Goal: Information Seeking & Learning: Check status

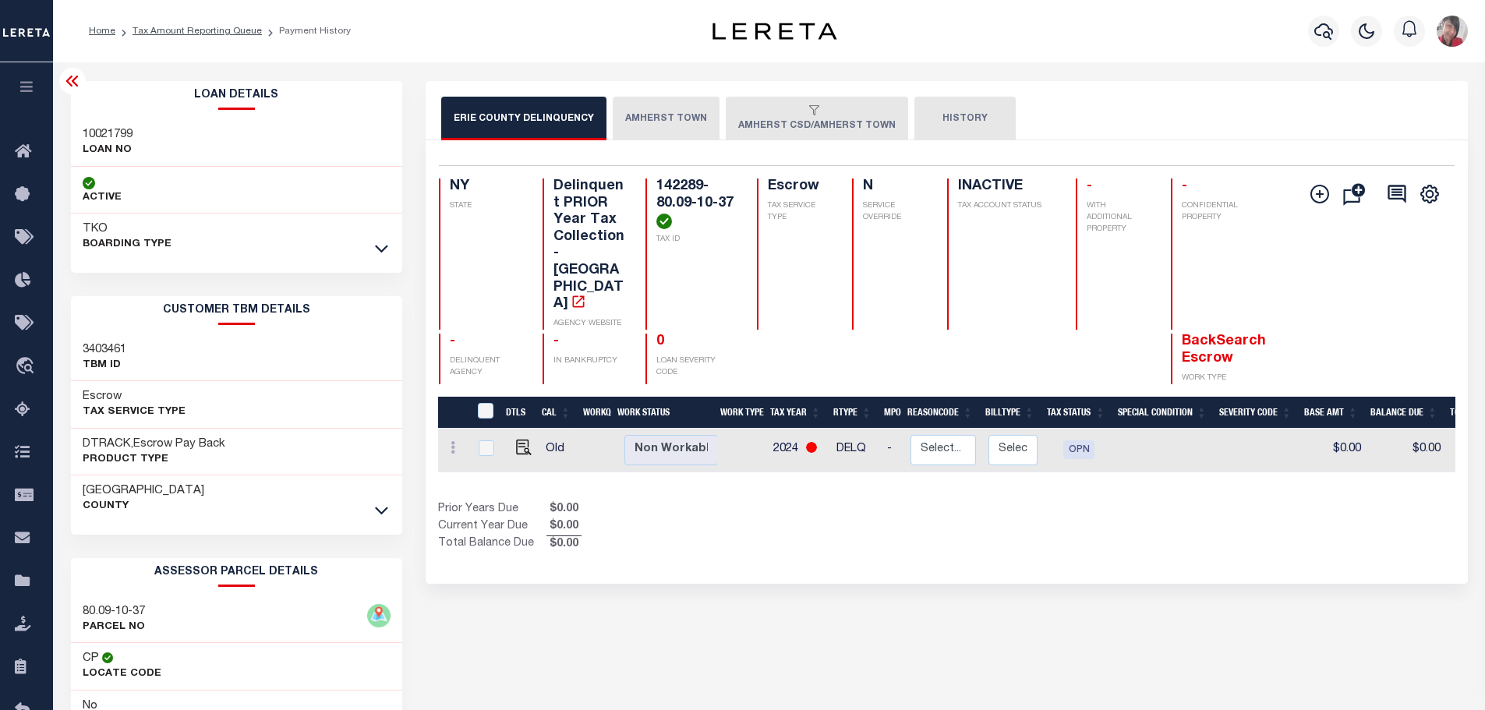
click at [664, 124] on button "AMHERST TOWN" at bounding box center [666, 119] width 107 height 44
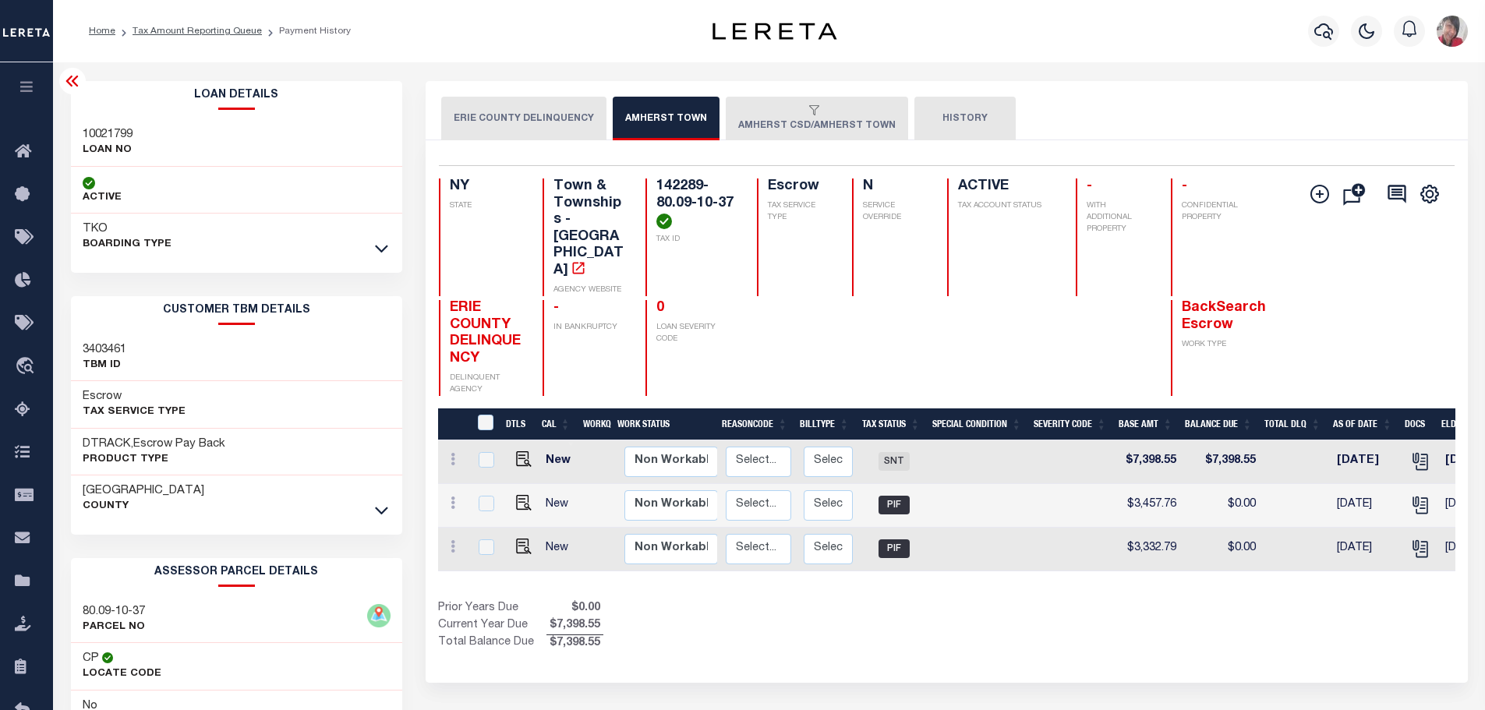
click at [785, 118] on div "button" at bounding box center [813, 111] width 151 height 14
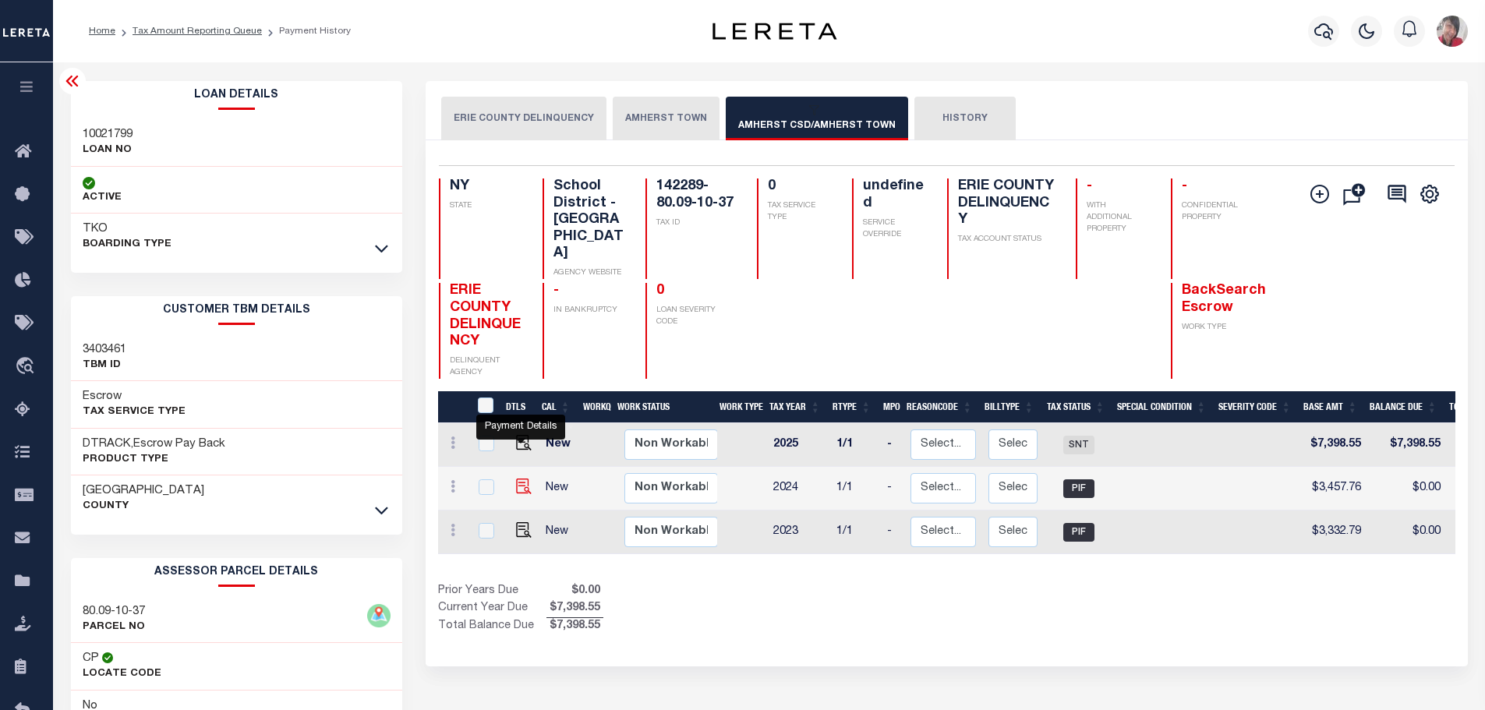
click at [518, 479] on img "" at bounding box center [524, 487] width 16 height 16
checkbox input "true"
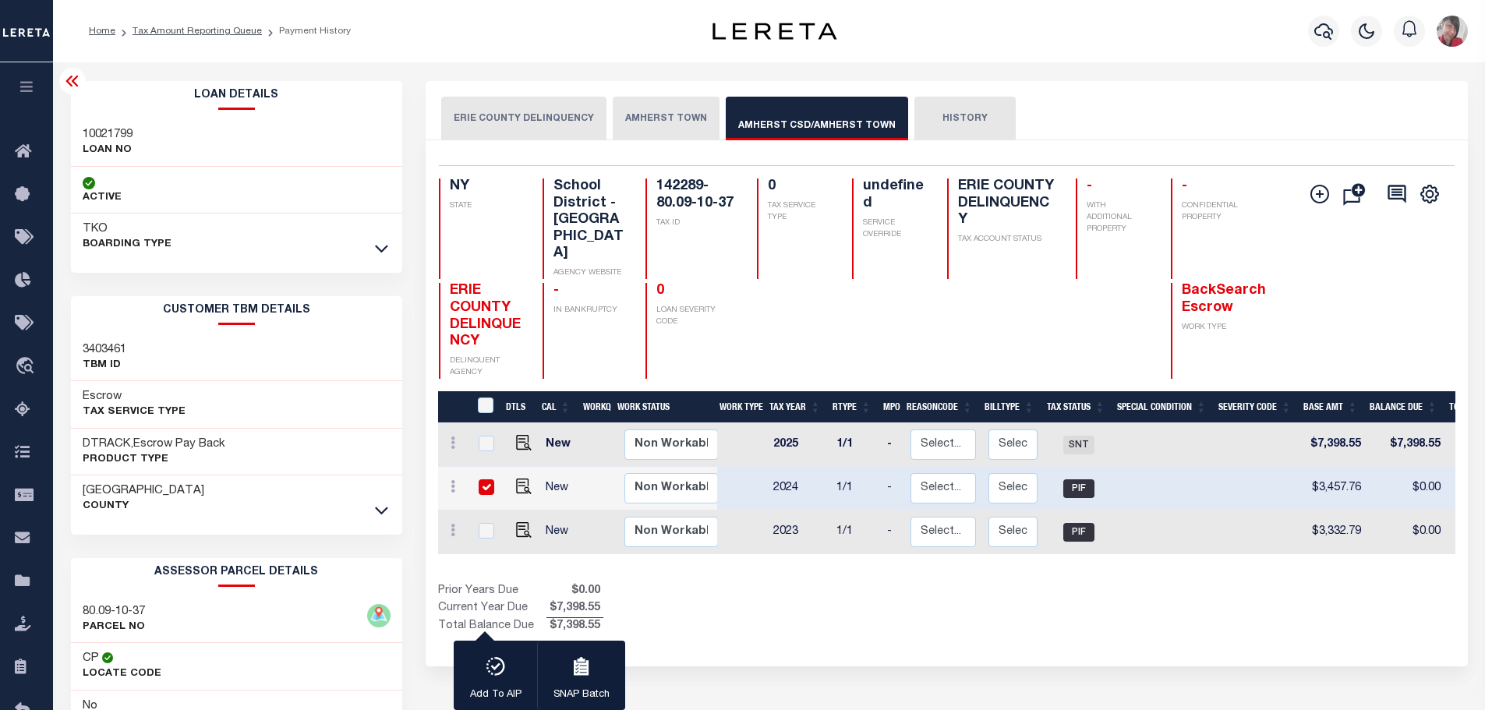
click at [658, 126] on button "AMHERST TOWN" at bounding box center [666, 119] width 107 height 44
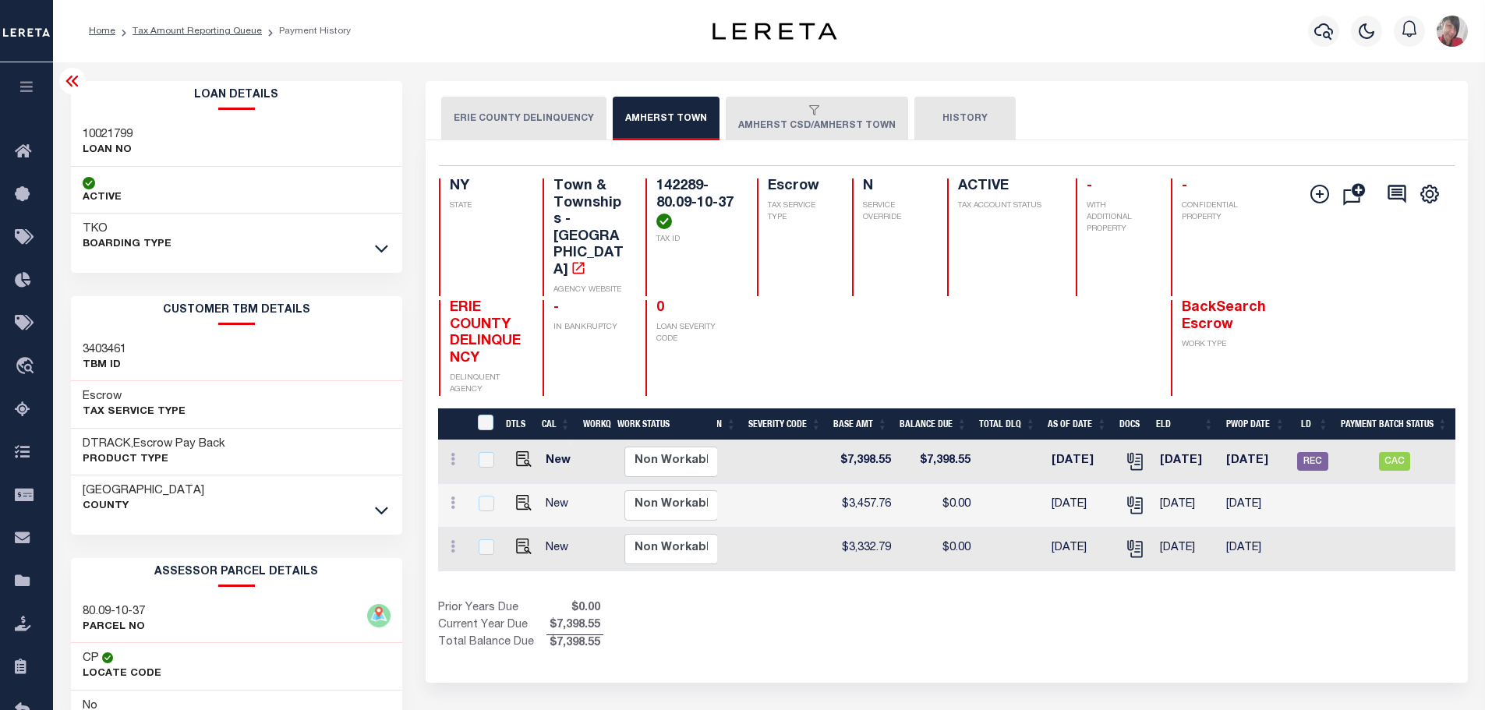
click at [805, 127] on button "AMHERST CSD/AMHERST TOWN" at bounding box center [817, 119] width 182 height 44
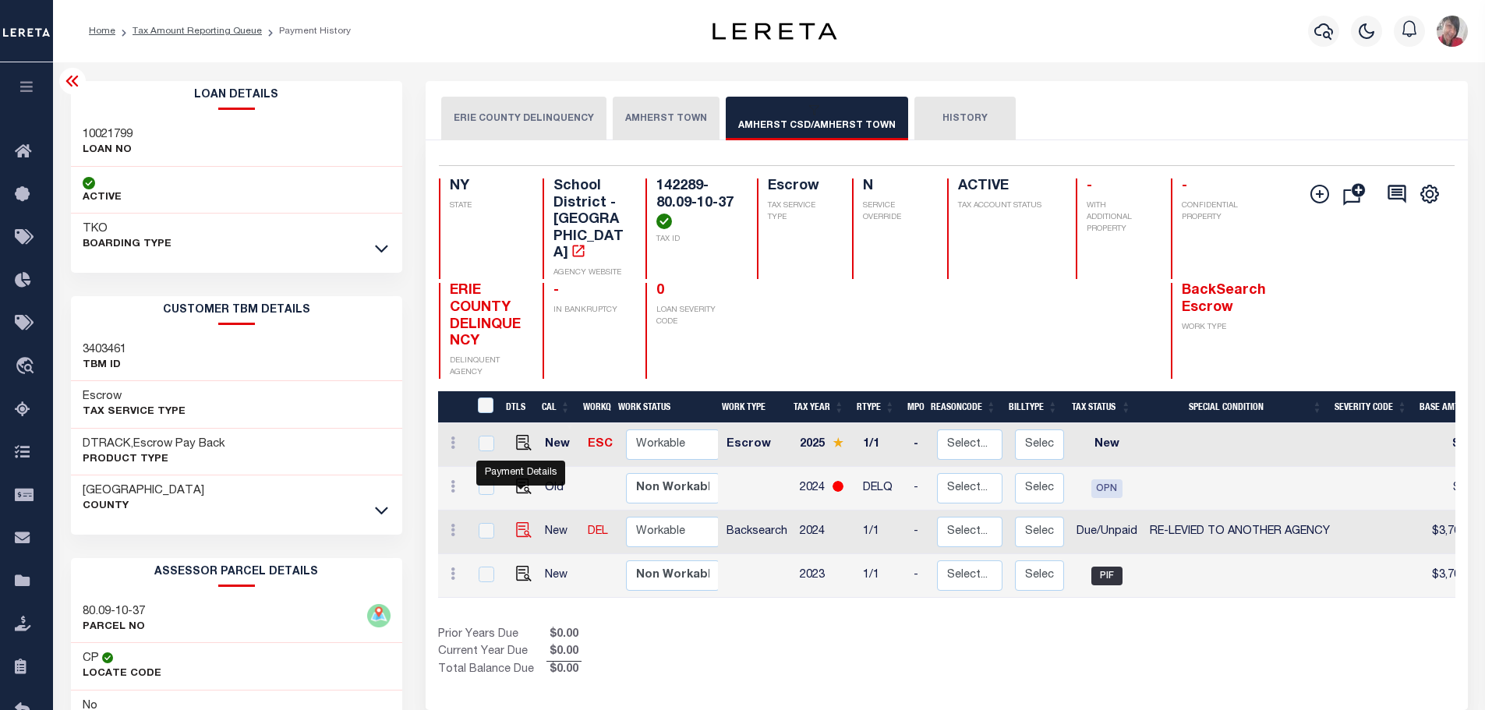
click at [522, 522] on img "" at bounding box center [524, 530] width 16 height 16
checkbox input "true"
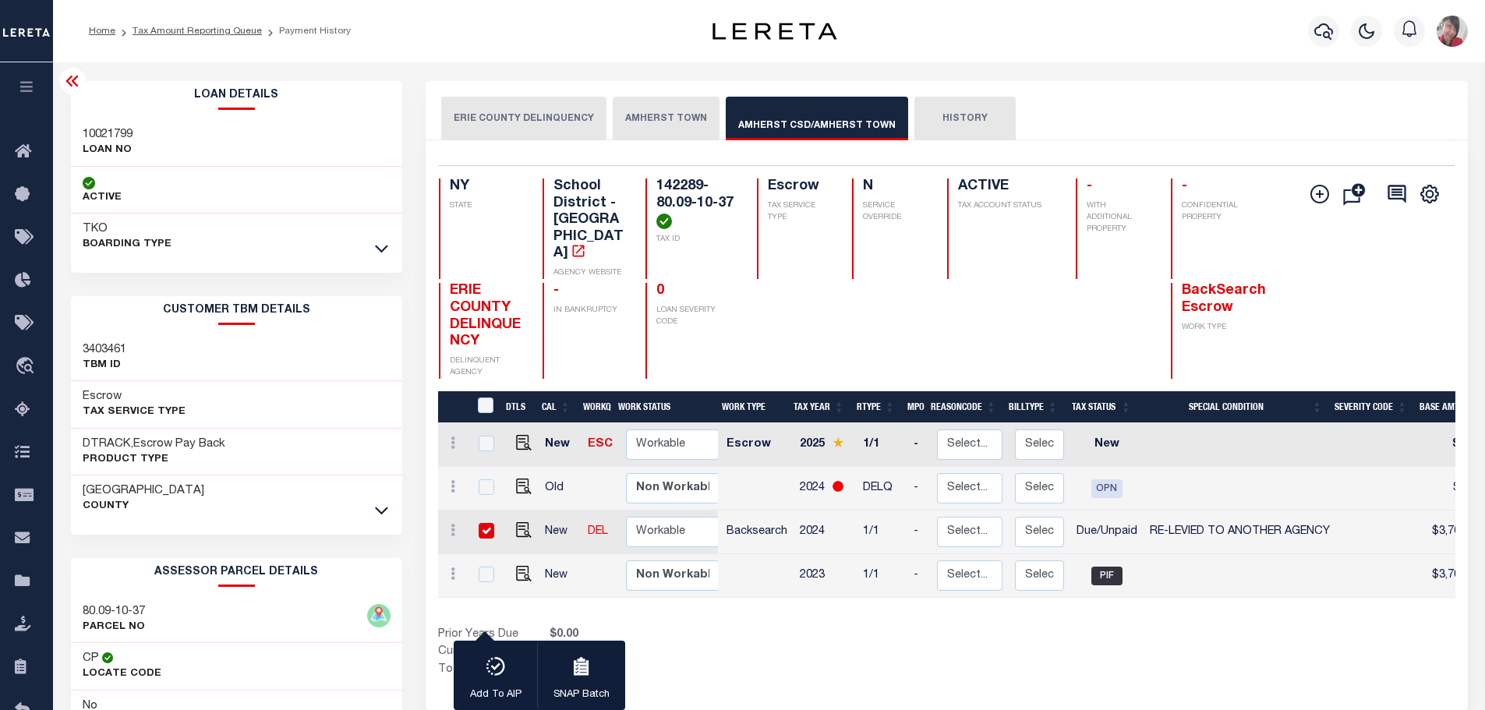
click at [1005, 630] on div "Show Tax Lines before Bill Release Date Prior Years Due $0.00 Current Year Due …" at bounding box center [946, 653] width 1017 height 52
click at [1197, 140] on div "1 Selected 4 Results 1 Items per page 25 50 100 NY STATE TAX ID" at bounding box center [947, 425] width 1042 height 570
click at [667, 120] on button "AMHERST TOWN" at bounding box center [666, 119] width 107 height 44
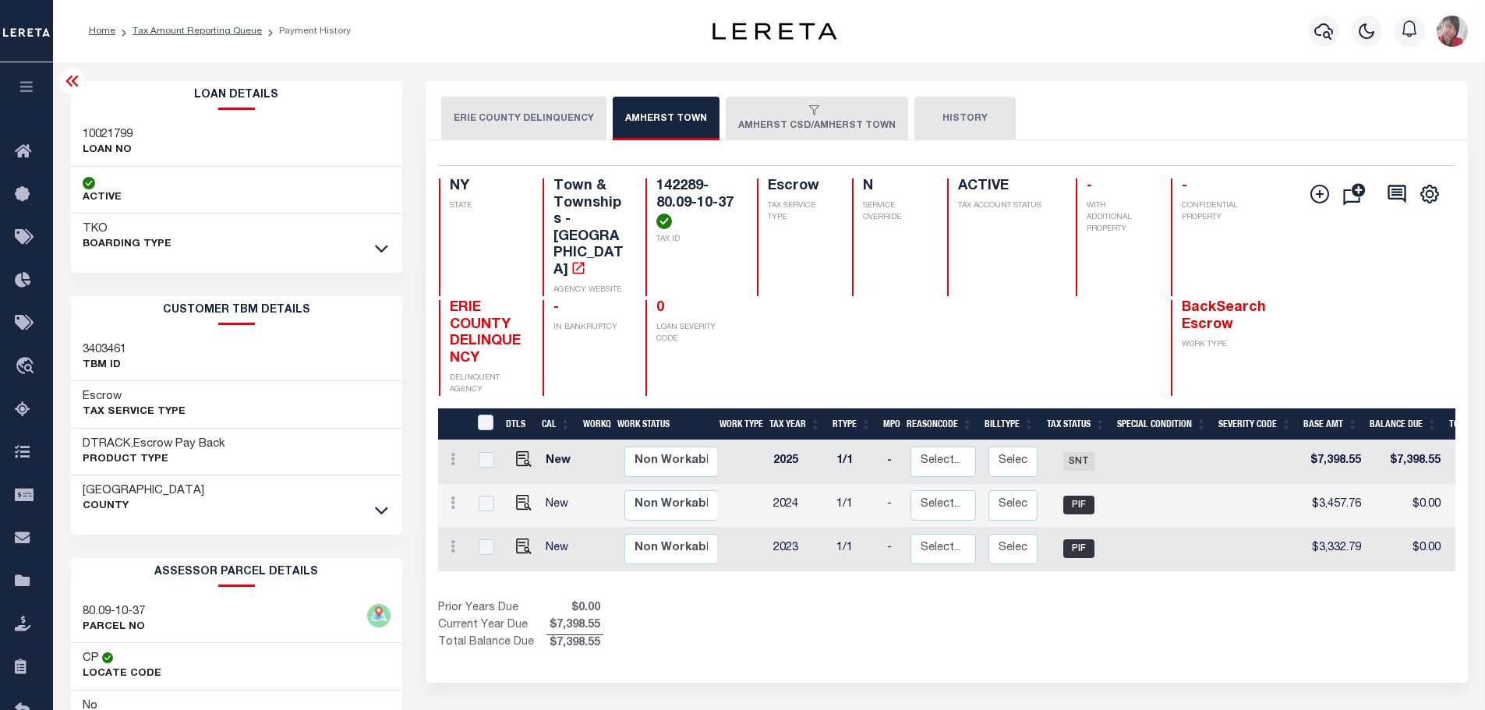
click at [791, 114] on div "button" at bounding box center [813, 111] width 151 height 14
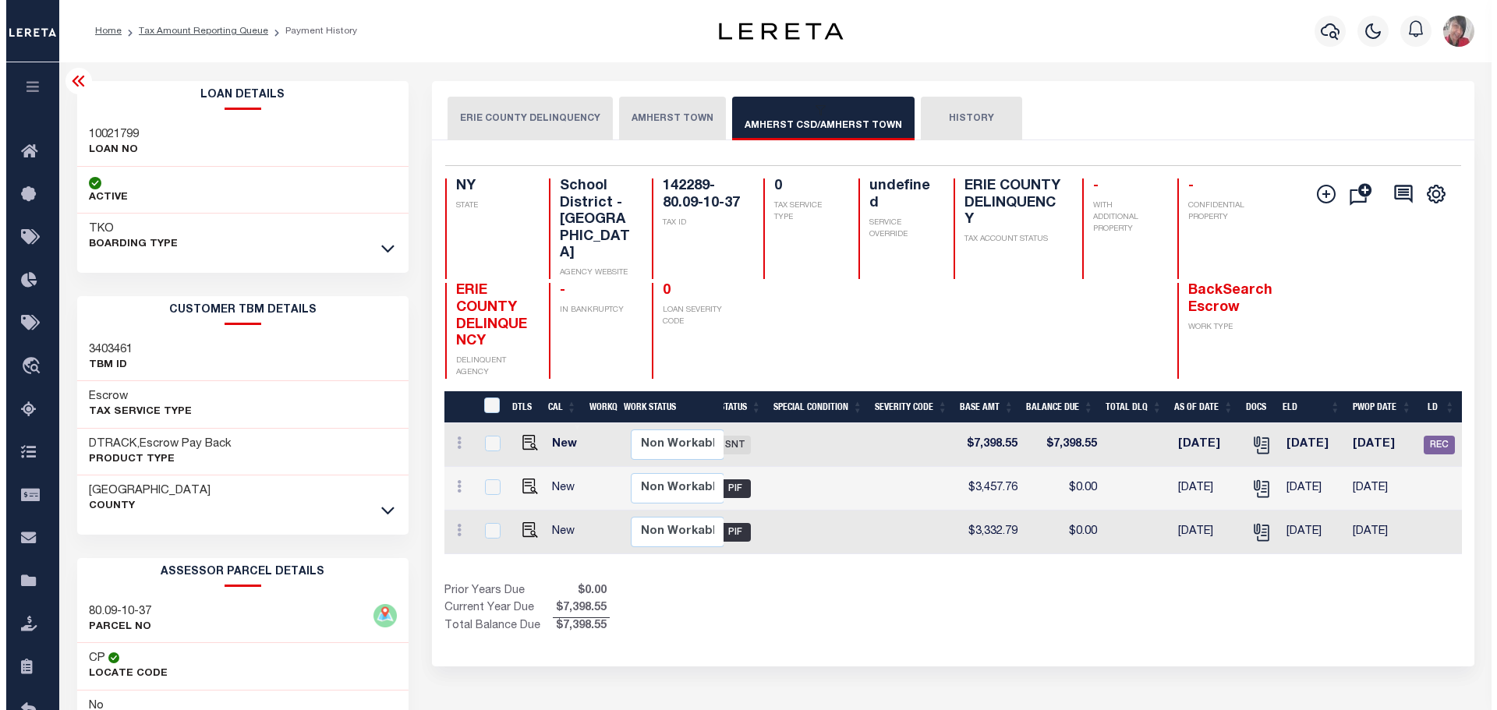
scroll to position [0, 360]
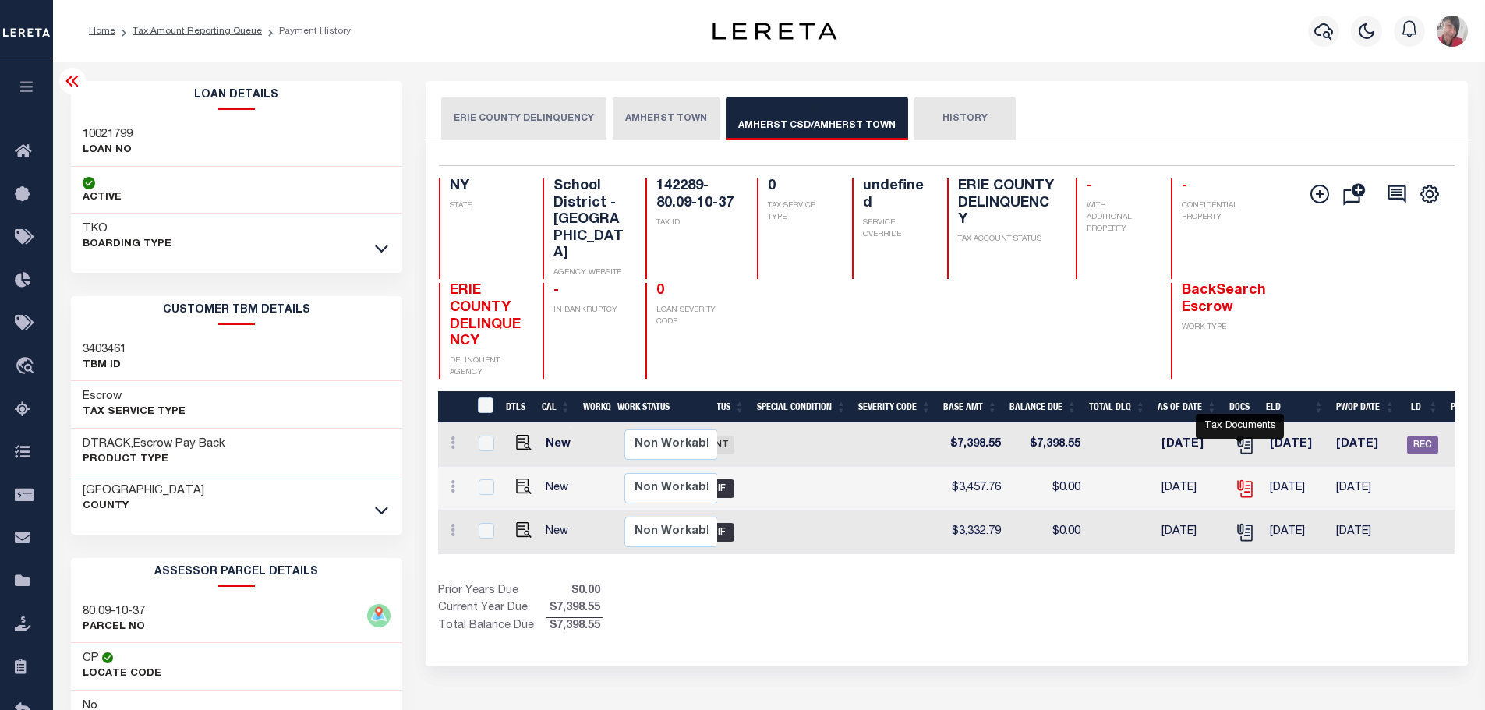
click at [1239, 479] on icon "" at bounding box center [1245, 489] width 20 height 20
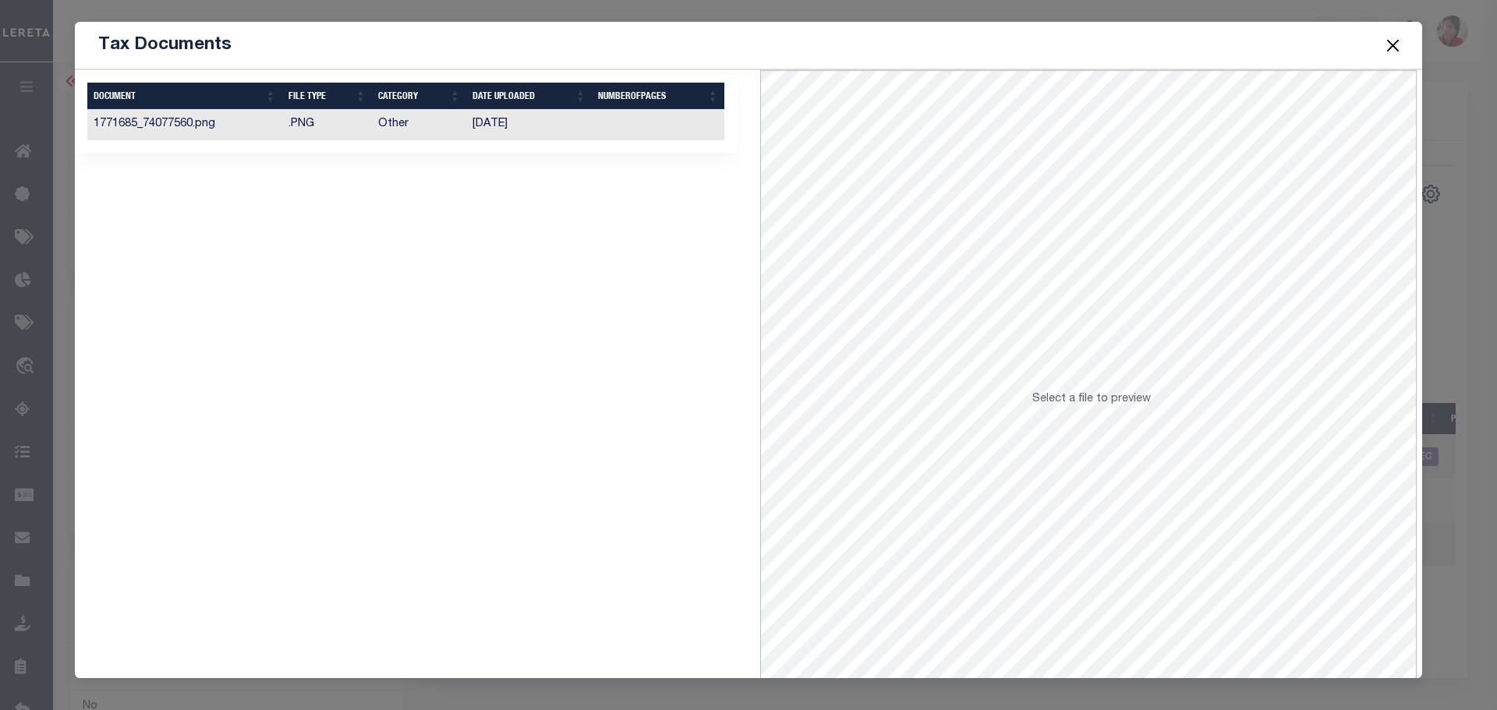
click at [518, 120] on td "12/30/2024" at bounding box center [529, 125] width 126 height 30
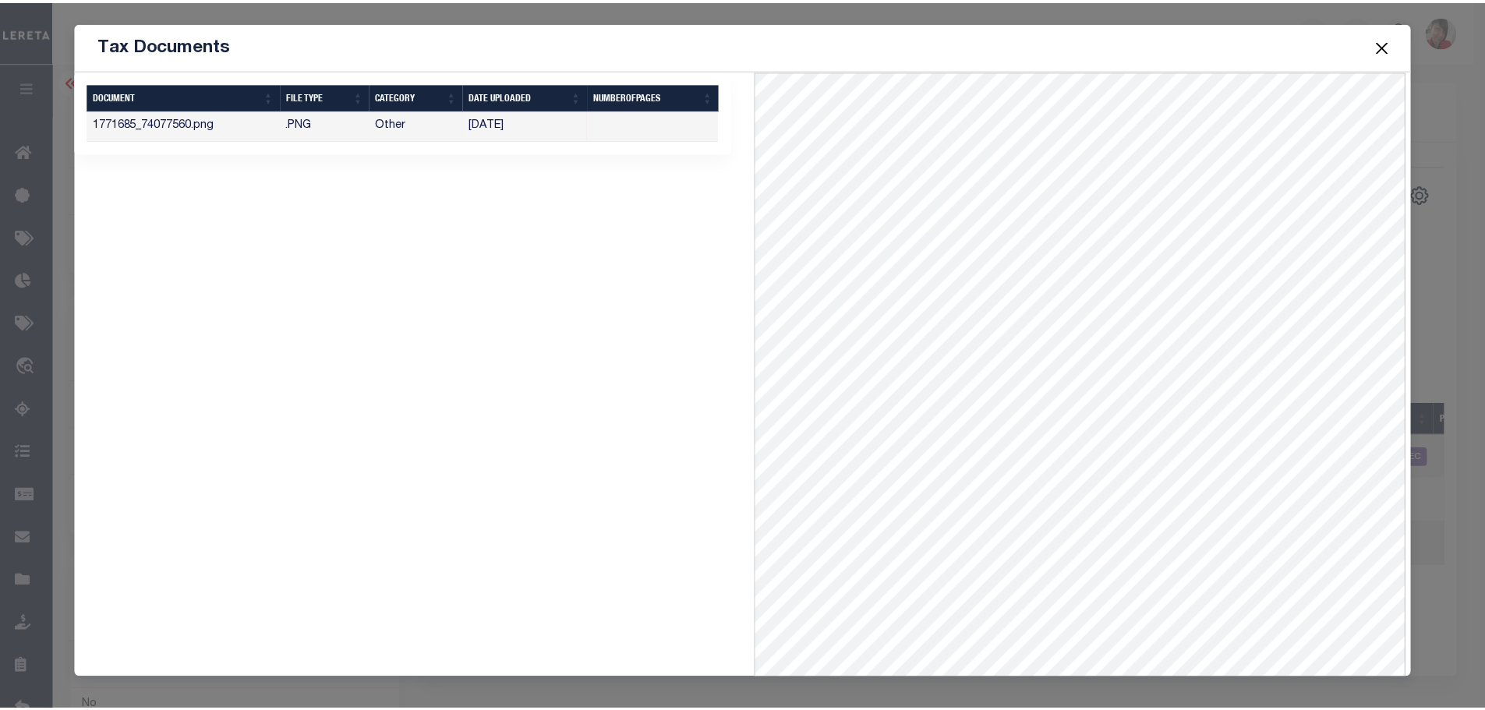
scroll to position [68, 0]
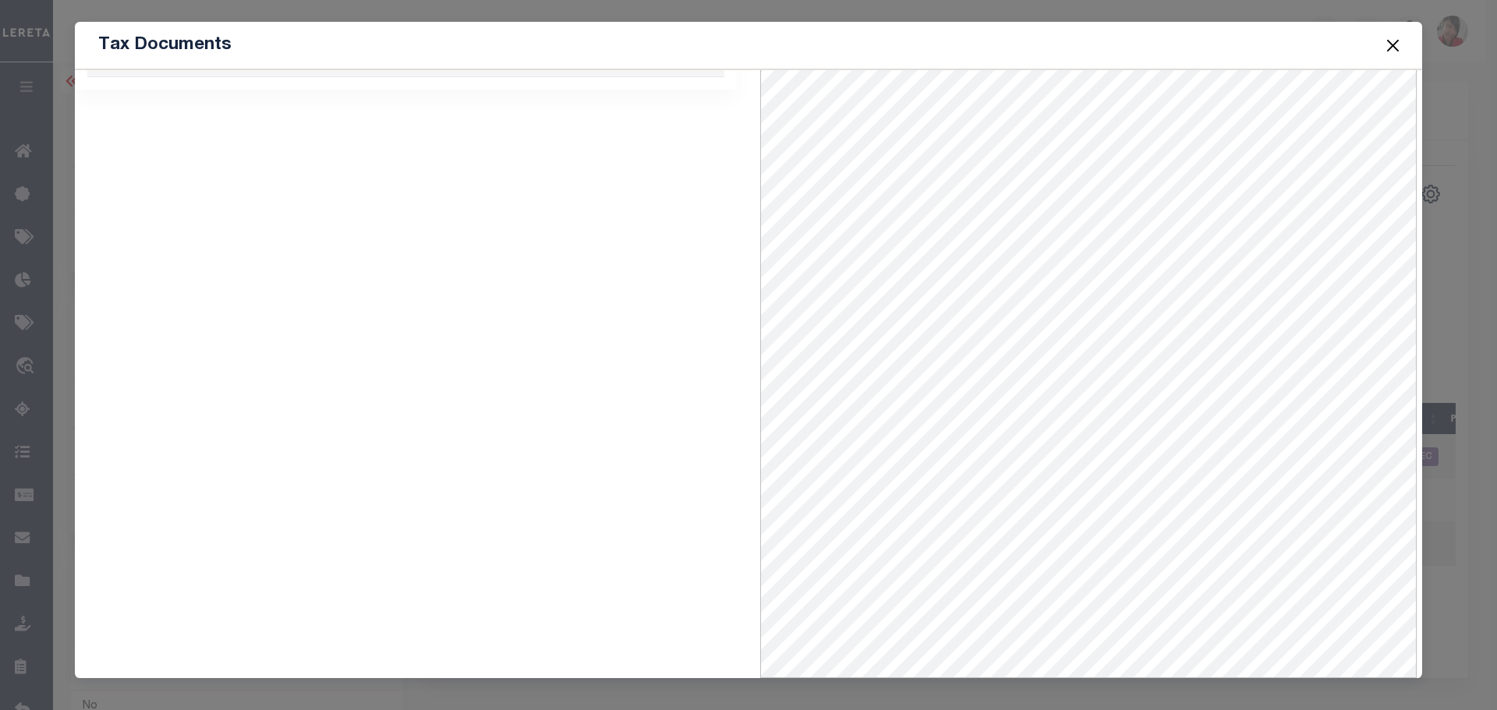
click at [1398, 42] on button "Close" at bounding box center [1393, 45] width 20 height 20
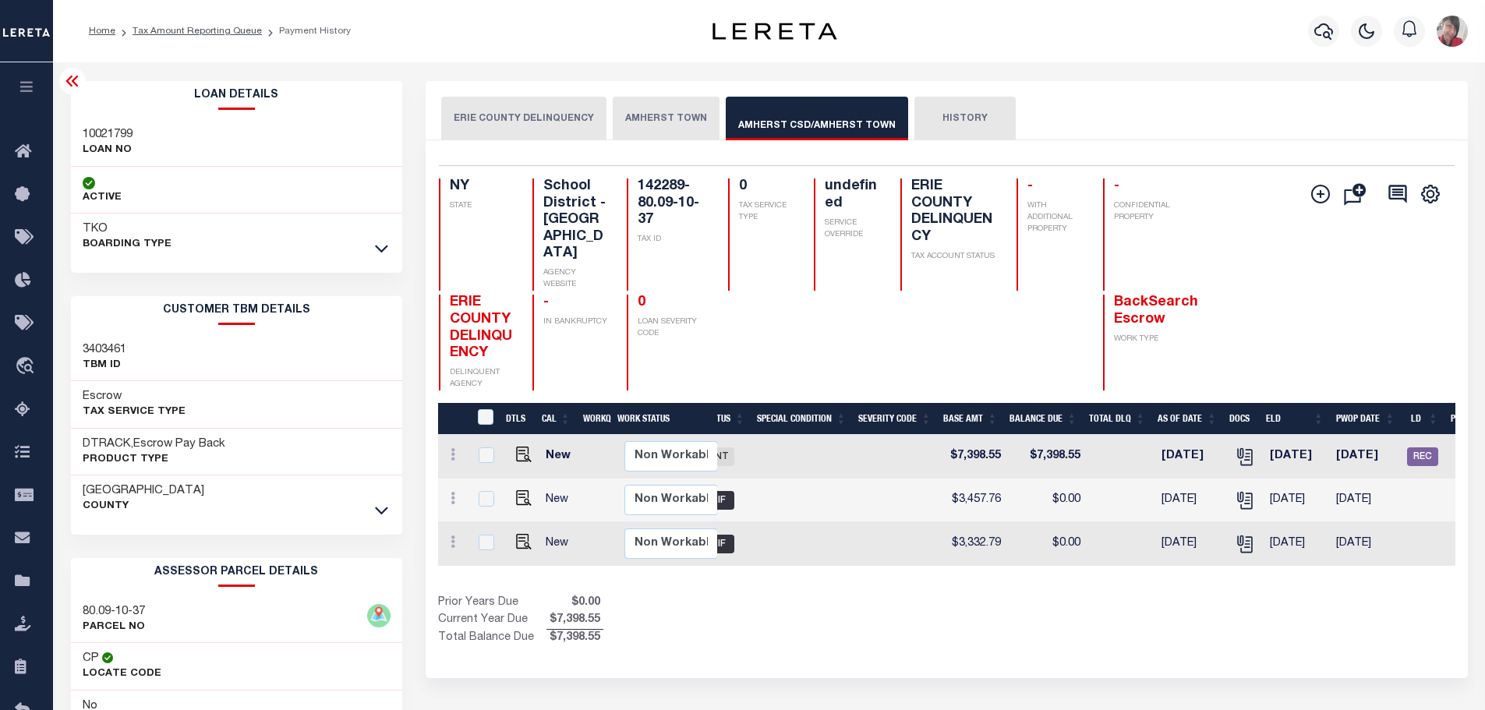
click at [681, 117] on button "AMHERST TOWN" at bounding box center [666, 119] width 107 height 44
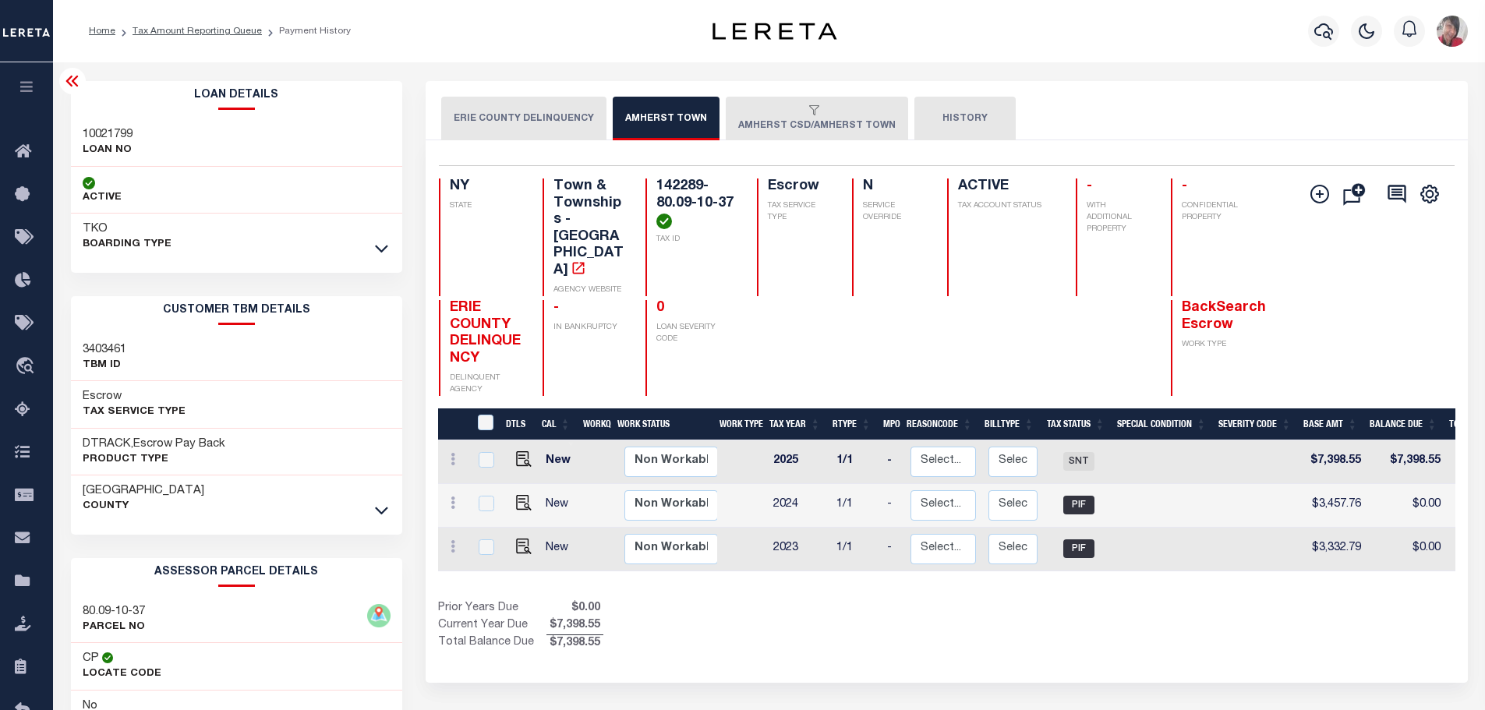
click at [820, 101] on button "AMHERST CSD/AMHERST TOWN" at bounding box center [817, 119] width 182 height 44
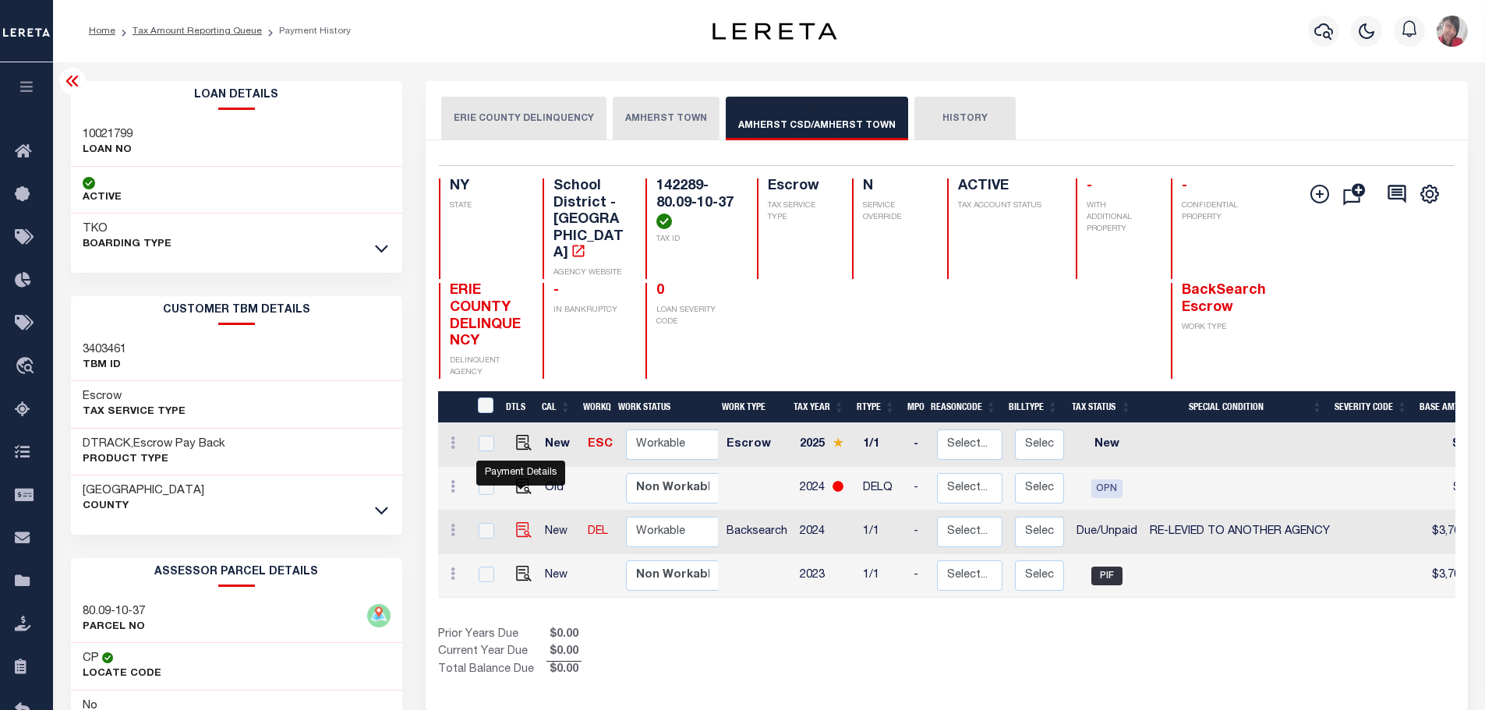
click at [518, 522] on img "" at bounding box center [524, 530] width 16 height 16
checkbox input "true"
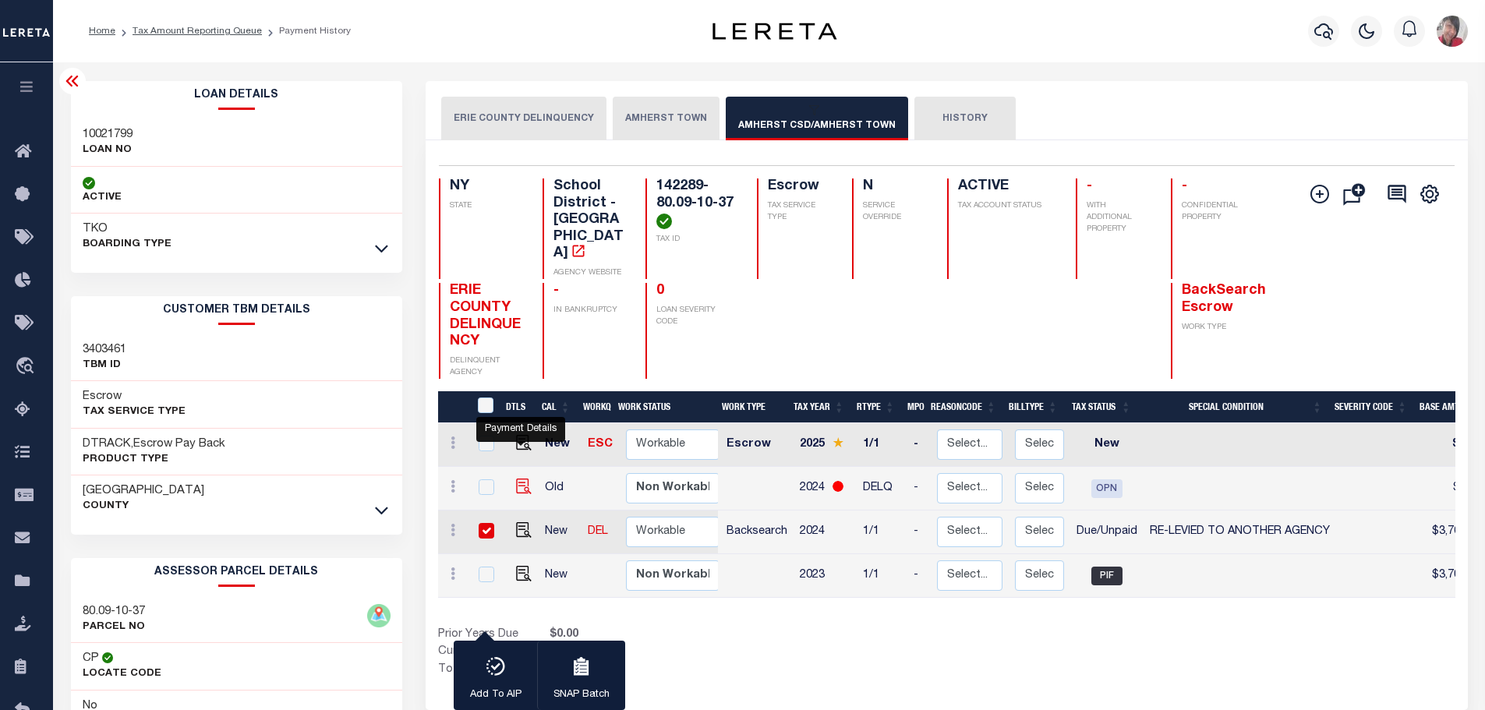
click at [518, 479] on img "" at bounding box center [524, 487] width 16 height 16
checkbox input "true"
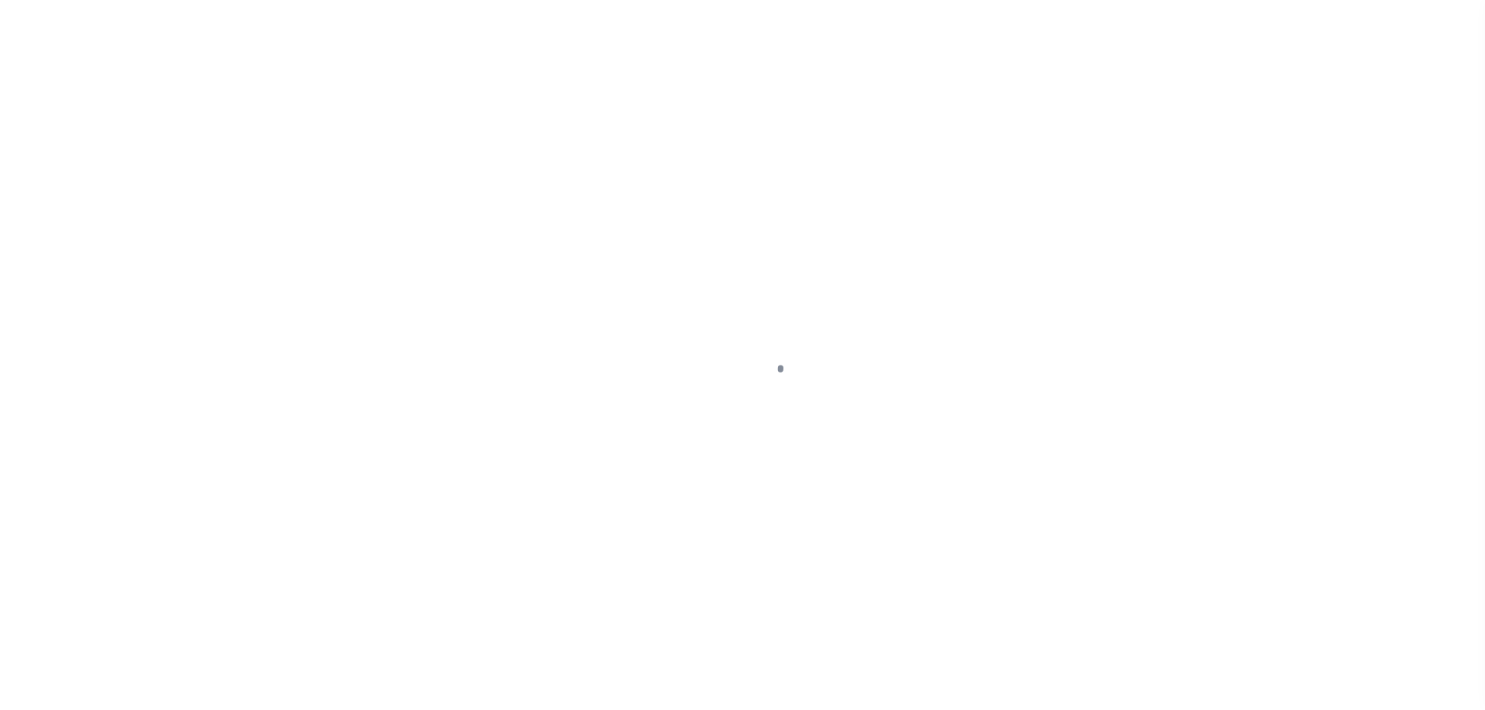
select select "PIF"
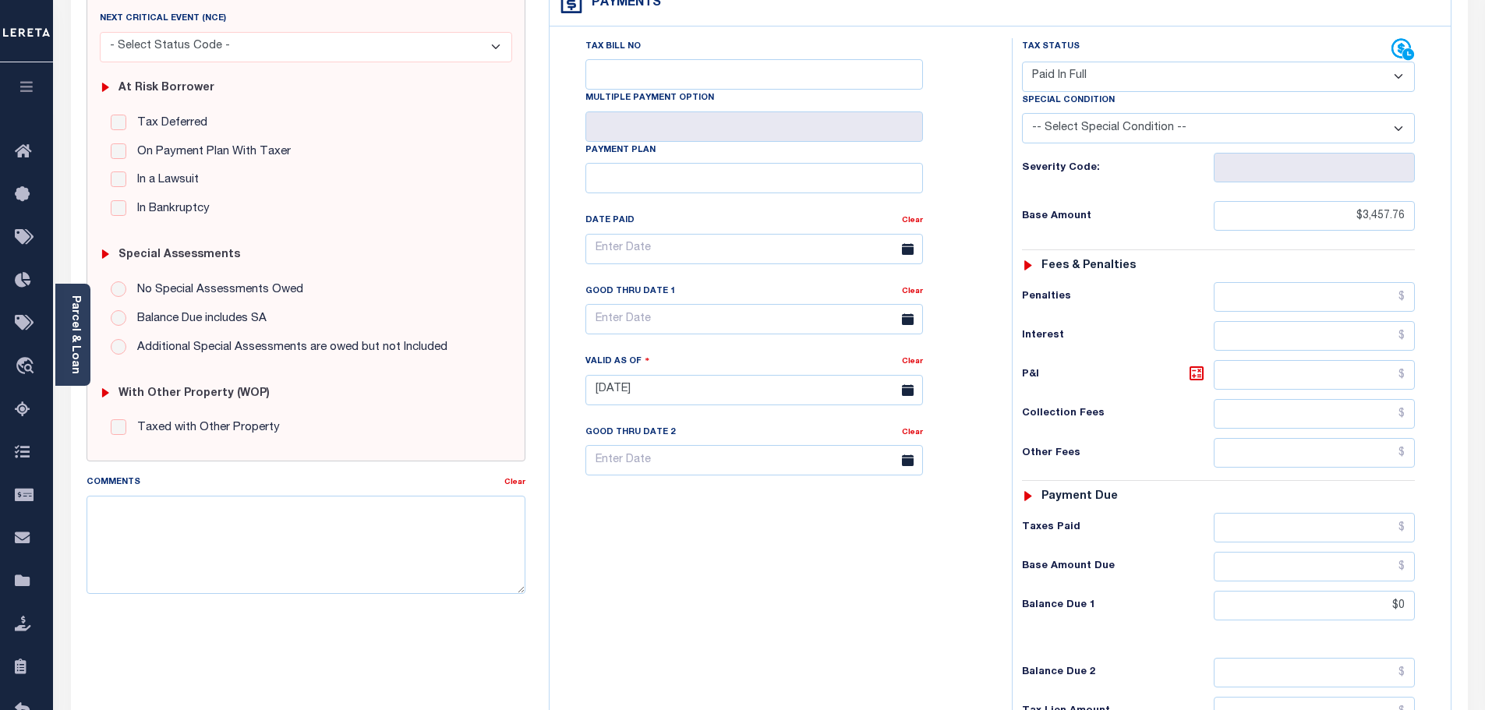
scroll to position [156, 0]
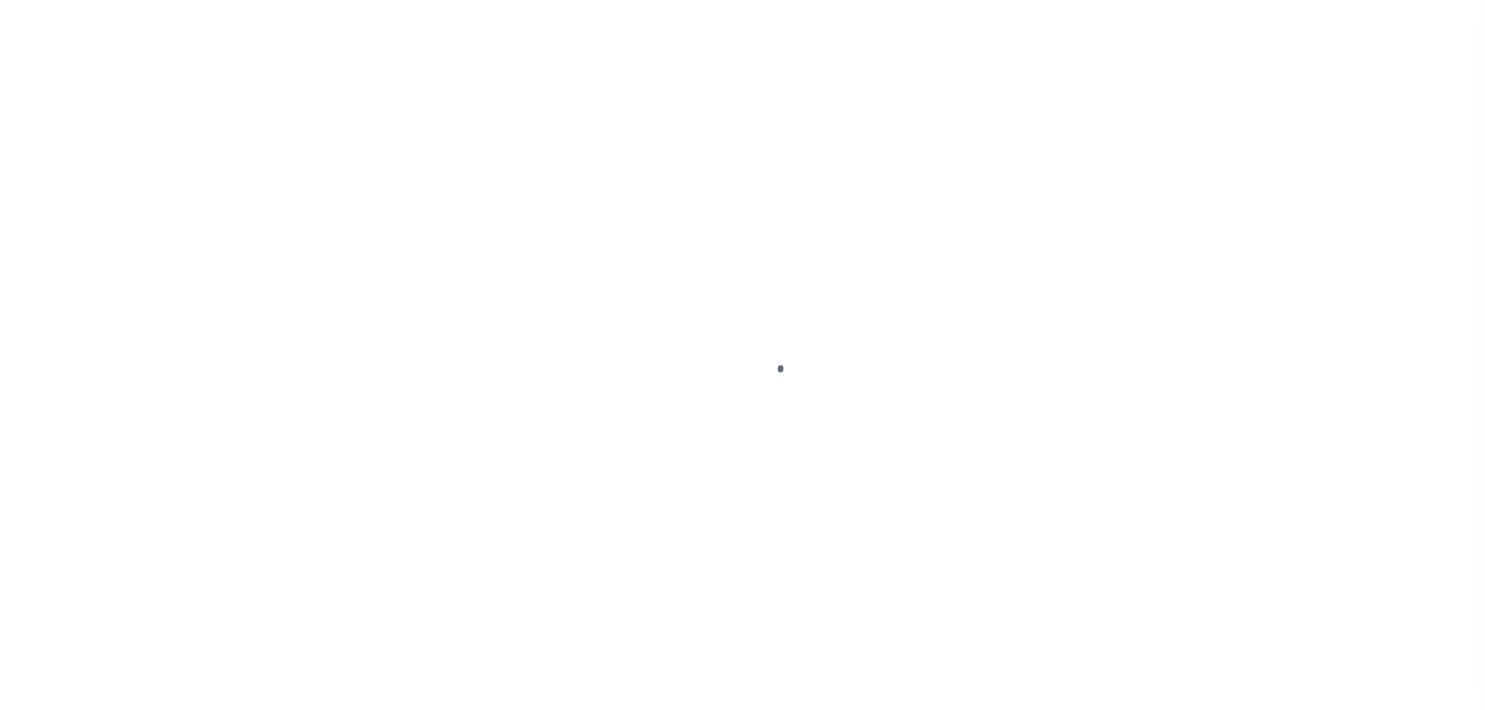
select select "DUE"
select select "31"
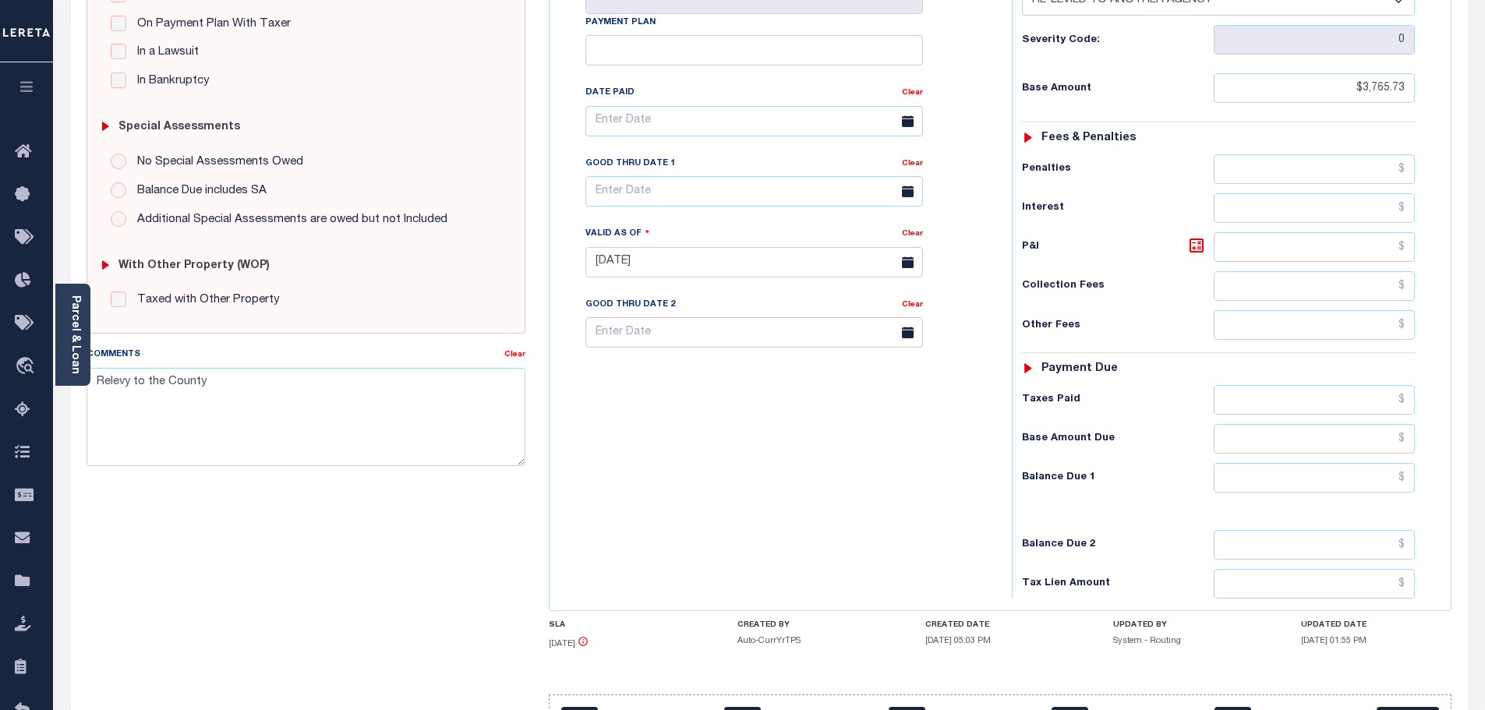
scroll to position [390, 0]
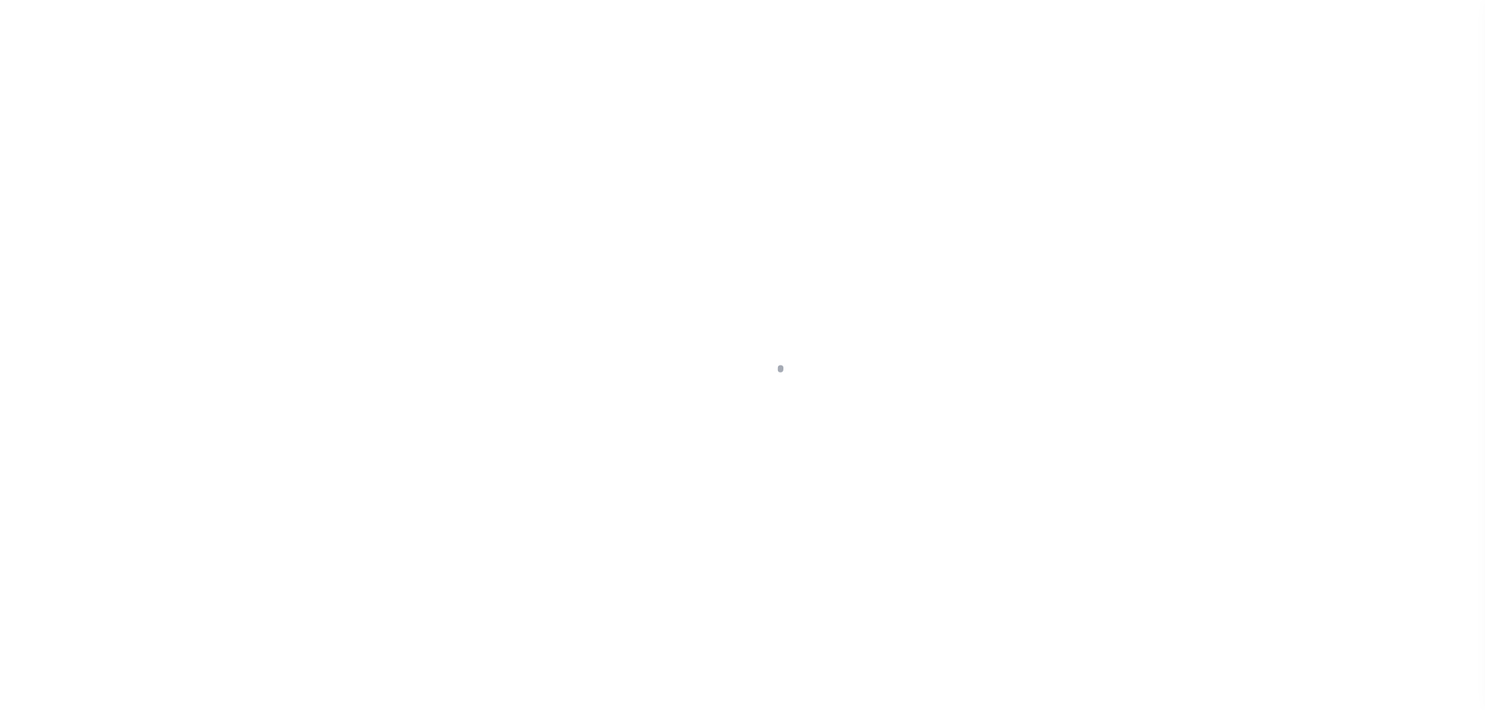
select select "DUE"
select select "31"
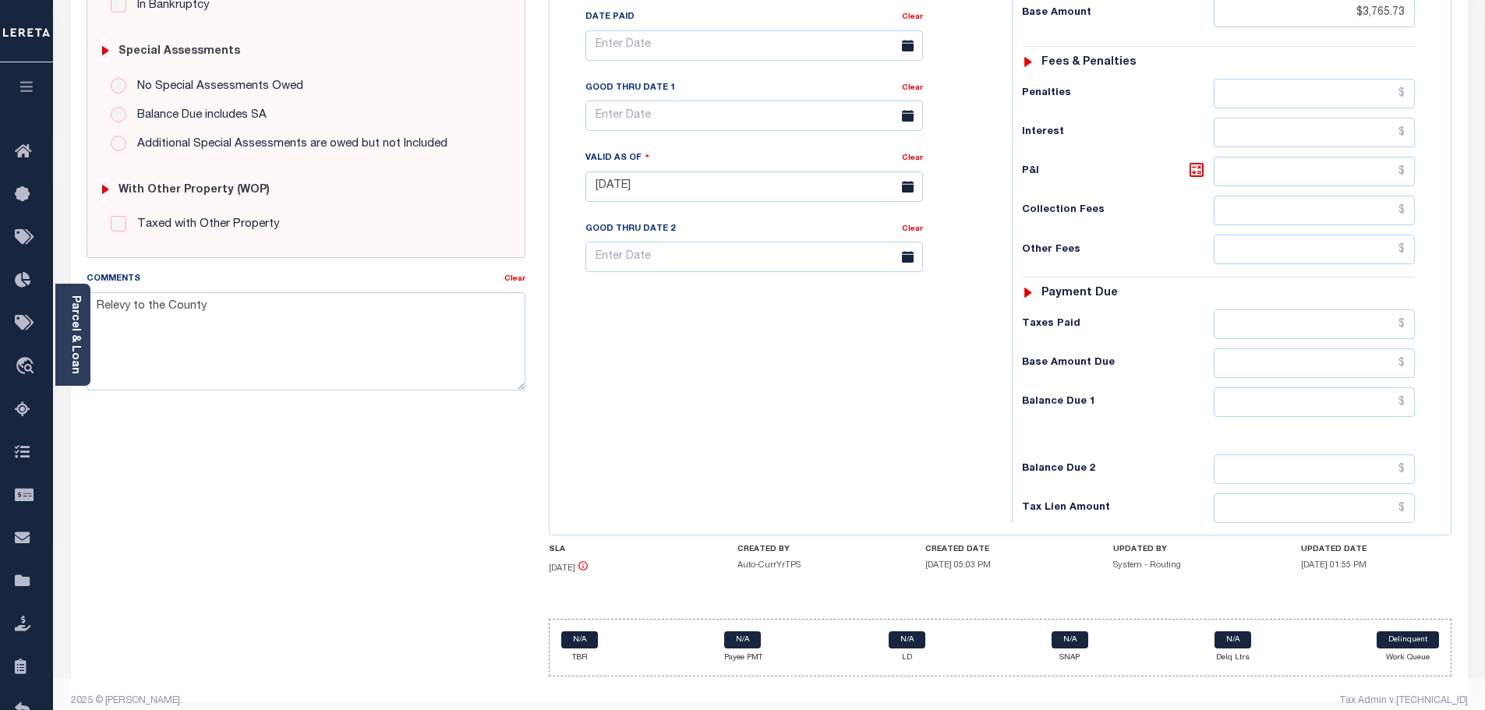
scroll to position [473, 0]
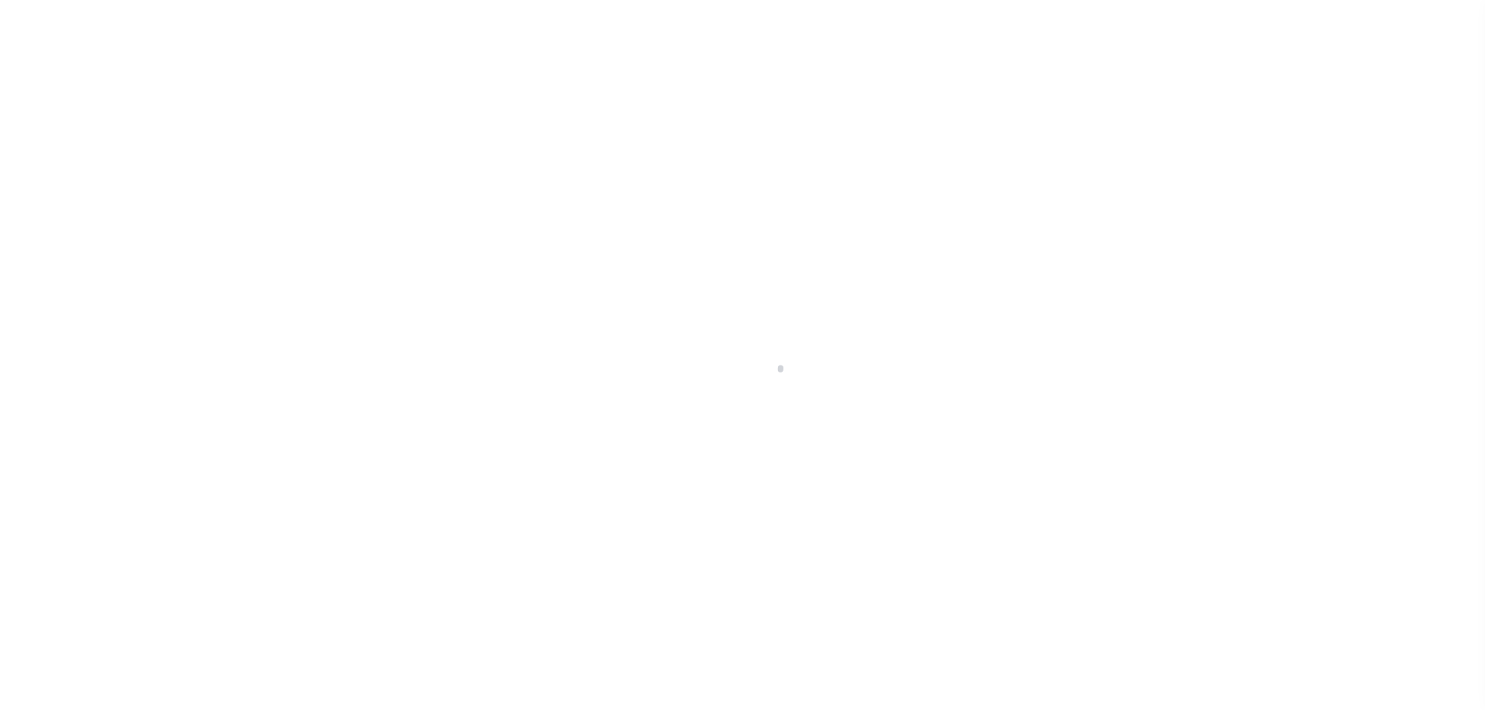
select select "OPN"
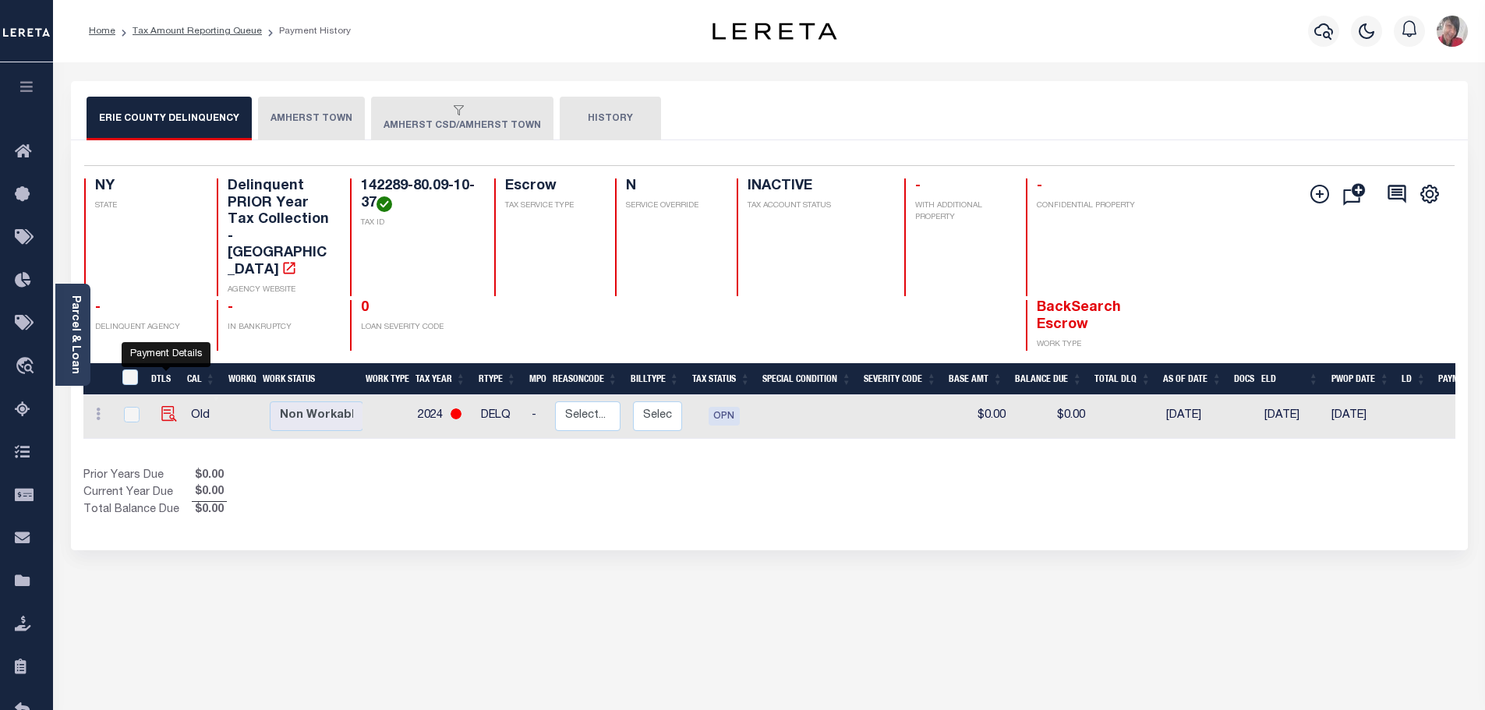
click at [168, 406] on img "" at bounding box center [169, 414] width 16 height 16
checkbox input "true"
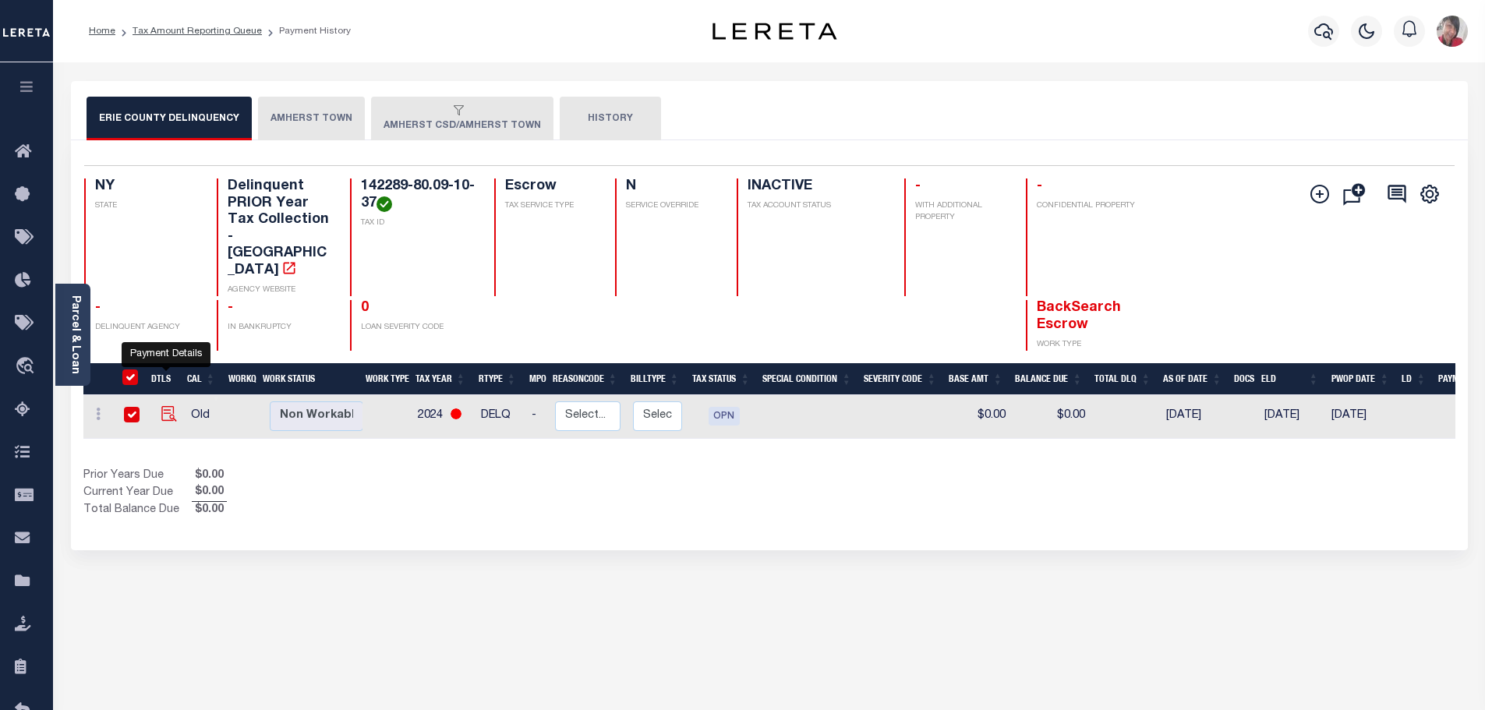
checkbox input "true"
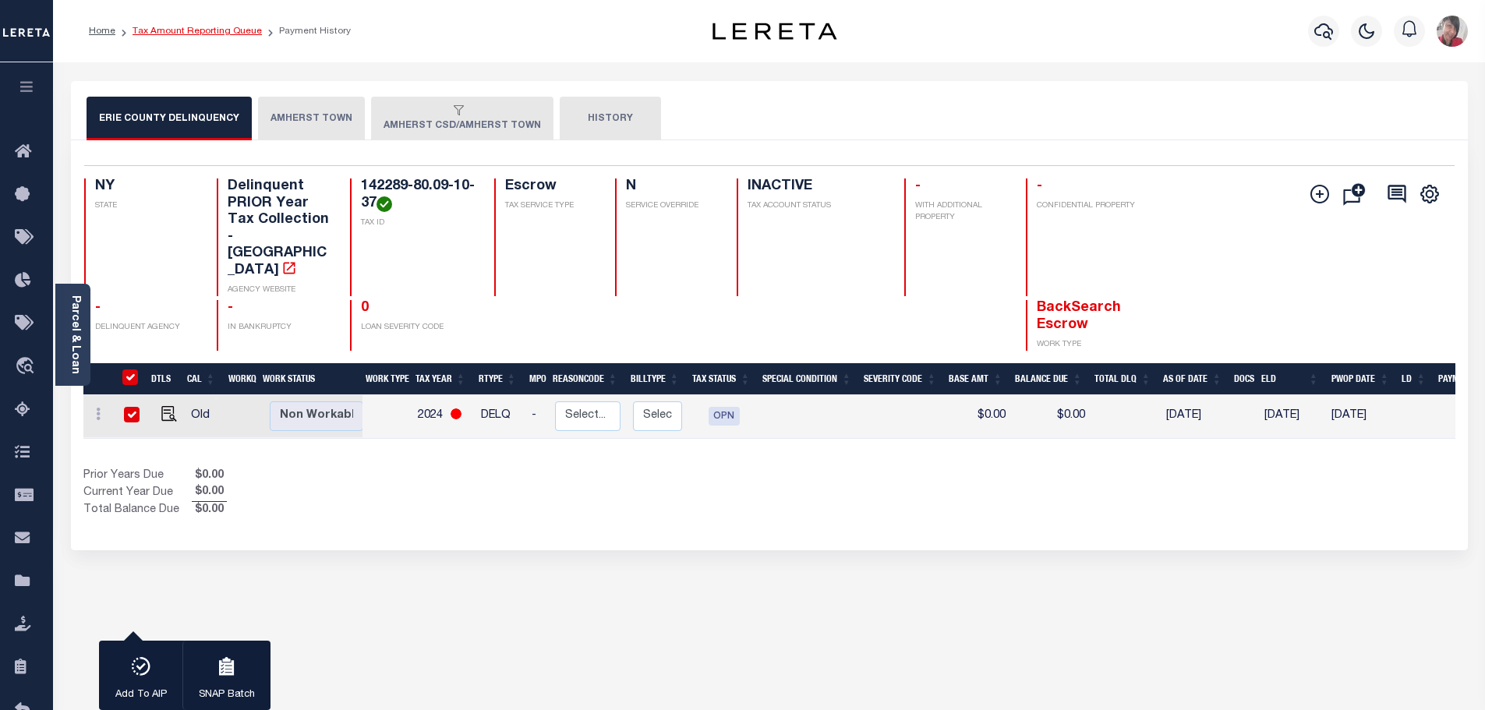
click at [167, 30] on link "Tax Amount Reporting Queue" at bounding box center [197, 31] width 129 height 9
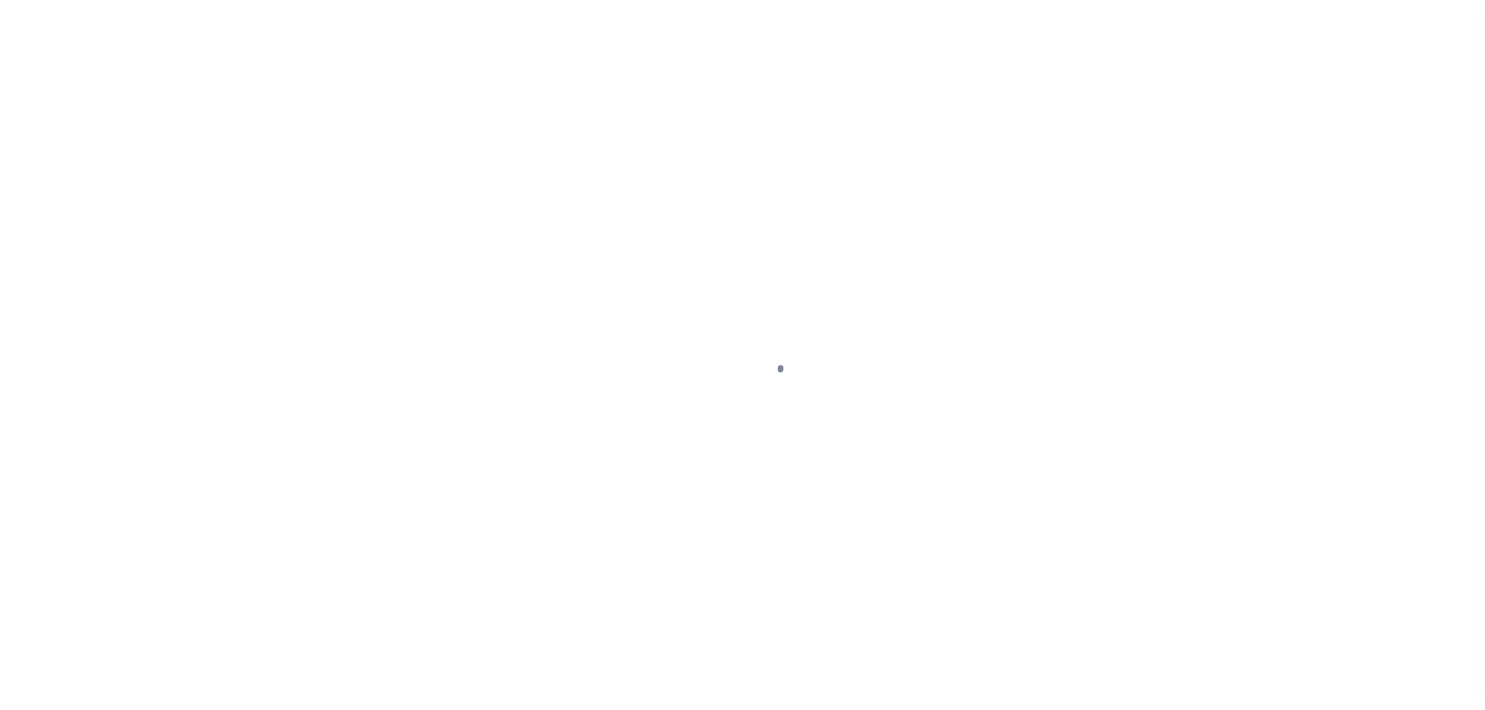
select select "OPN"
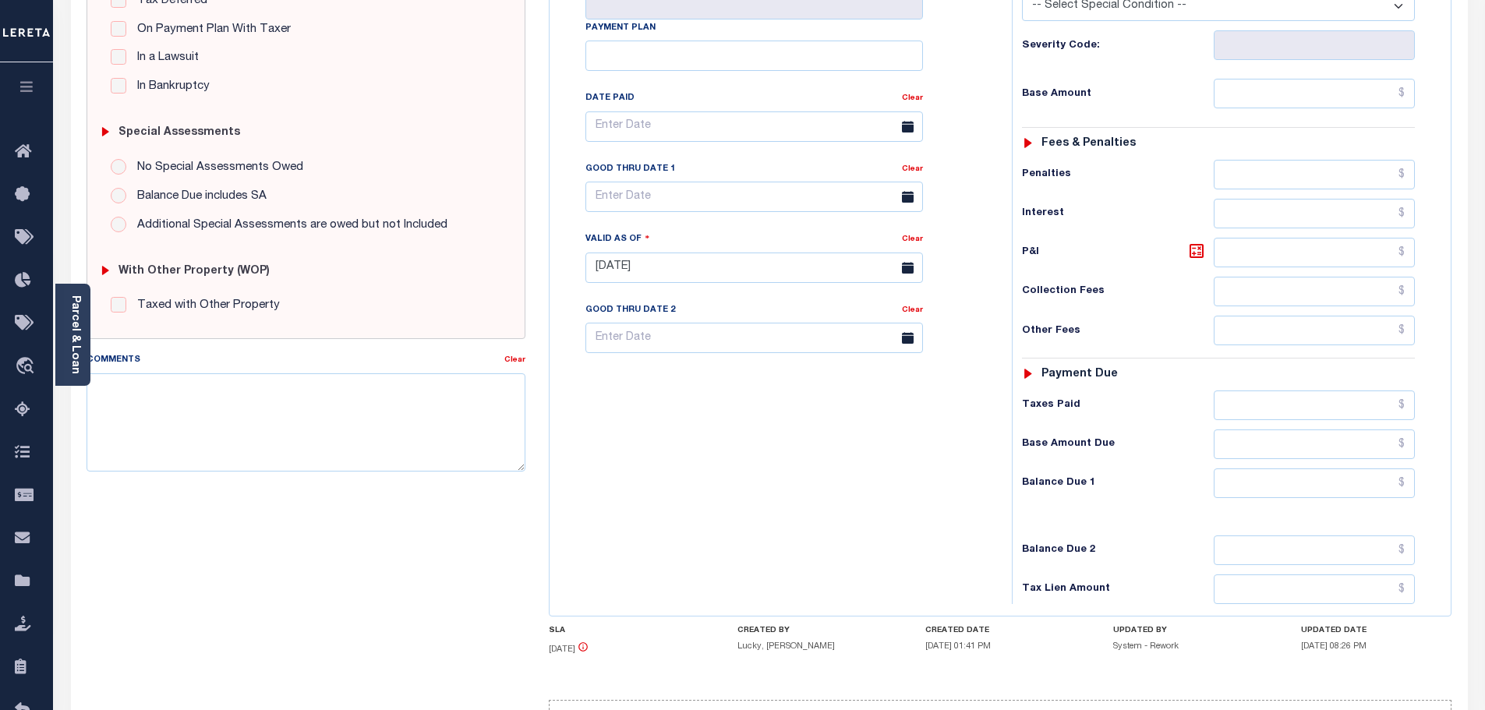
scroll to position [390, 0]
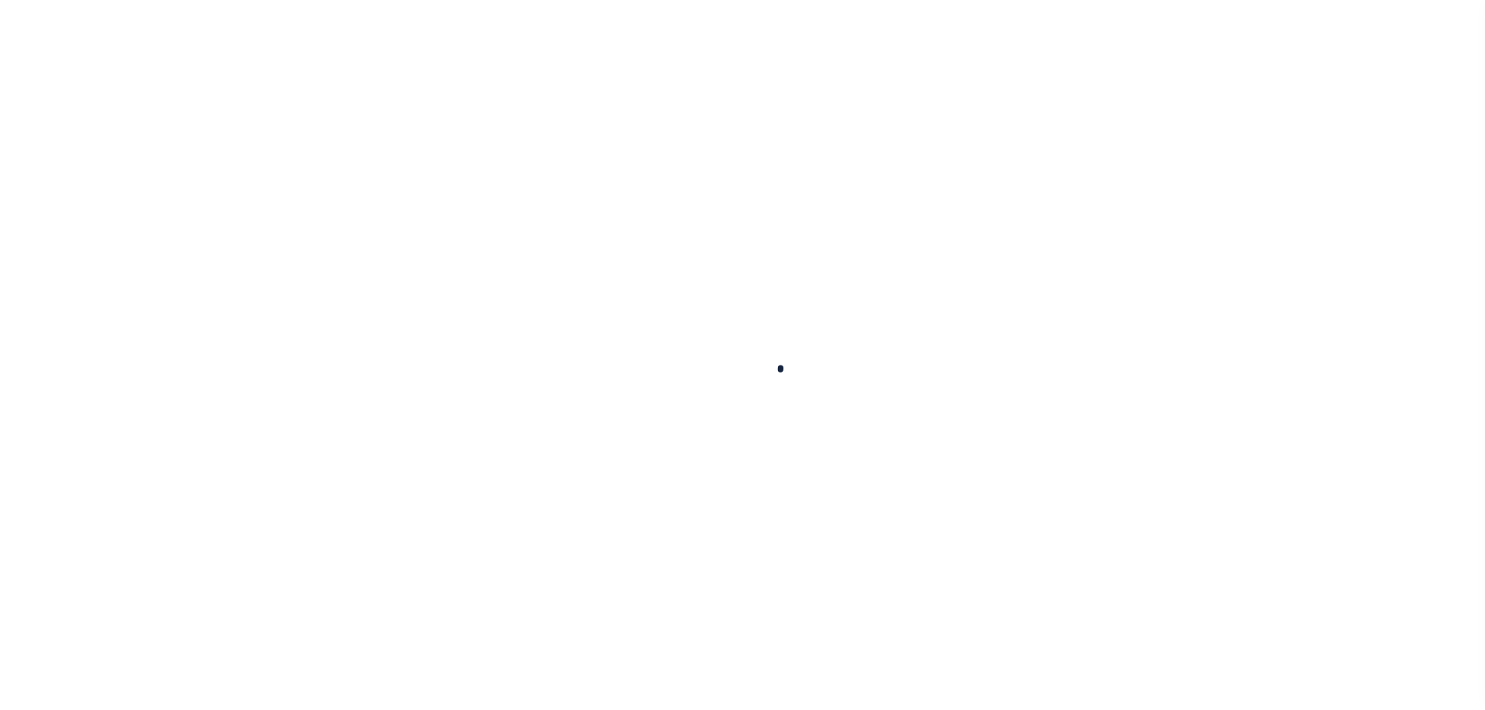
select select "100"
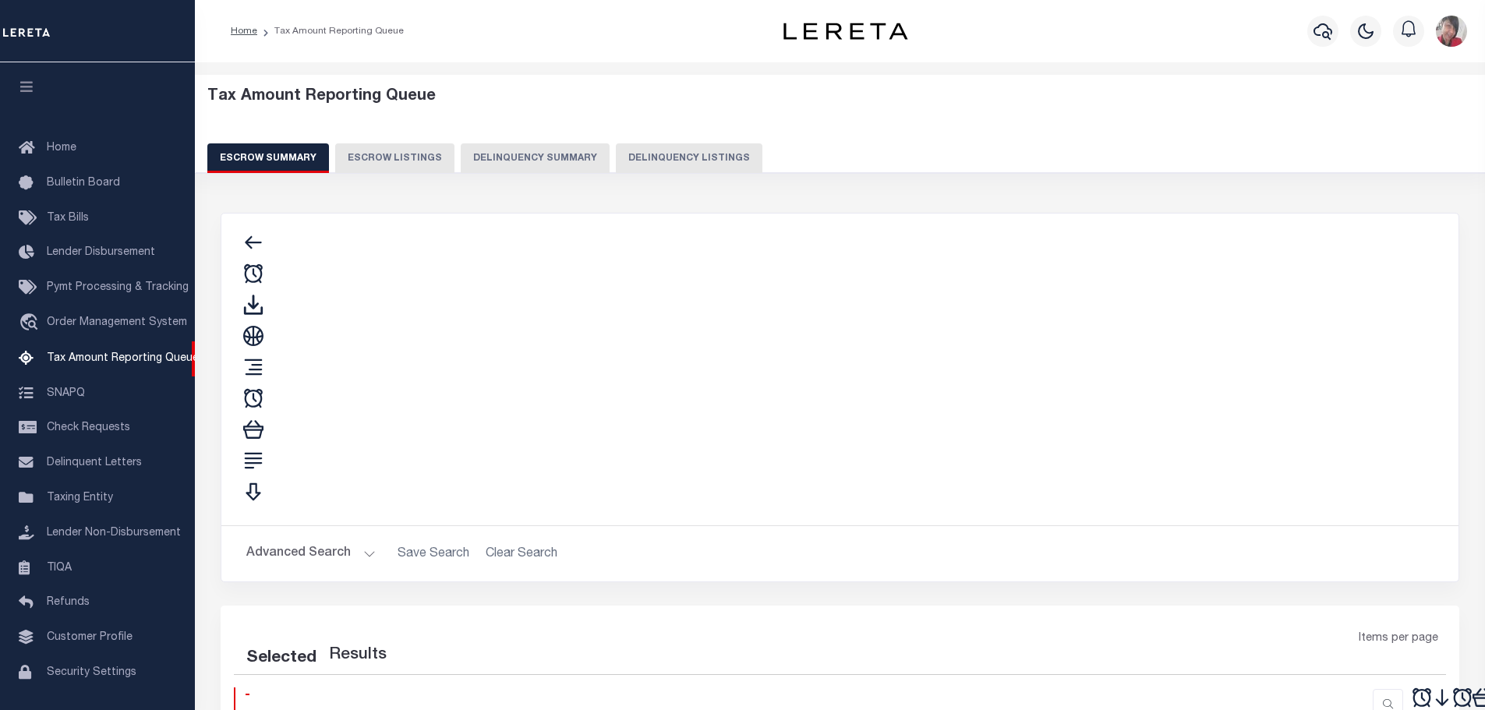
select select "100"
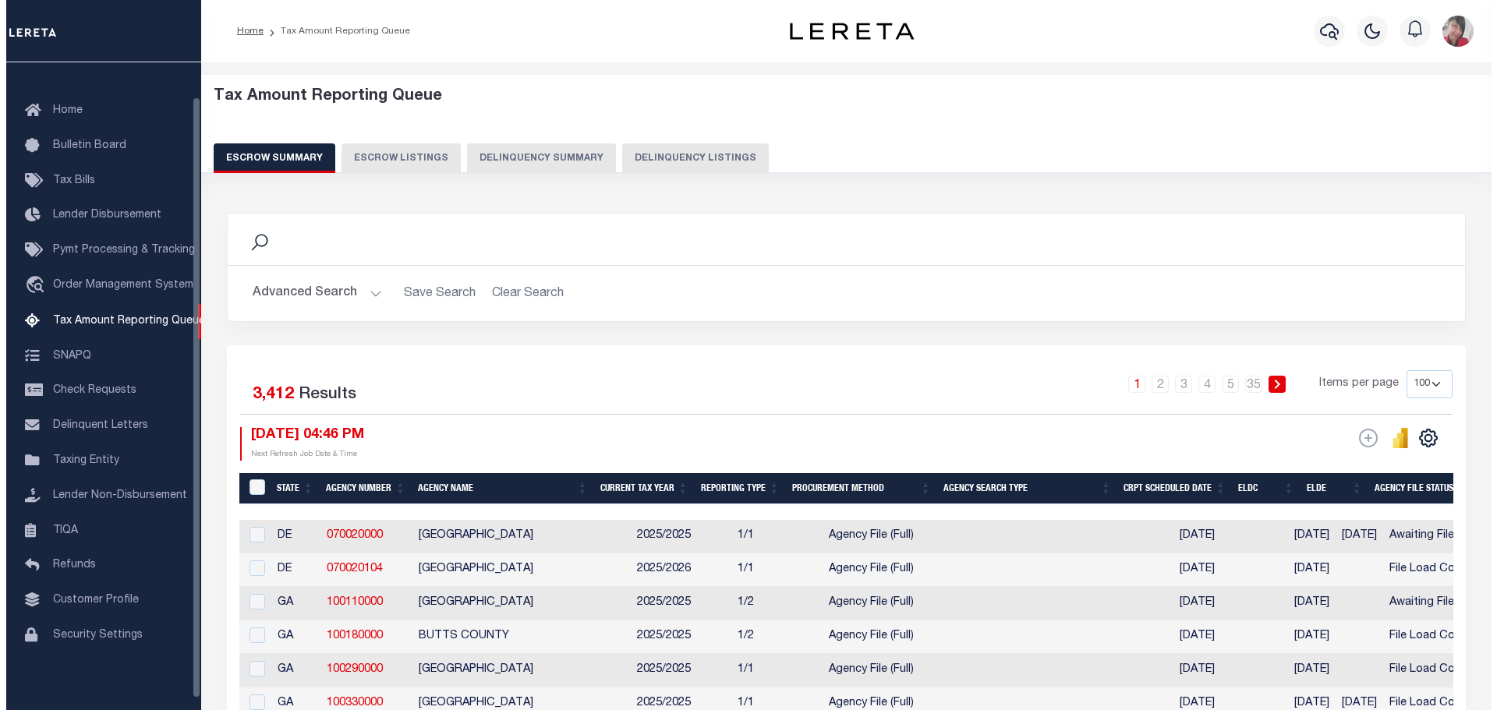
scroll to position [37, 0]
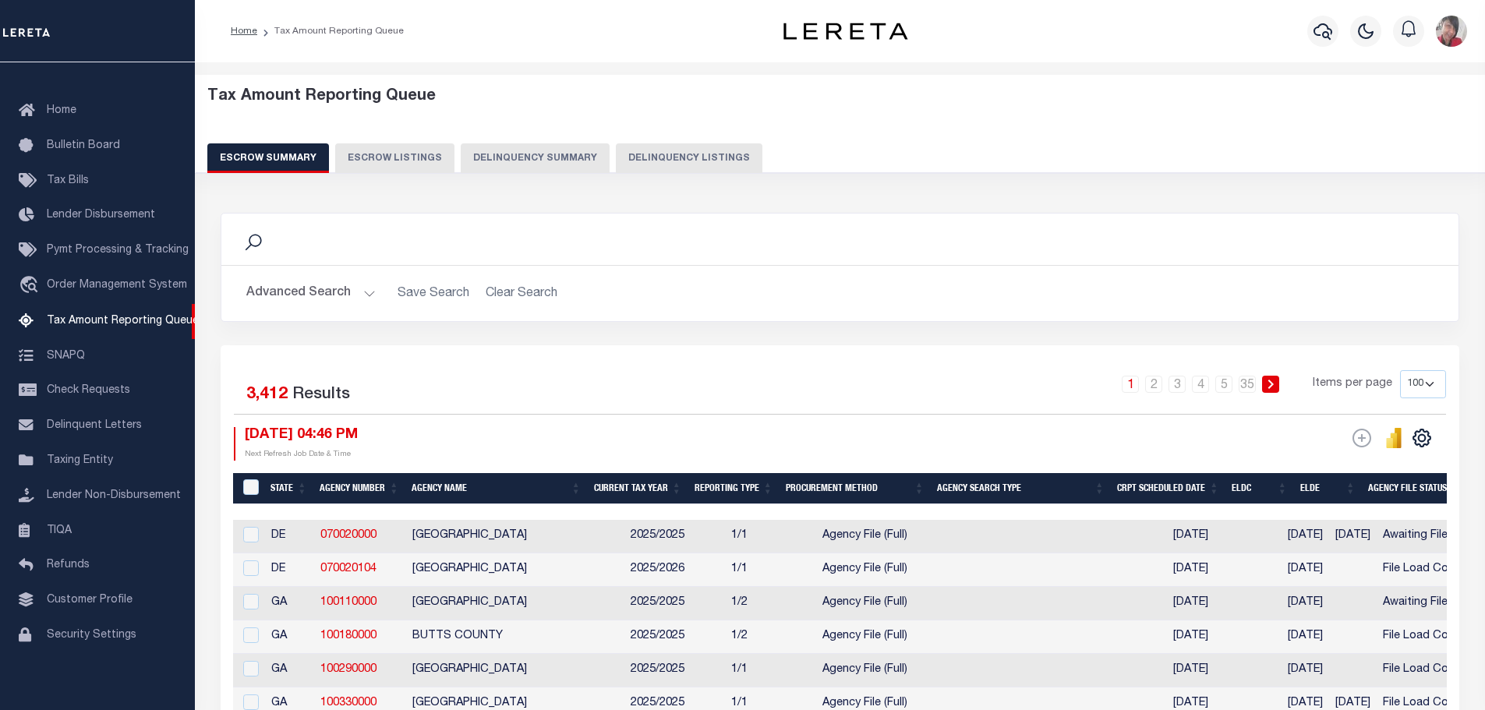
click at [518, 154] on button "Delinquency Summary" at bounding box center [535, 158] width 149 height 30
select select "NY"
select select "1000"
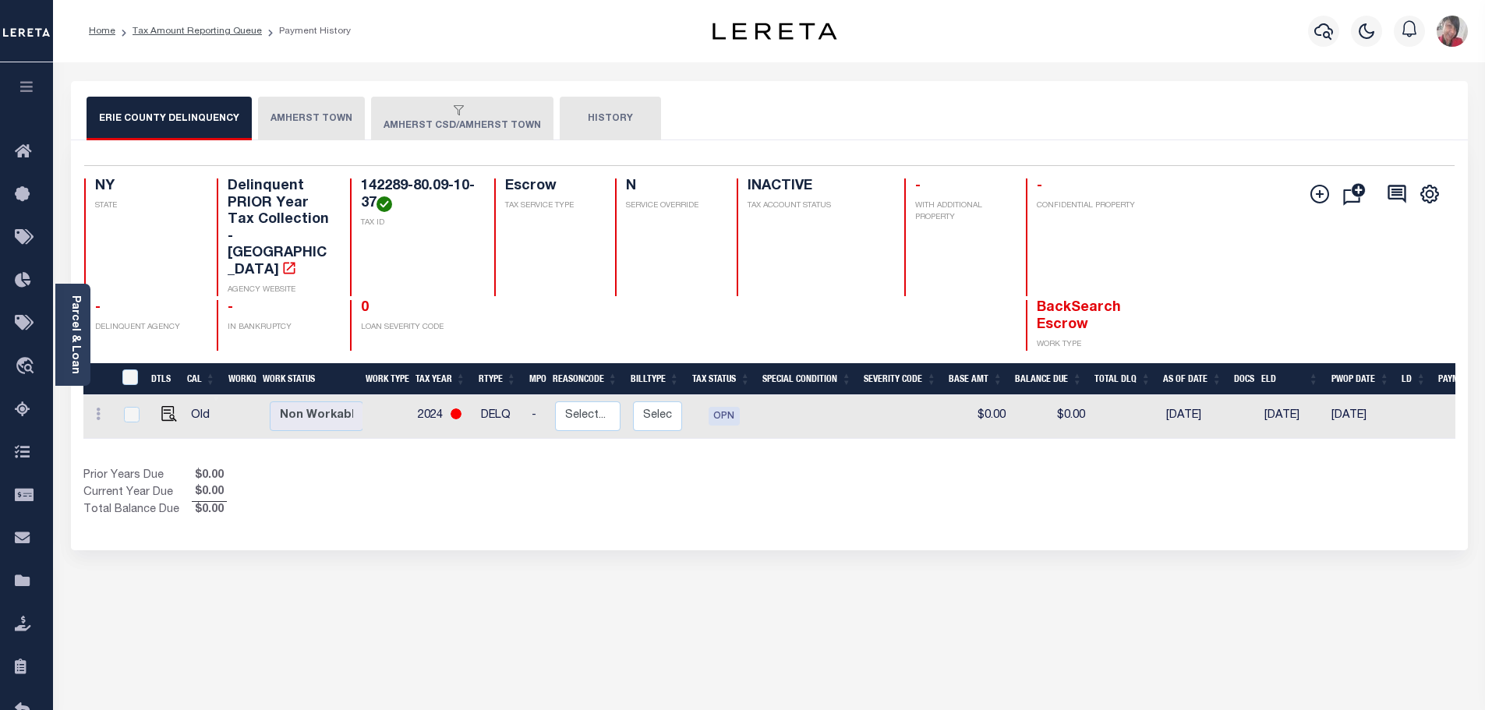
click at [306, 115] on button "AMHERST TOWN" at bounding box center [311, 119] width 107 height 44
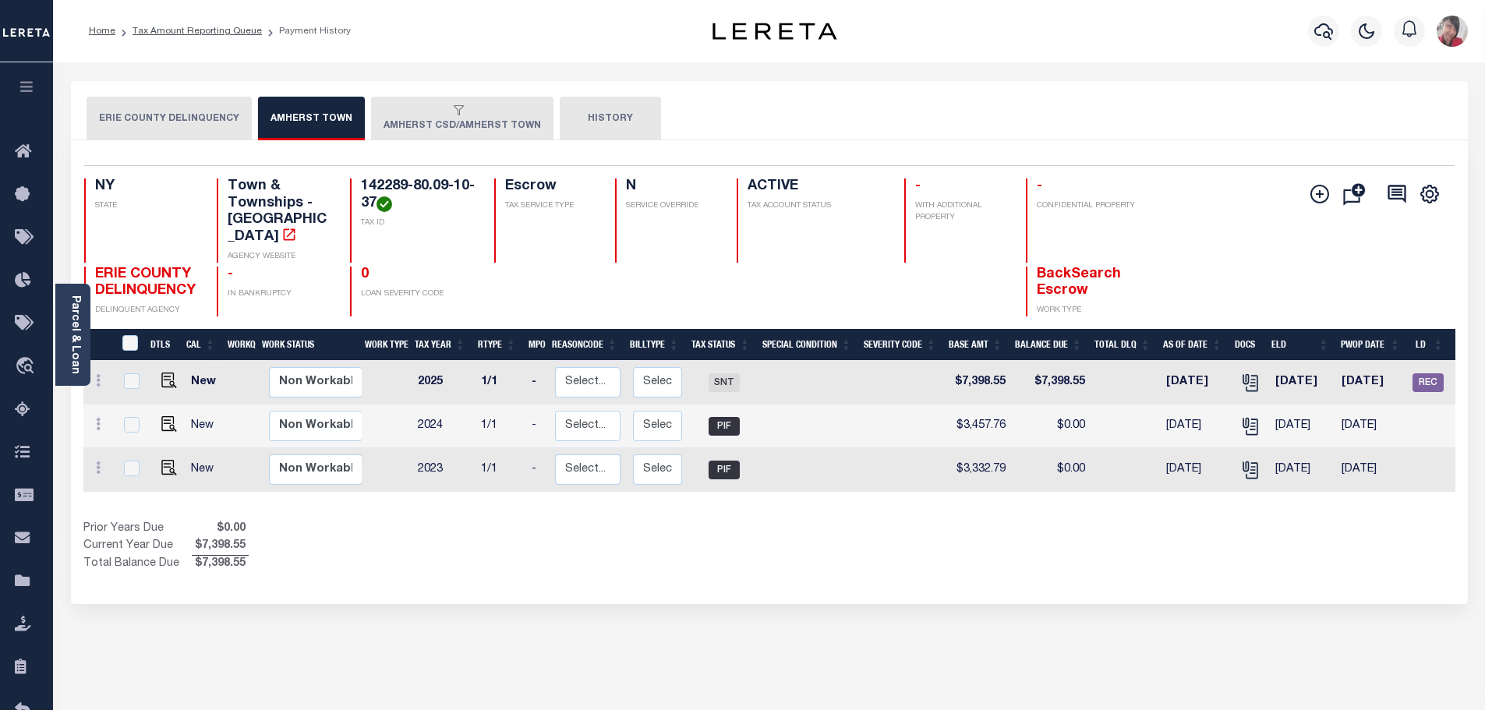
drag, startPoint x: 425, startPoint y: 119, endPoint x: 569, endPoint y: 111, distance: 144.5
click at [426, 118] on button "AMHERST CSD/AMHERST TOWN" at bounding box center [462, 119] width 182 height 44
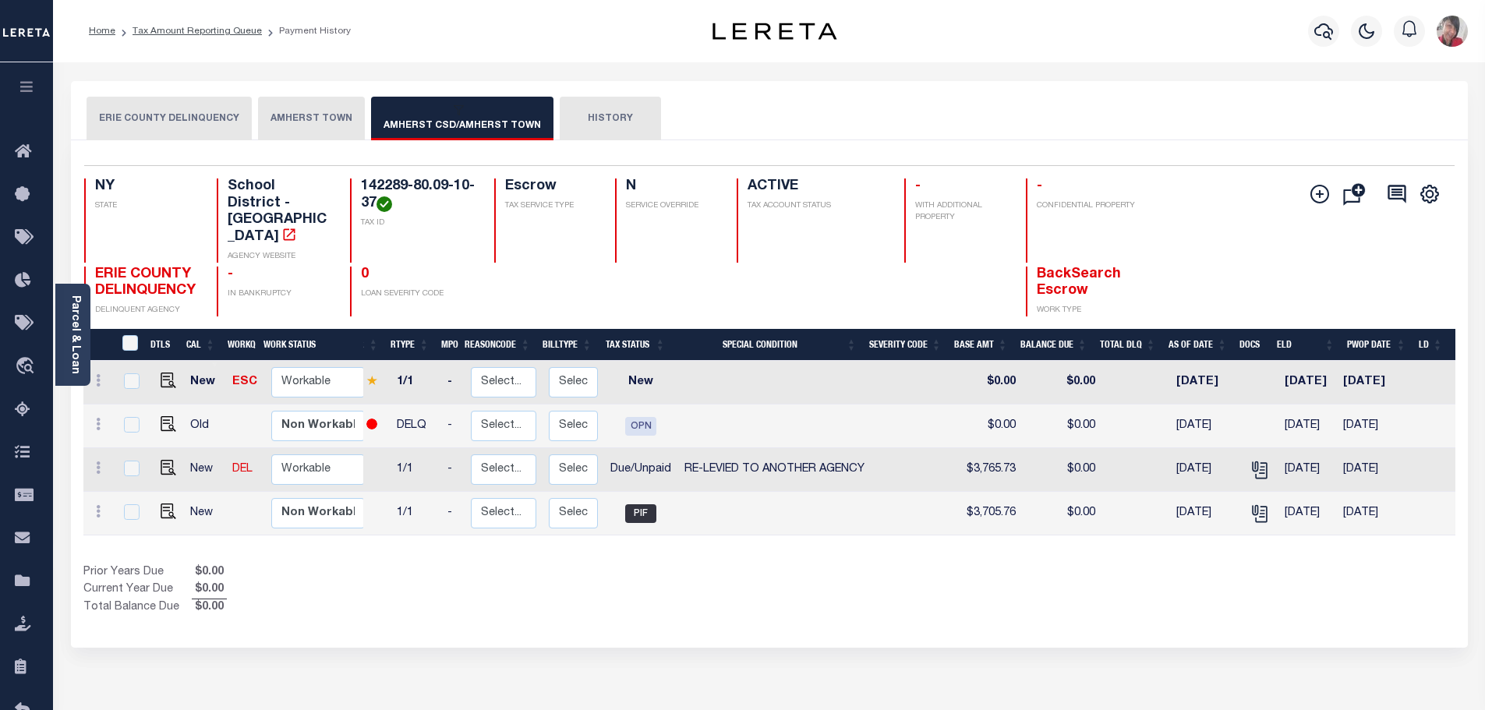
scroll to position [0, 115]
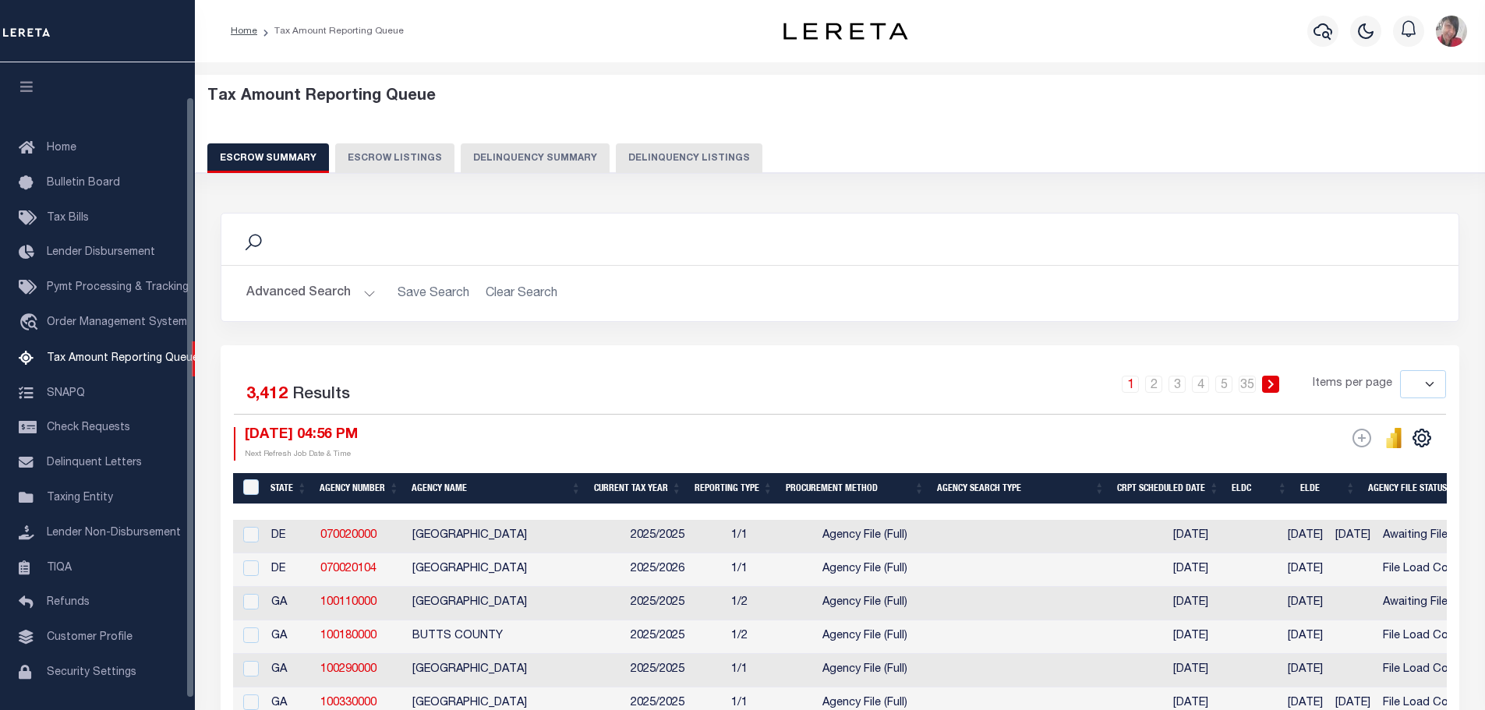
select select
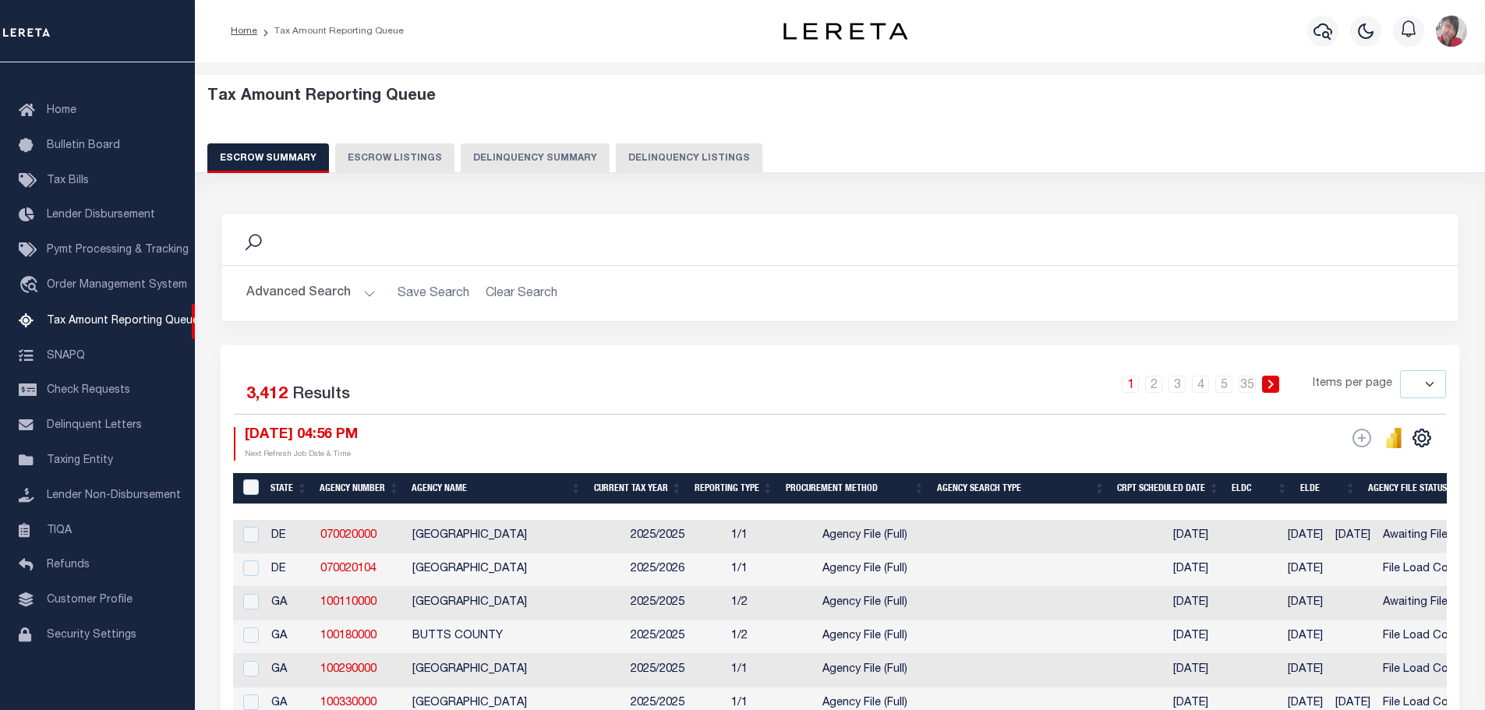
click at [534, 152] on button "Delinquency Summary" at bounding box center [535, 158] width 149 height 30
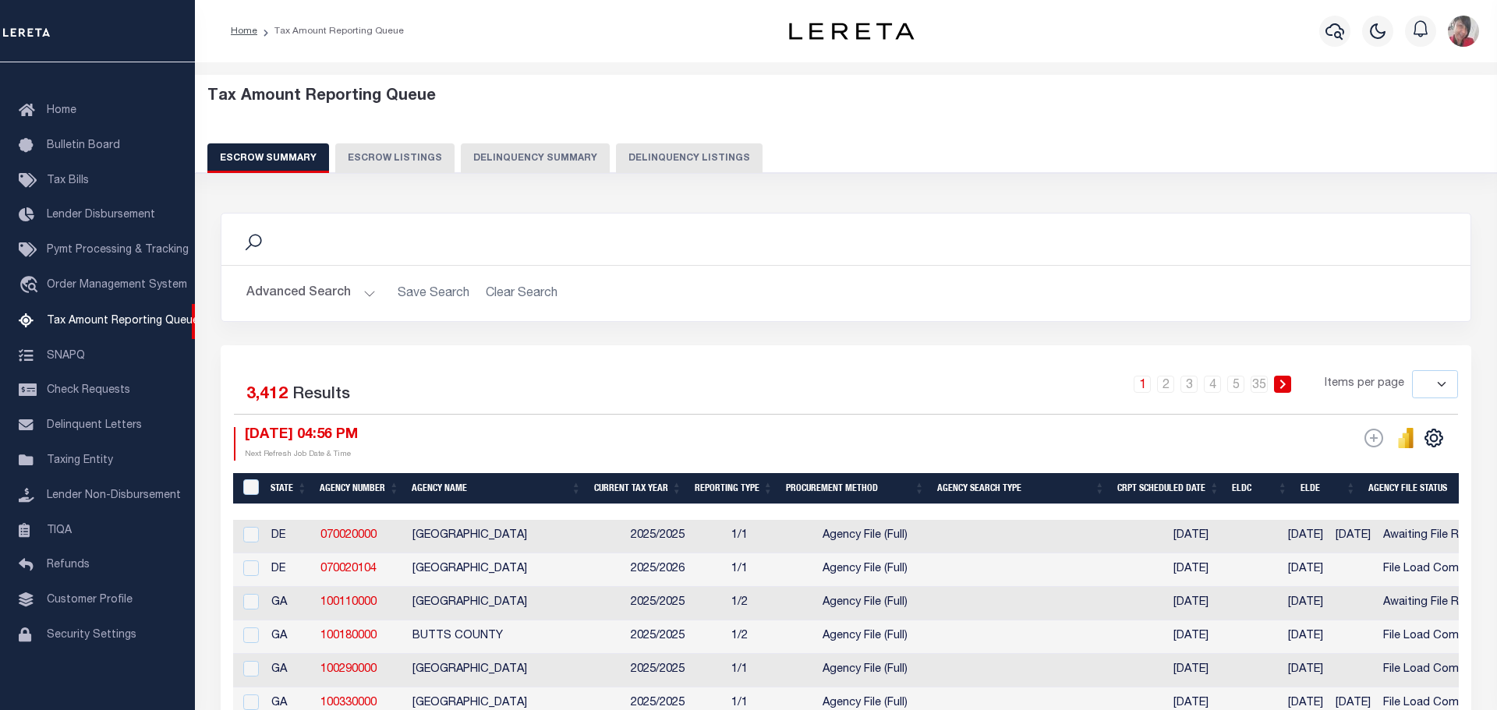
select select "NY"
select select "1000"
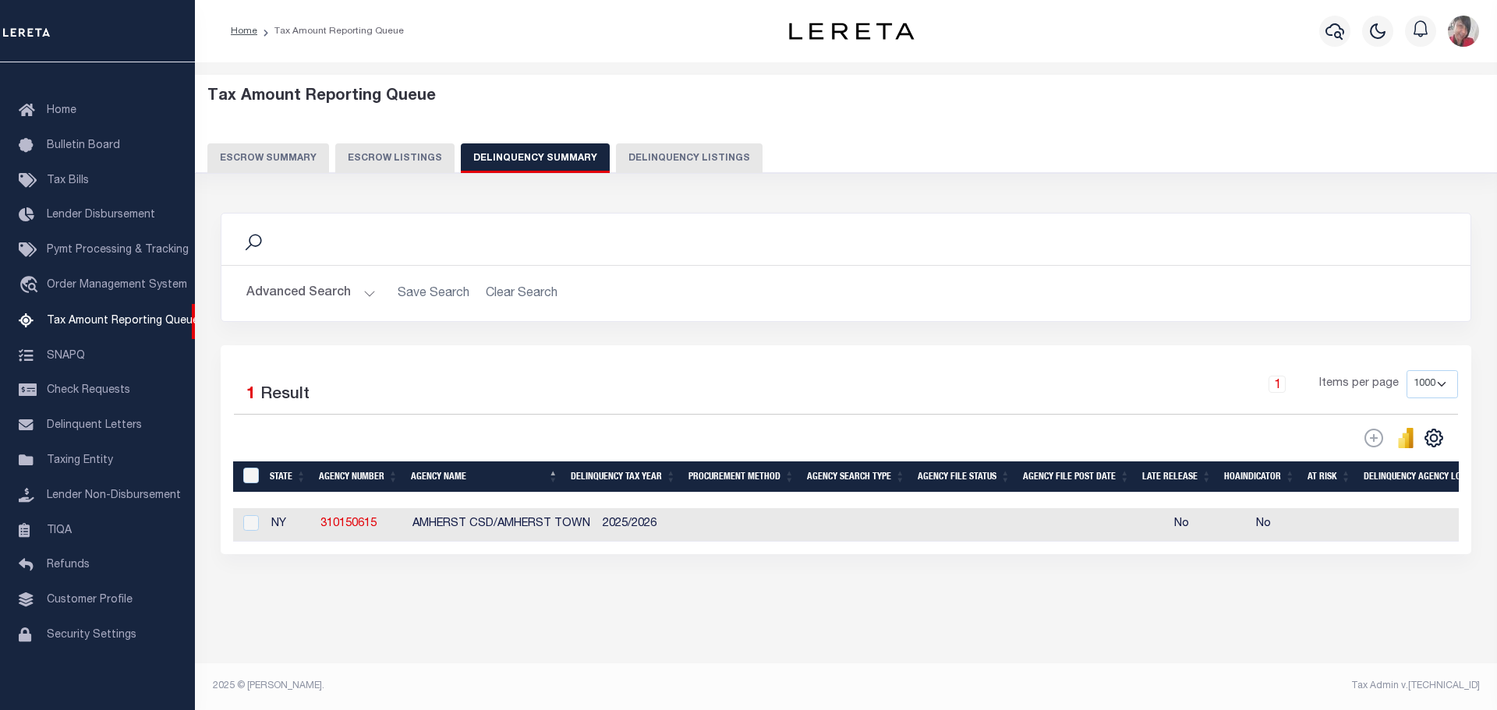
click at [361, 292] on button "Advanced Search" at bounding box center [310, 293] width 129 height 30
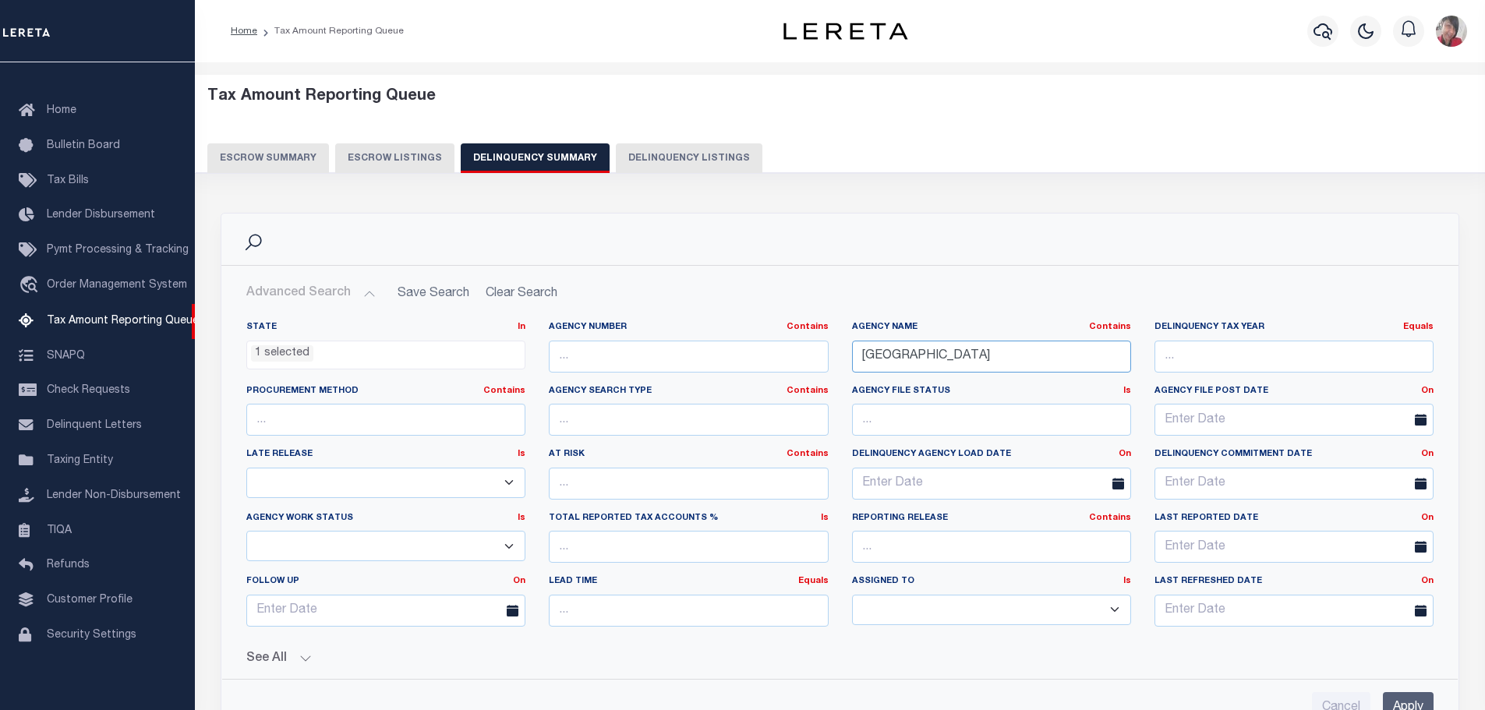
drag, startPoint x: 955, startPoint y: 355, endPoint x: 831, endPoint y: 377, distance: 125.9
click at [831, 377] on div "State In In AK AL AR AZ CA CO CT DC DE FL GA GU HI IA ID IL IN KS [GEOGRAPHIC_D…" at bounding box center [840, 480] width 1211 height 318
click at [1410, 700] on input "Apply" at bounding box center [1408, 708] width 51 height 32
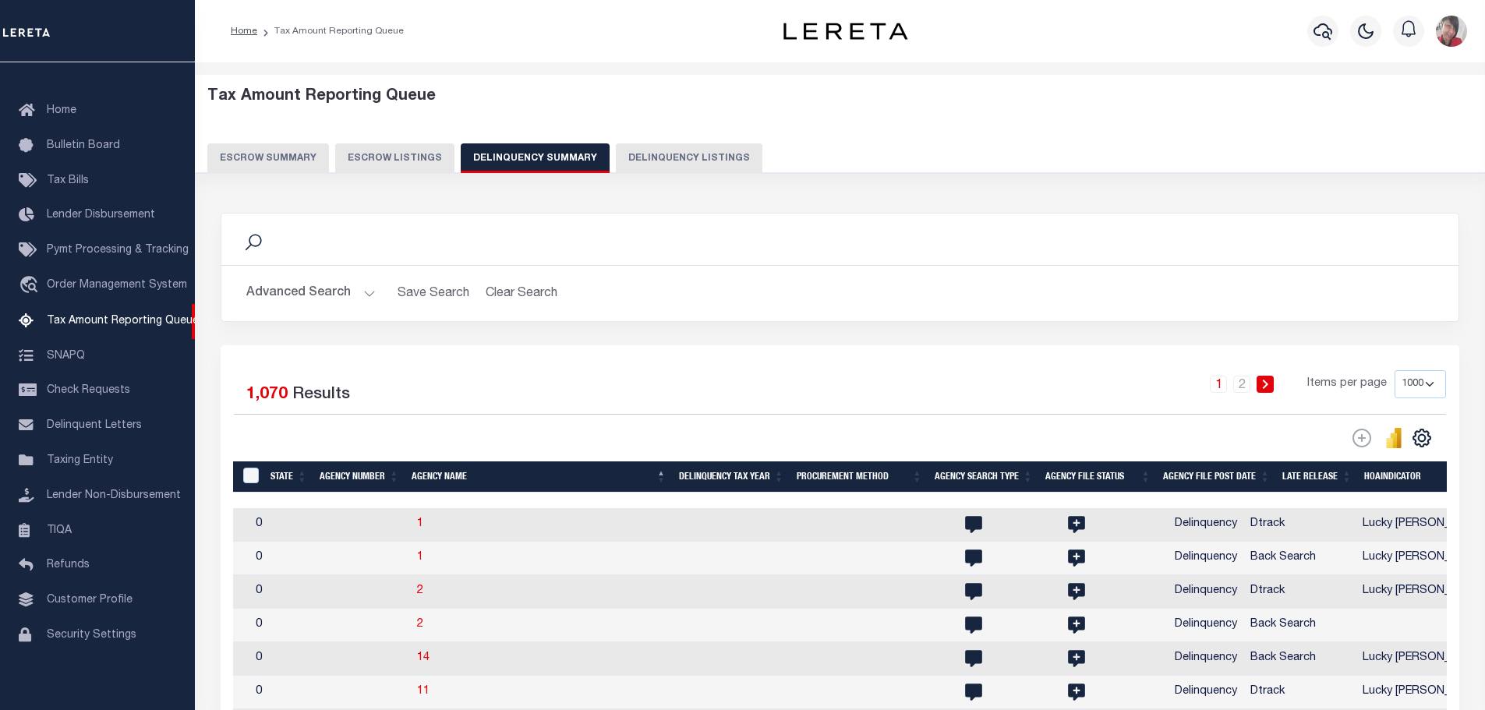
scroll to position [0, 2444]
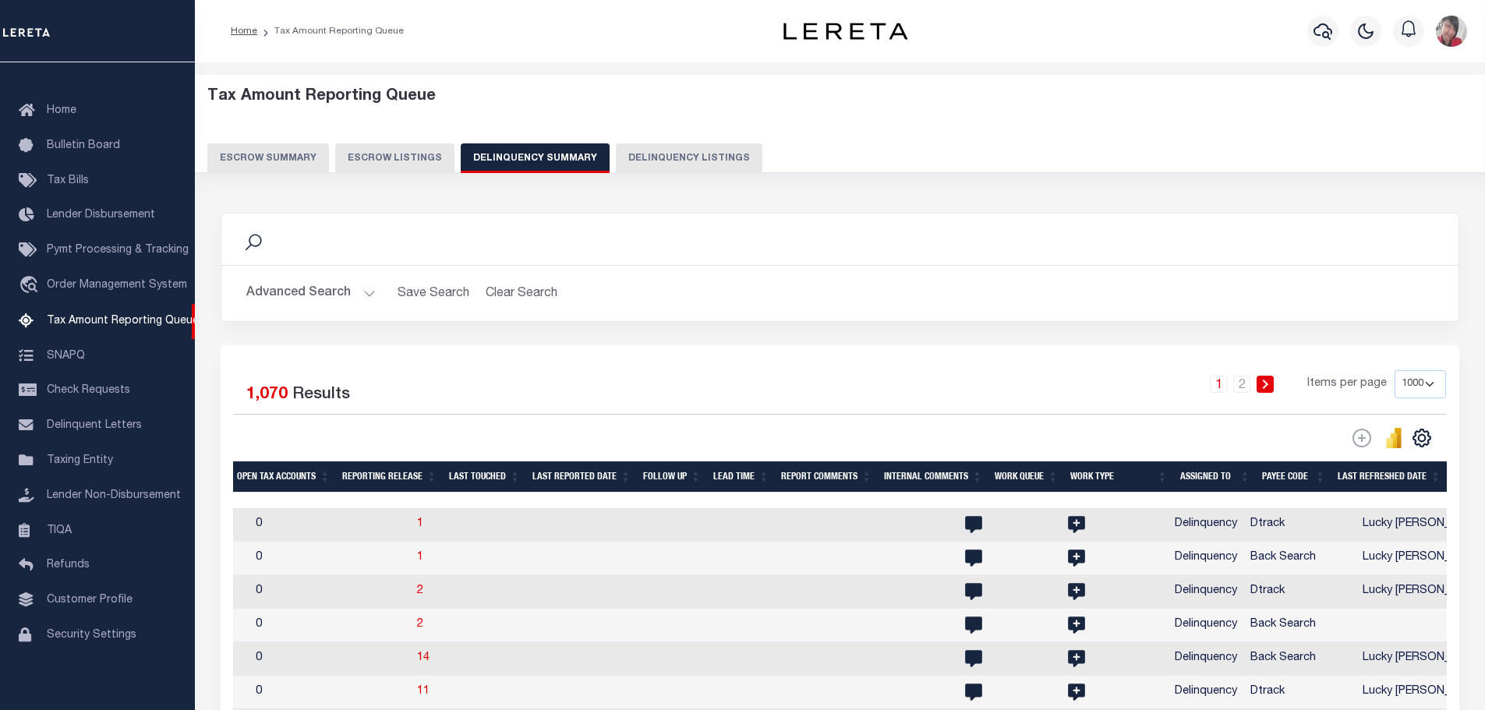
click at [367, 292] on button "Advanced Search" at bounding box center [310, 293] width 129 height 30
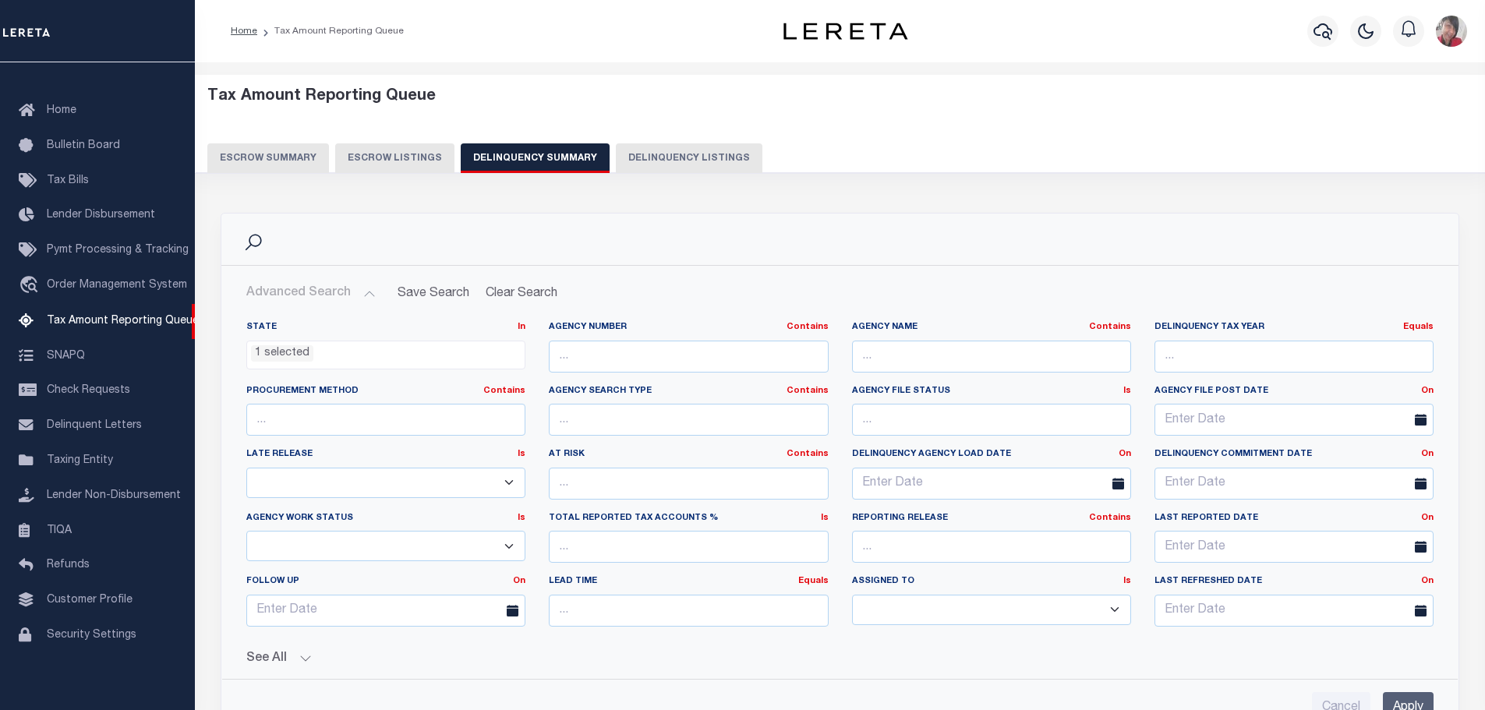
click at [1112, 613] on select "--Unassigned-- --Others-- --Unassigned-- Abdul Muzain Adhikary Rinki Agustin Fe…" at bounding box center [991, 610] width 279 height 30
select select "Lucky JoEllen"
click at [852, 595] on select "--Unassigned-- --Others-- --Unassigned-- Abdul Muzain Adhikary Rinki Agustin Fe…" at bounding box center [991, 610] width 279 height 30
click at [1404, 698] on input "Apply" at bounding box center [1408, 708] width 51 height 32
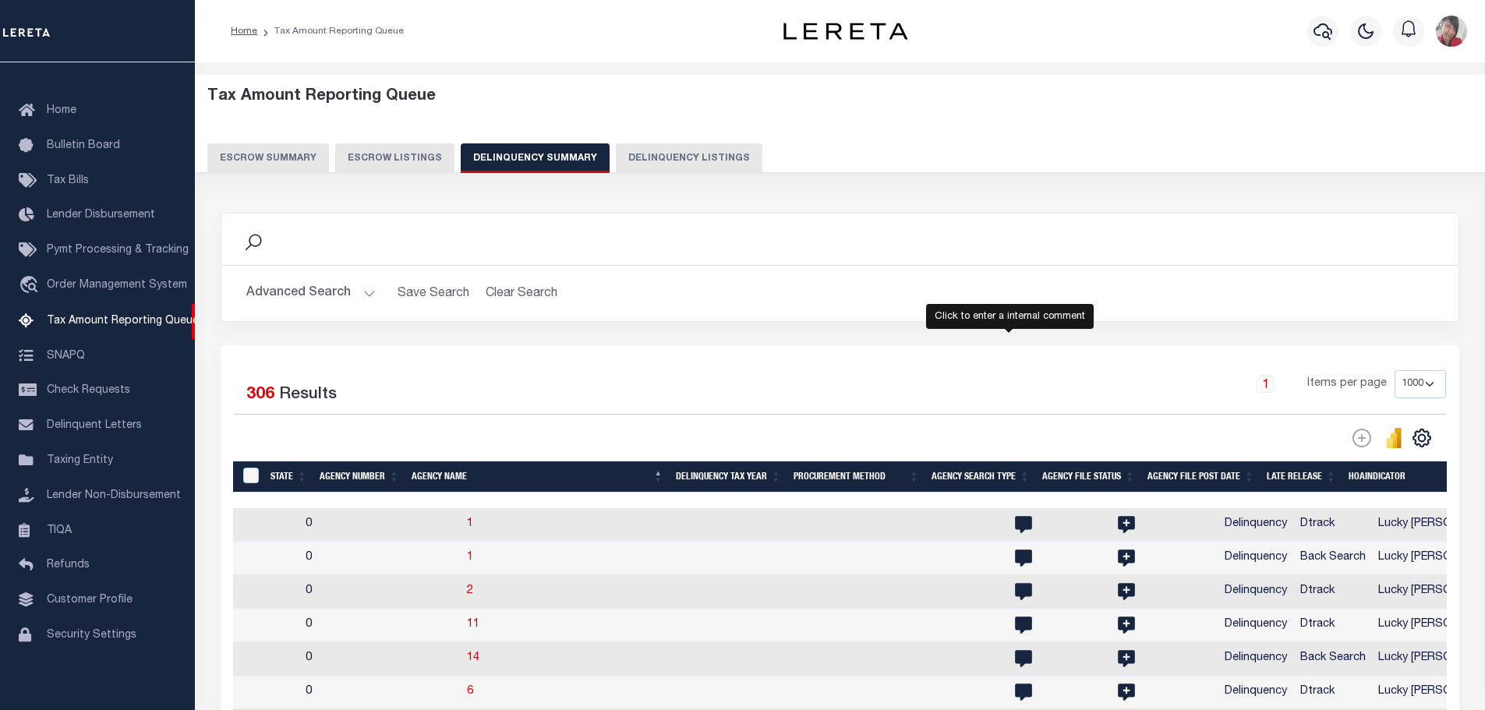
scroll to position [0, 2318]
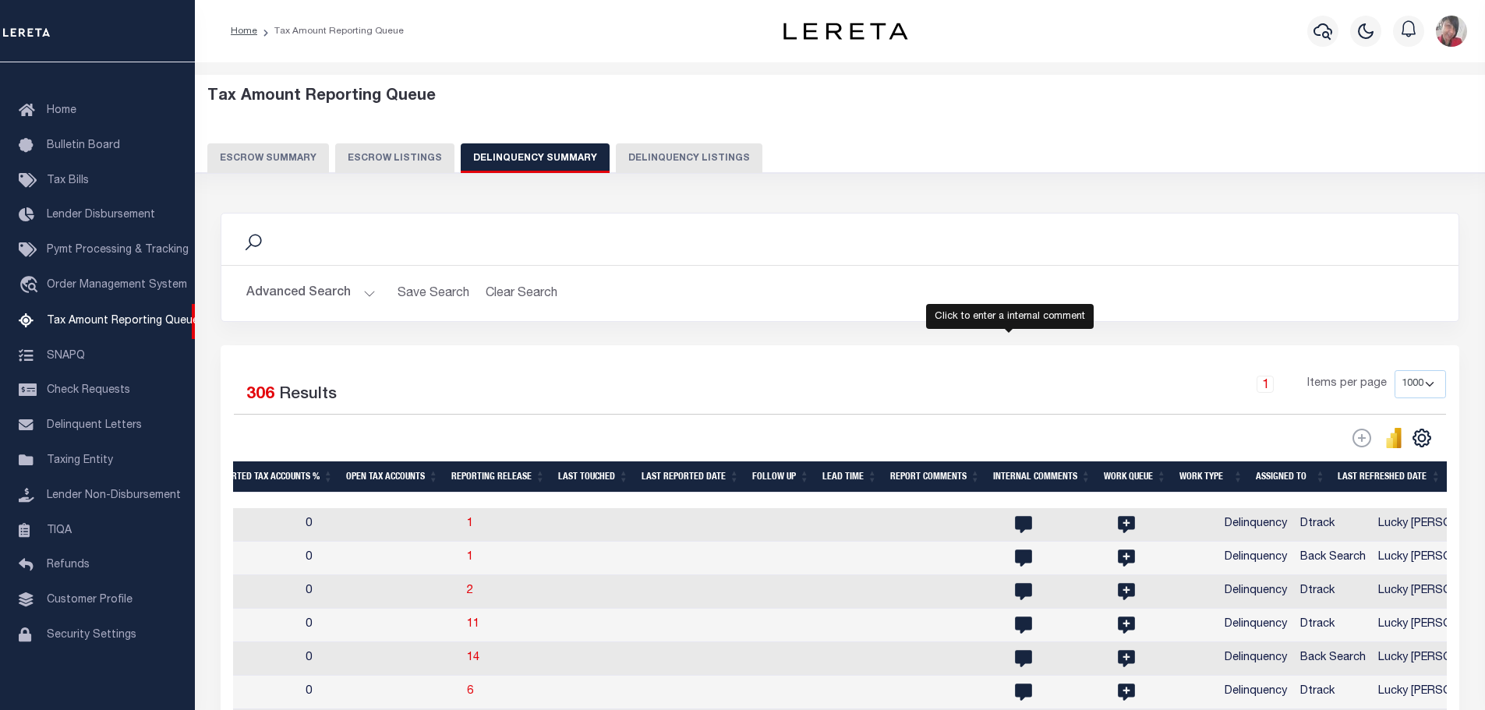
click at [367, 292] on button "Advanced Search" at bounding box center [310, 293] width 129 height 30
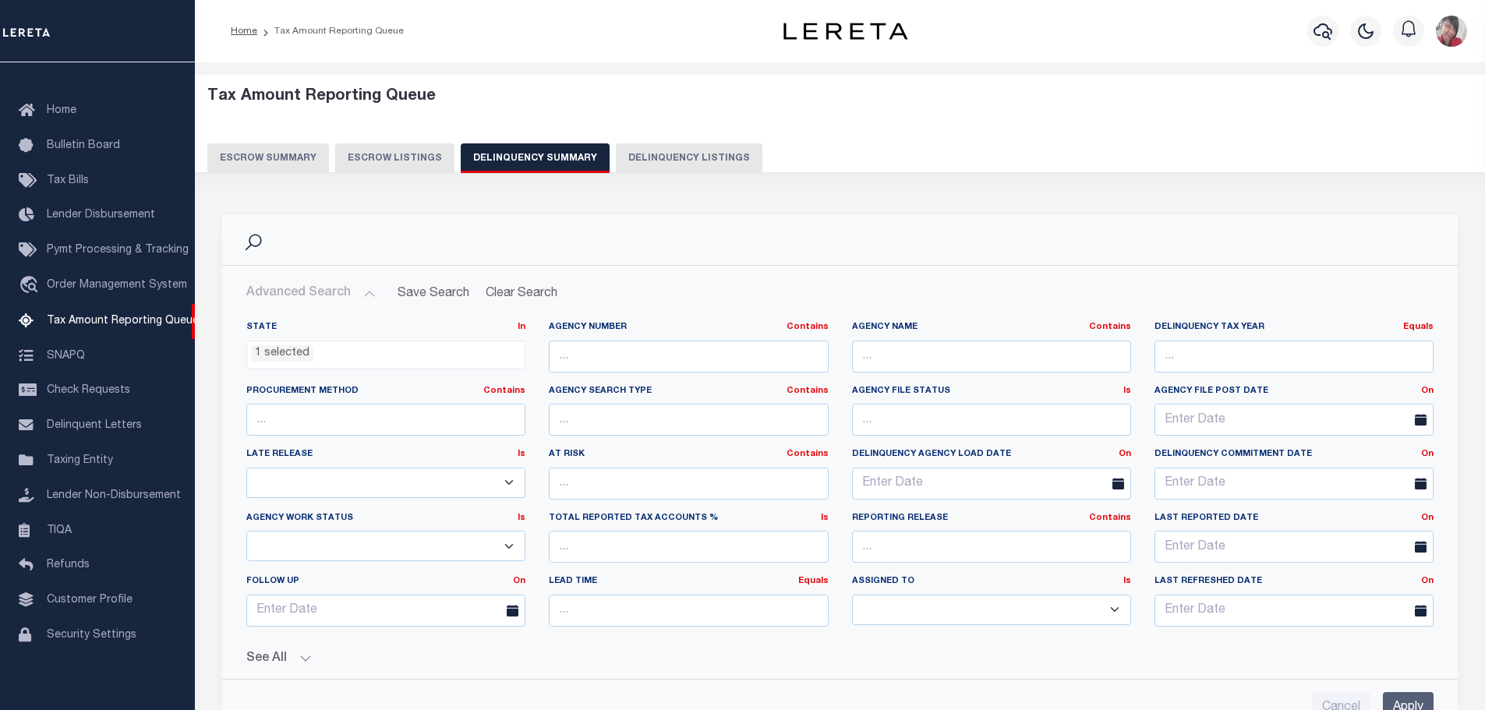
scroll to position [78, 0]
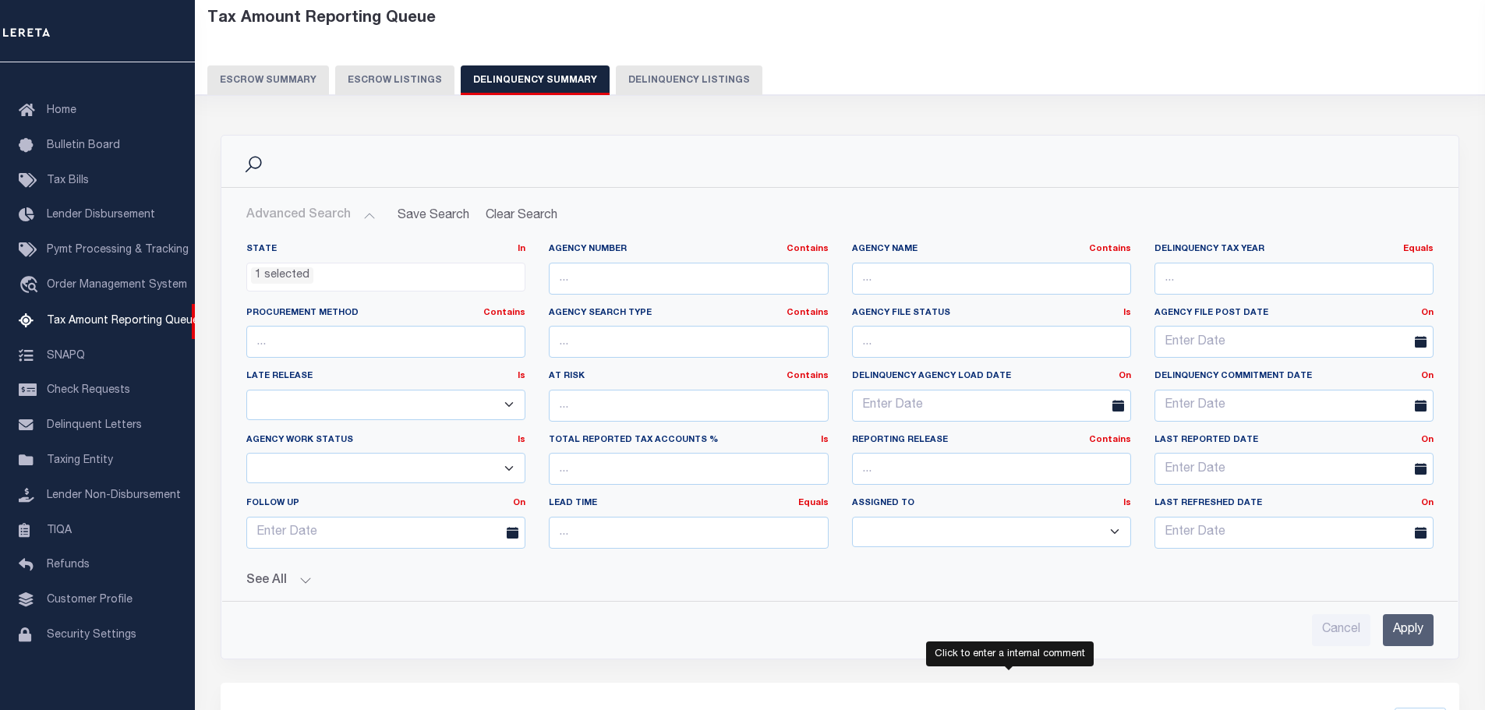
click at [509, 465] on select "In Progress Pending Agency Follow-up Pending QC Ready for Release Prep for Rele…" at bounding box center [385, 468] width 279 height 30
click at [799, 614] on div "Cancel Apply" at bounding box center [839, 630] width 1187 height 32
click at [302, 584] on button "See All" at bounding box center [839, 581] width 1187 height 15
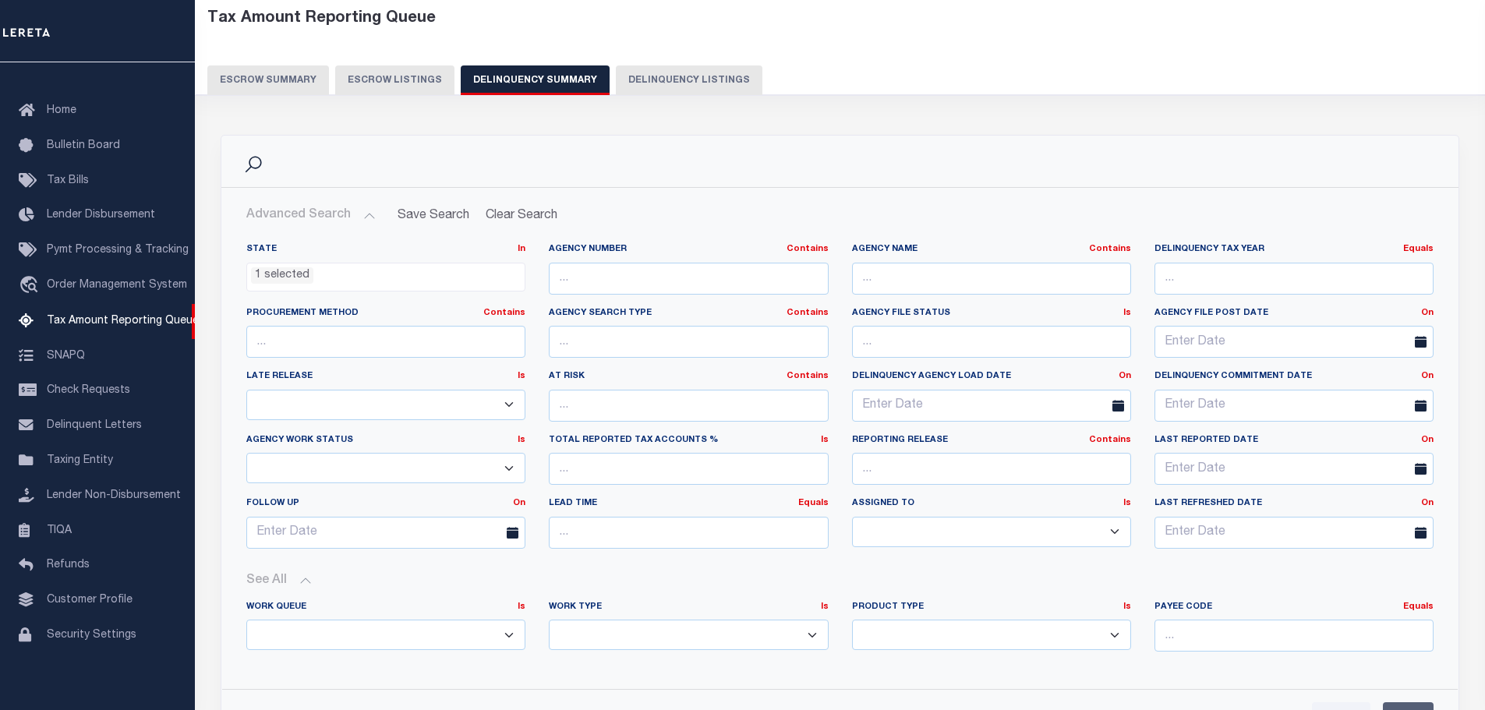
click at [512, 631] on select "--ALL-- Delinquent Escrow" at bounding box center [385, 635] width 279 height 30
click at [814, 574] on button "See All" at bounding box center [839, 581] width 1187 height 15
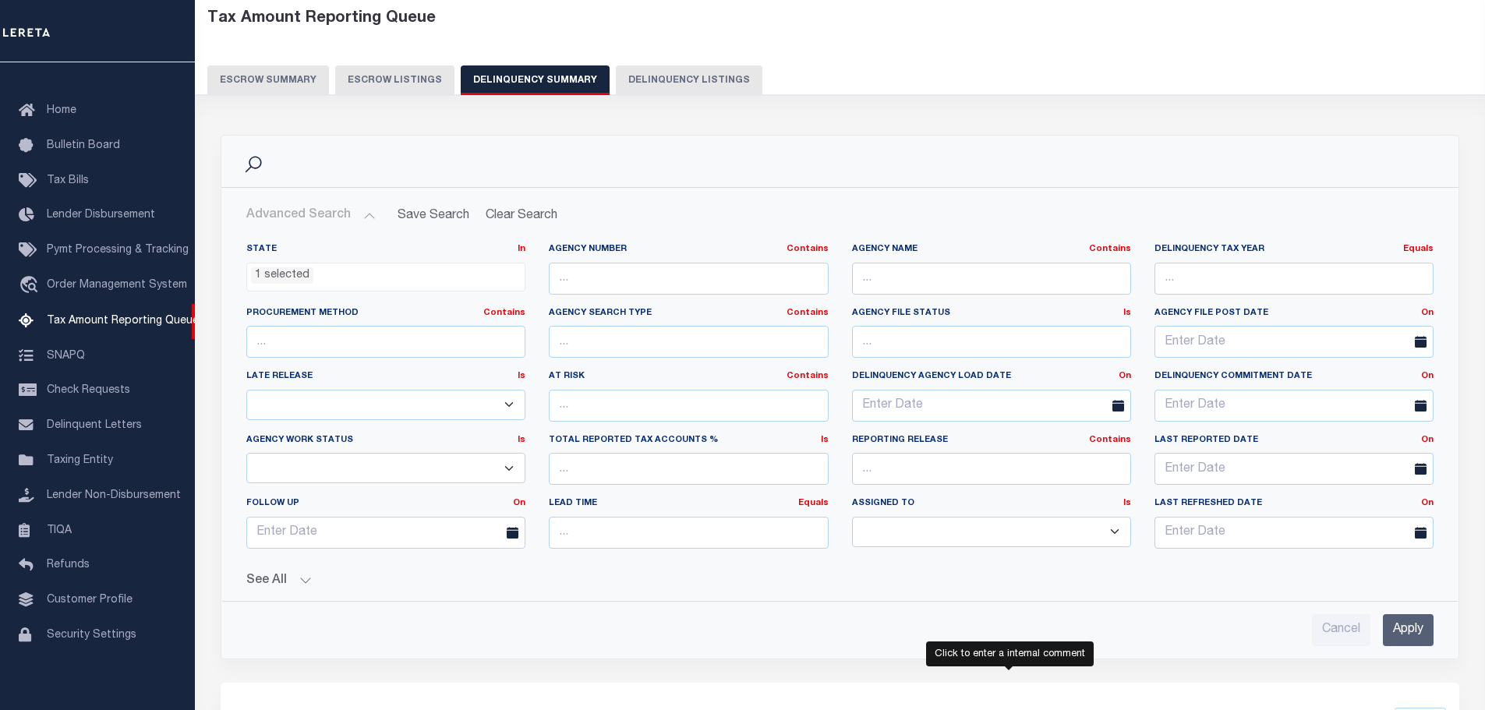
click at [306, 580] on button "See All" at bounding box center [839, 581] width 1187 height 15
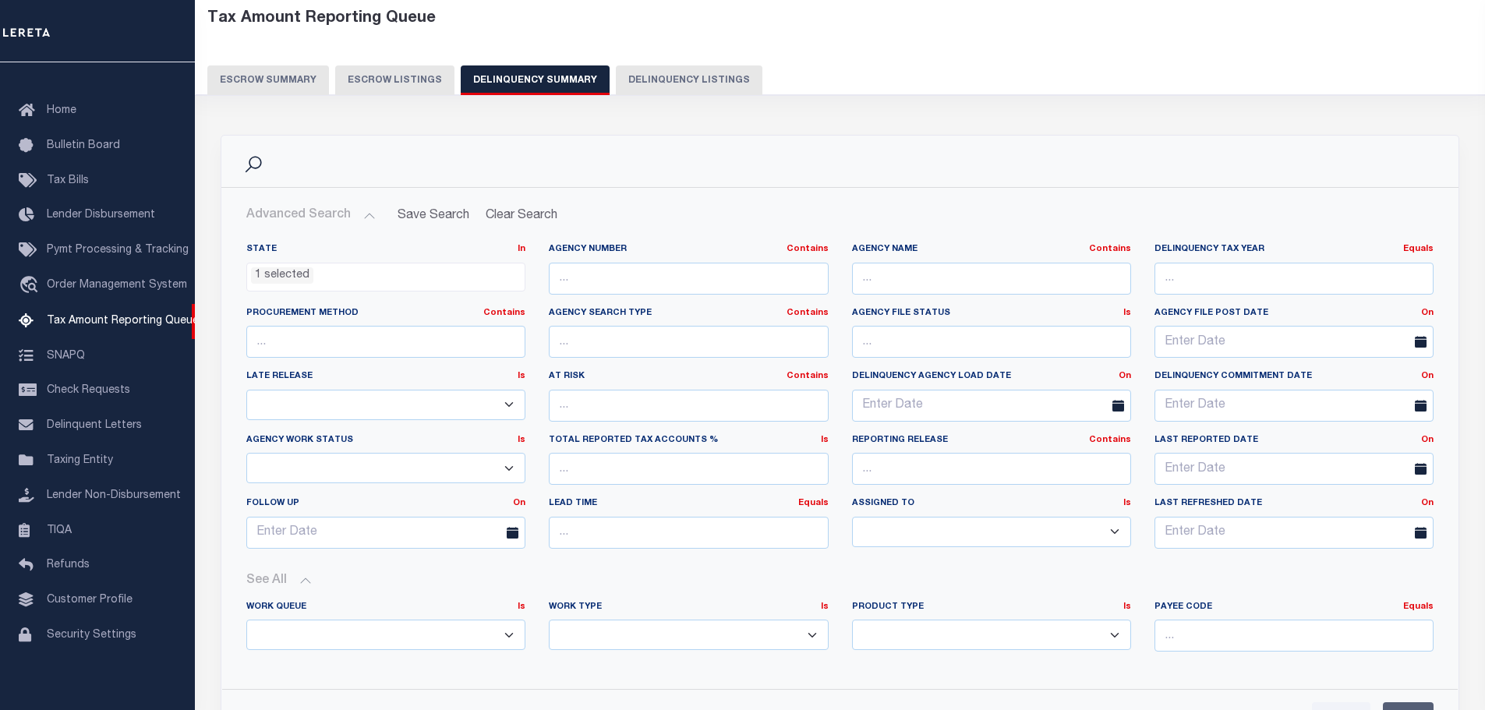
click at [1116, 638] on select "--ALL-- Escrow PayBack Escrow Pay Direct DTRACK Annual Delinquency" at bounding box center [991, 635] width 279 height 30
select select "DTRACK"
click at [852, 620] on select "--ALL-- Escrow PayBack Escrow Pay Direct DTRACK Annual Delinquency" at bounding box center [991, 635] width 279 height 30
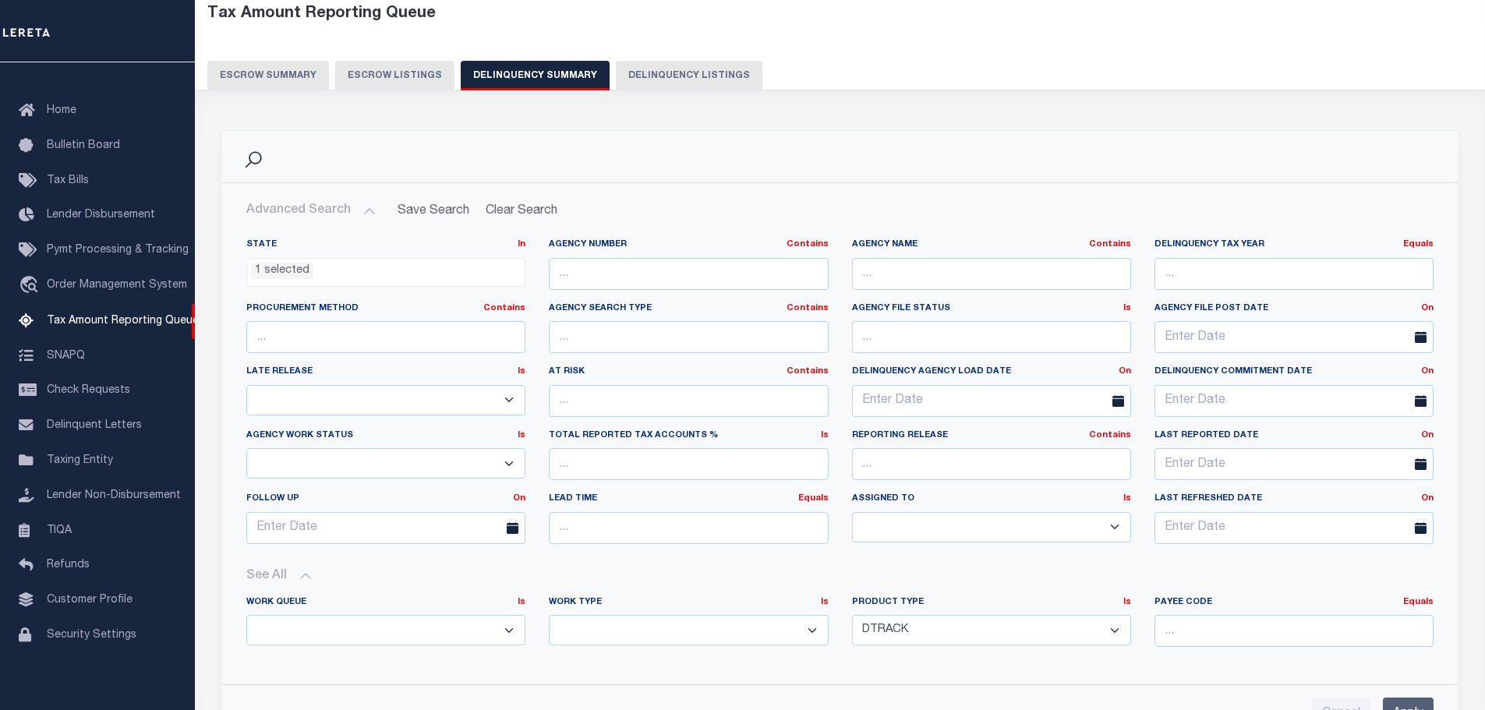
scroll to position [390, 0]
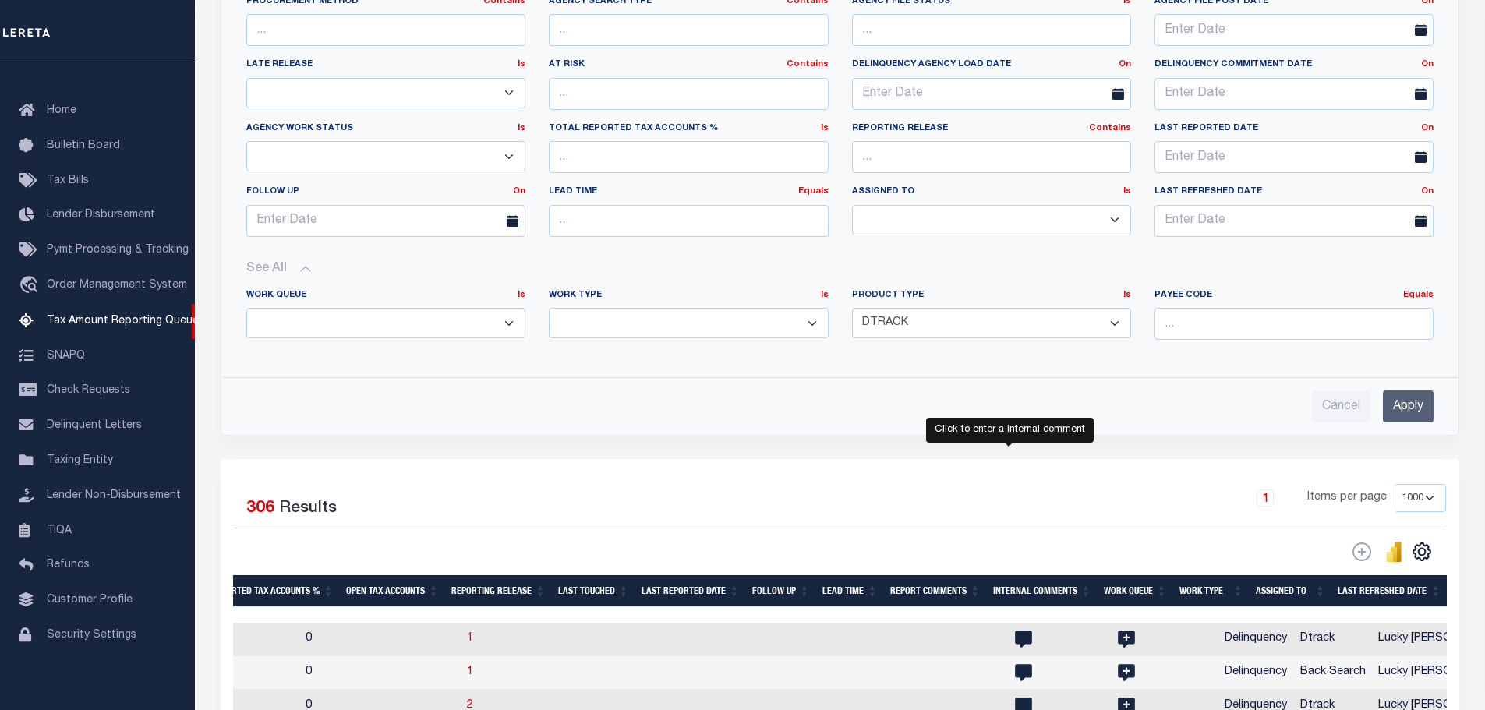
click at [1409, 402] on input "Apply" at bounding box center [1408, 407] width 51 height 32
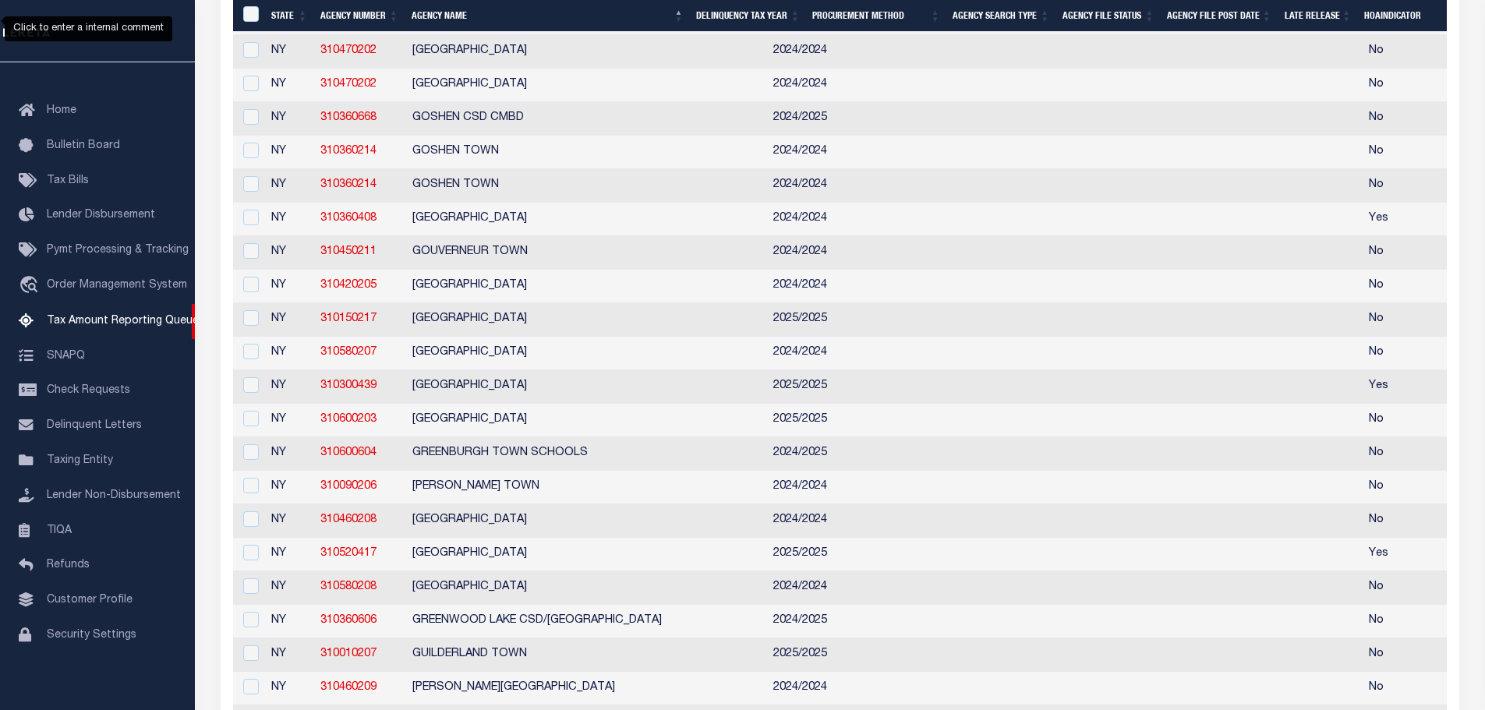
scroll to position [5301, 0]
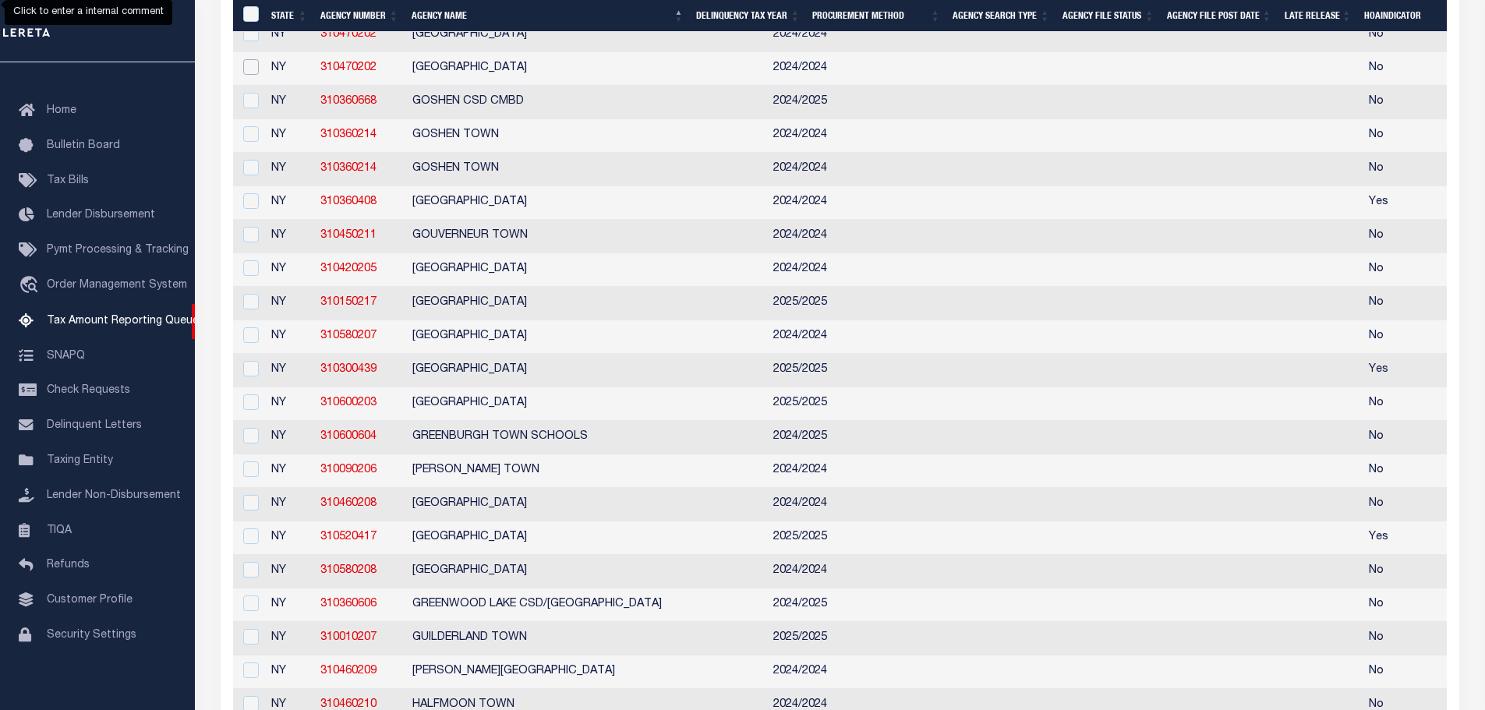
click at [250, 75] on input "checkbox" at bounding box center [251, 67] width 16 height 16
checkbox input "true"
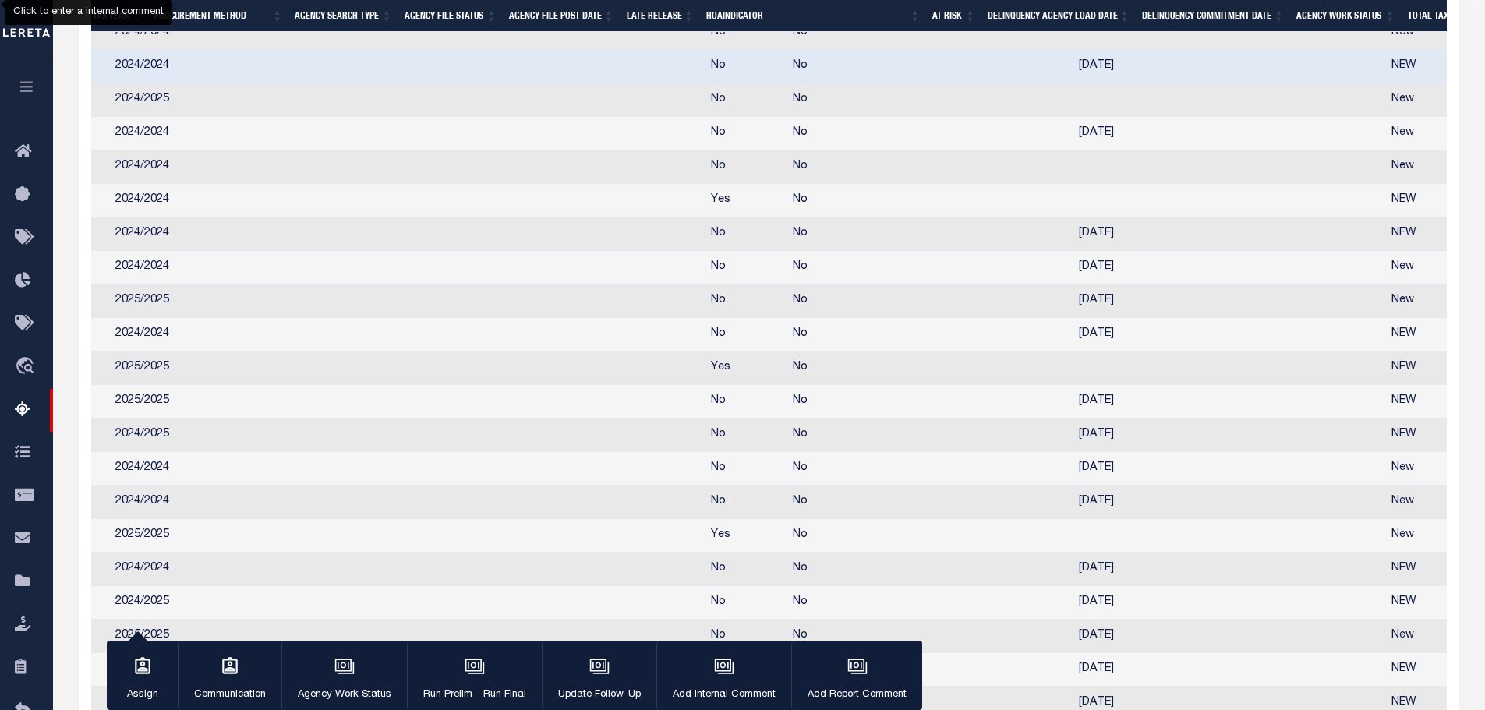
scroll to position [0, 637]
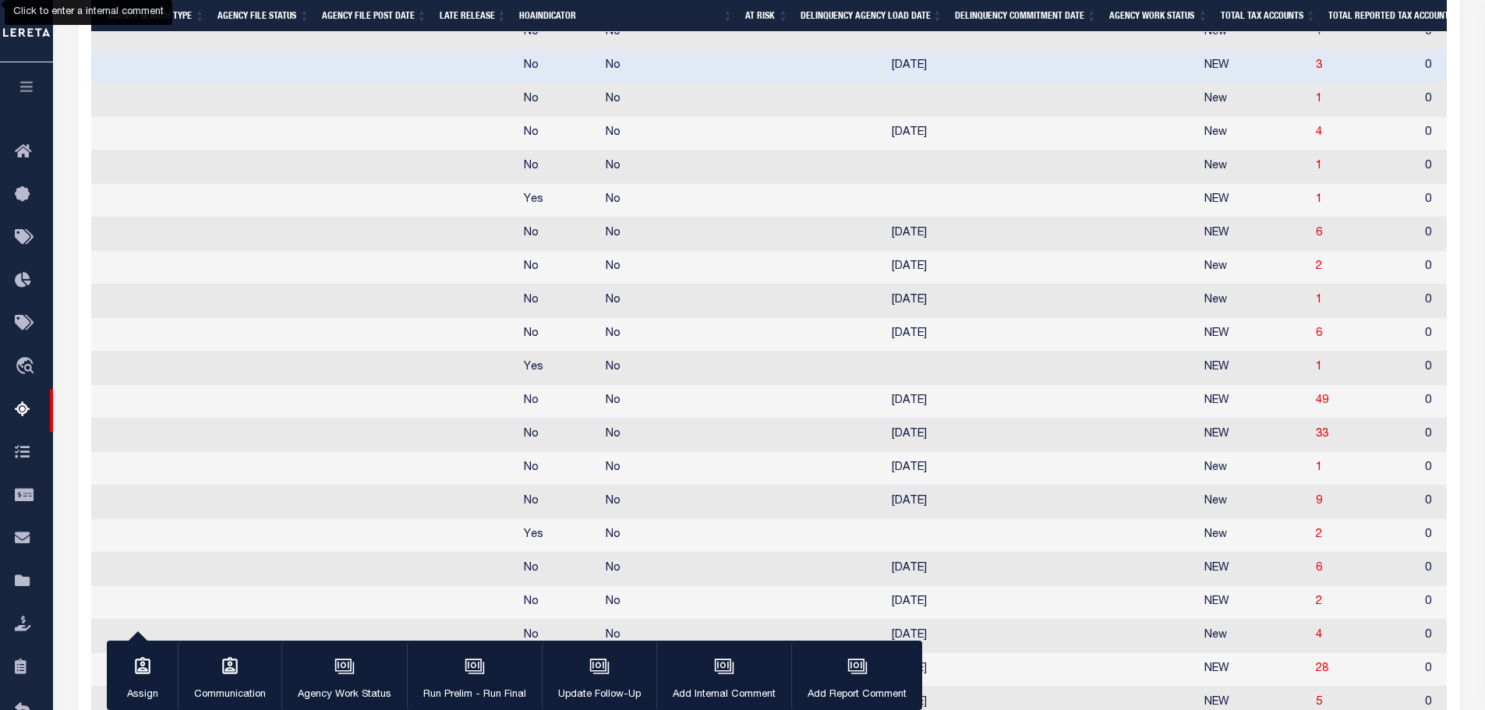
click at [1316, 71] on span "3" at bounding box center [1319, 65] width 6 height 11
select select "100"
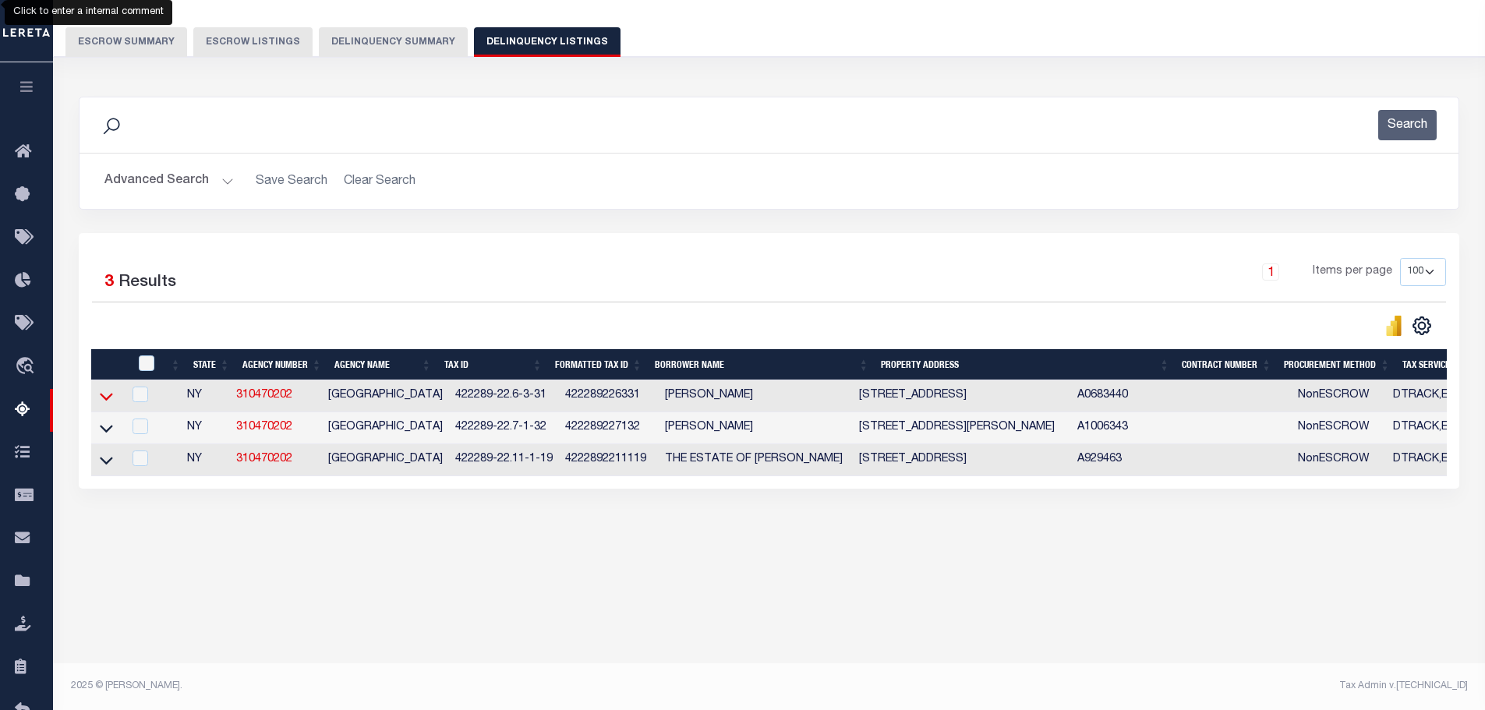
click at [107, 399] on icon at bounding box center [106, 396] width 13 height 16
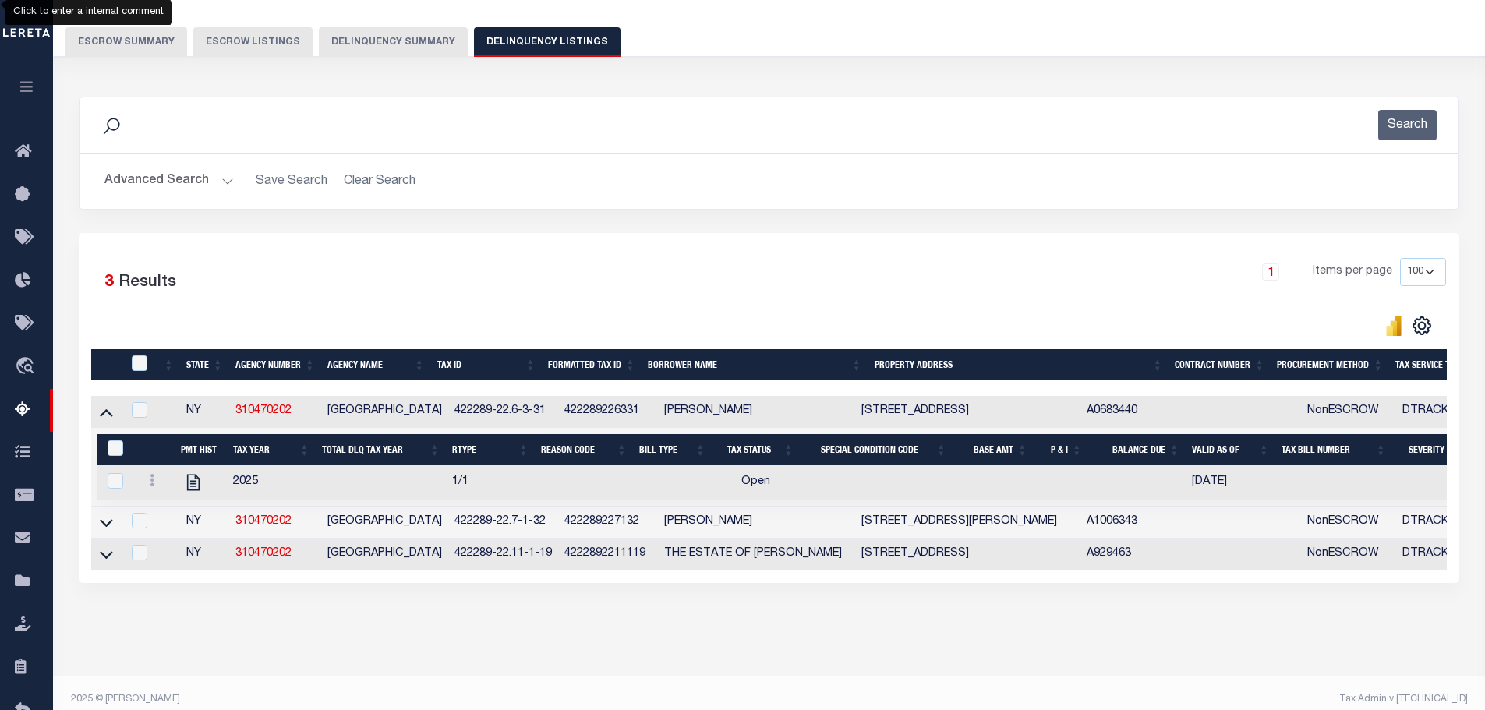
click at [152, 411] on td at bounding box center [138, 412] width 32 height 32
checkbox input "true"
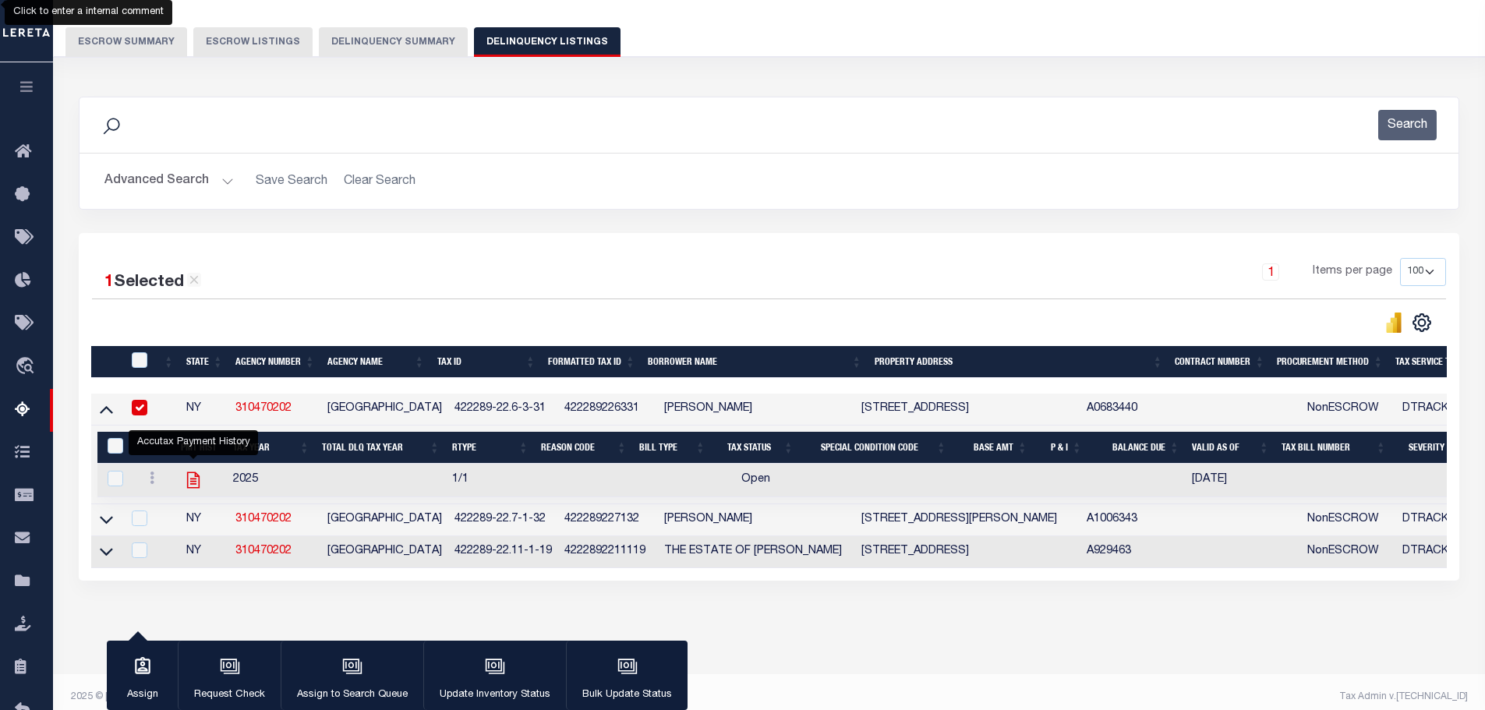
click at [190, 481] on icon "" at bounding box center [193, 480] width 20 height 20
checkbox input "true"
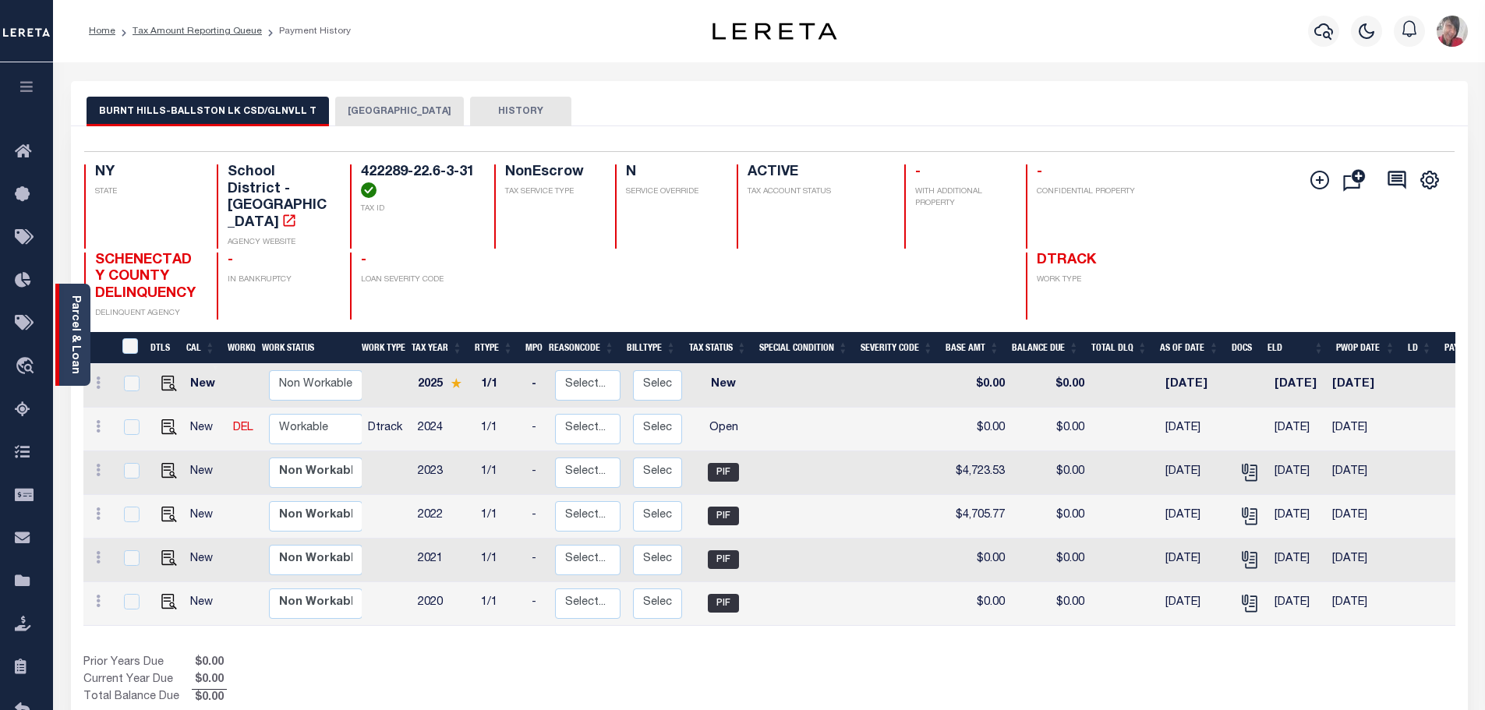
click at [72, 324] on link "Parcel & Loan" at bounding box center [74, 334] width 11 height 79
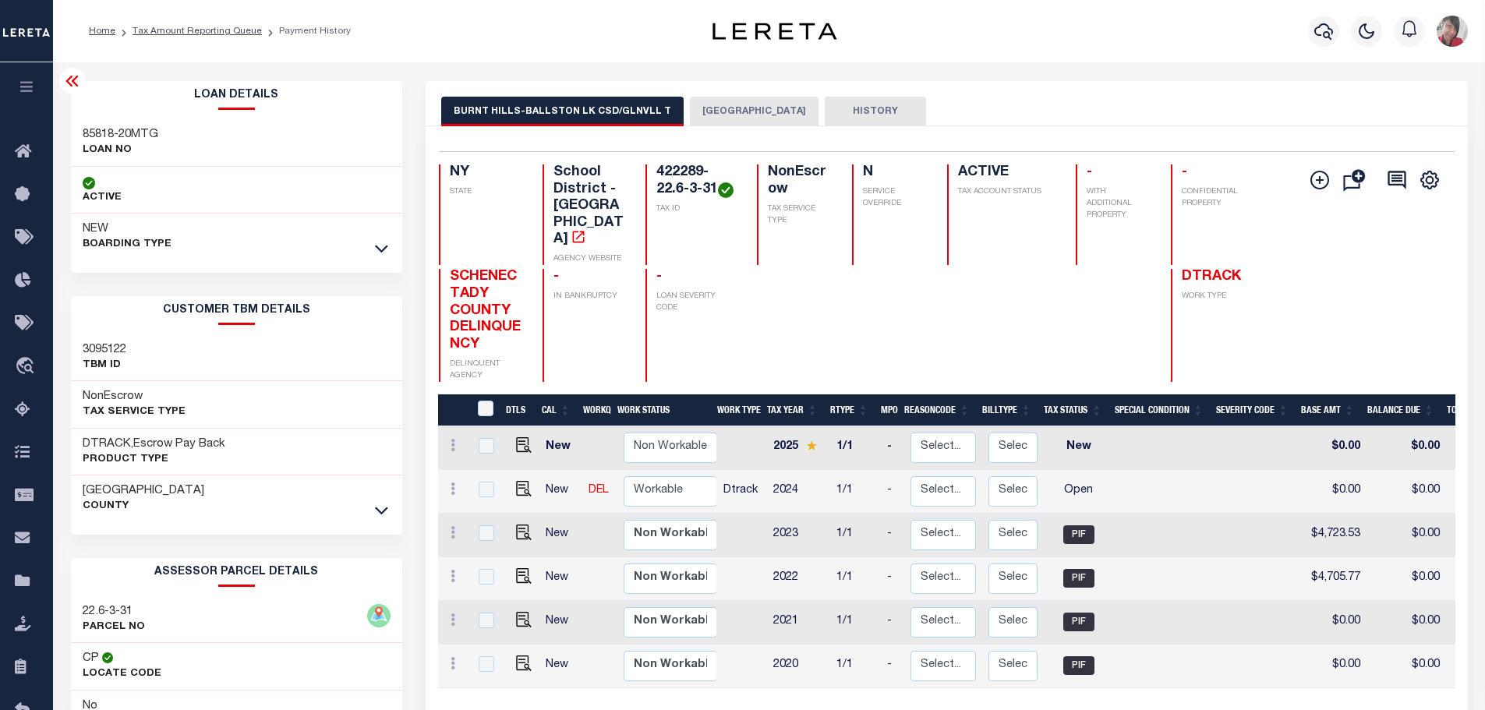
click at [744, 112] on button "GLENVILLE TOWN" at bounding box center [754, 112] width 129 height 30
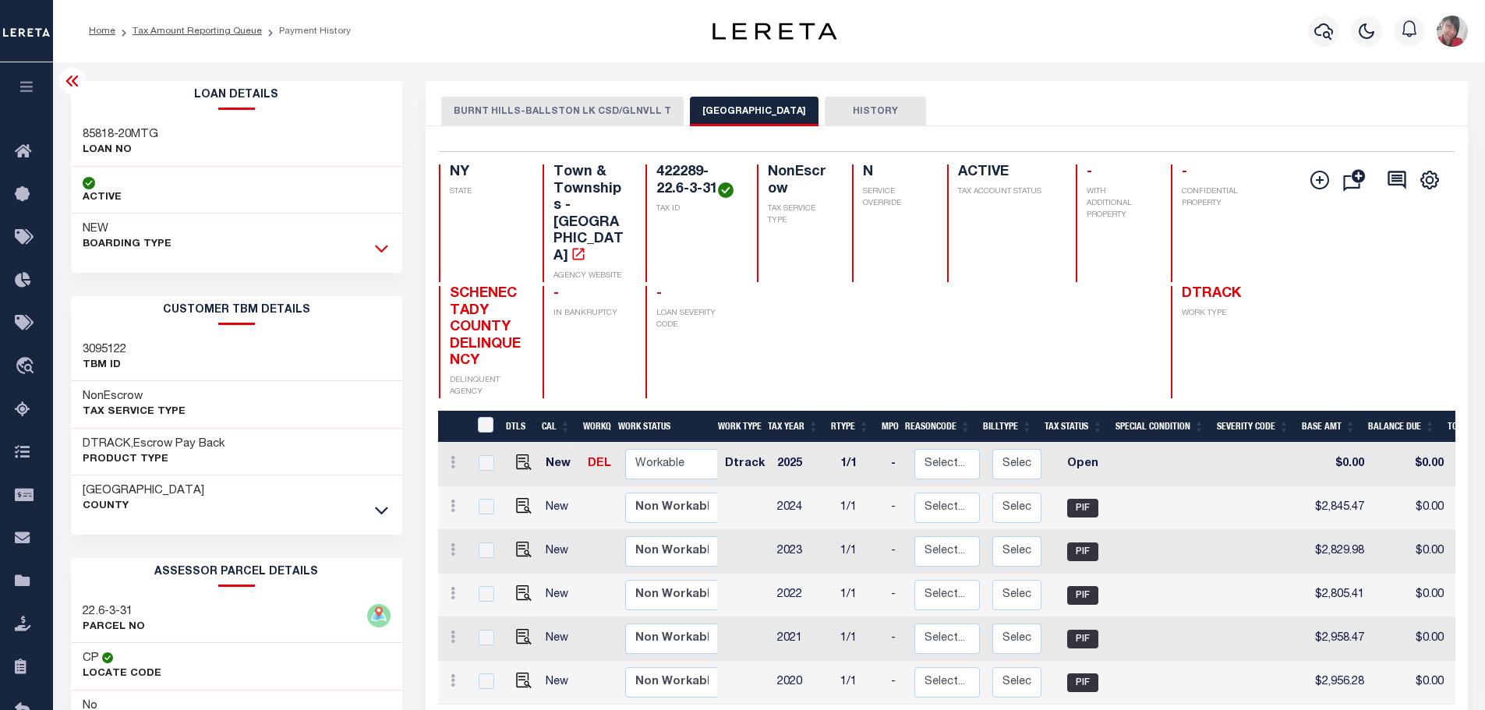
click at [383, 246] on icon at bounding box center [381, 248] width 13 height 16
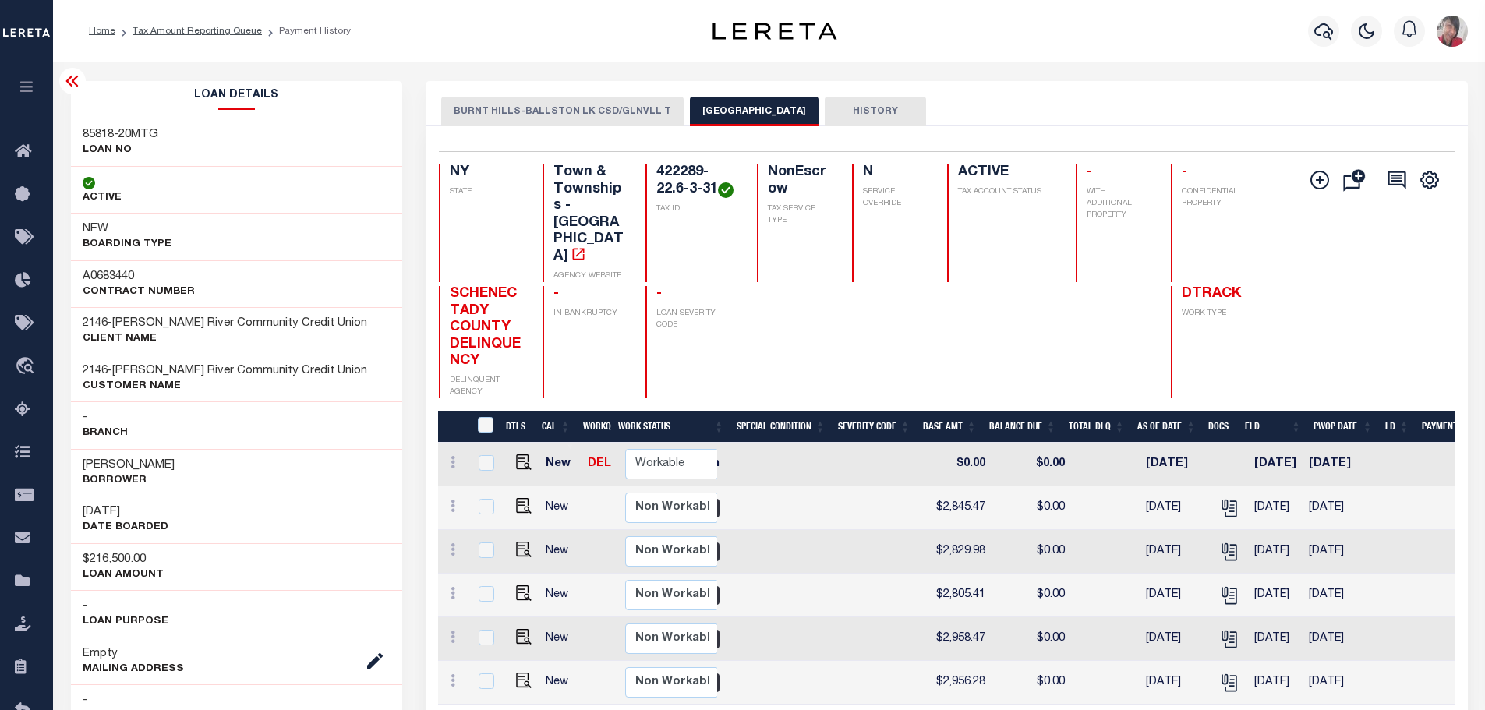
scroll to position [0, 415]
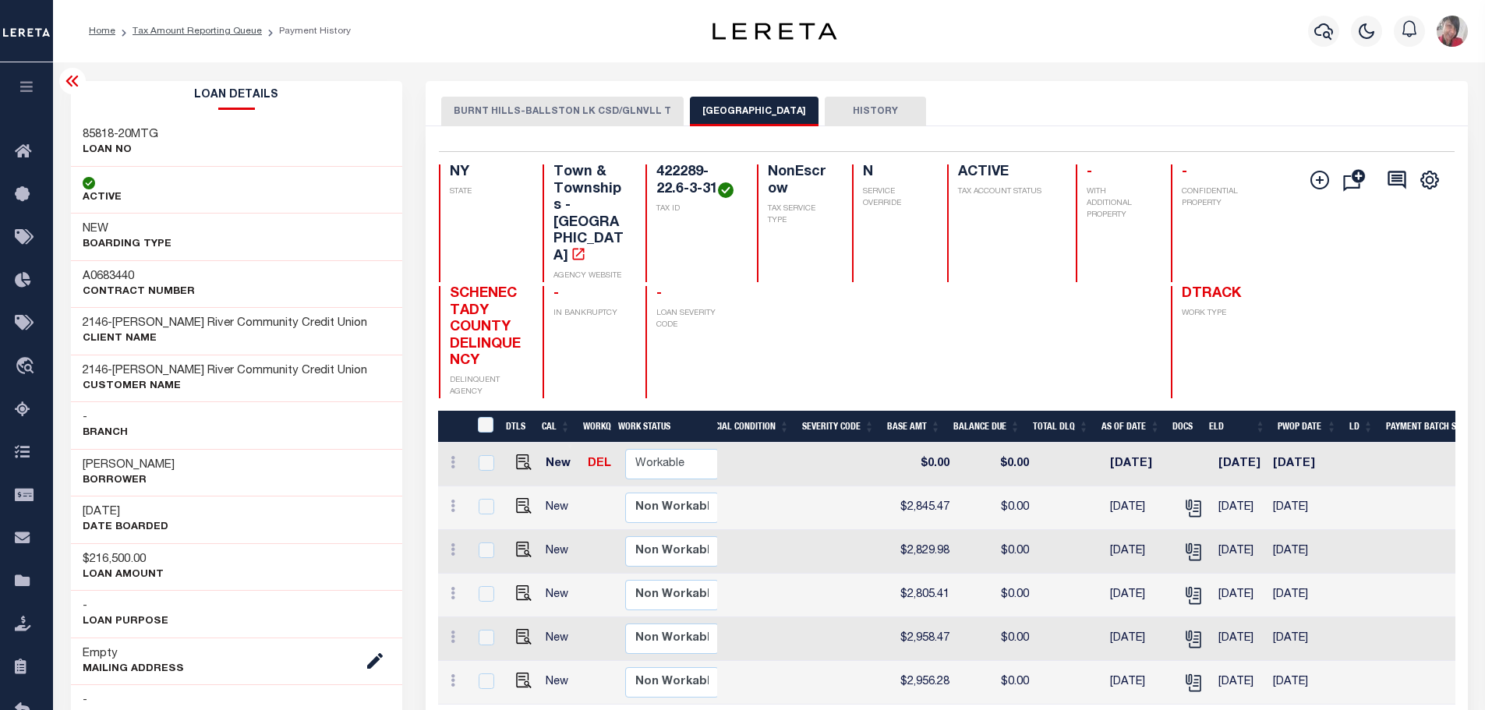
click at [526, 107] on button "BURNT HILLS-BALLSTON LK CSD/GLNVLL T" at bounding box center [562, 112] width 242 height 30
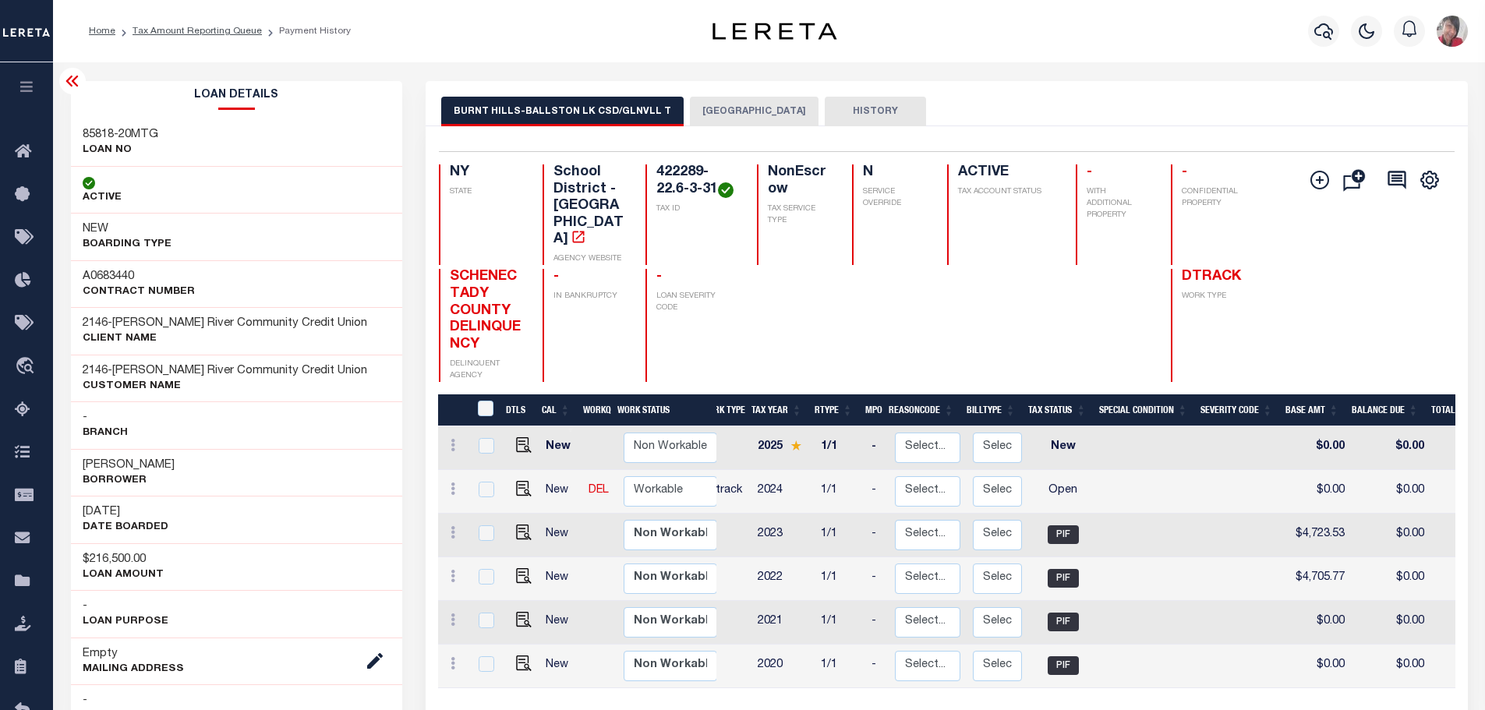
scroll to position [0, 0]
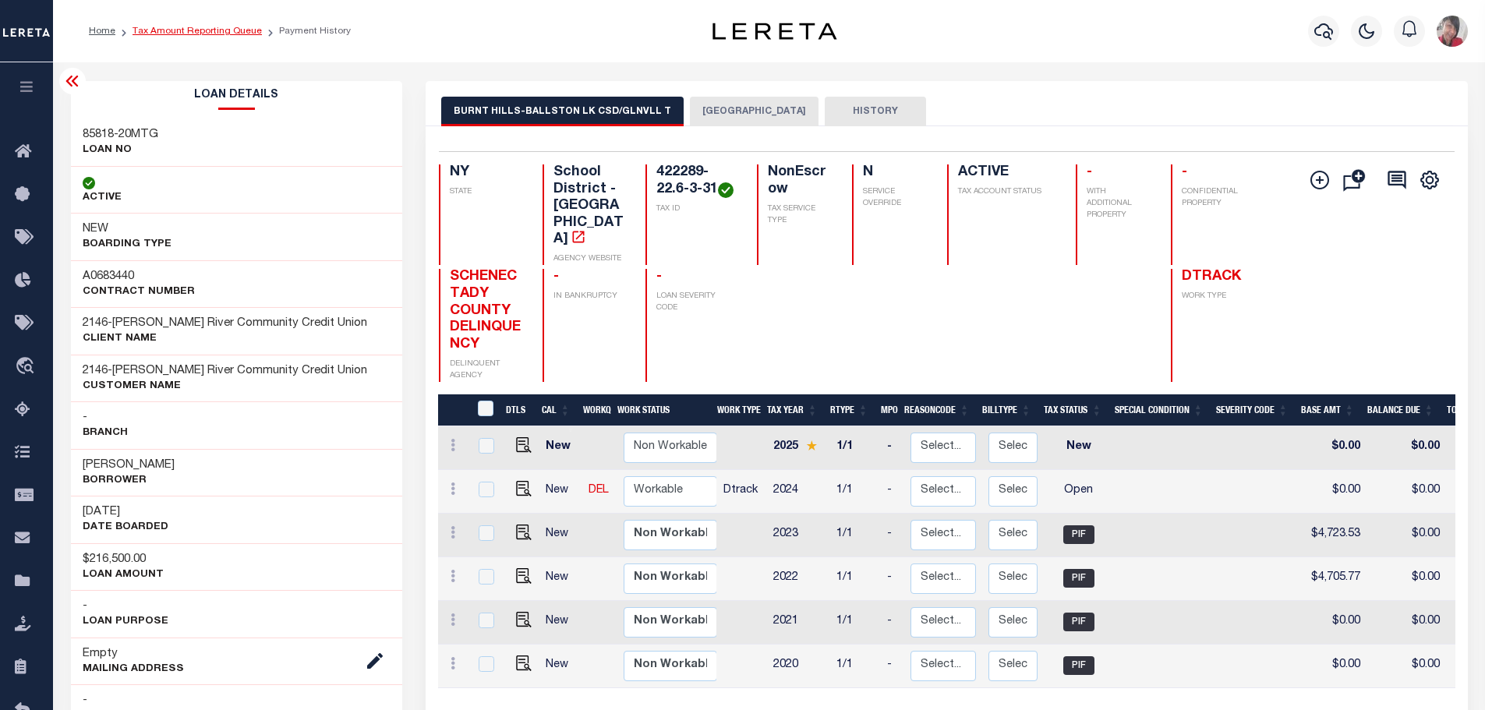
click at [210, 30] on link "Tax Amount Reporting Queue" at bounding box center [197, 31] width 129 height 9
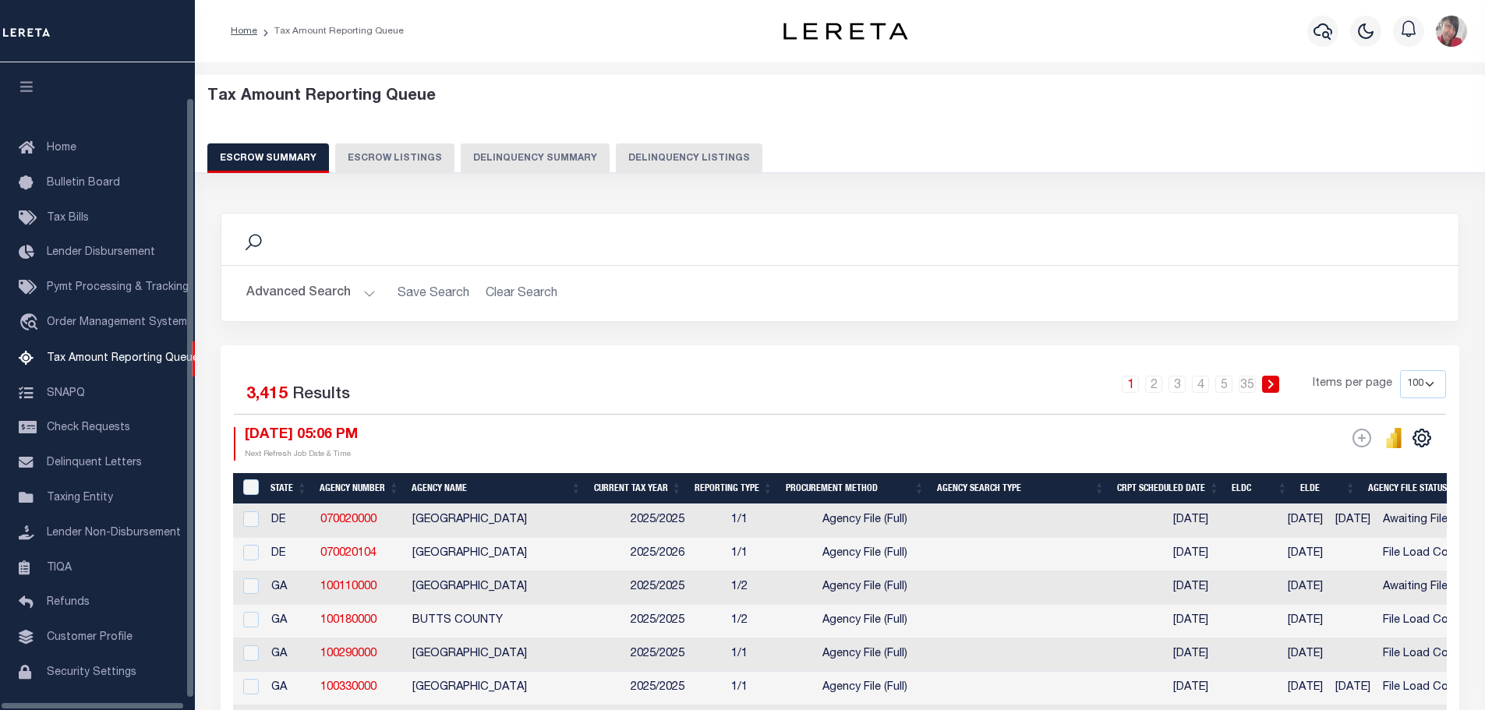
select select "100"
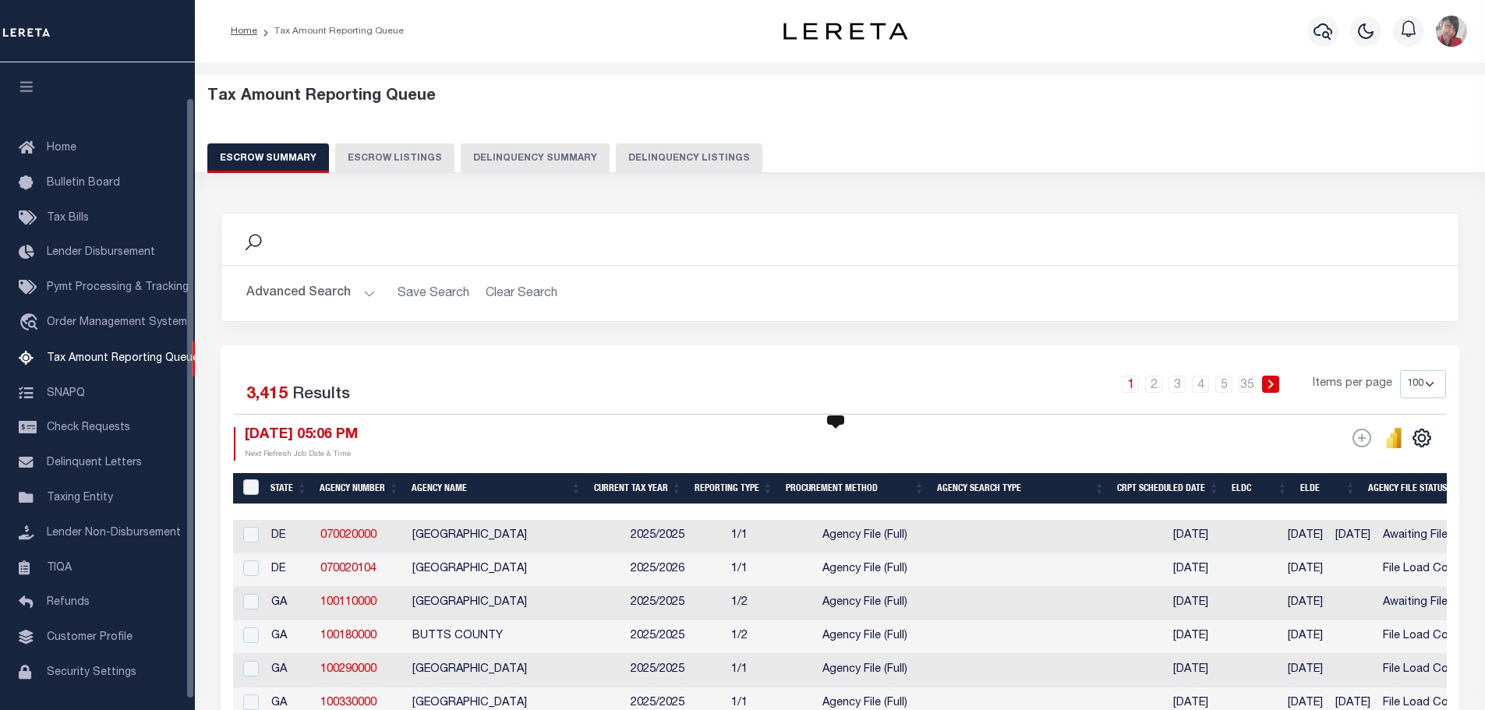
scroll to position [38, 0]
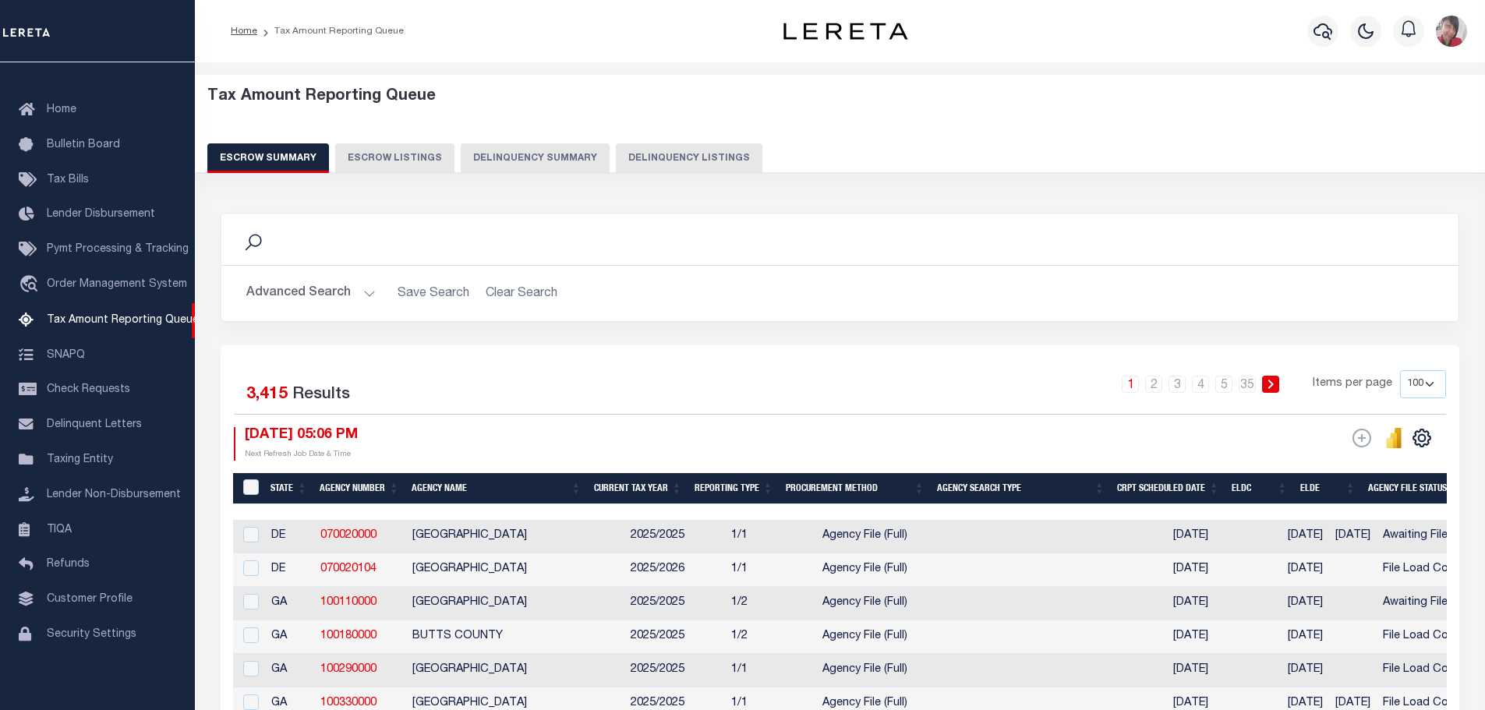
click at [557, 159] on button "Delinquency Summary" at bounding box center [535, 158] width 149 height 30
select select "1000"
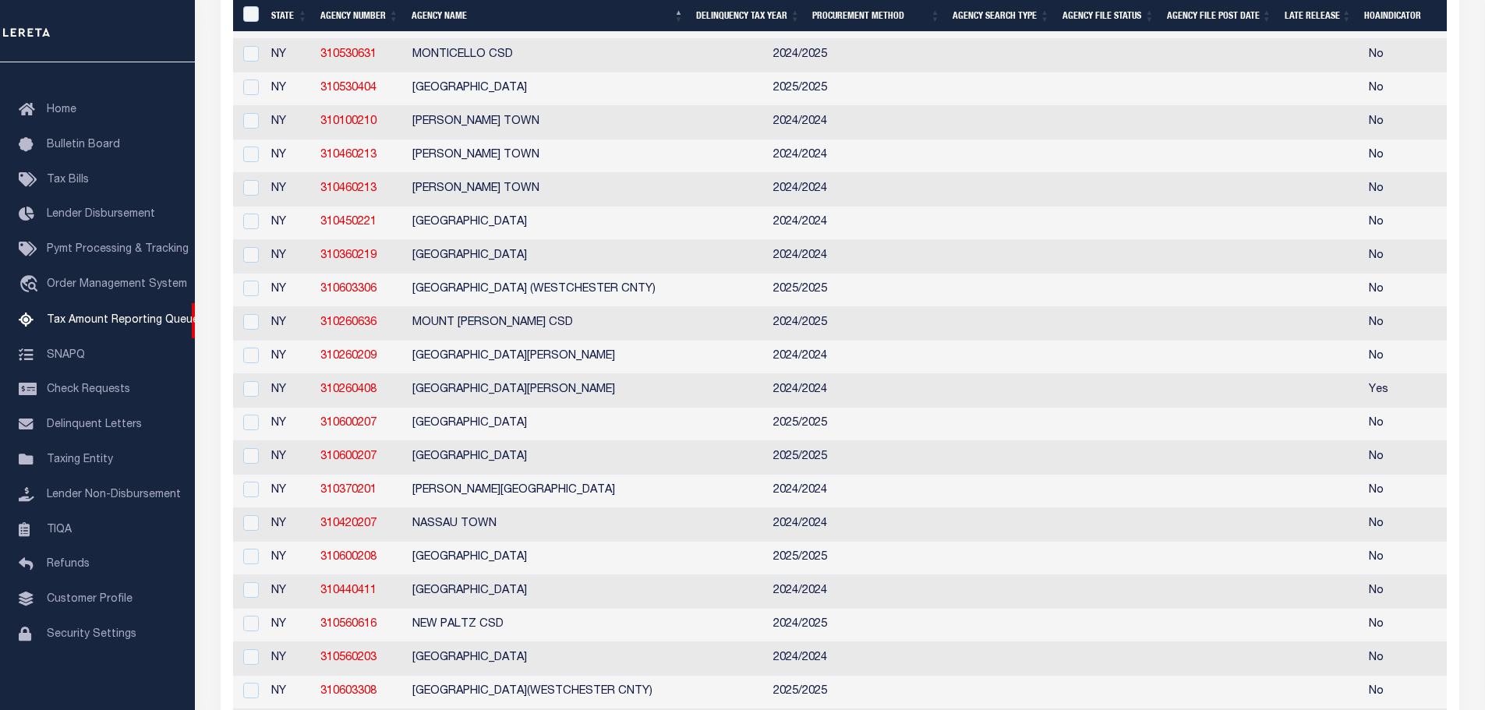
scroll to position [10212, 0]
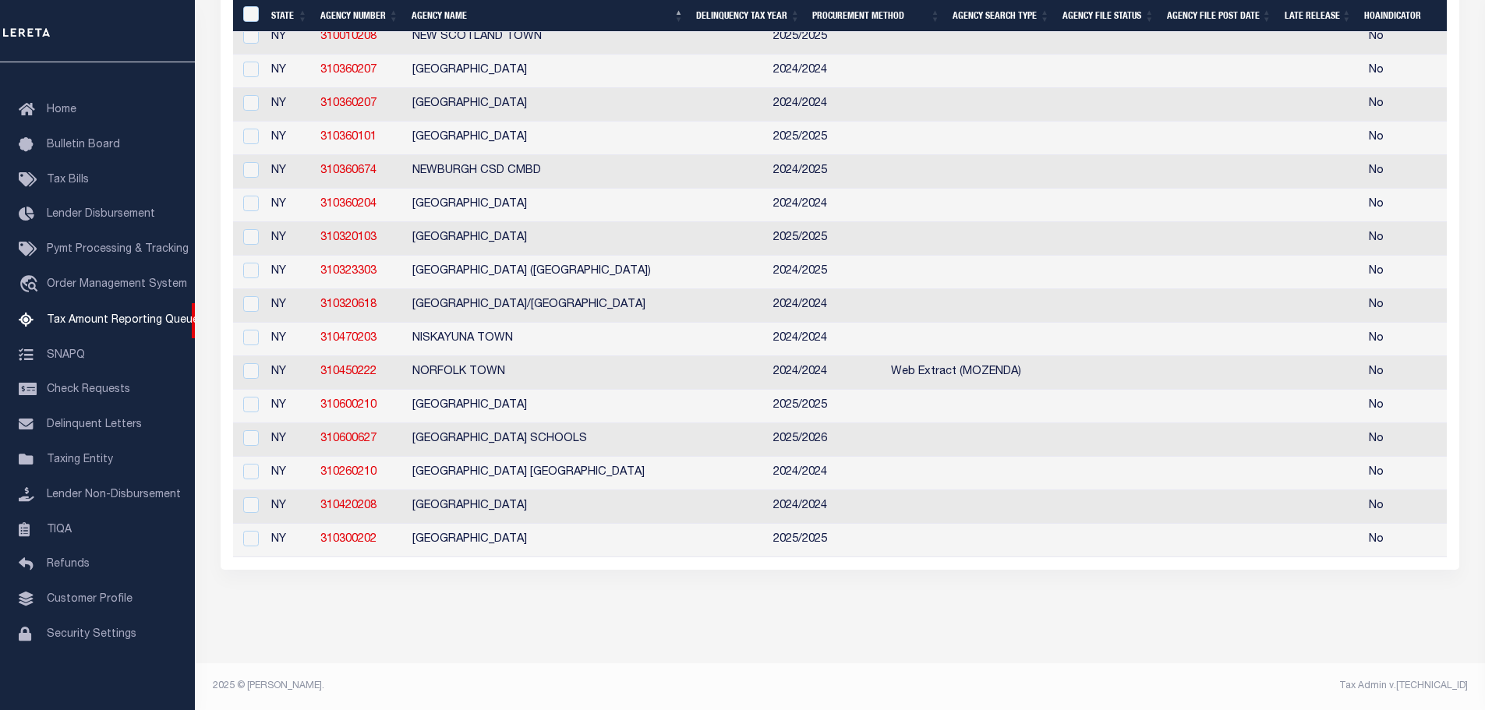
checkbox input "true"
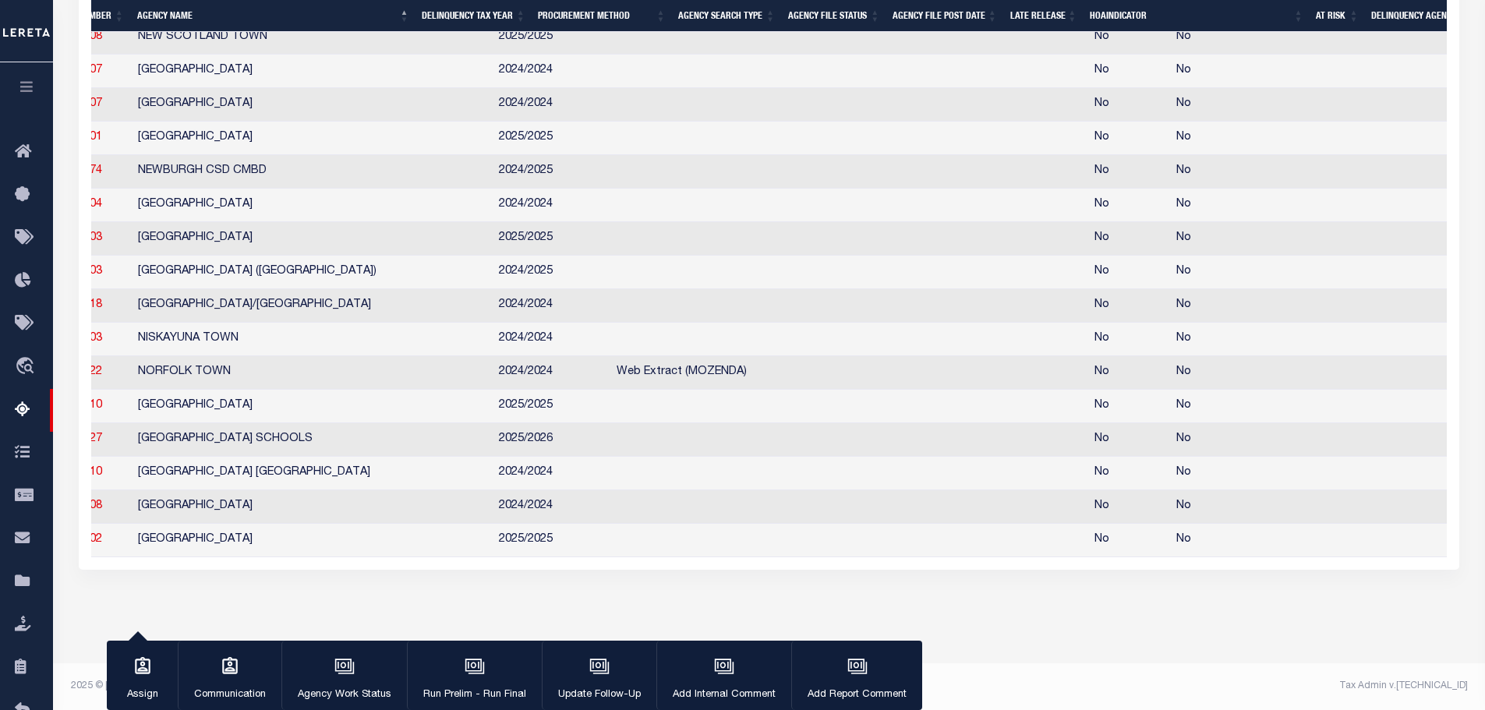
scroll to position [0, 0]
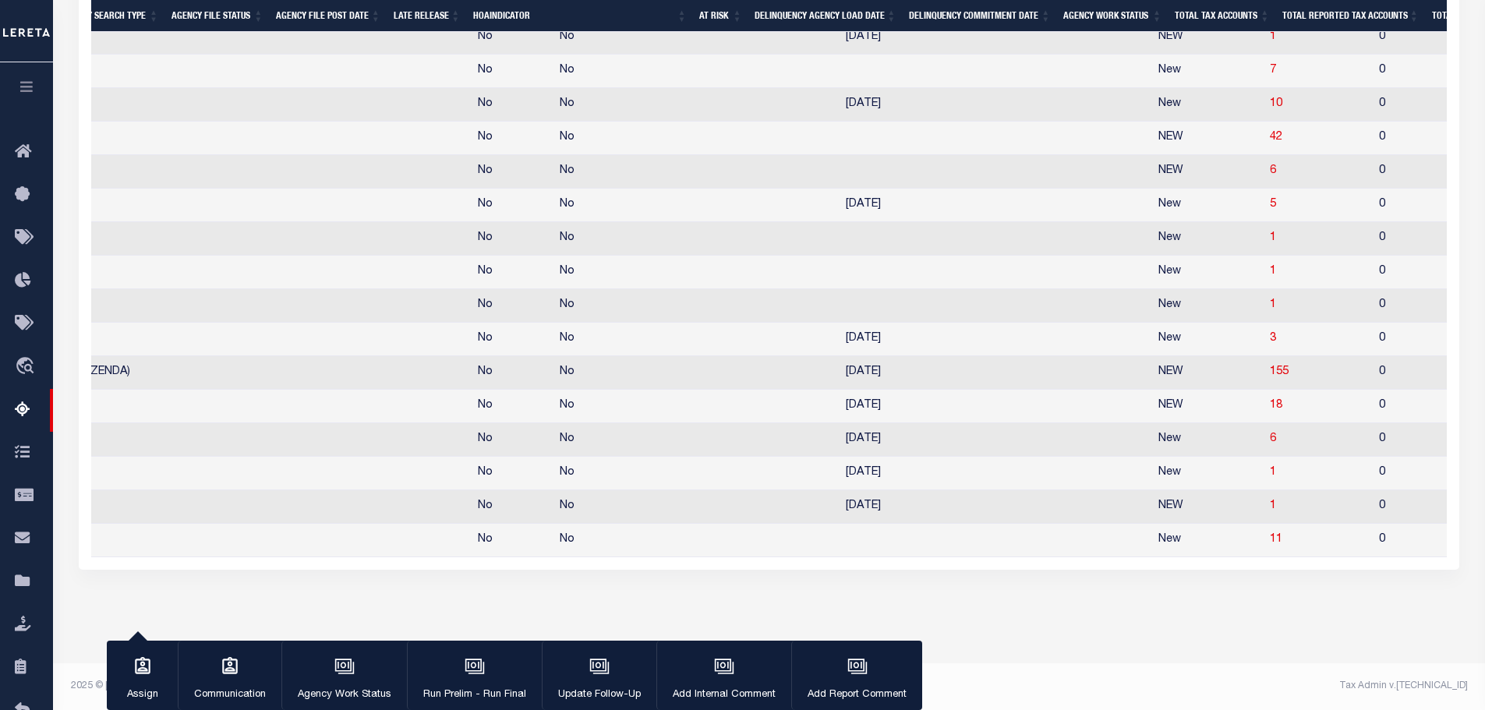
select select "100"
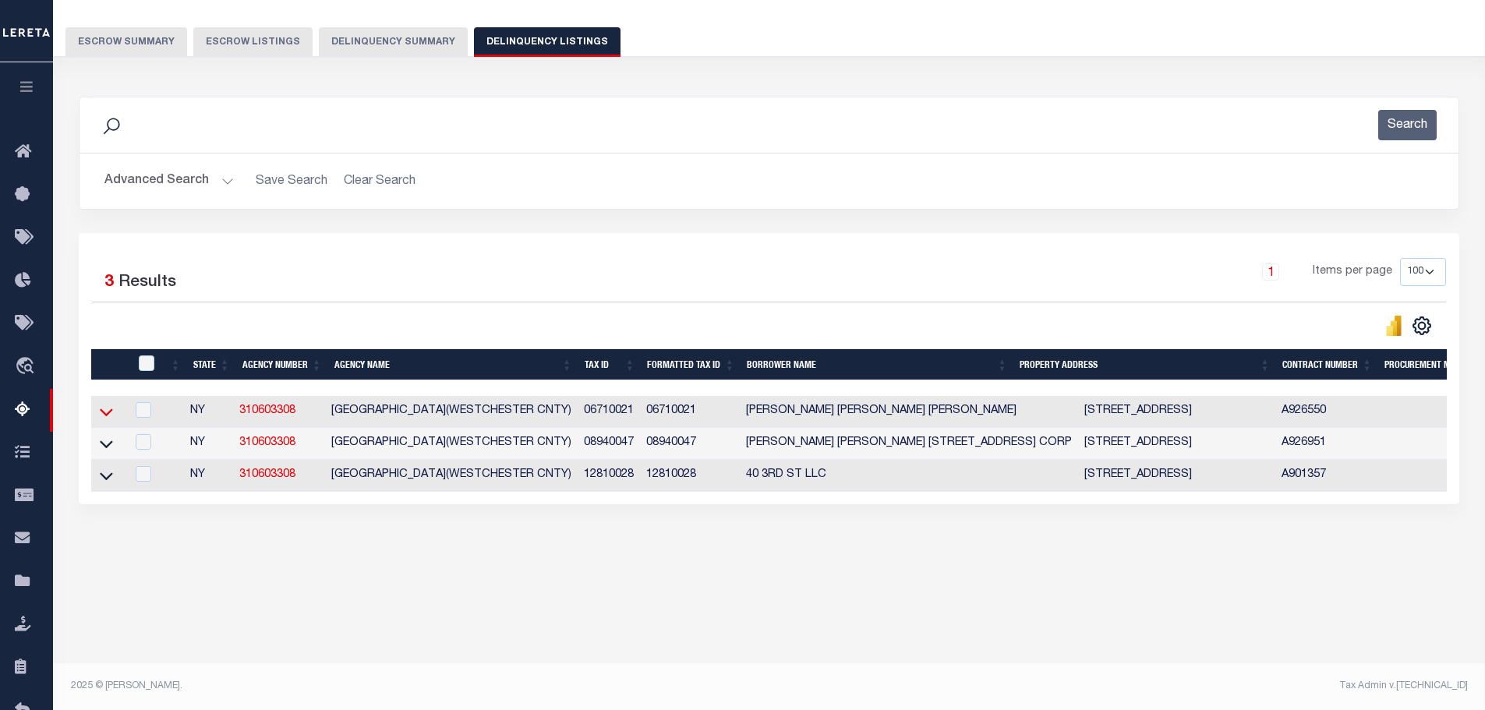
click at [107, 416] on icon at bounding box center [106, 412] width 13 height 16
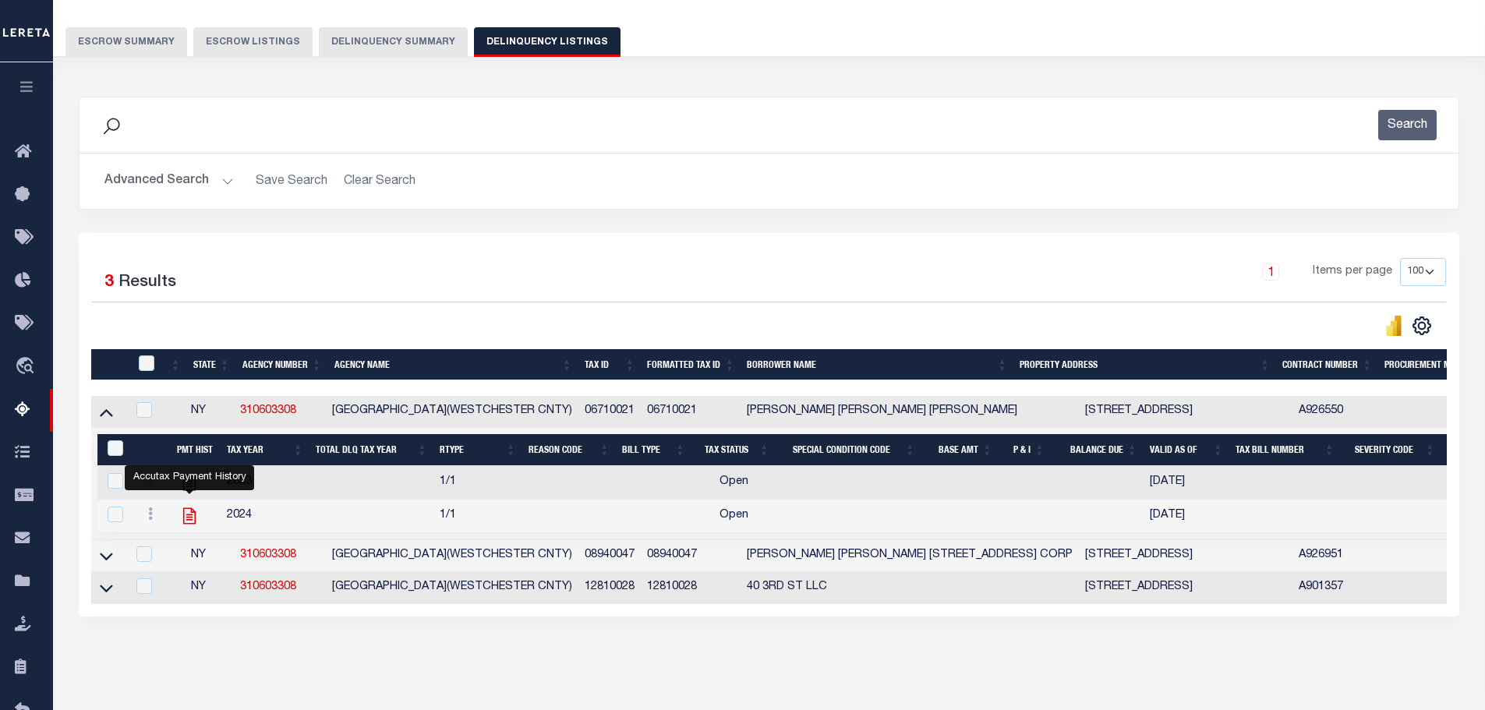
click at [190, 517] on icon "" at bounding box center [189, 516] width 20 height 20
checkbox input "true"
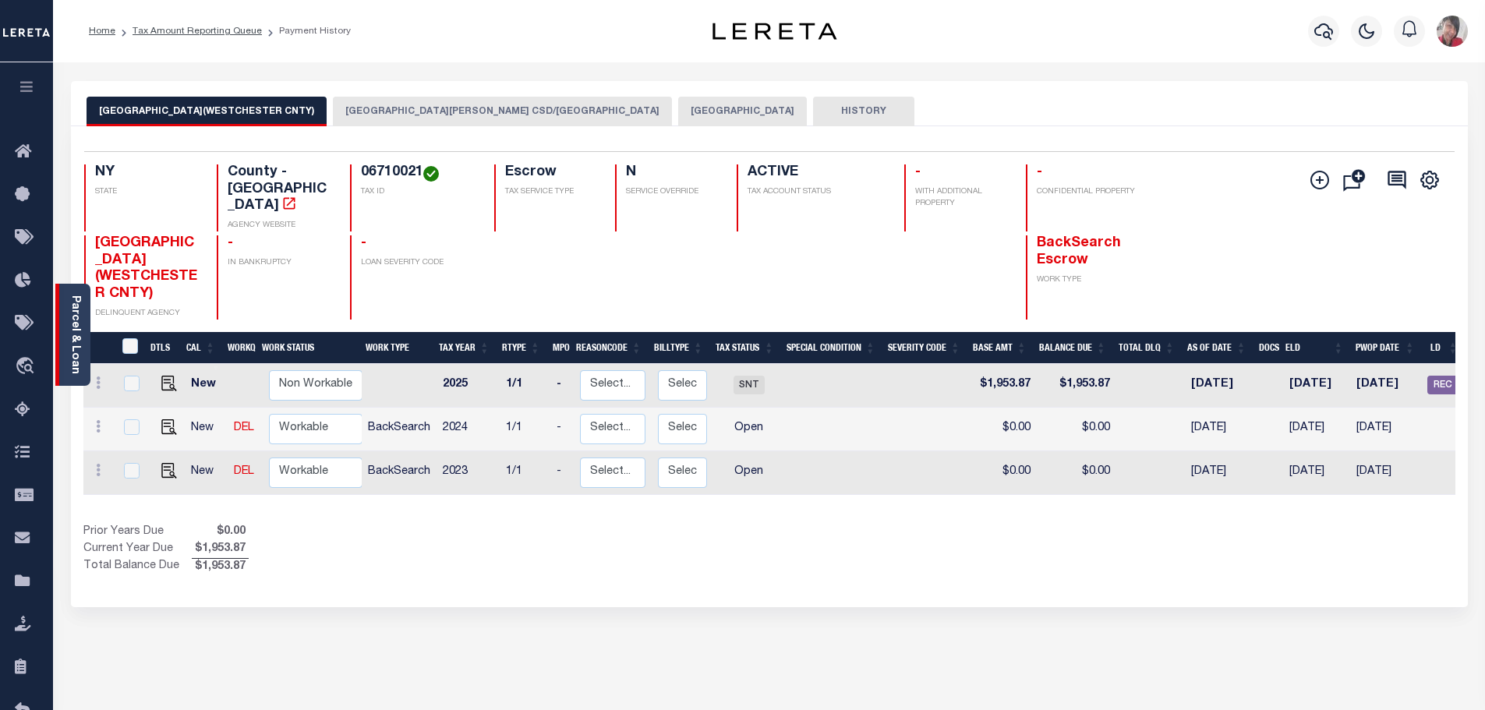
click at [77, 350] on link "Parcel & Loan" at bounding box center [74, 334] width 11 height 79
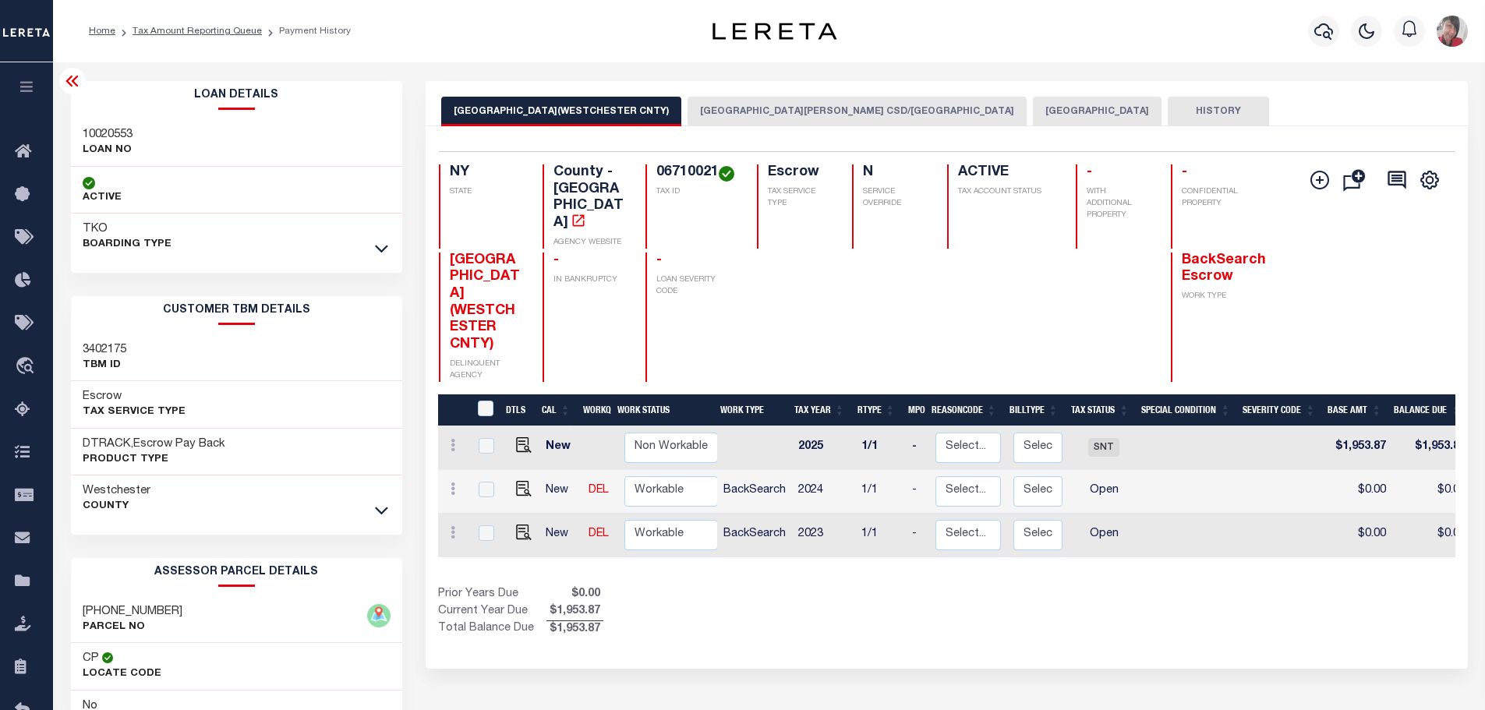
click at [1033, 111] on button "[GEOGRAPHIC_DATA]" at bounding box center [1097, 112] width 129 height 30
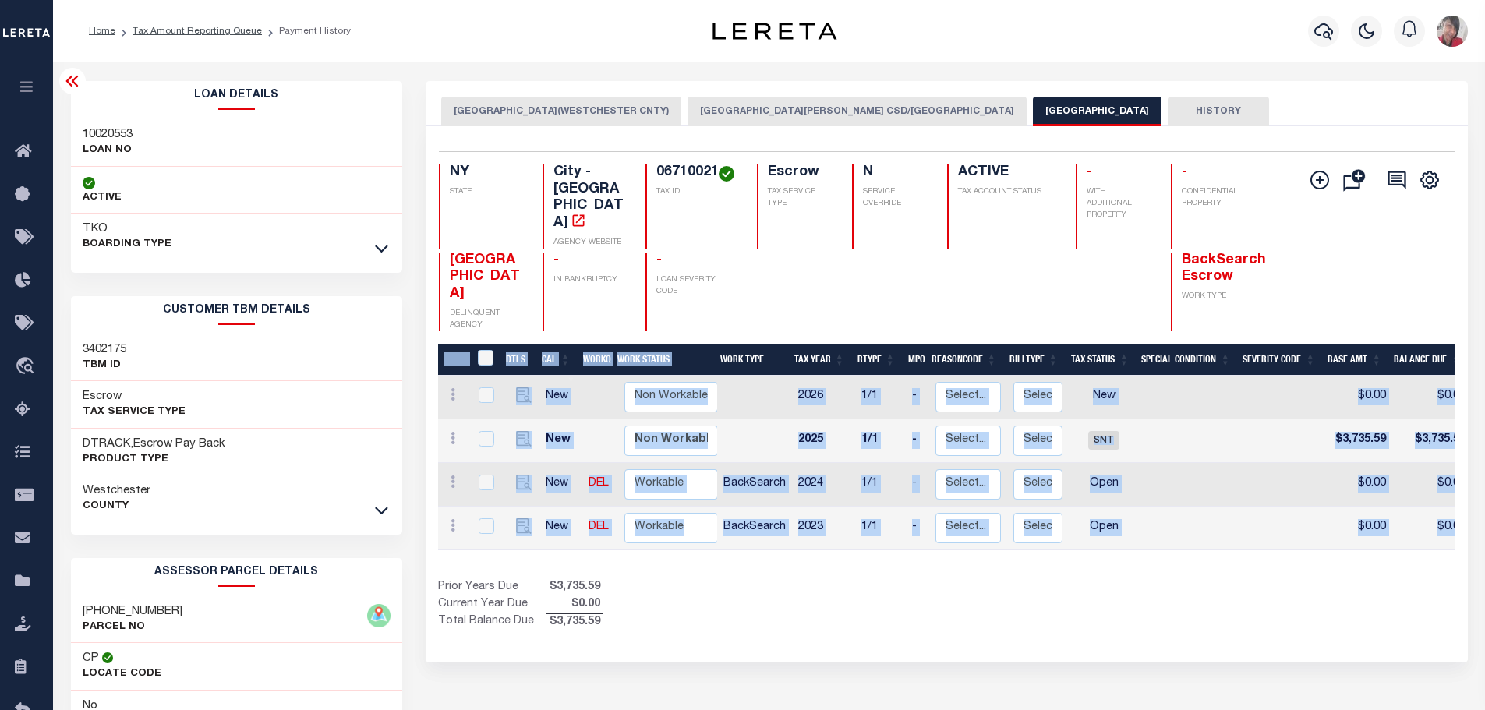
drag, startPoint x: 880, startPoint y: 533, endPoint x: 928, endPoint y: 542, distance: 49.1
click at [928, 542] on div "DTLS CAL WorkQ Work Status Work Type Tax Year RType MPO ReasonCode BillType Tax…" at bounding box center [946, 488] width 1017 height 288
click at [849, 598] on div "Prior Years Due $3,735.59 Current Year Due $0.00 Total Balance Due $3,735.59" at bounding box center [692, 605] width 508 height 52
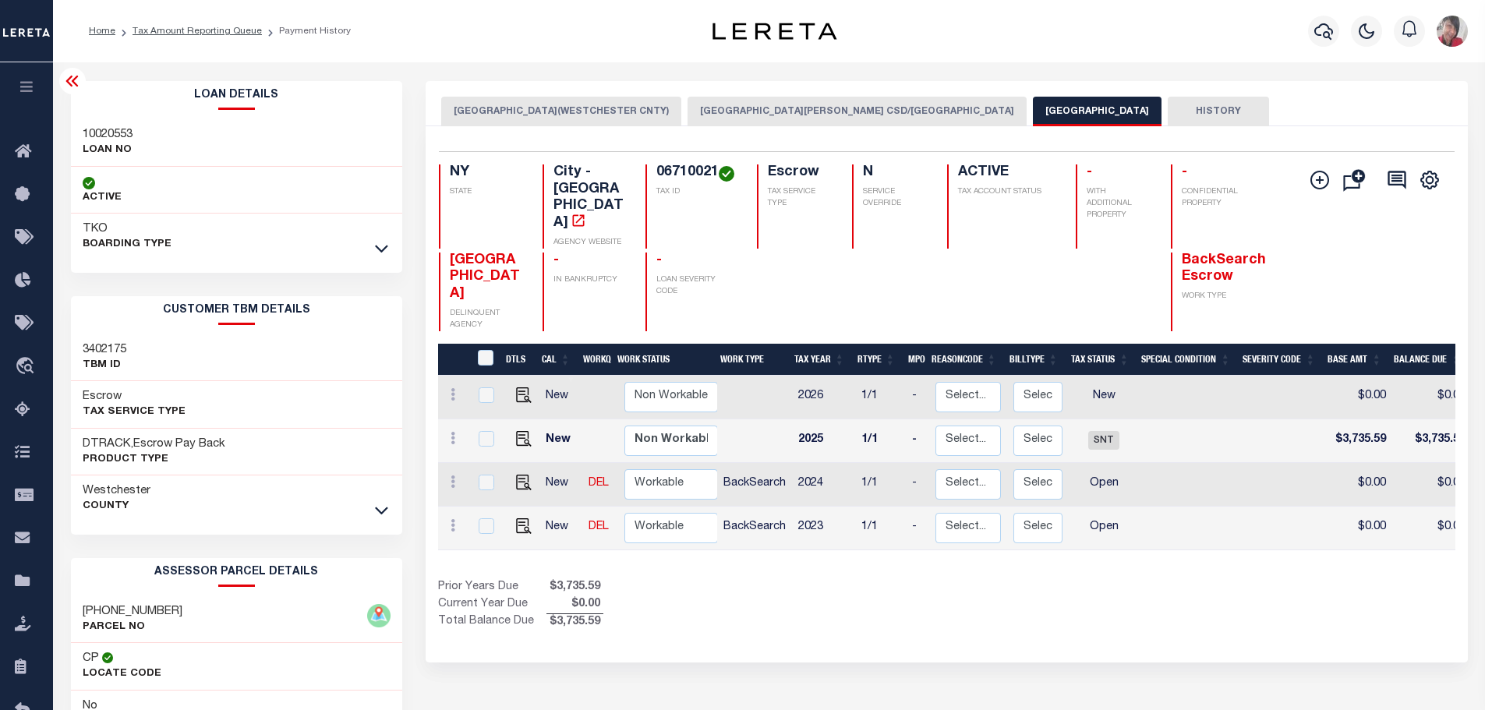
click at [808, 112] on button "[GEOGRAPHIC_DATA][PERSON_NAME] CSD/[GEOGRAPHIC_DATA]" at bounding box center [857, 112] width 339 height 30
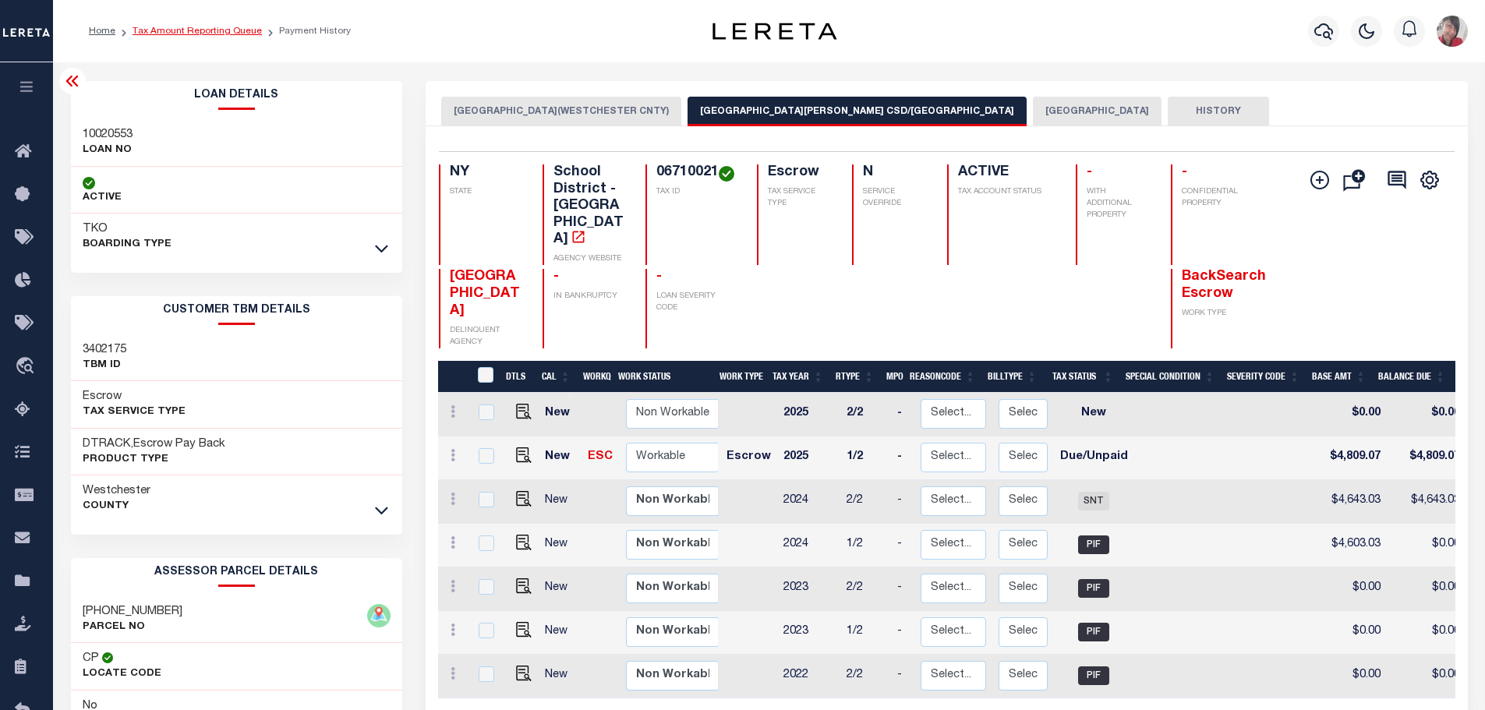
click at [224, 35] on link "Tax Amount Reporting Queue" at bounding box center [197, 31] width 129 height 9
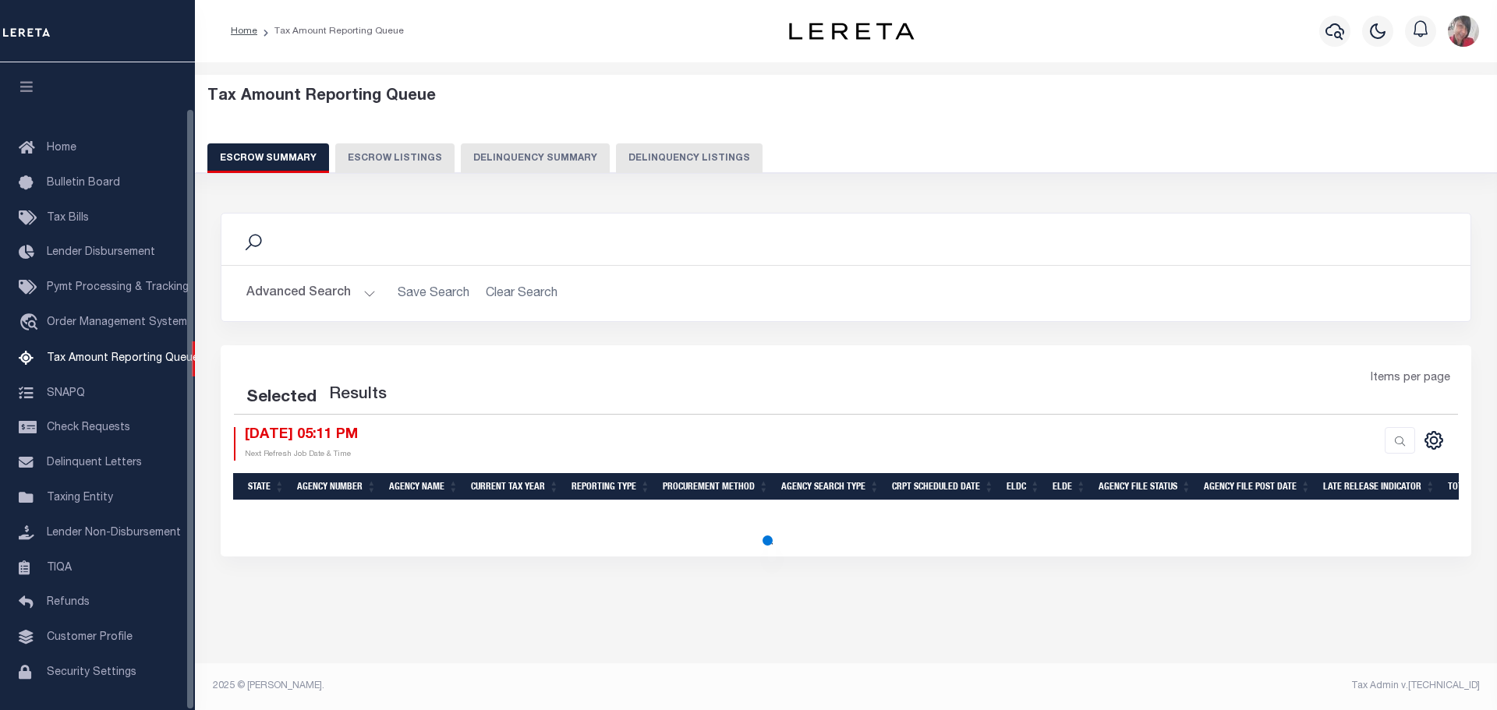
select select "100"
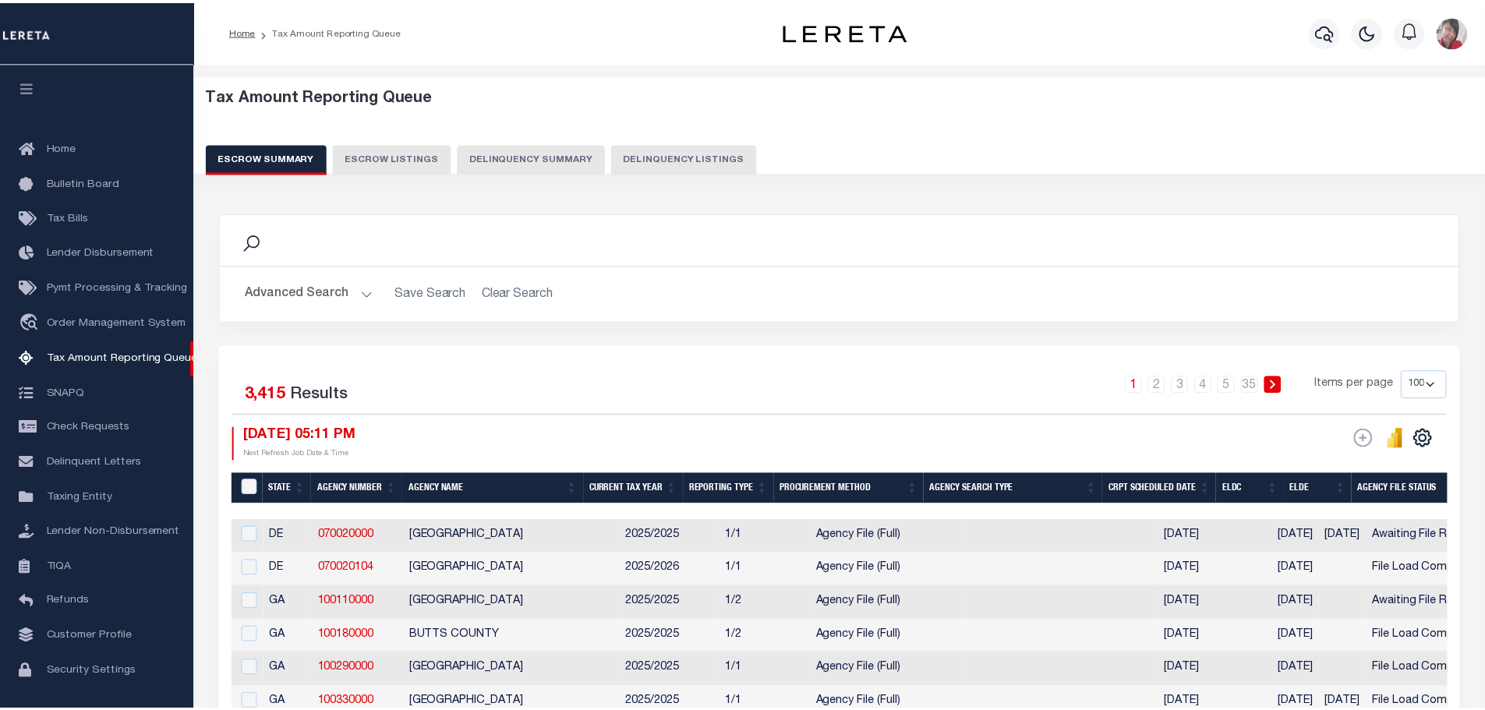
scroll to position [49, 0]
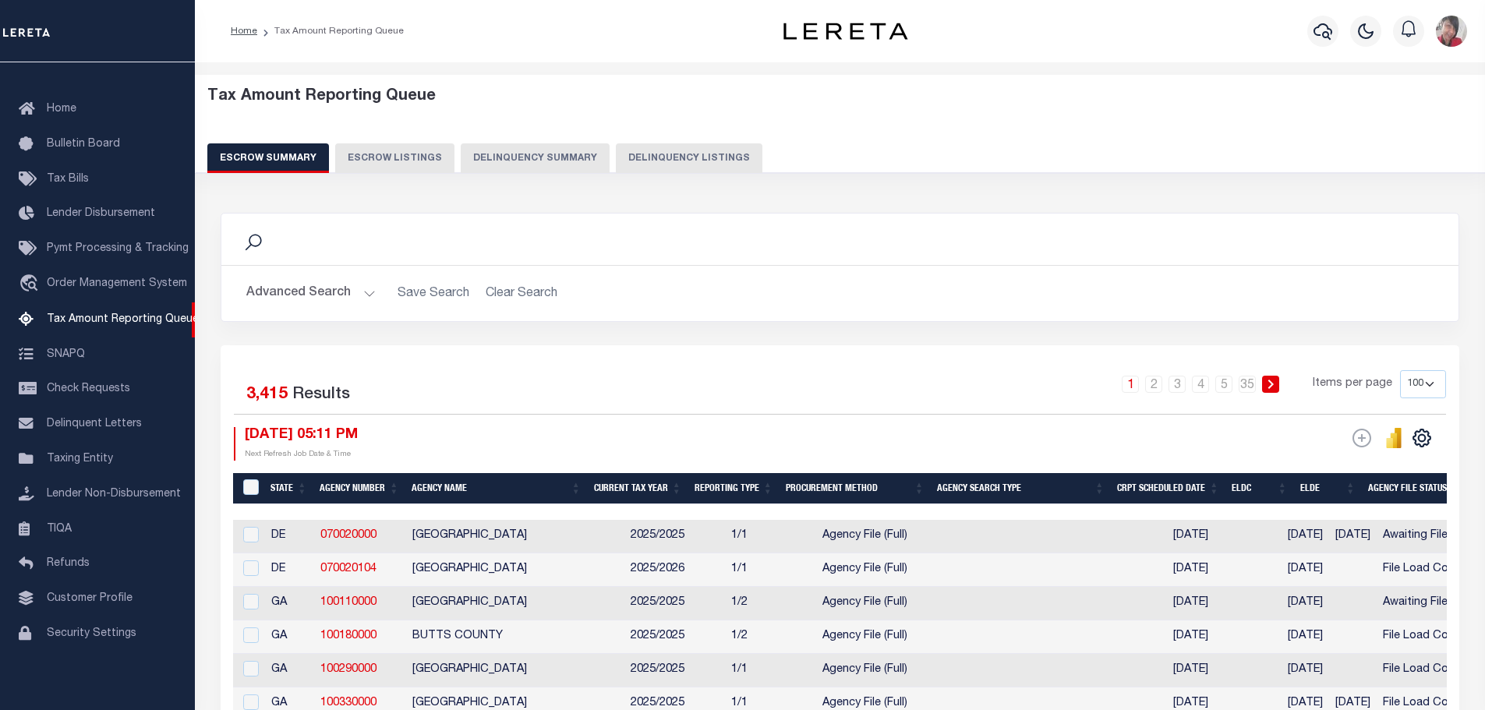
click at [529, 154] on button "Delinquency Summary" at bounding box center [535, 158] width 149 height 30
select select "NY"
select select "Lucky [PERSON_NAME]"
select select "1000"
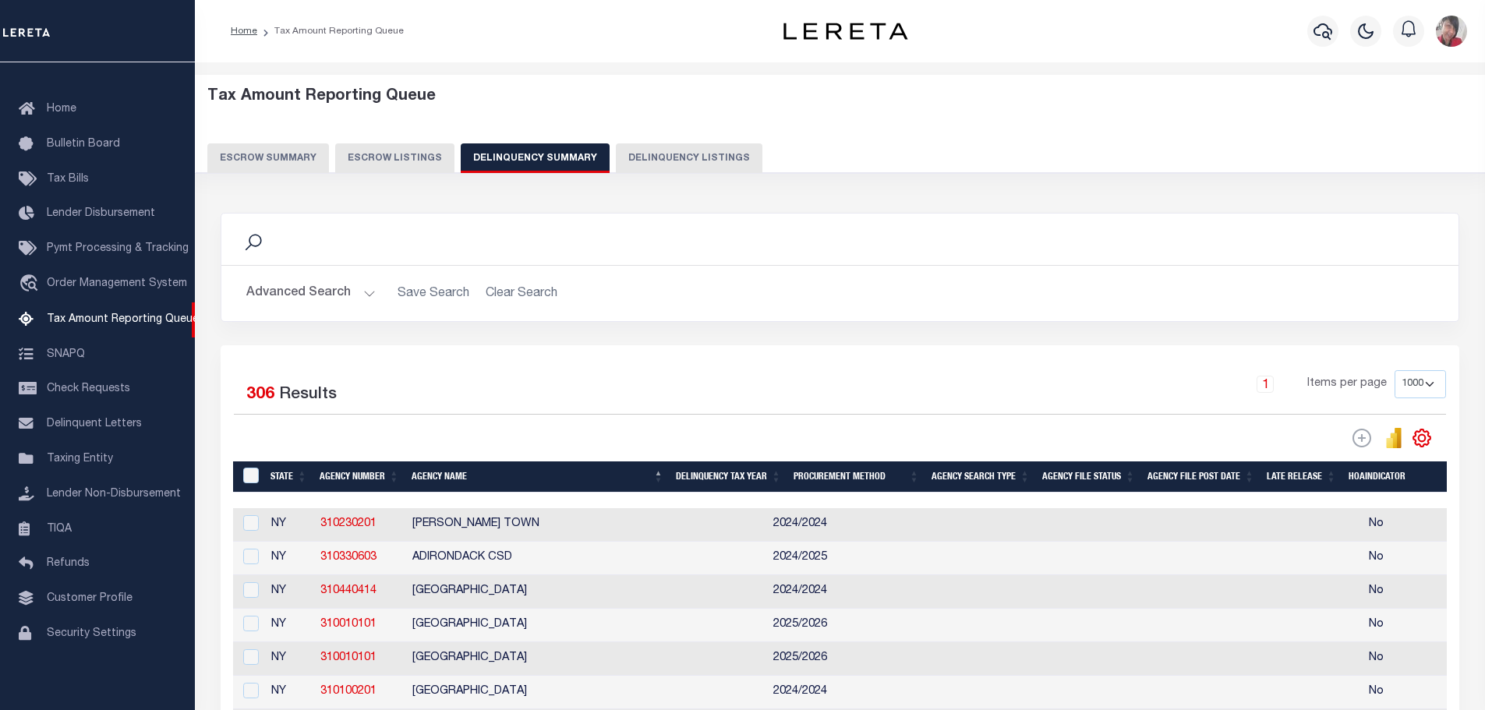
click at [364, 293] on button "Advanced Search" at bounding box center [310, 293] width 129 height 30
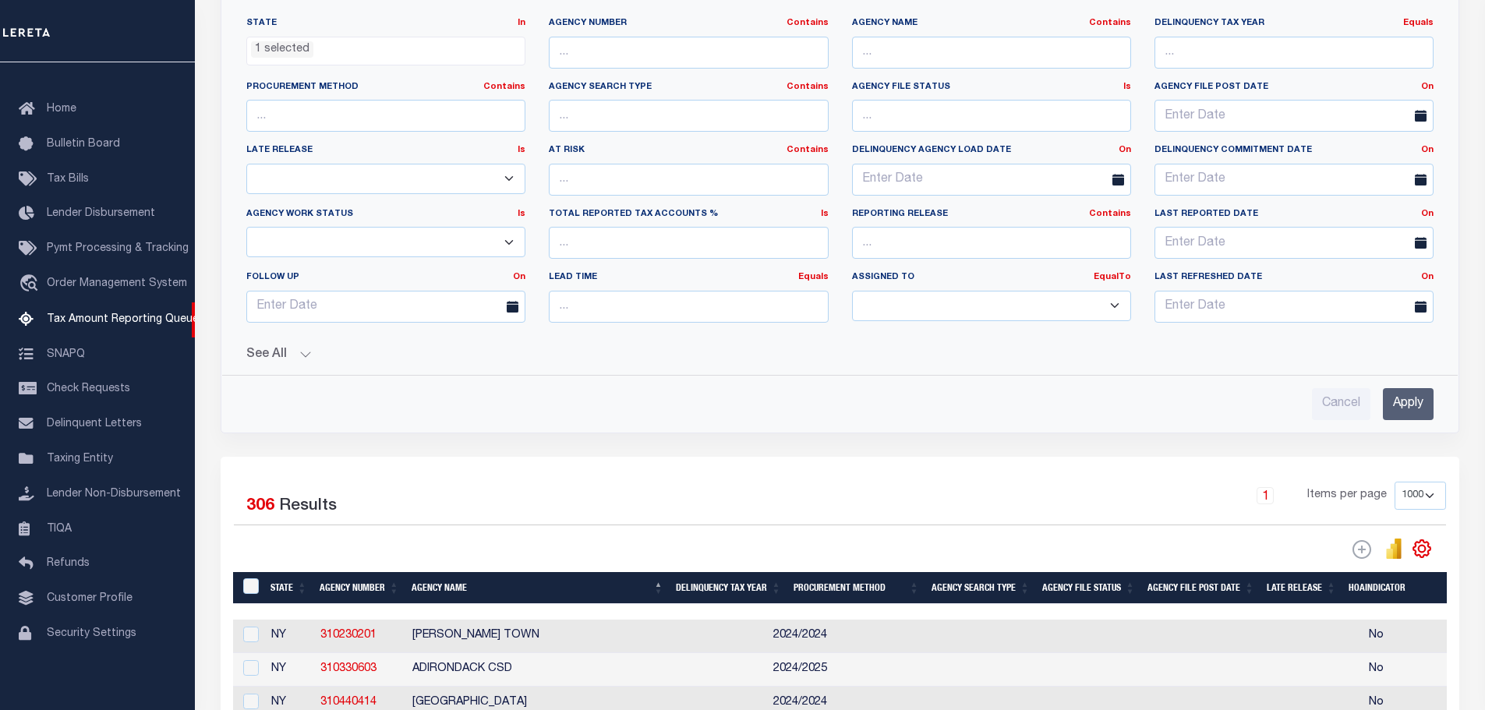
scroll to position [312, 0]
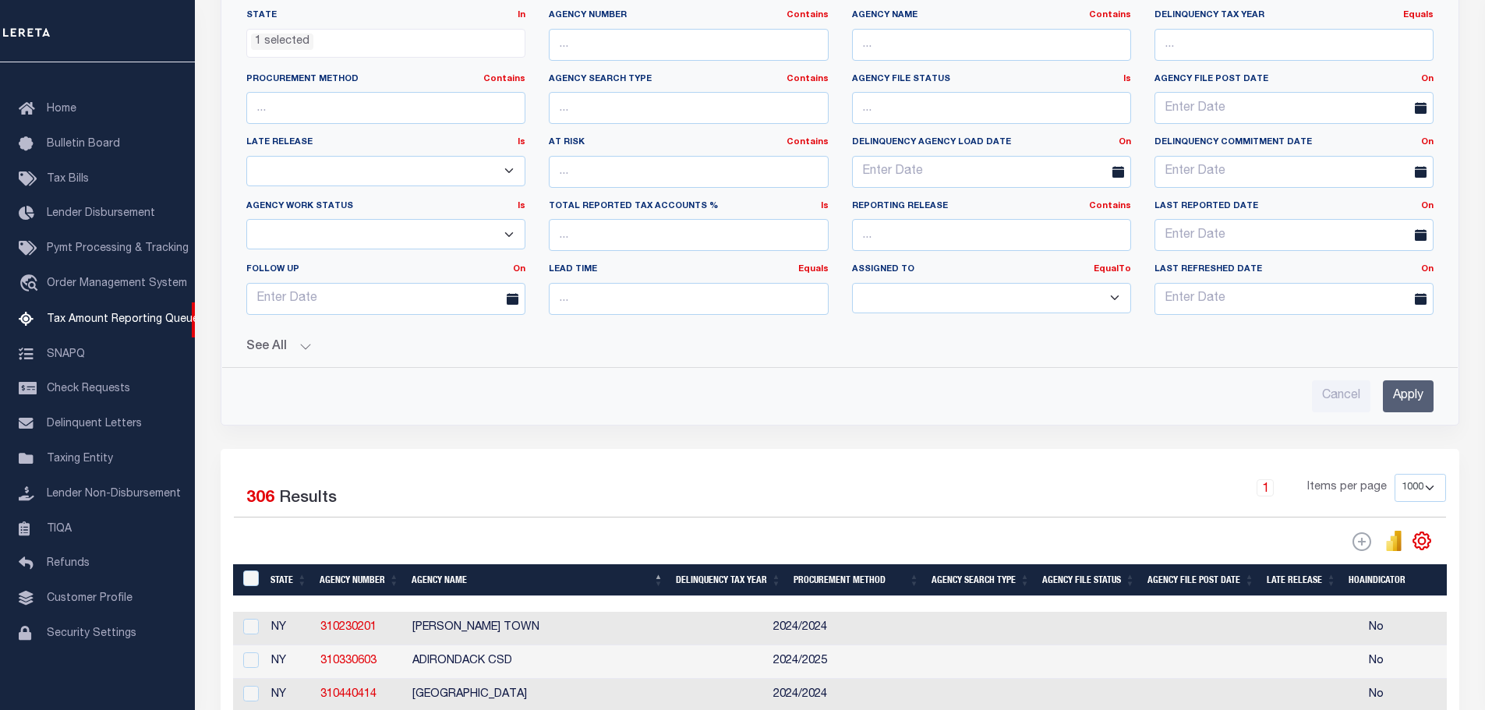
click at [303, 348] on button "See All" at bounding box center [839, 347] width 1187 height 15
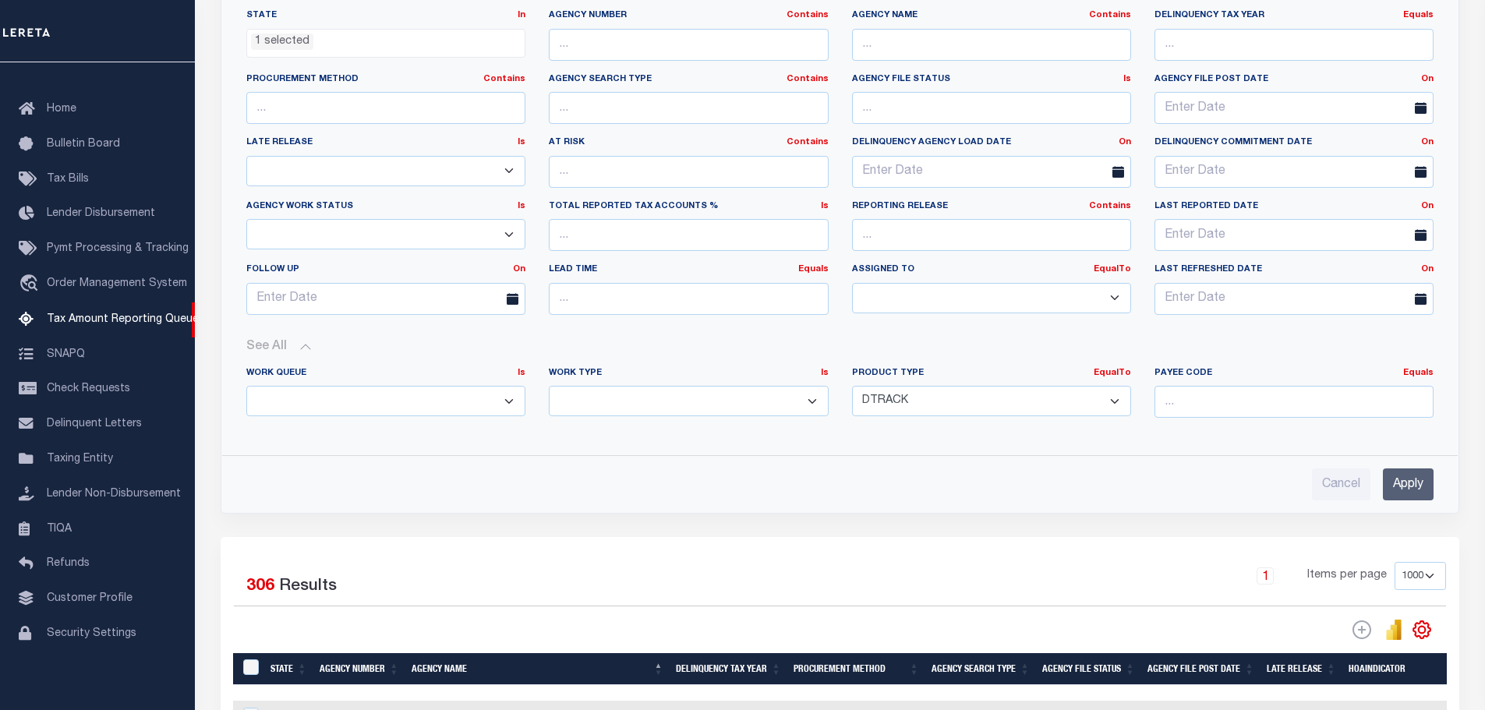
click at [508, 399] on select "--ALL-- Delinquent Escrow" at bounding box center [385, 401] width 279 height 30
select select "DEL"
click at [246, 386] on select "--ALL-- Delinquent Escrow" at bounding box center [385, 401] width 279 height 30
click at [1413, 484] on input "Apply" at bounding box center [1408, 485] width 51 height 32
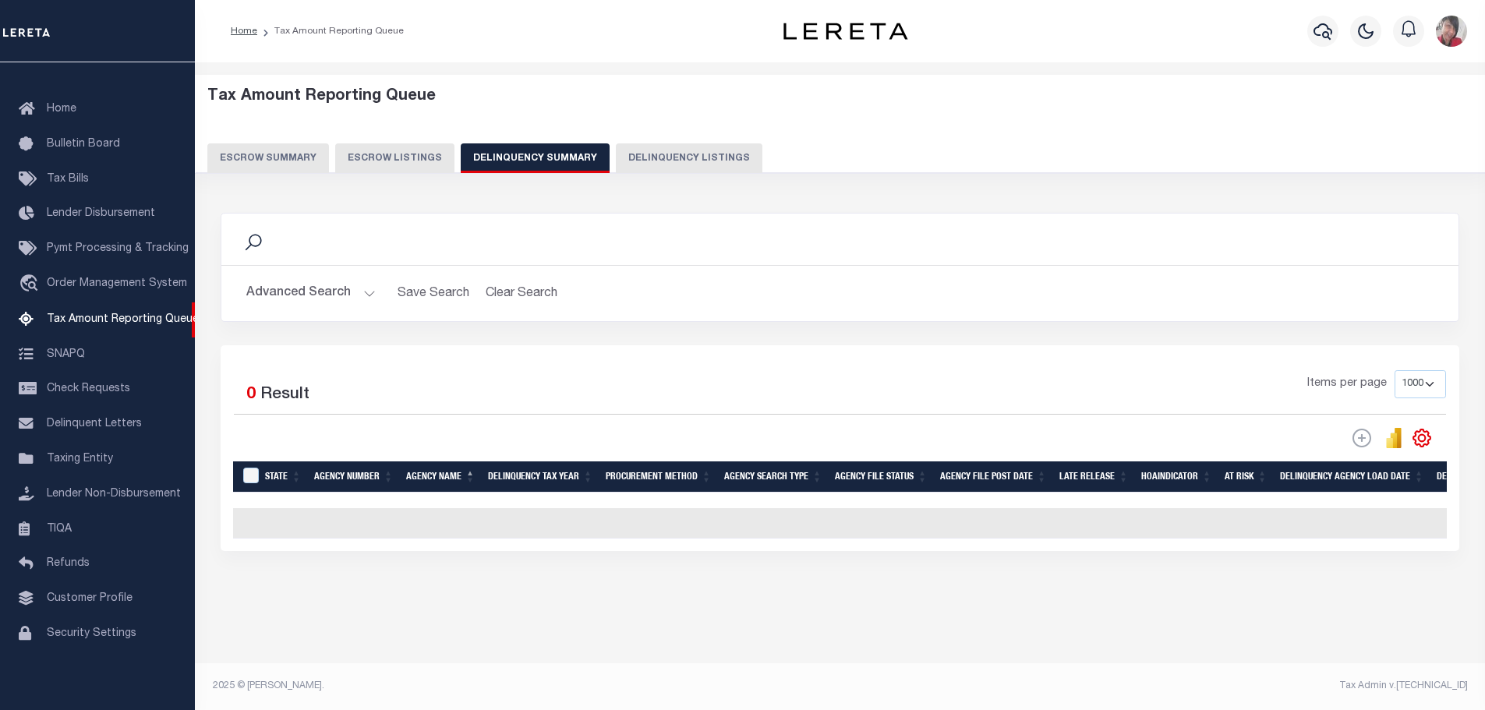
scroll to position [0, 0]
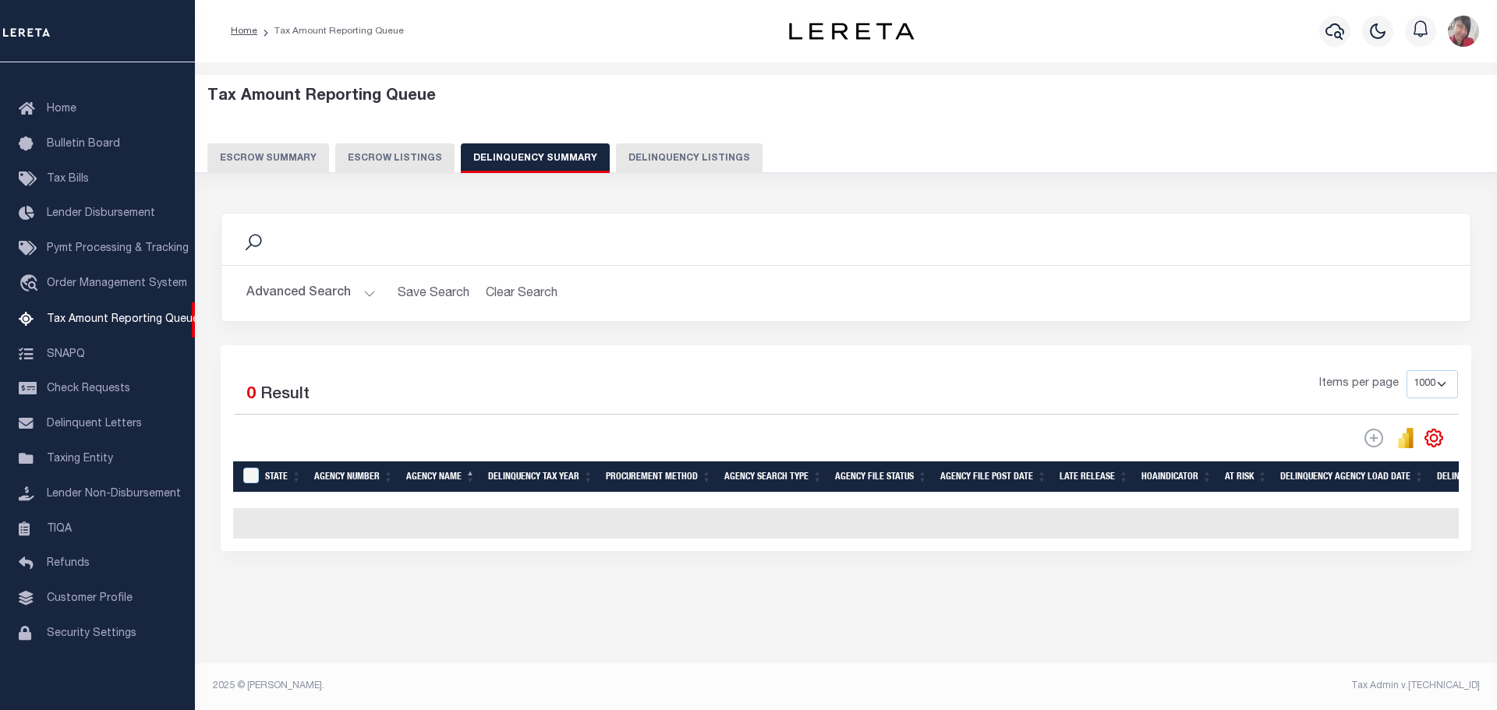
click at [364, 290] on button "Advanced Search" at bounding box center [310, 293] width 129 height 30
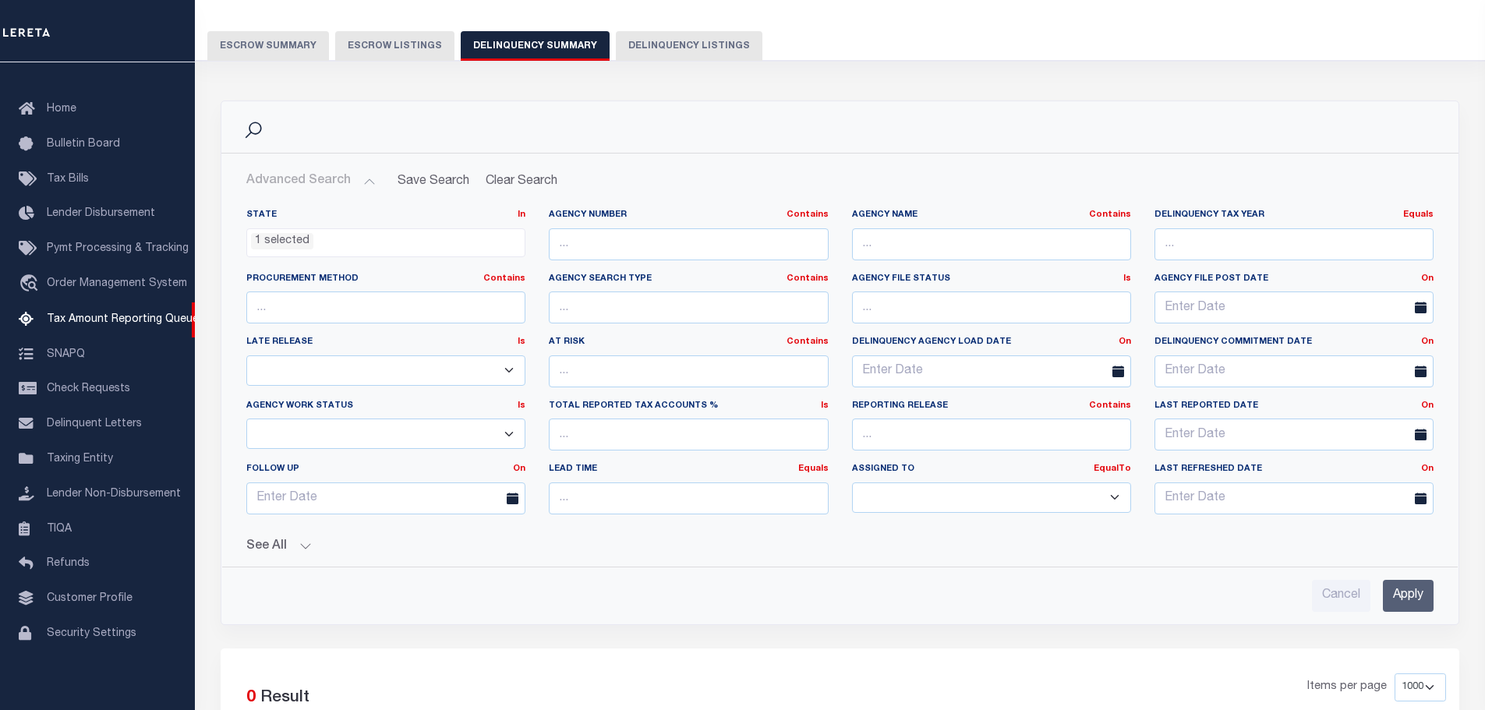
scroll to position [156, 0]
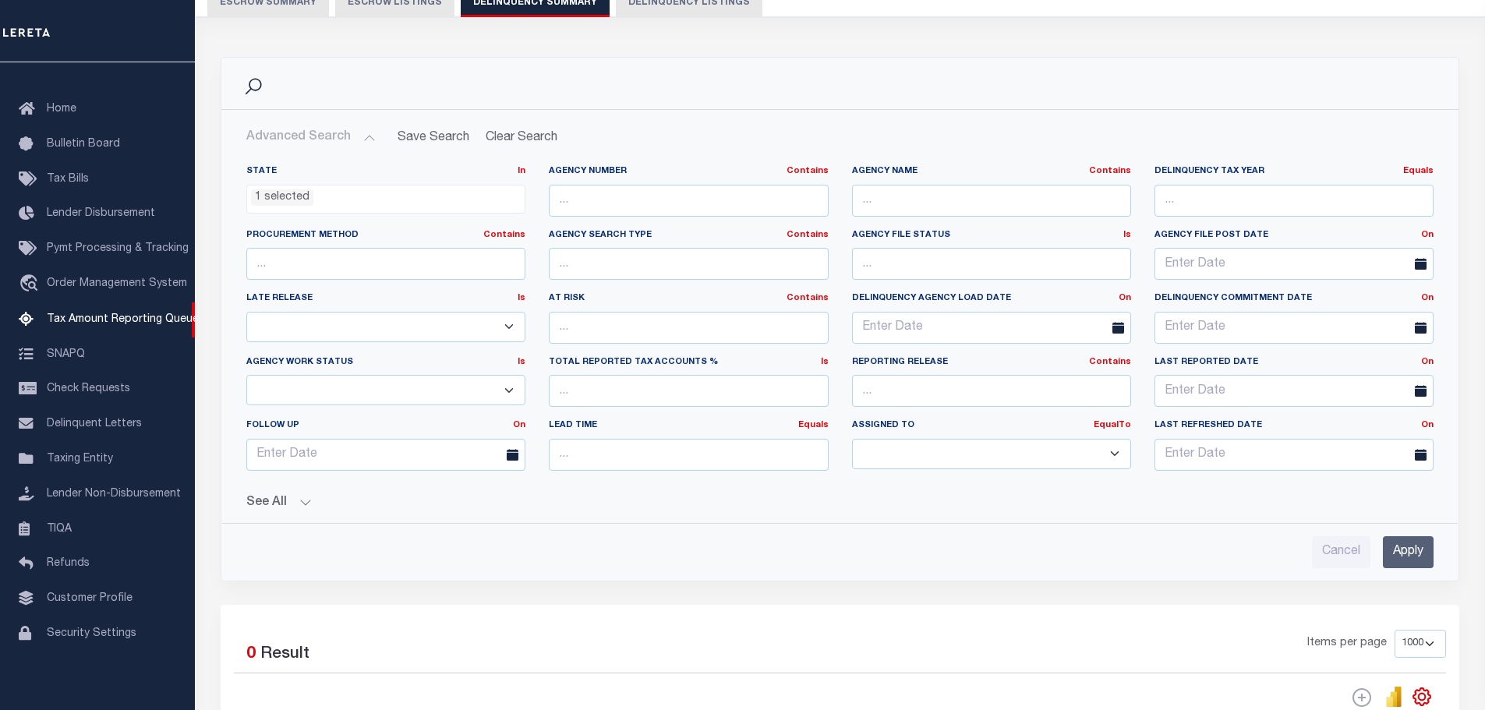
click at [312, 498] on button "See All" at bounding box center [839, 503] width 1187 height 15
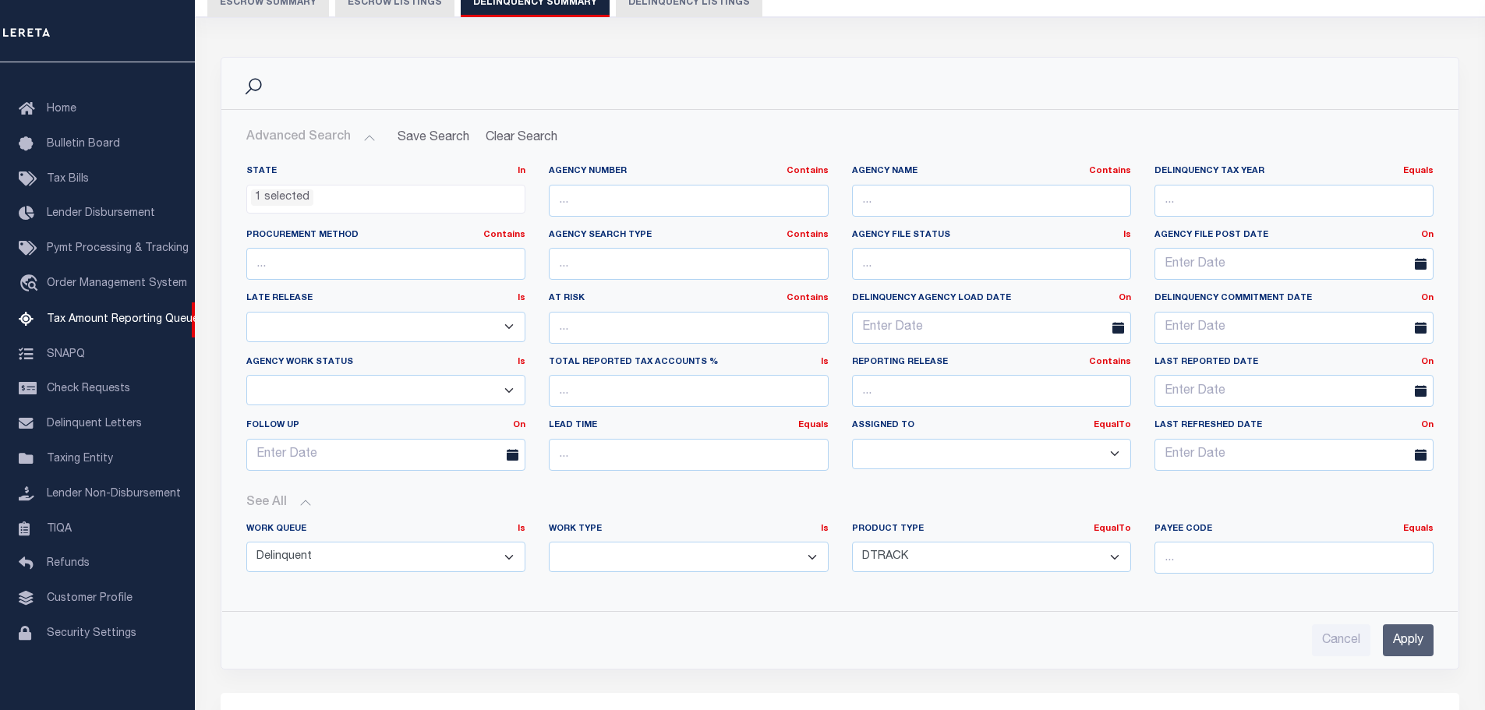
click at [513, 556] on select "--ALL-- Delinquent Escrow" at bounding box center [385, 557] width 279 height 30
select select
click at [246, 542] on select "--ALL-- Delinquent Escrow" at bounding box center [385, 557] width 279 height 30
click at [1403, 642] on input "Apply" at bounding box center [1408, 640] width 51 height 32
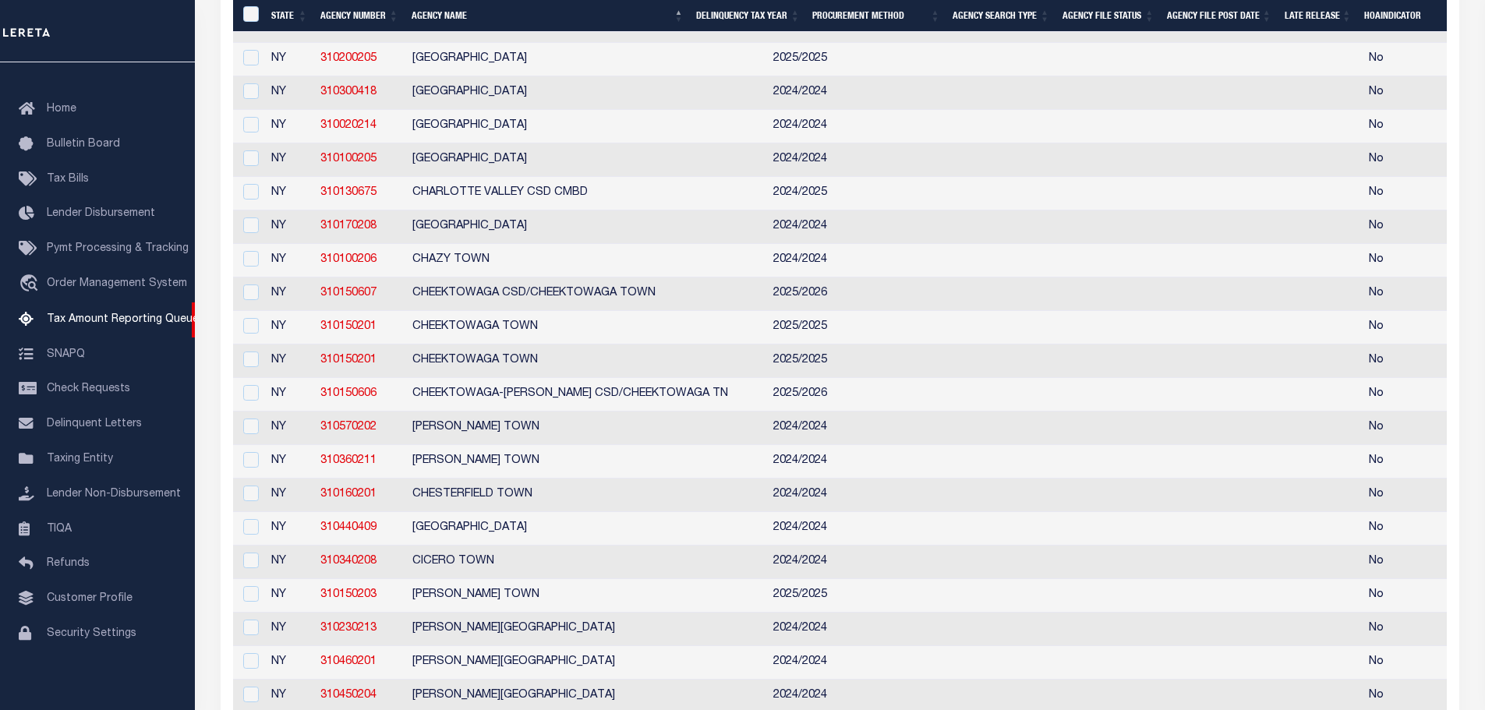
scroll to position [2650, 0]
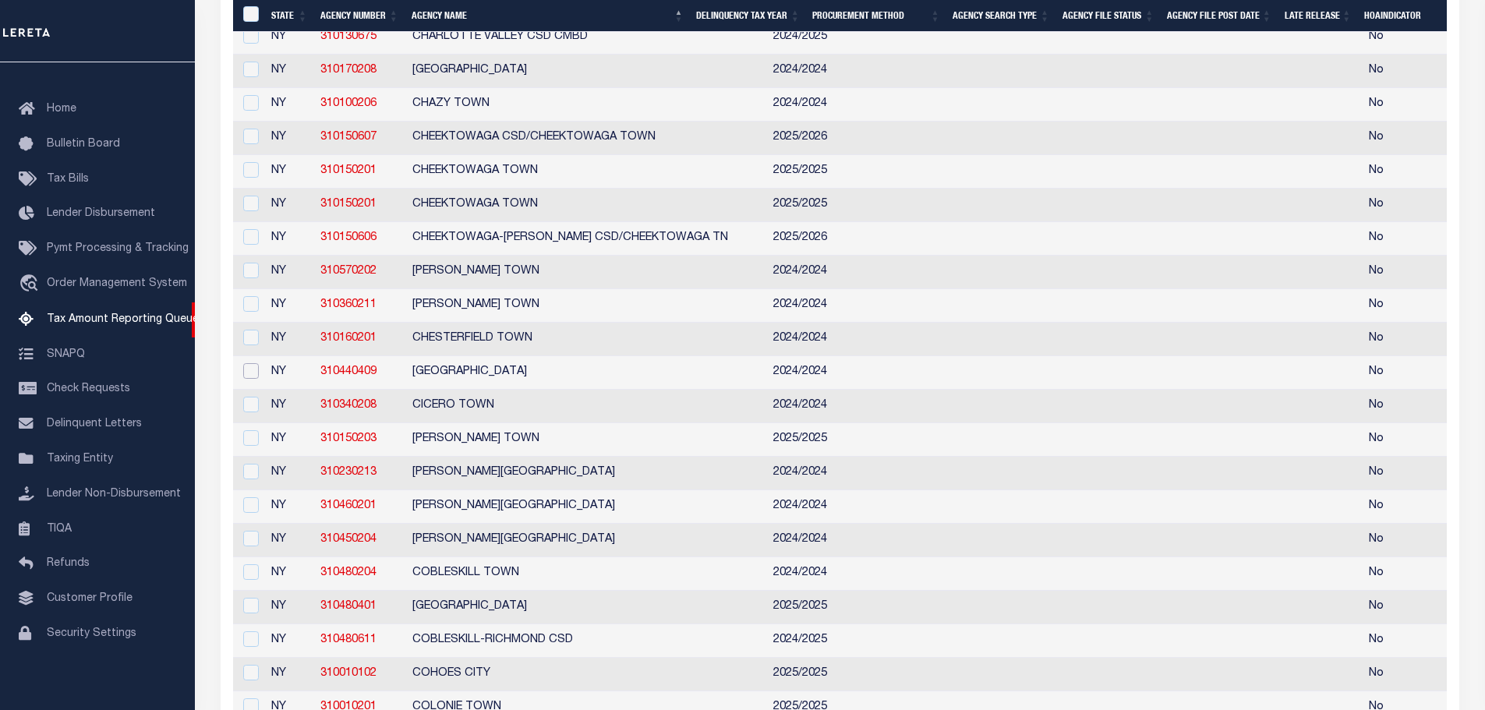
click at [256, 379] on input "checkbox" at bounding box center [251, 371] width 16 height 16
checkbox input "true"
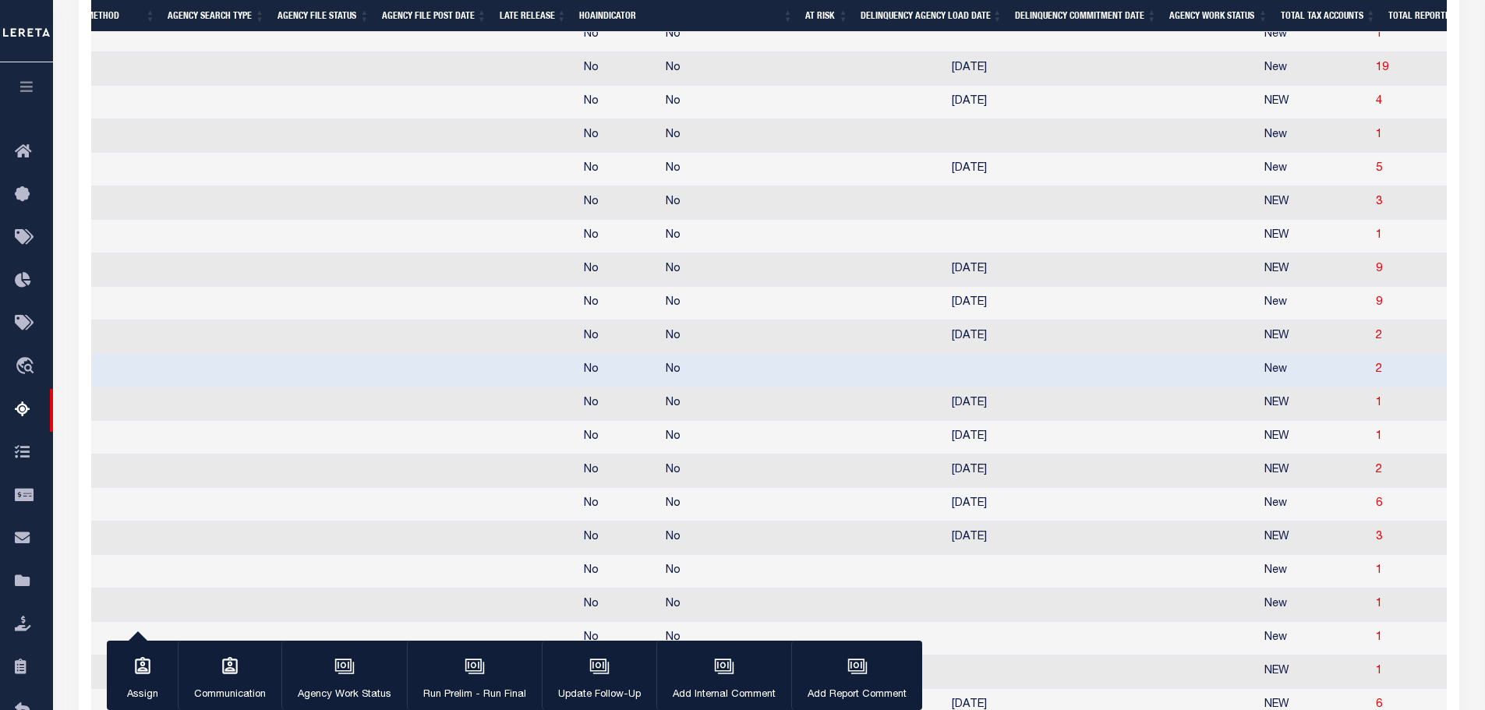
scroll to position [0, 0]
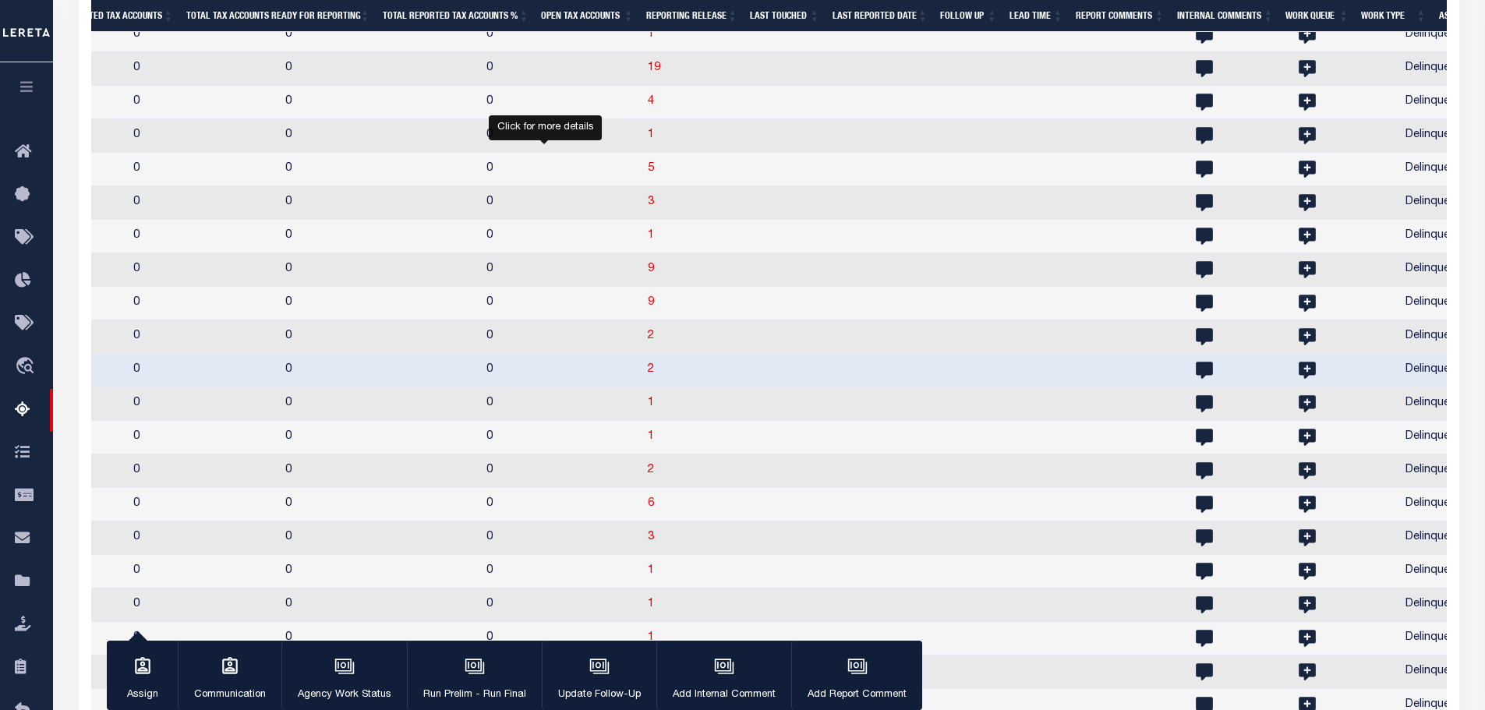
click at [648, 375] on span "2" at bounding box center [651, 369] width 6 height 11
select select "100"
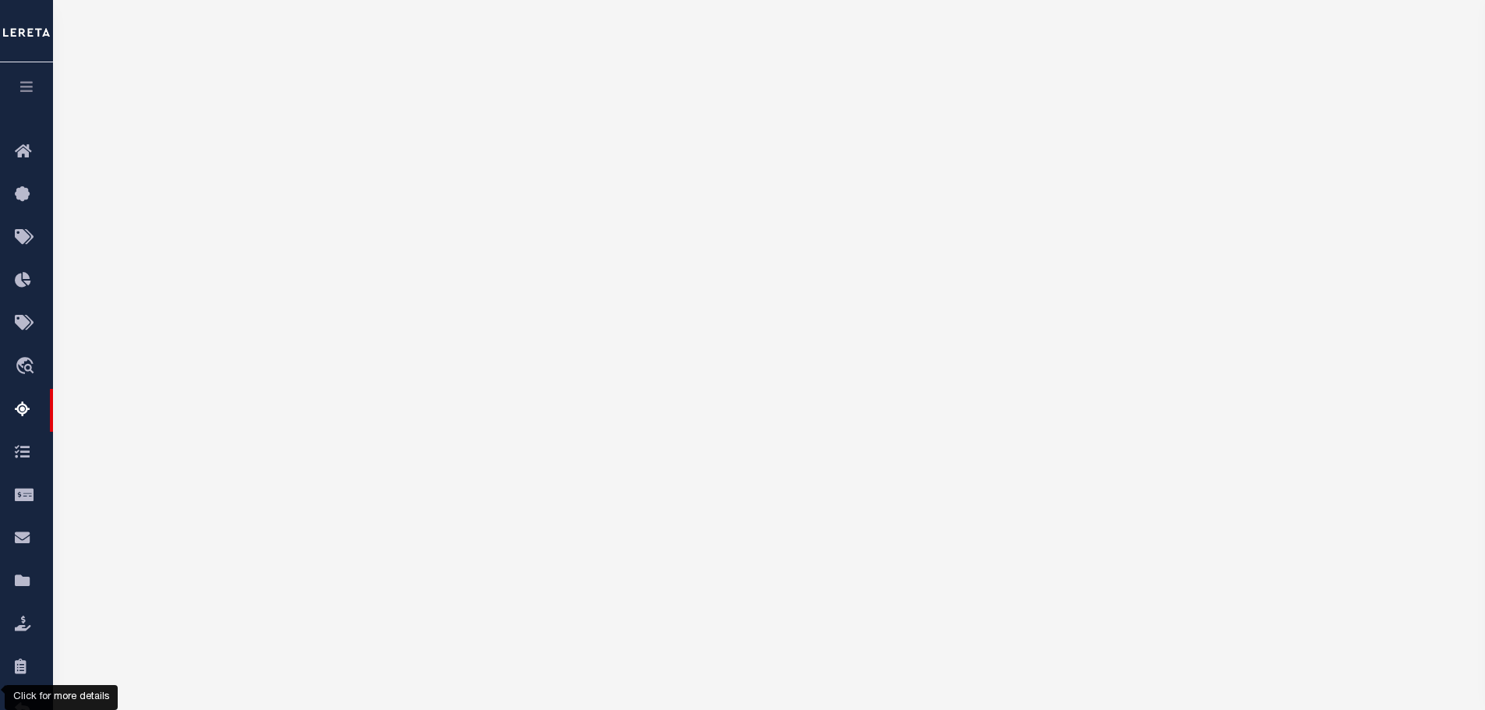
select select "100"
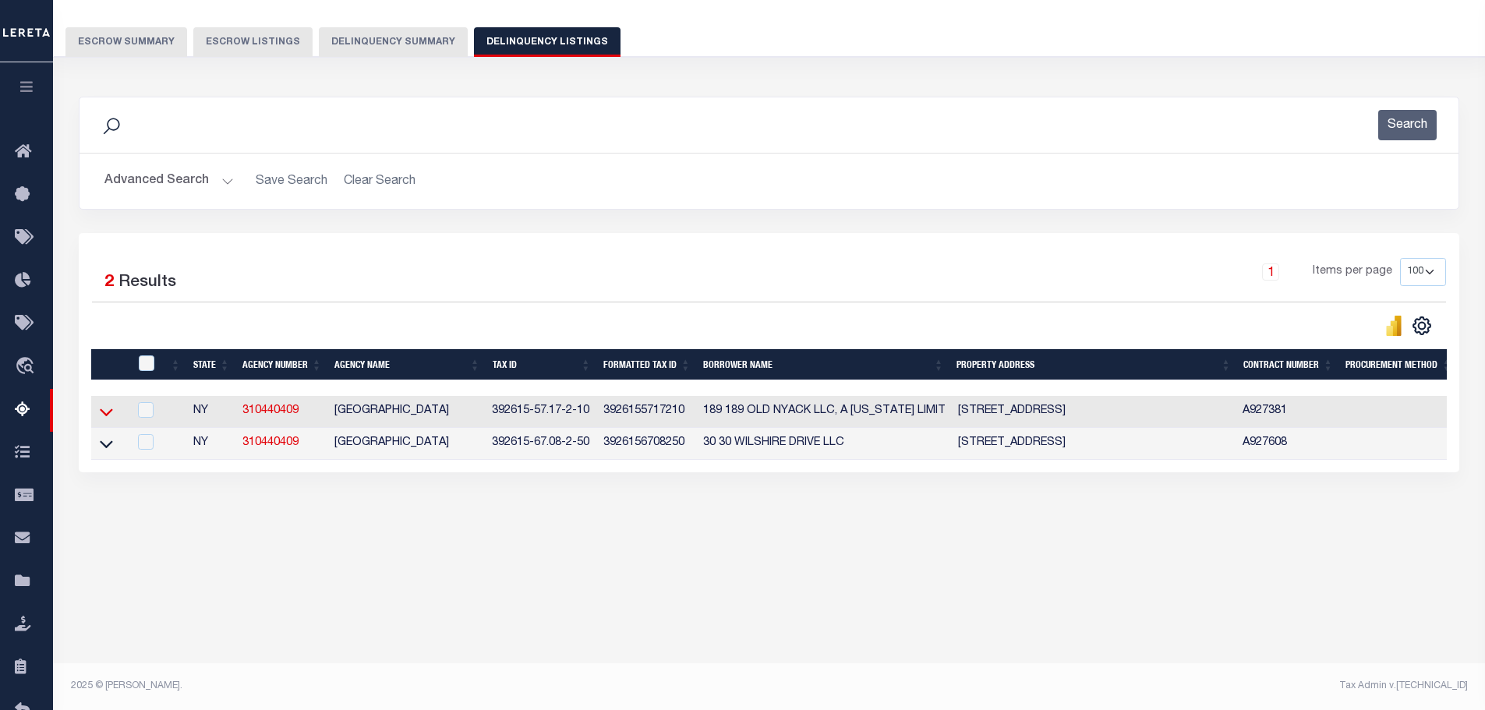
click at [104, 413] on icon at bounding box center [106, 412] width 13 height 16
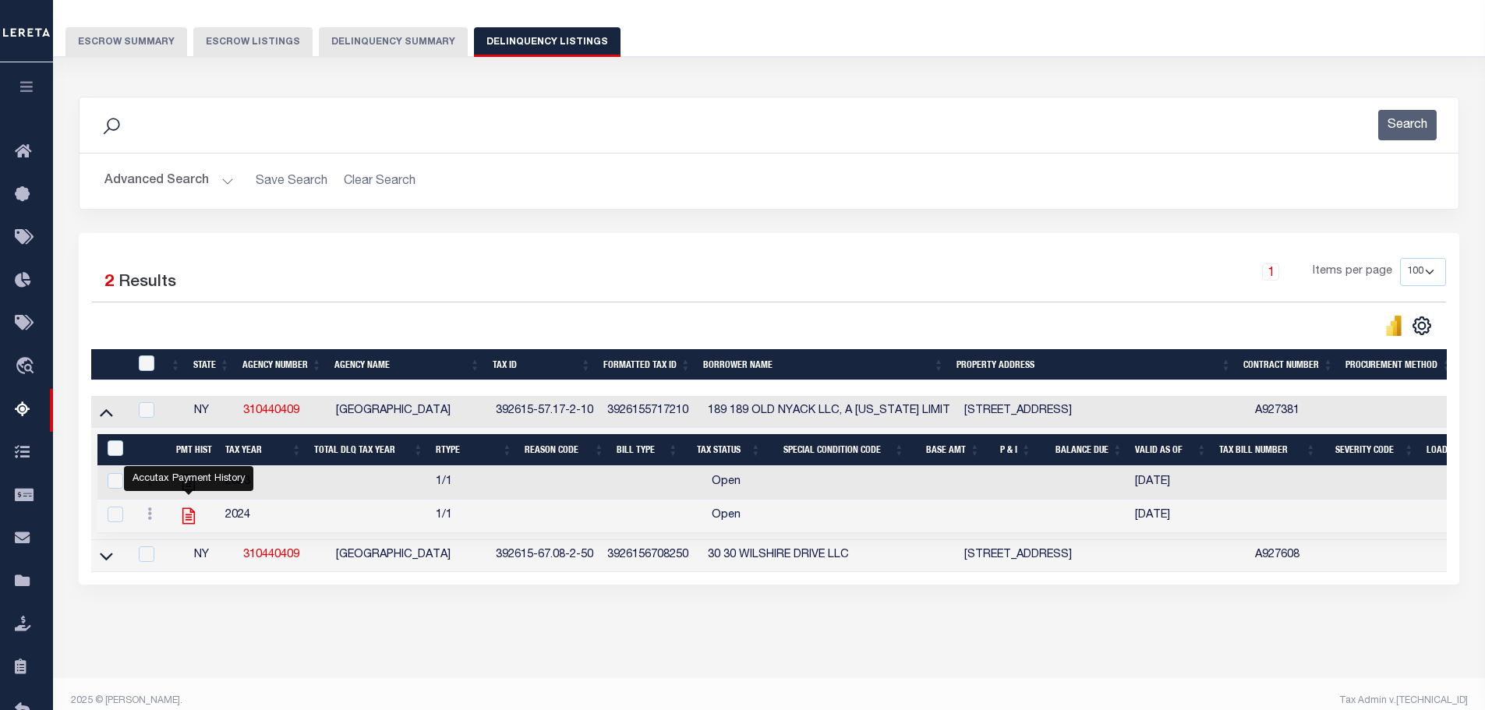
click at [186, 522] on icon "" at bounding box center [189, 516] width 20 height 20
checkbox input "true"
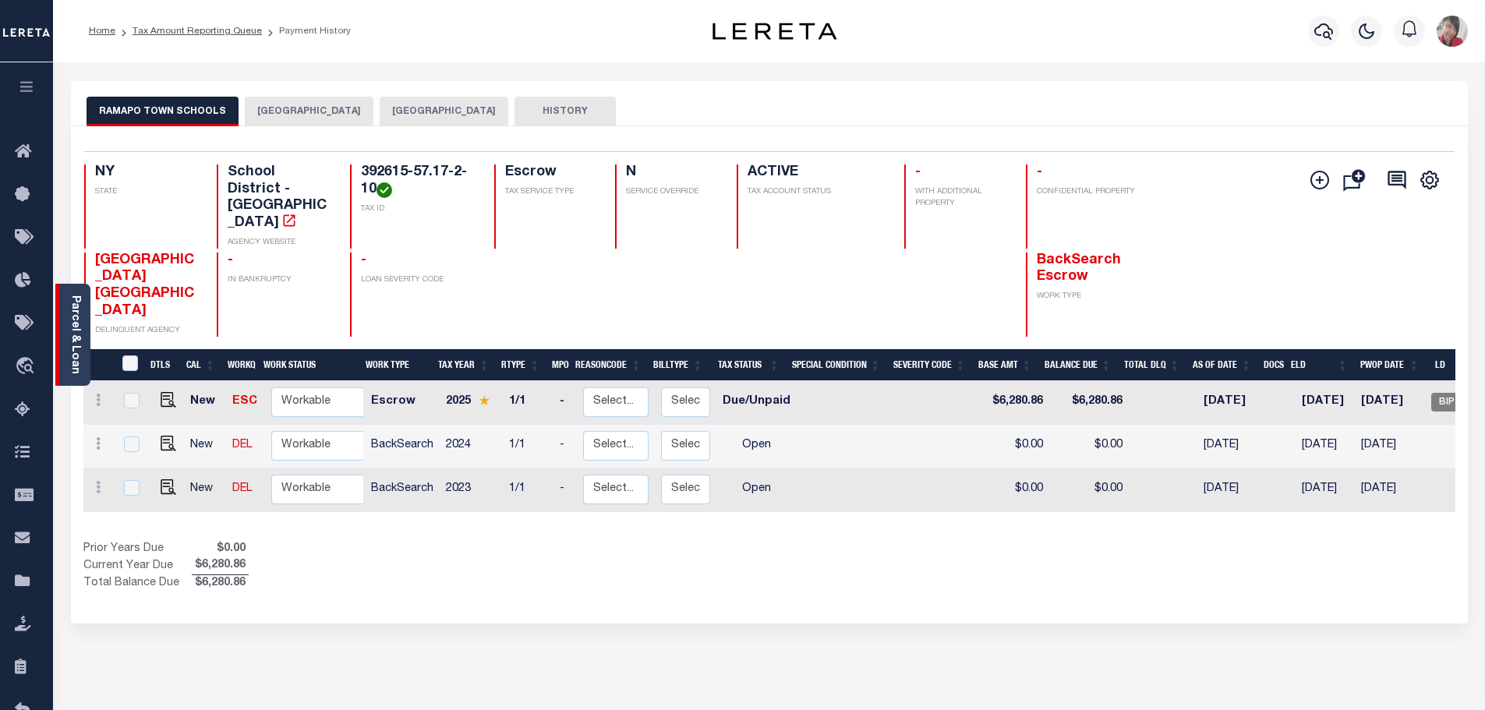
click at [72, 312] on link "Parcel & Loan" at bounding box center [74, 334] width 11 height 79
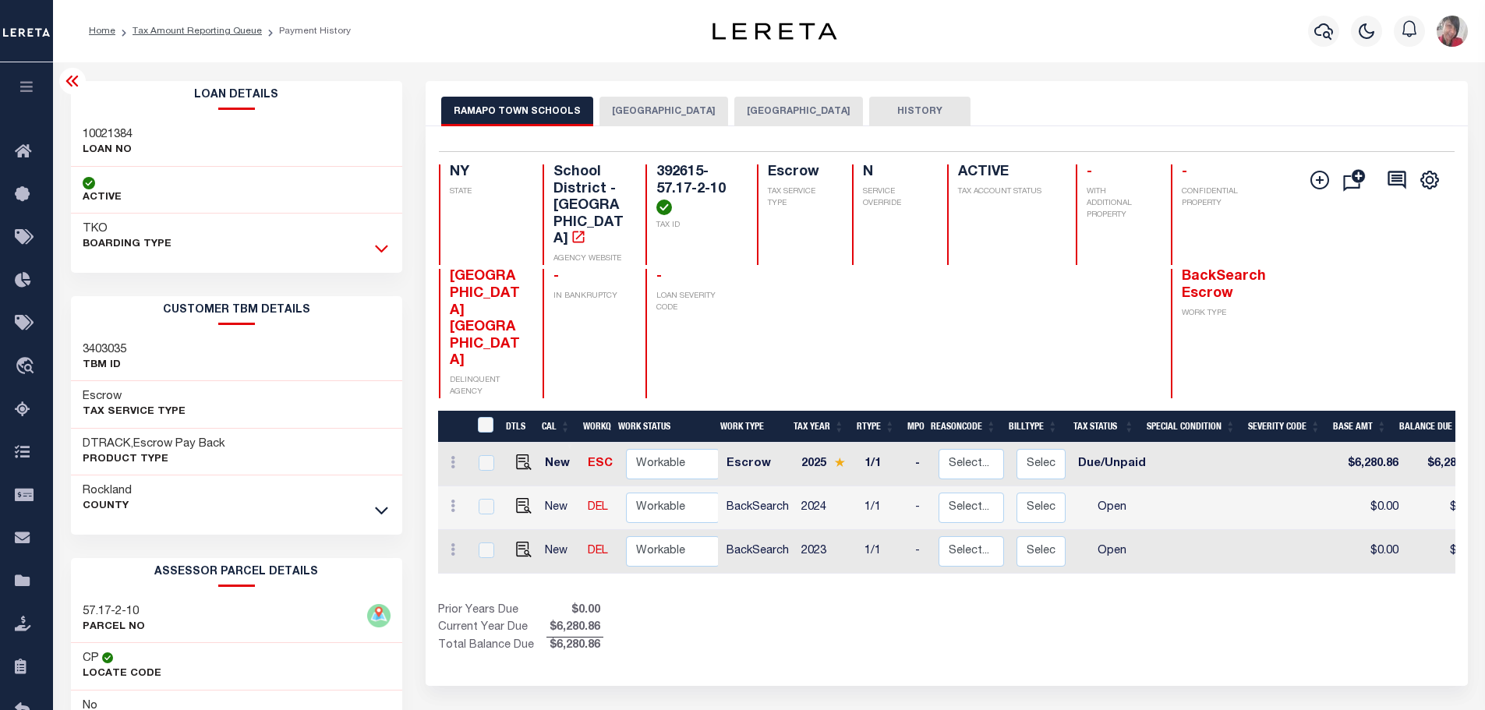
click at [383, 248] on icon at bounding box center [381, 248] width 13 height 16
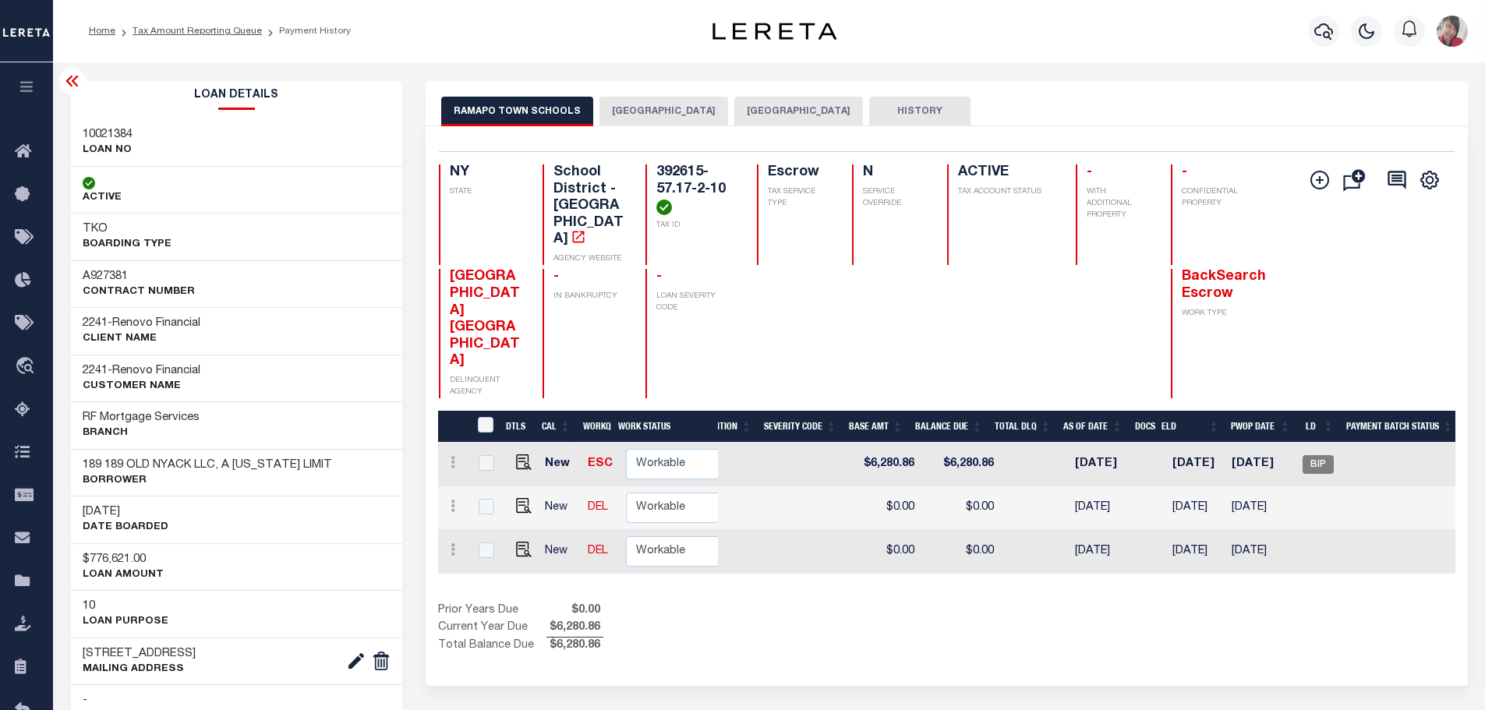
scroll to position [0, 504]
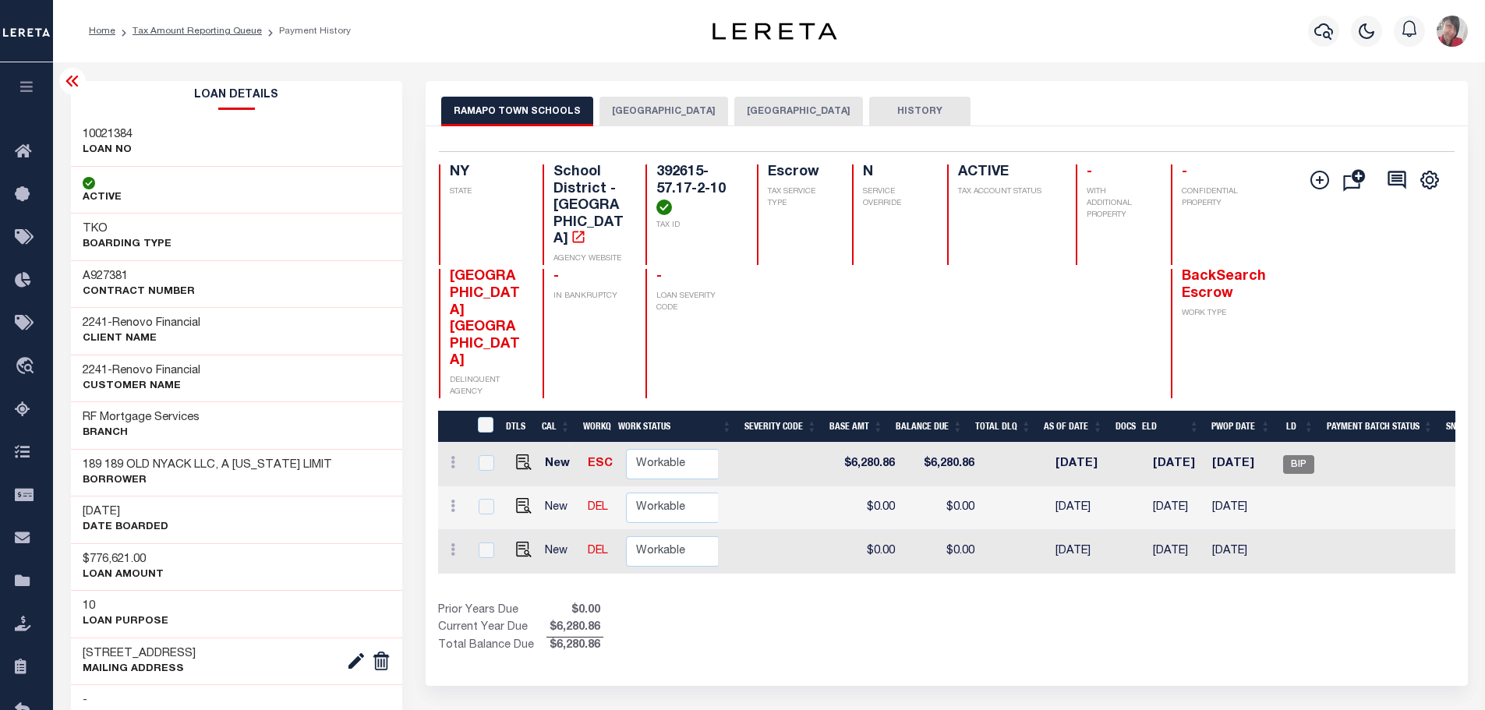
click at [632, 122] on button "[GEOGRAPHIC_DATA]" at bounding box center [663, 112] width 129 height 30
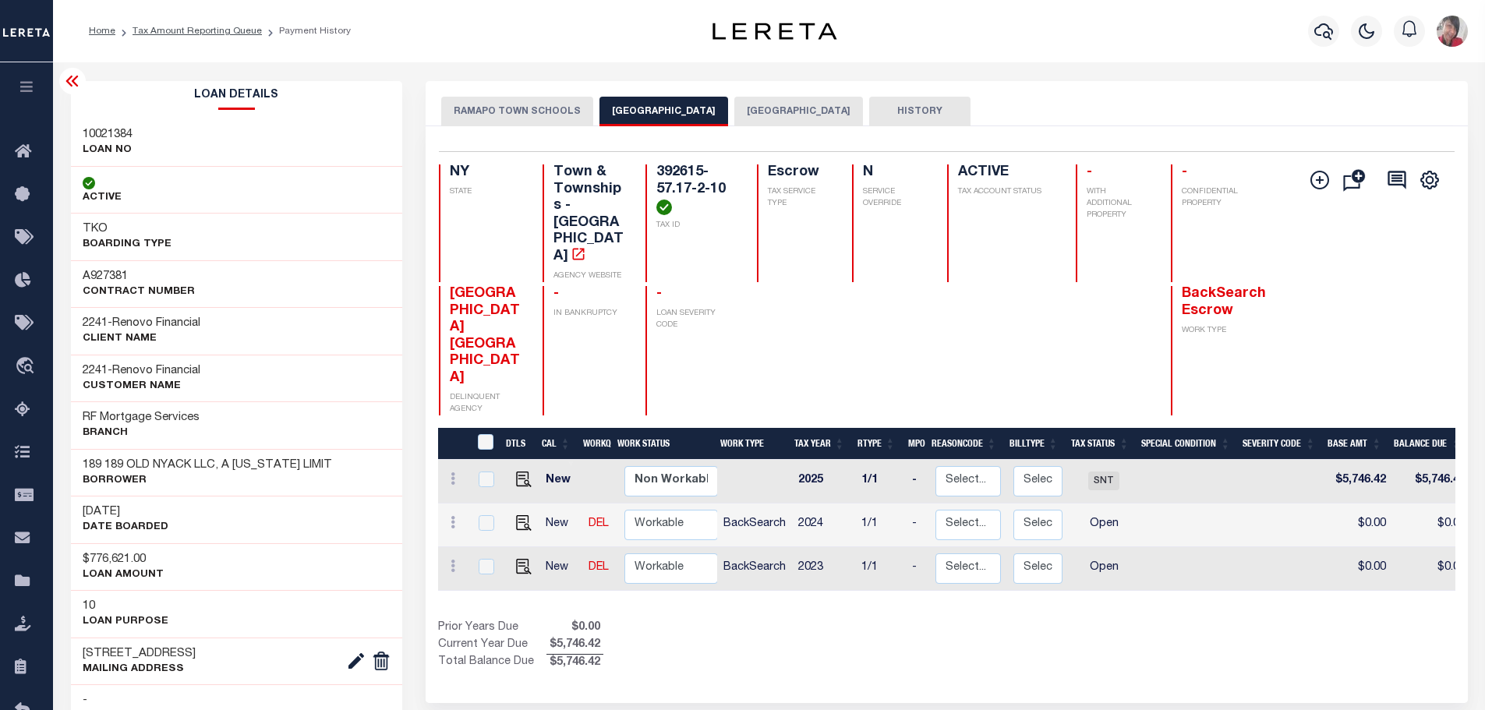
click at [796, 116] on button "[GEOGRAPHIC_DATA]" at bounding box center [798, 112] width 129 height 30
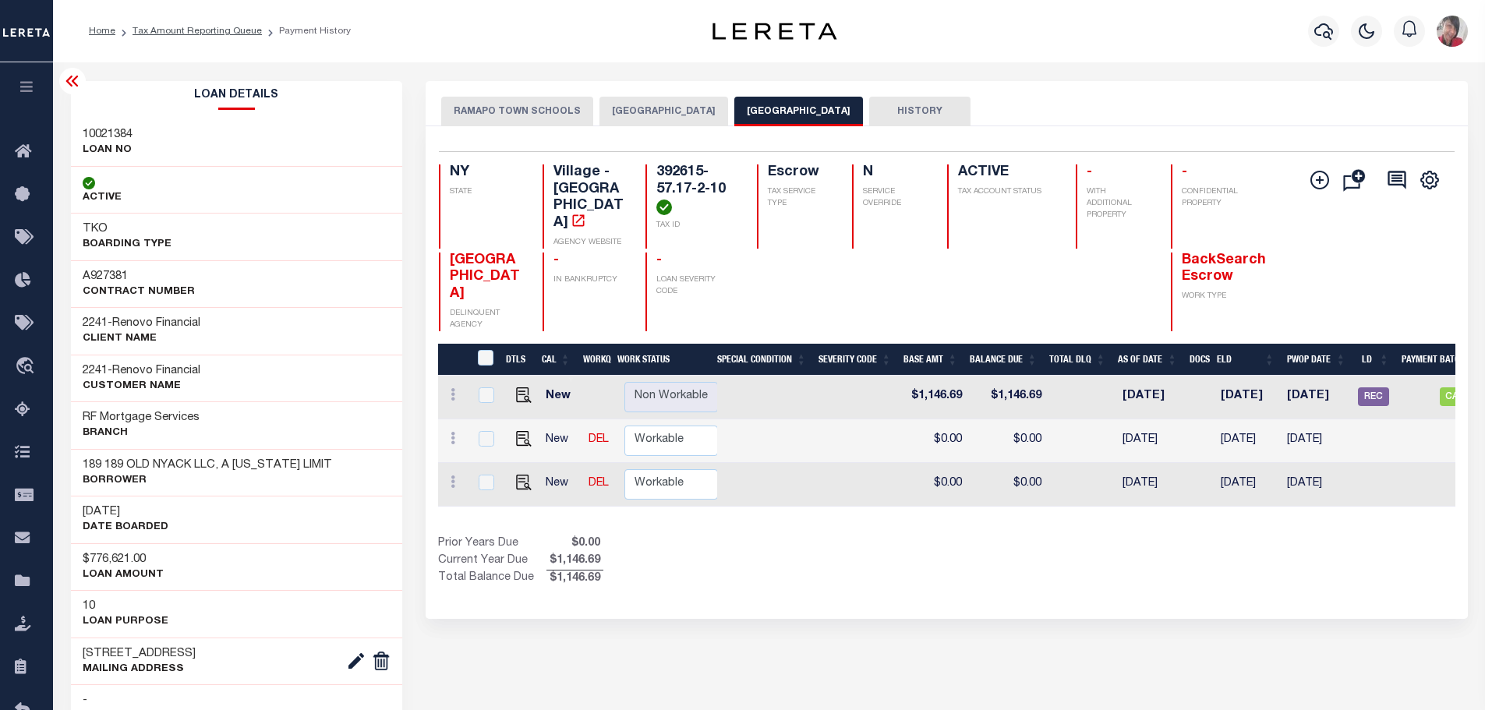
scroll to position [0, 451]
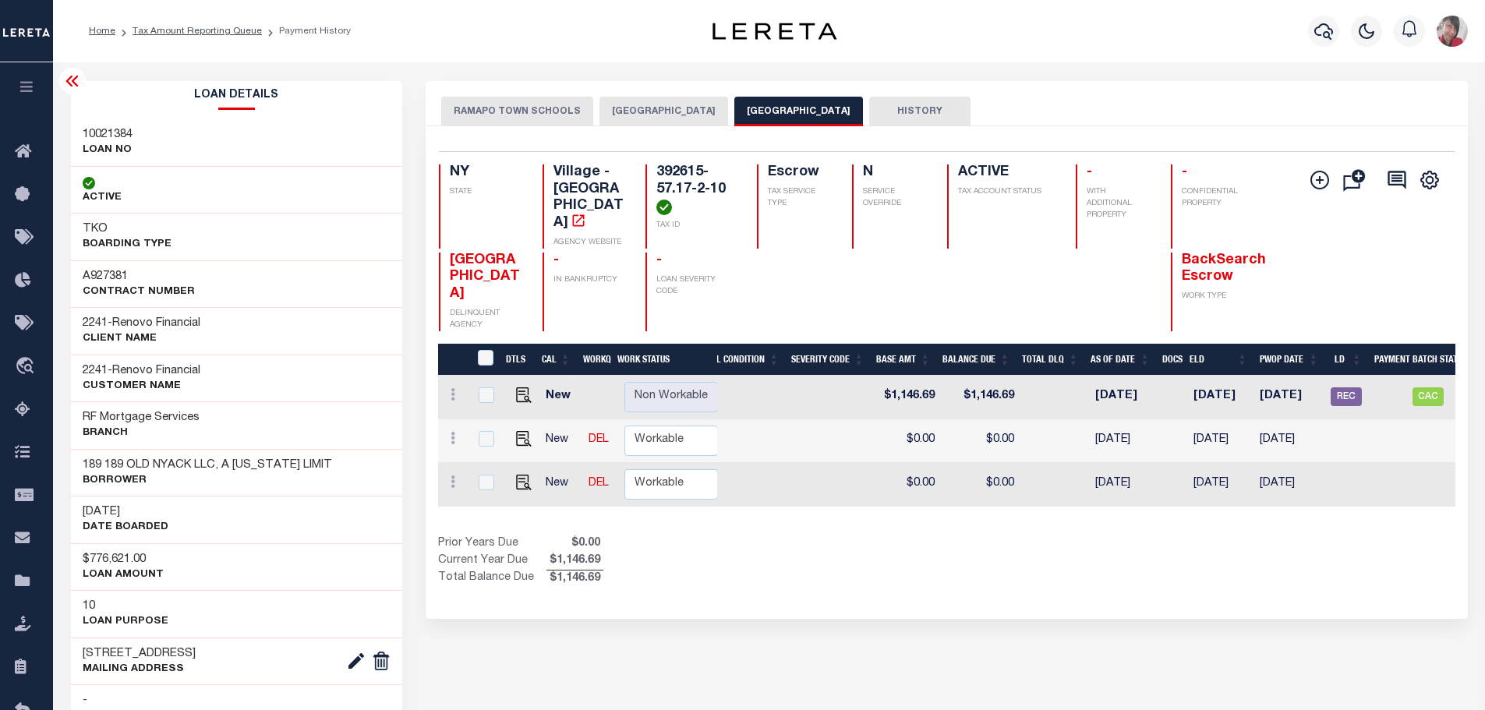
click at [645, 118] on button "[GEOGRAPHIC_DATA]" at bounding box center [663, 112] width 129 height 30
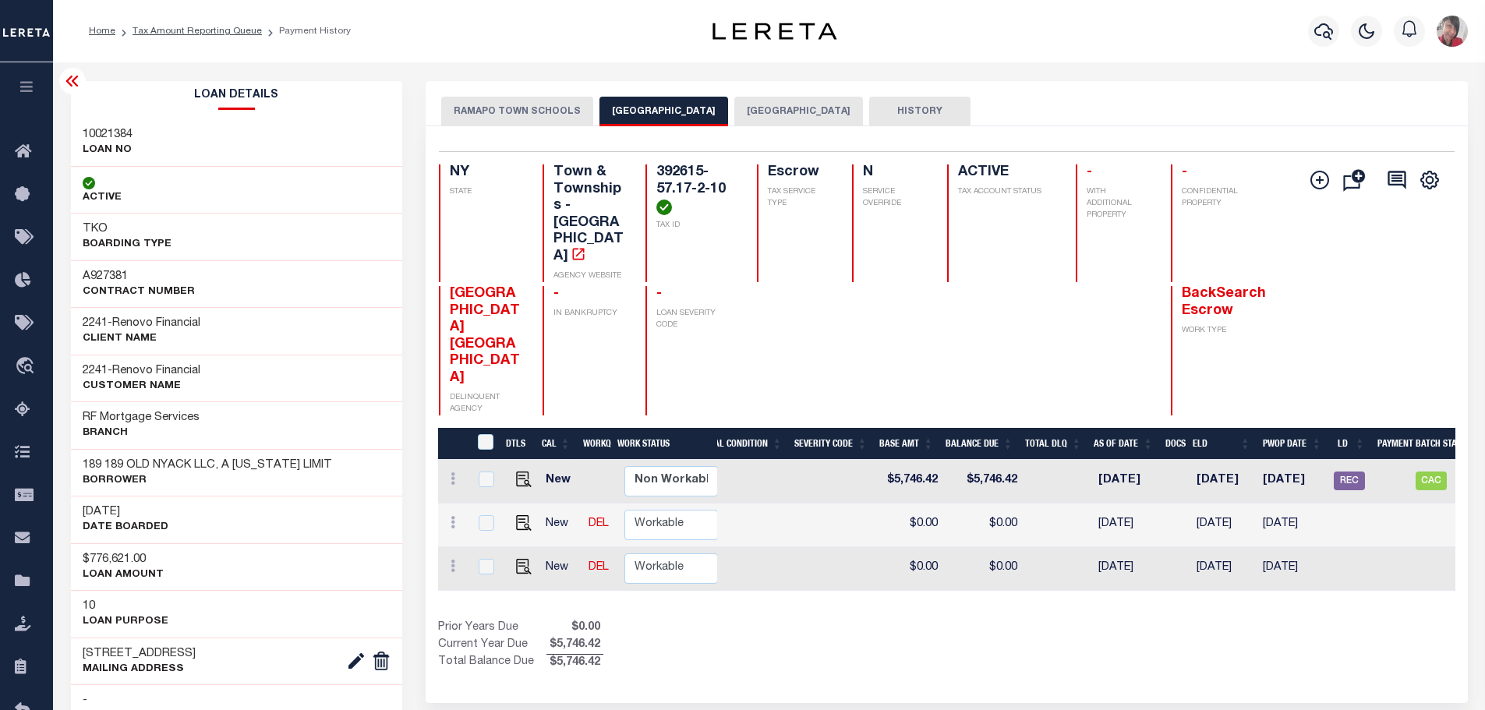
scroll to position [0, 449]
click at [570, 115] on button "RAMAPO TOWN SCHOOLS" at bounding box center [517, 112] width 152 height 30
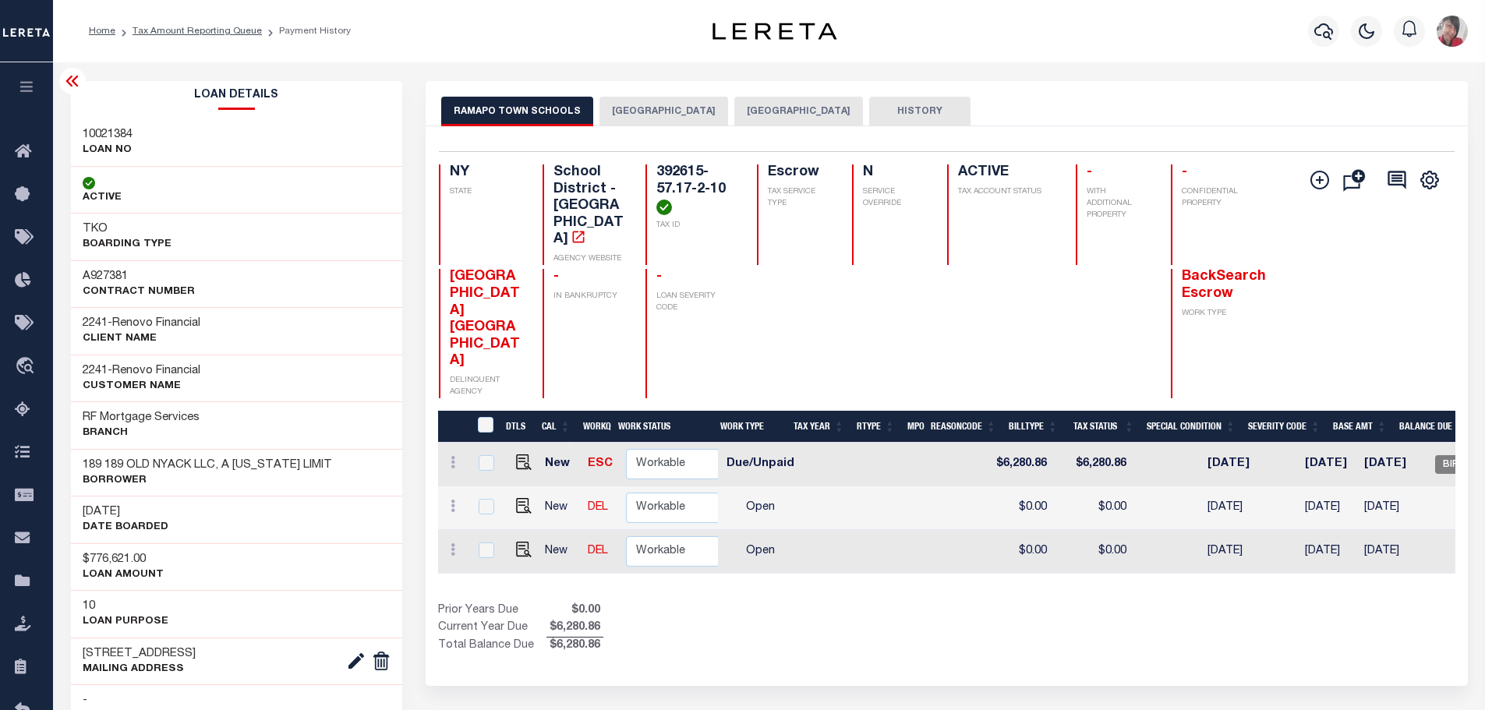
scroll to position [0, 535]
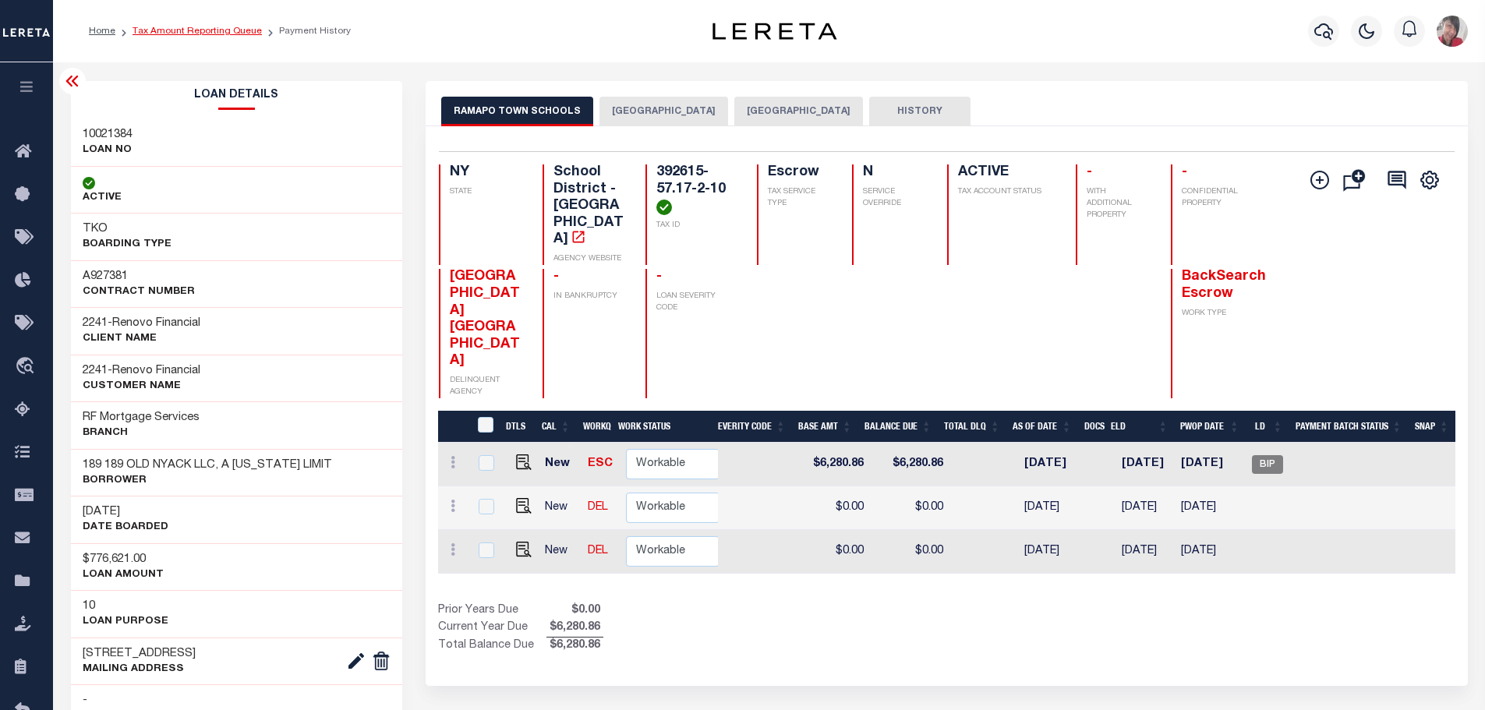
click at [219, 28] on link "Tax Amount Reporting Queue" at bounding box center [197, 31] width 129 height 9
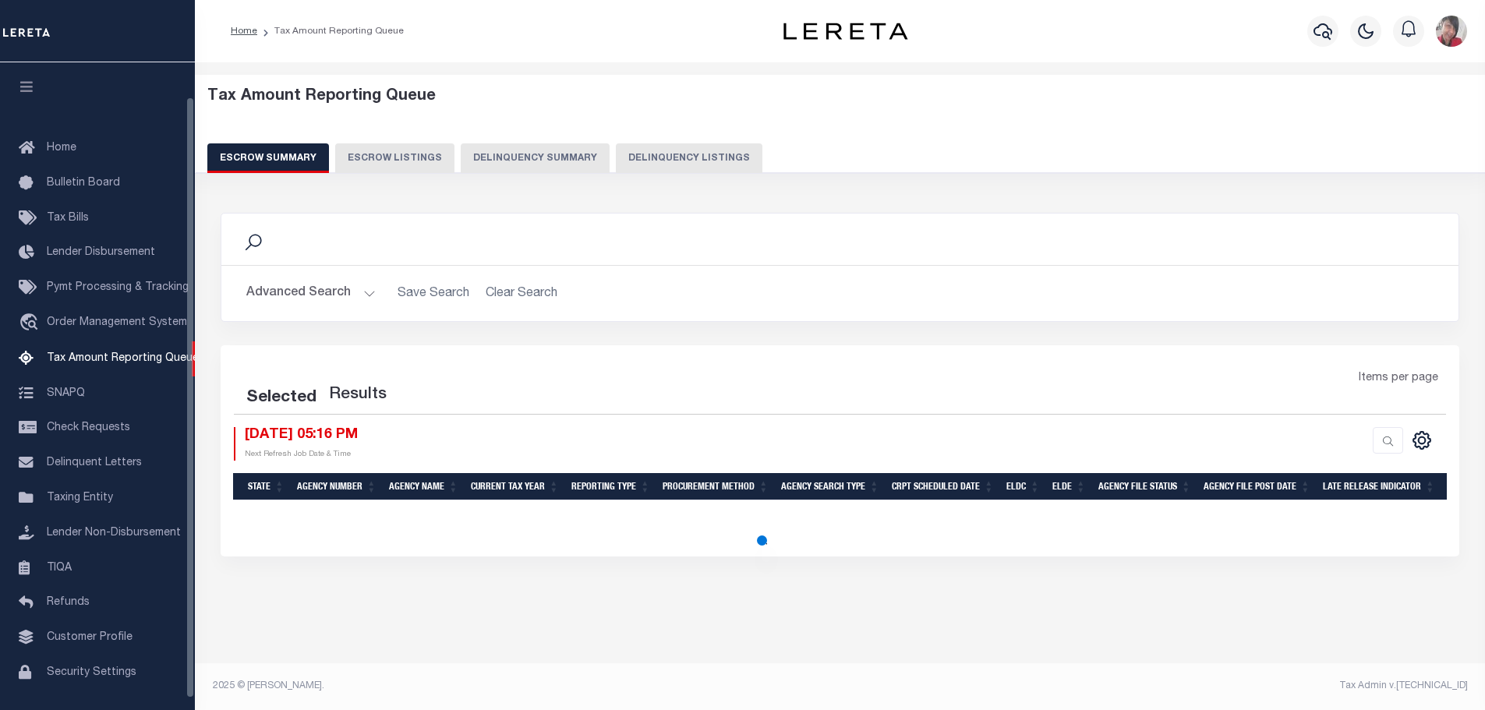
select select "100"
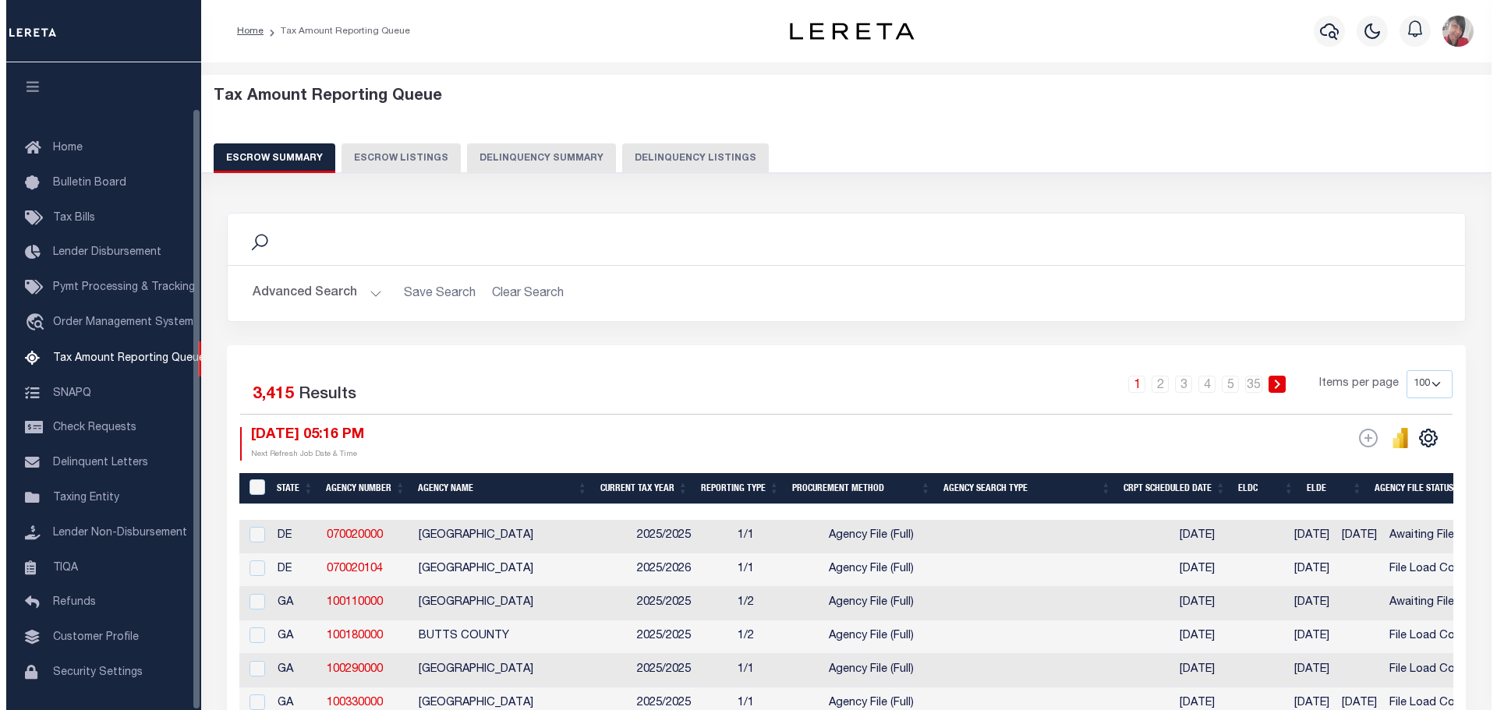
scroll to position [49, 0]
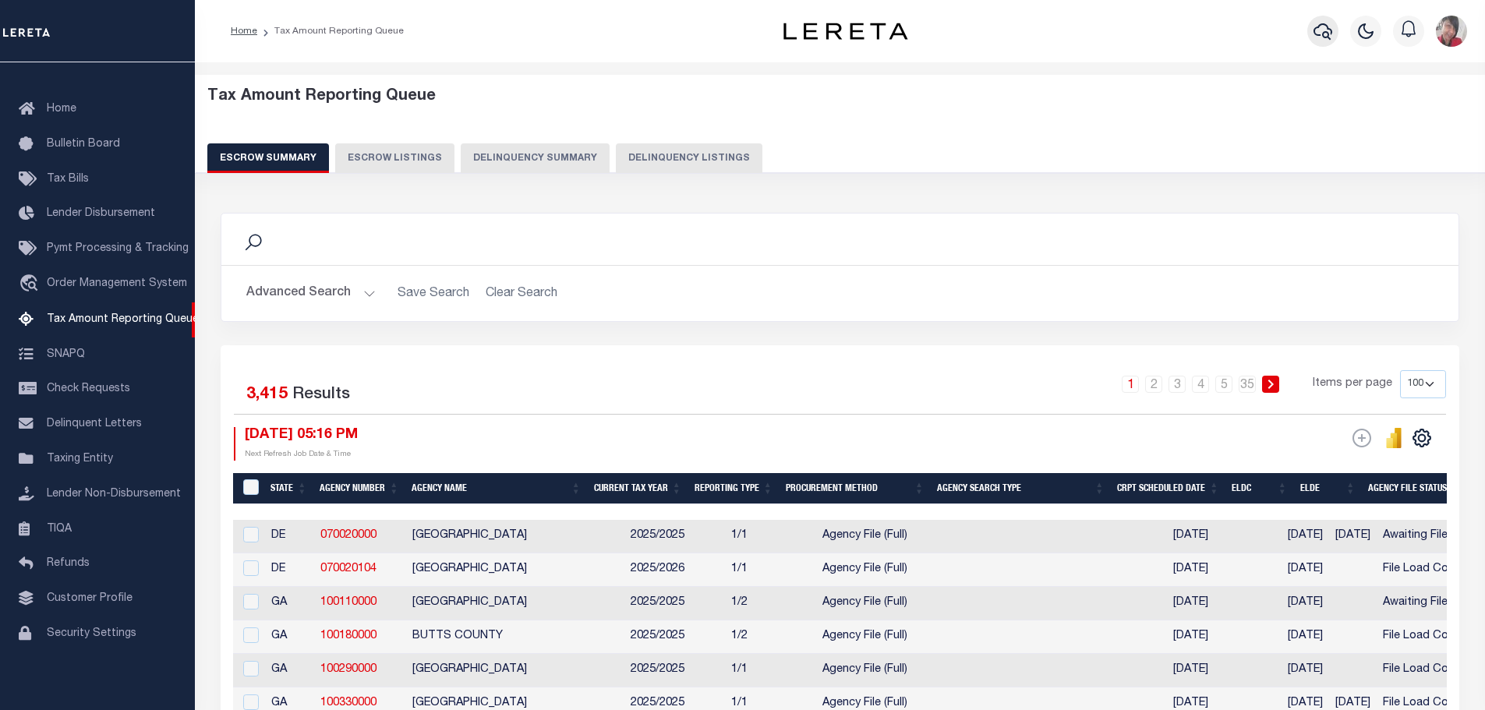
click at [1314, 27] on icon "button" at bounding box center [1323, 31] width 19 height 19
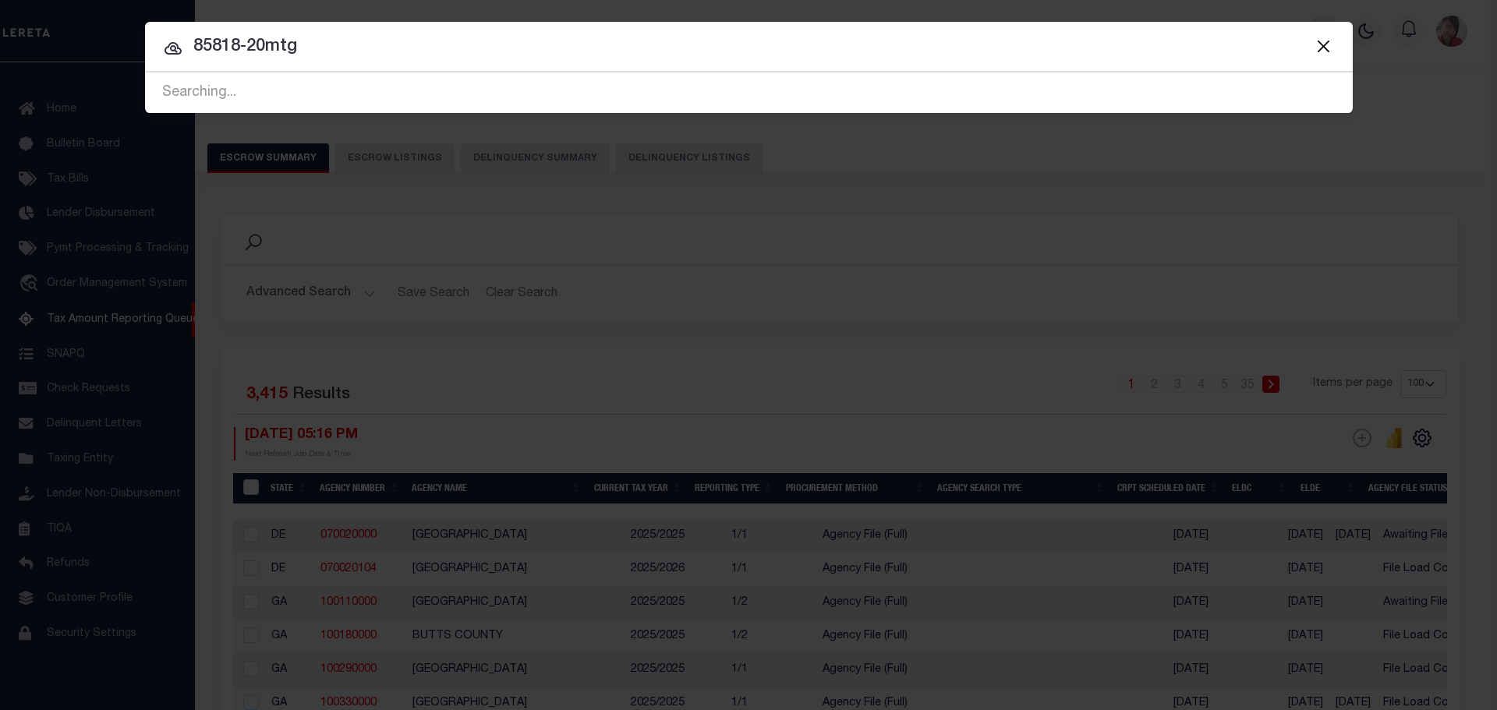
type input "85818-20mtg"
click at [350, 89] on div "Searching..." at bounding box center [749, 93] width 1208 height 40
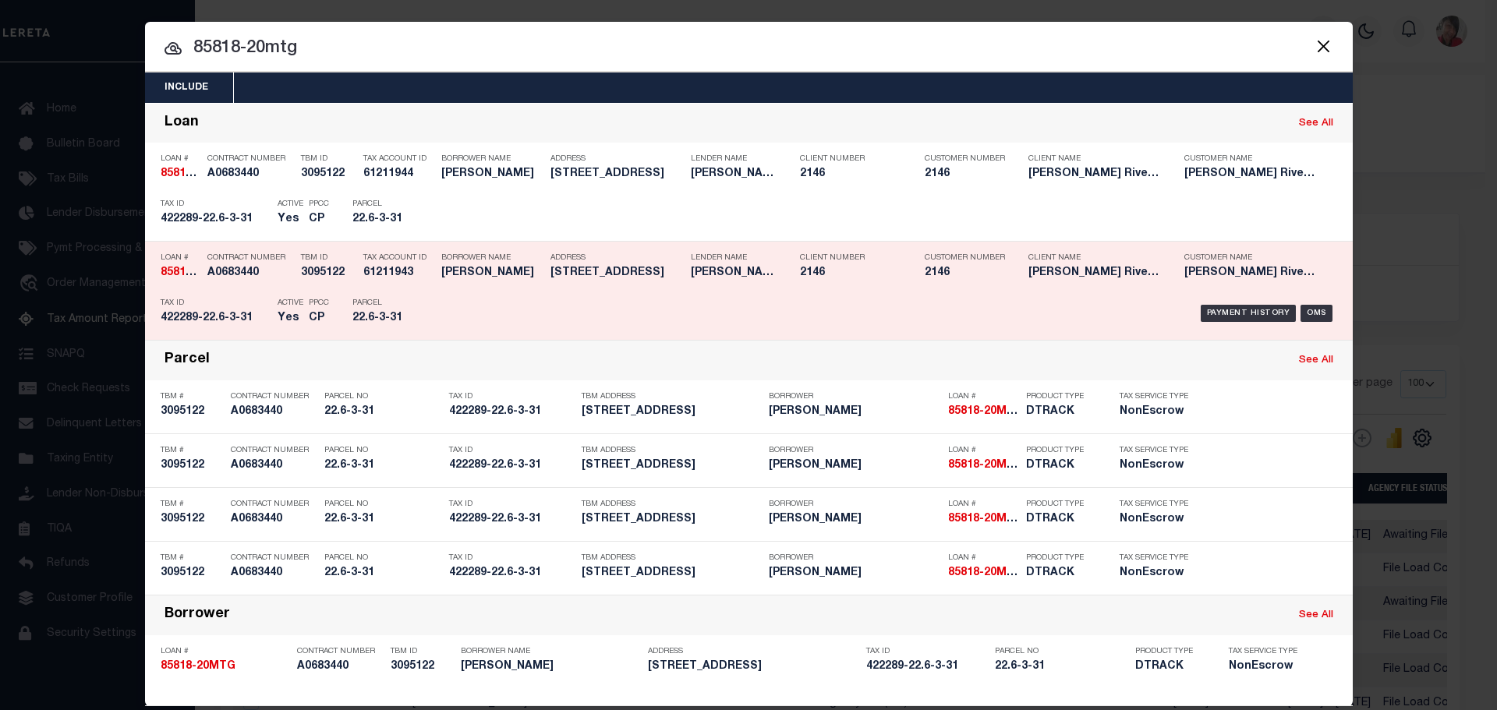
click at [634, 304] on div "Payment History OMS" at bounding box center [891, 313] width 891 height 45
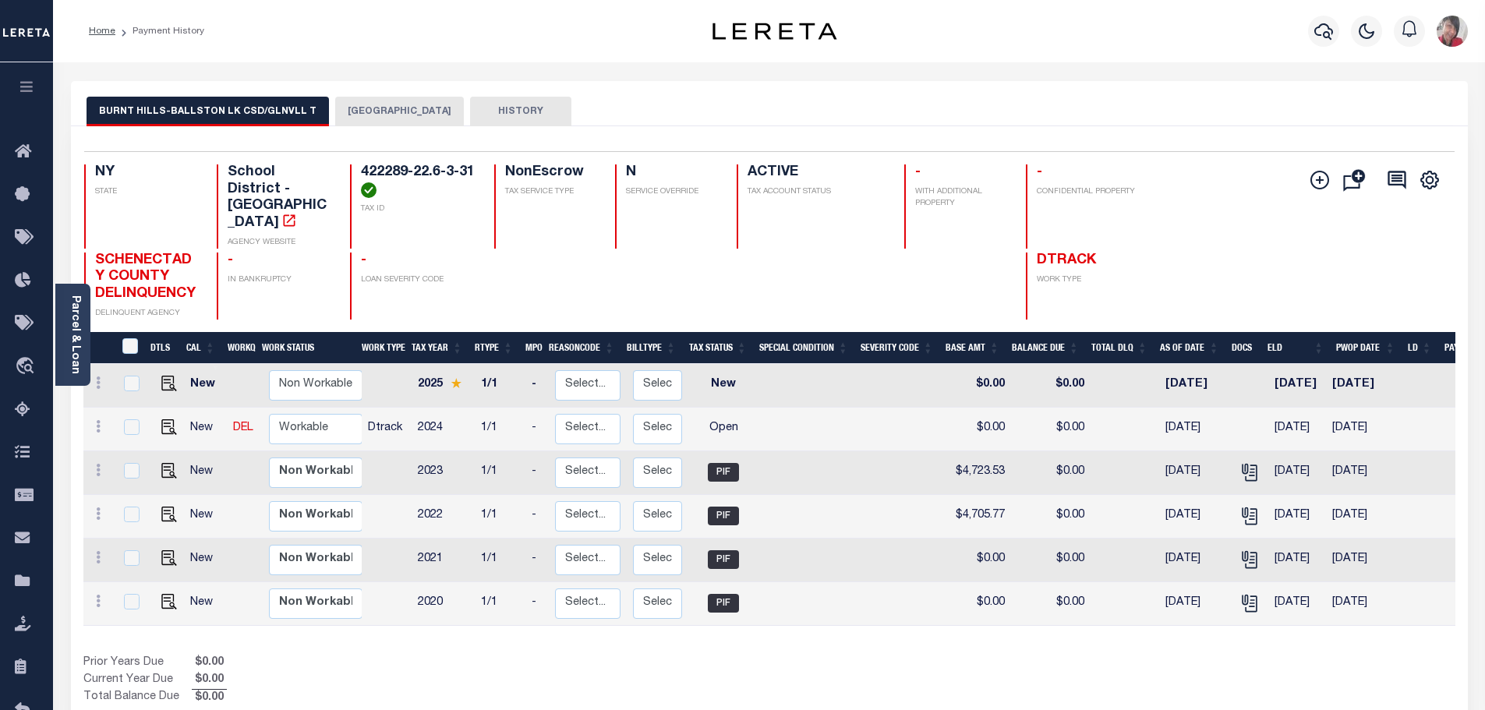
click at [359, 118] on button "[GEOGRAPHIC_DATA]" at bounding box center [399, 112] width 129 height 30
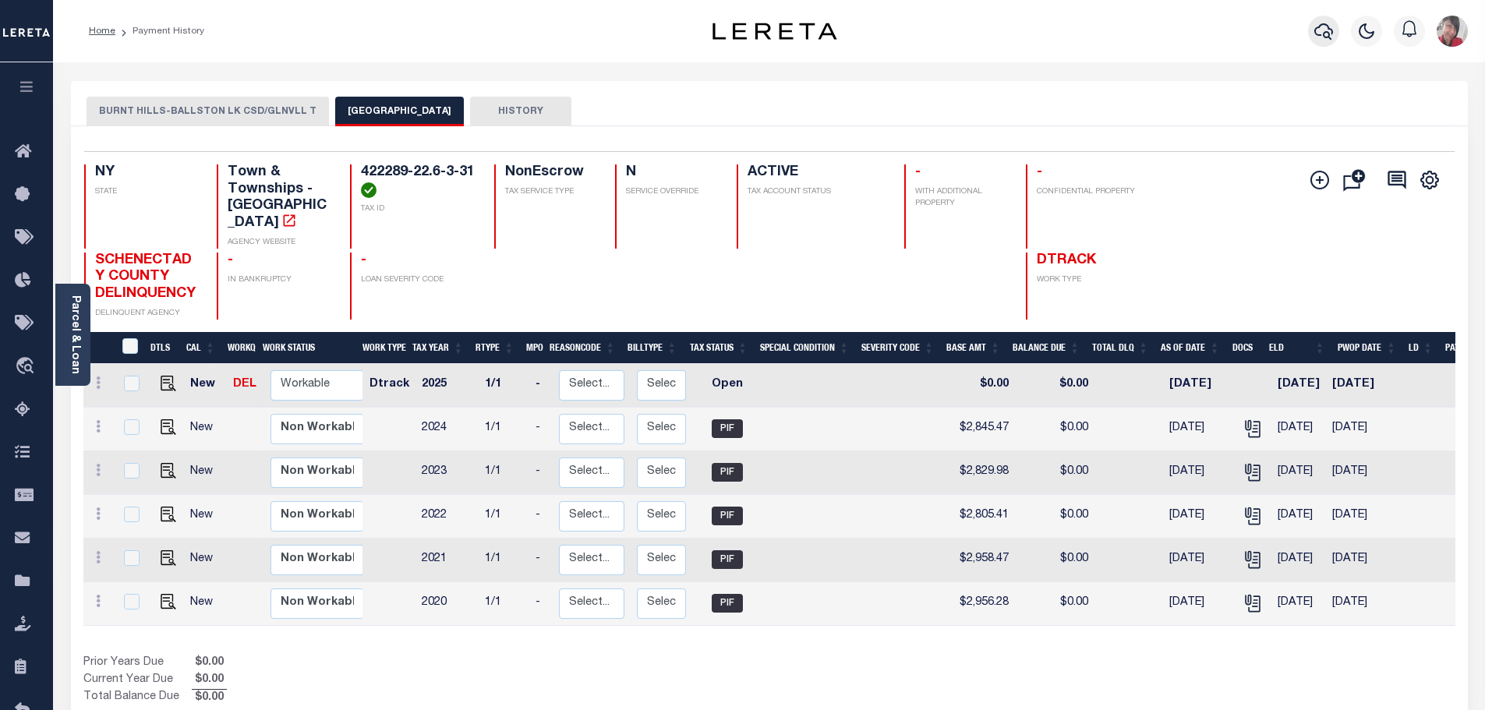
click at [1325, 36] on icon "button" at bounding box center [1323, 31] width 19 height 19
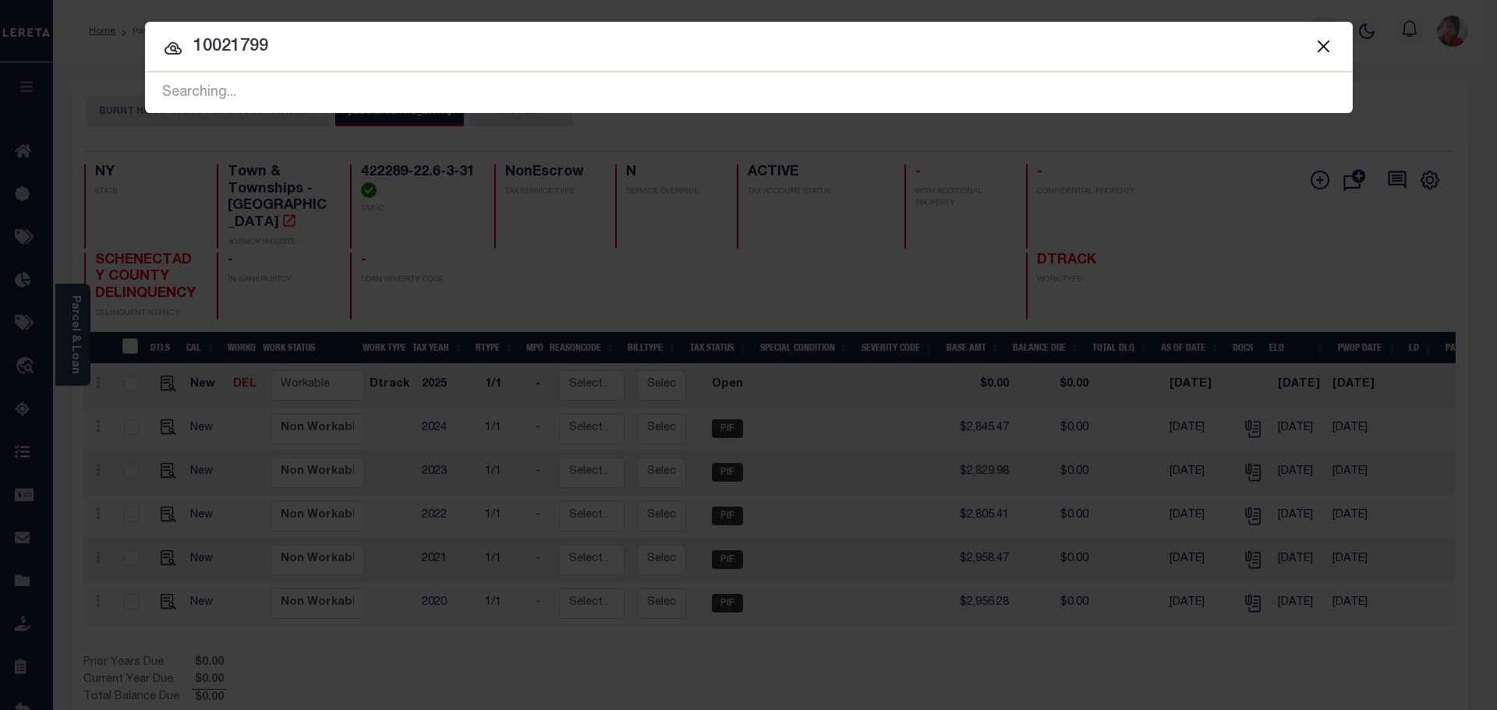
type input "10021799"
click at [696, 88] on div "Searching..." at bounding box center [749, 93] width 1208 height 40
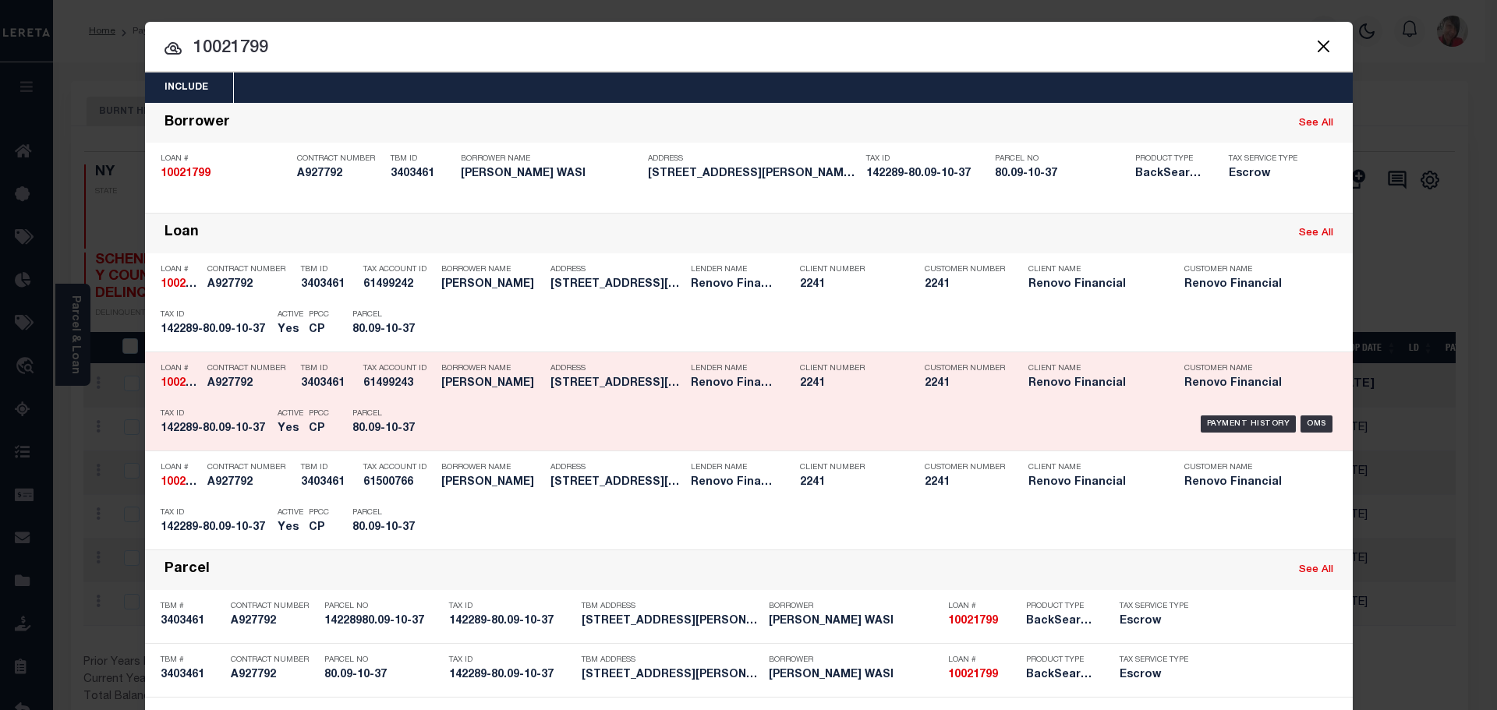
click at [585, 403] on div "Payment History OMS" at bounding box center [891, 423] width 891 height 45
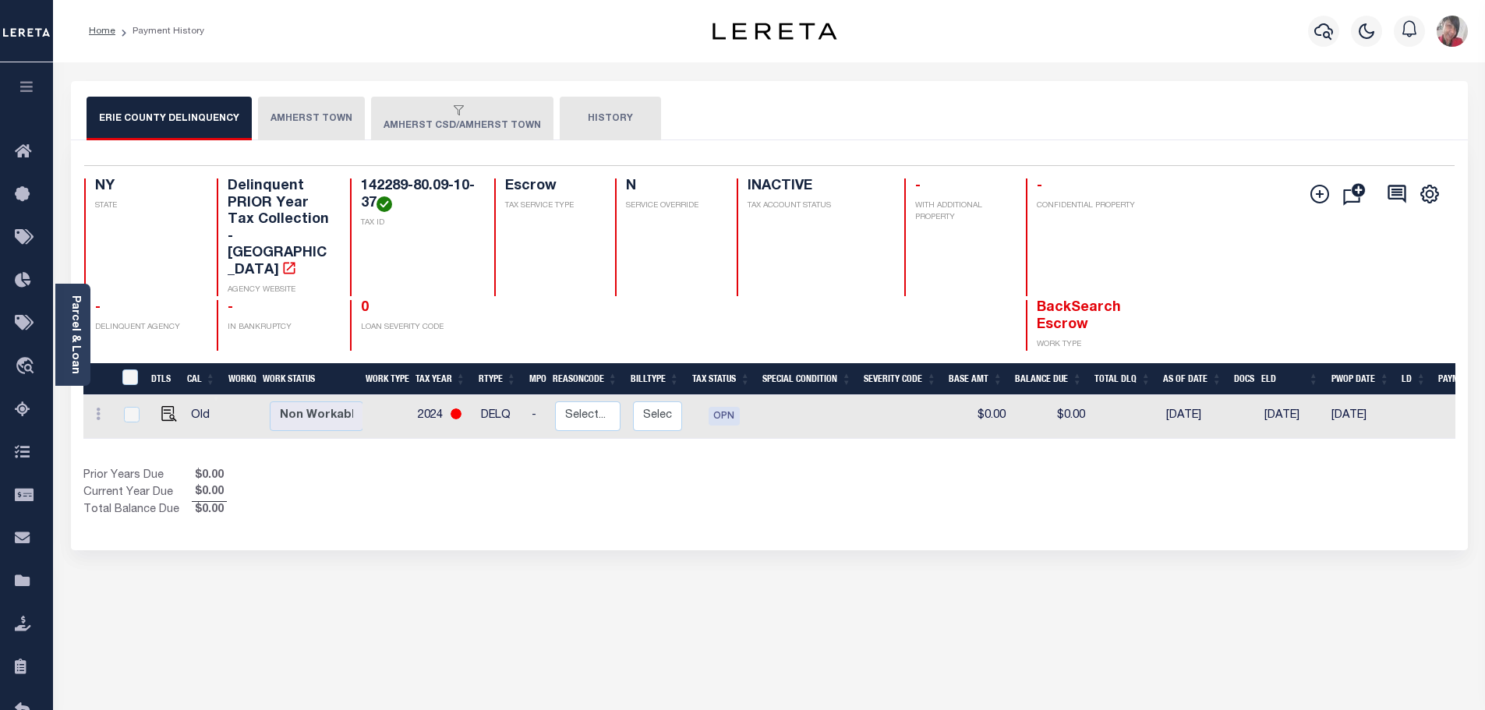
click at [338, 111] on button "AMHERST TOWN" at bounding box center [311, 119] width 107 height 44
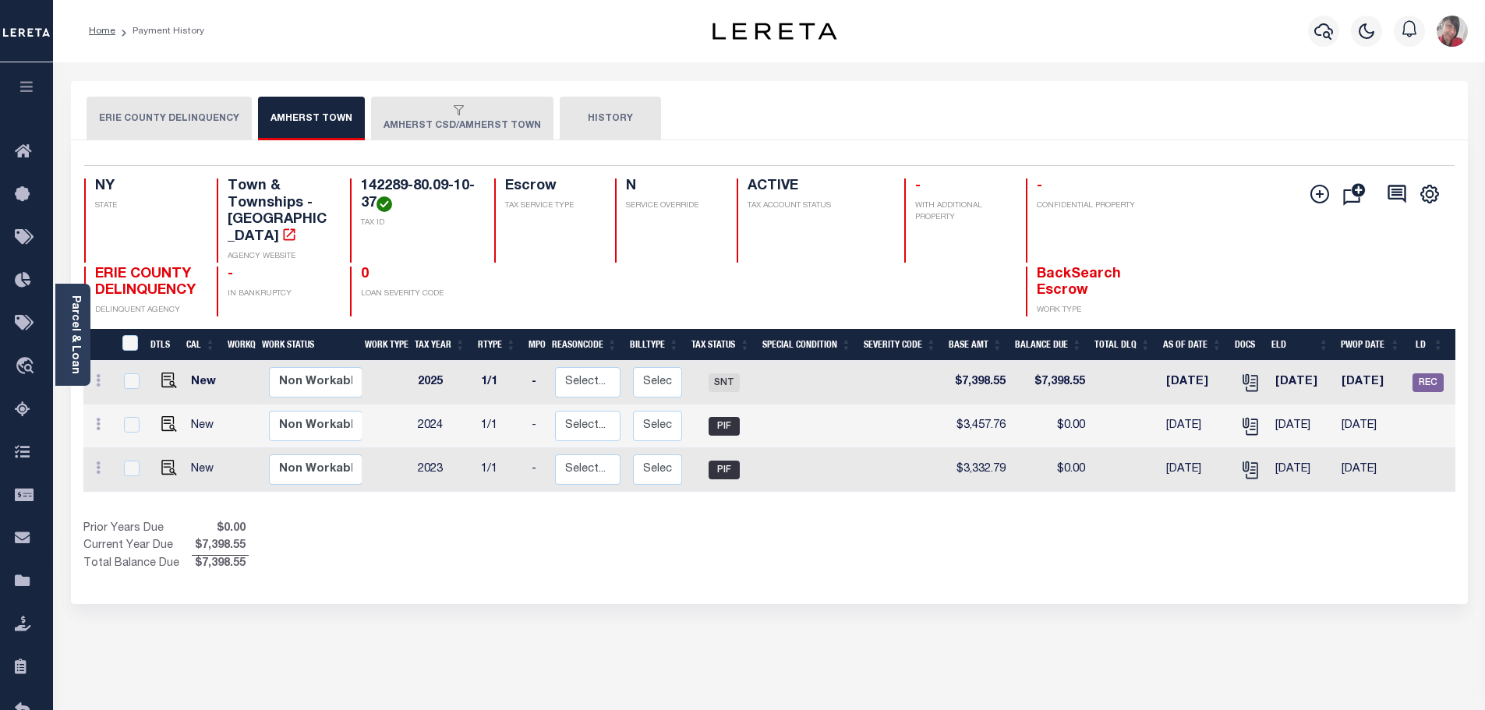
click at [455, 127] on button "AMHERST CSD/AMHERST TOWN" at bounding box center [462, 119] width 182 height 44
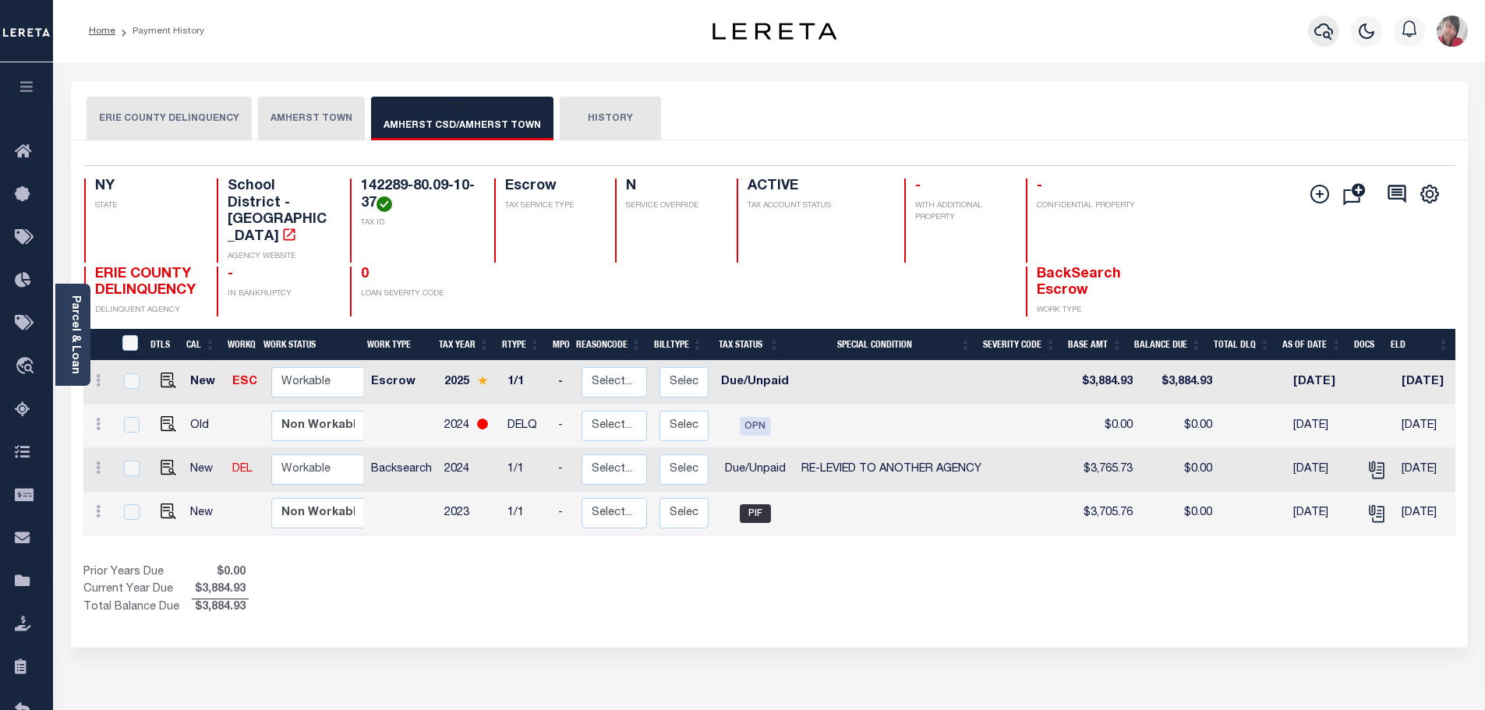
click at [1318, 34] on icon "button" at bounding box center [1323, 31] width 19 height 19
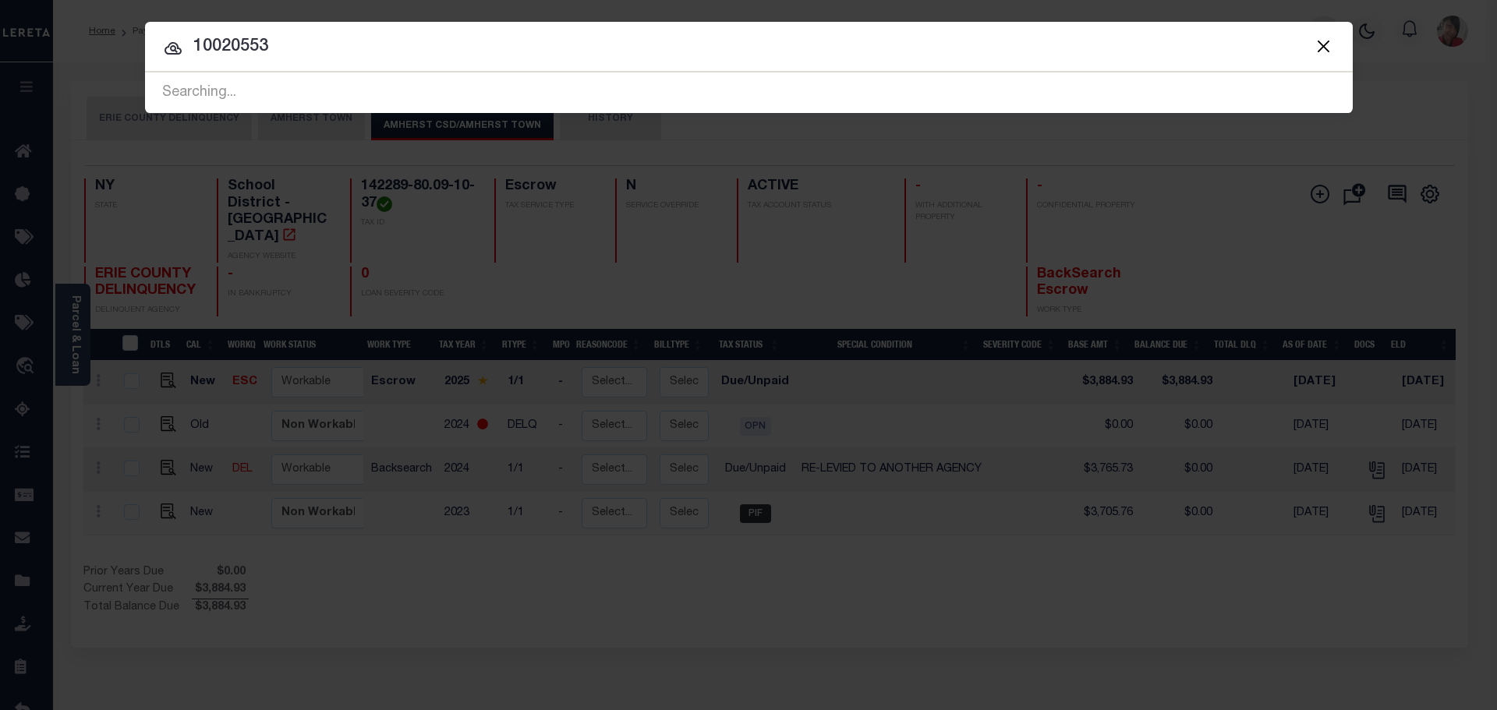
type input "10020553"
click at [528, 89] on div "Searching..." at bounding box center [749, 93] width 1208 height 40
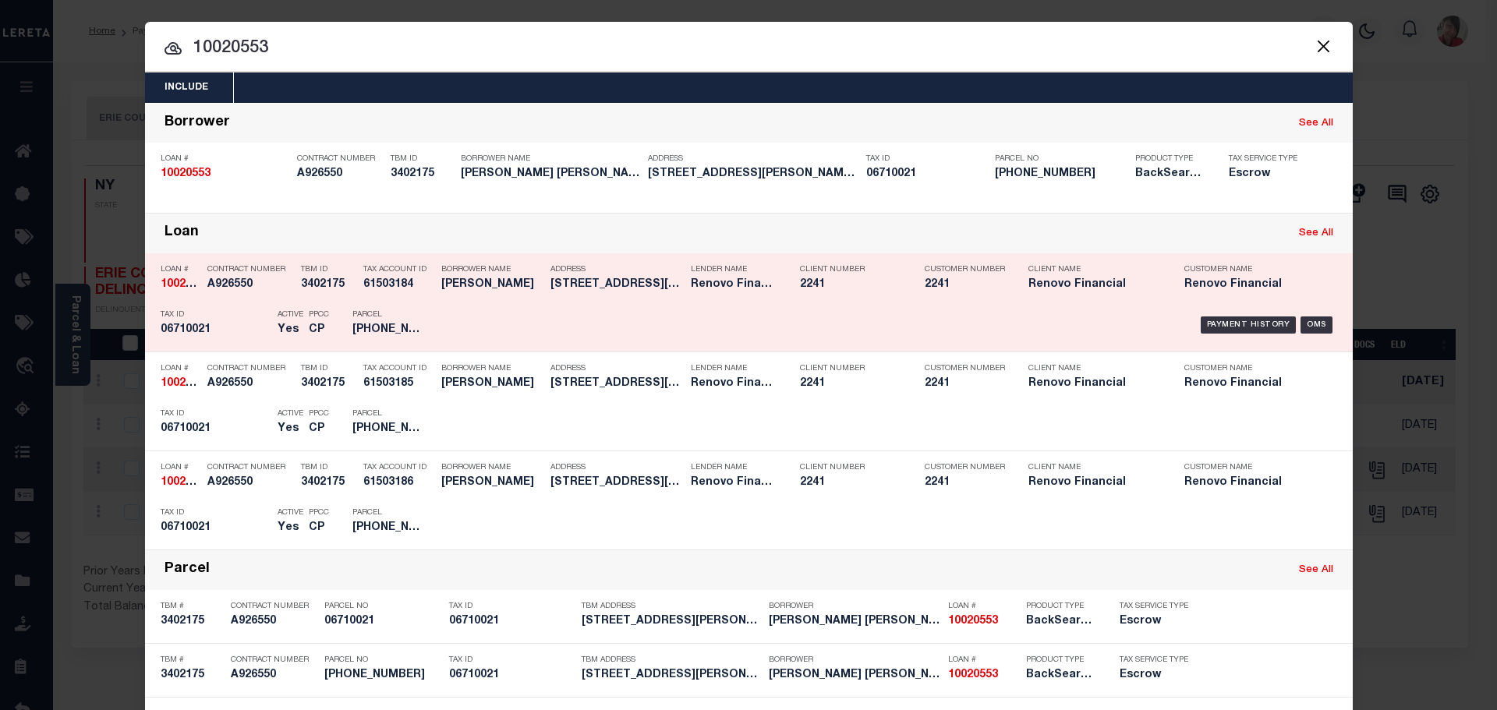
click at [471, 306] on div "Payment History OMS" at bounding box center [891, 324] width 891 height 45
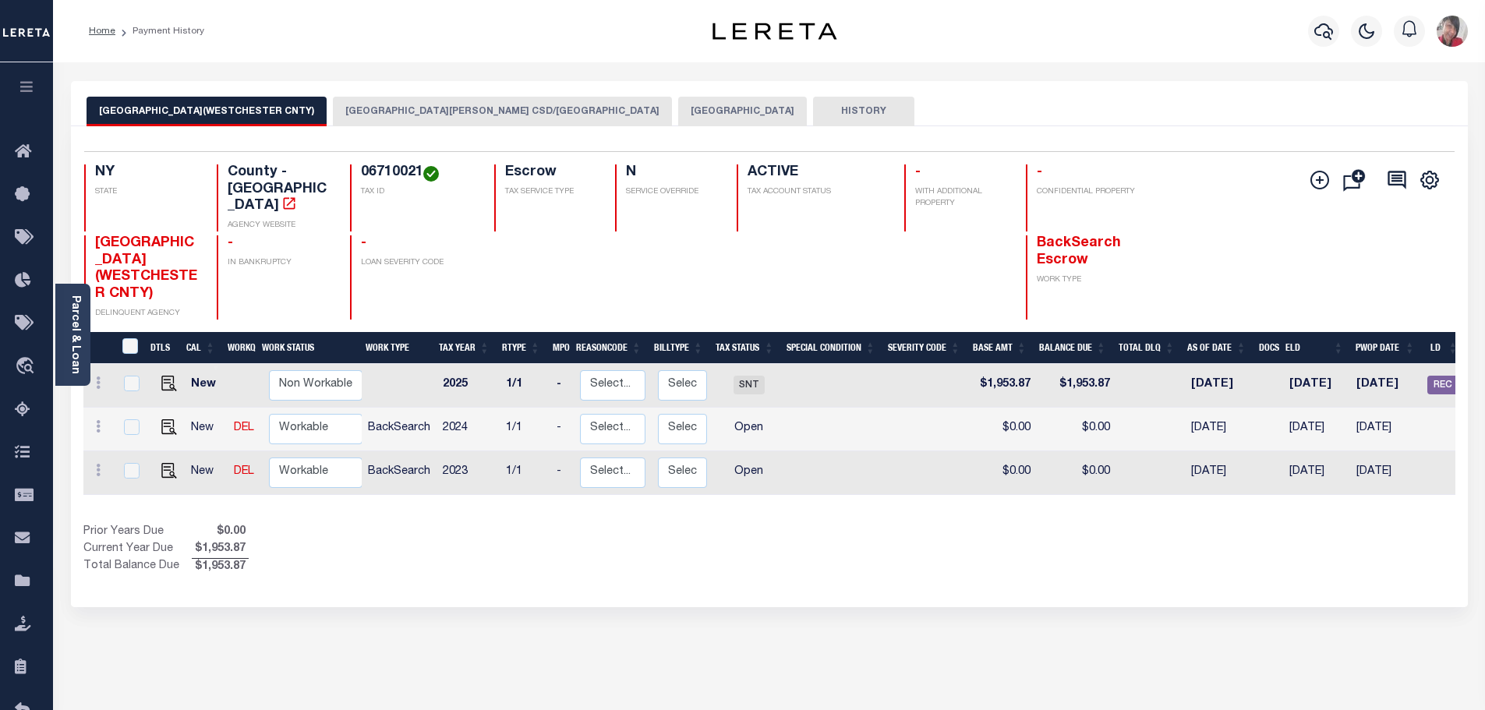
click at [175, 111] on button "NEW ROCHELLE CITY(WESTCHESTER CNTY)" at bounding box center [207, 112] width 240 height 30
click at [454, 111] on button "NEW ROCHELLE CSD/NEW ROCHELLE CITY" at bounding box center [502, 112] width 339 height 30
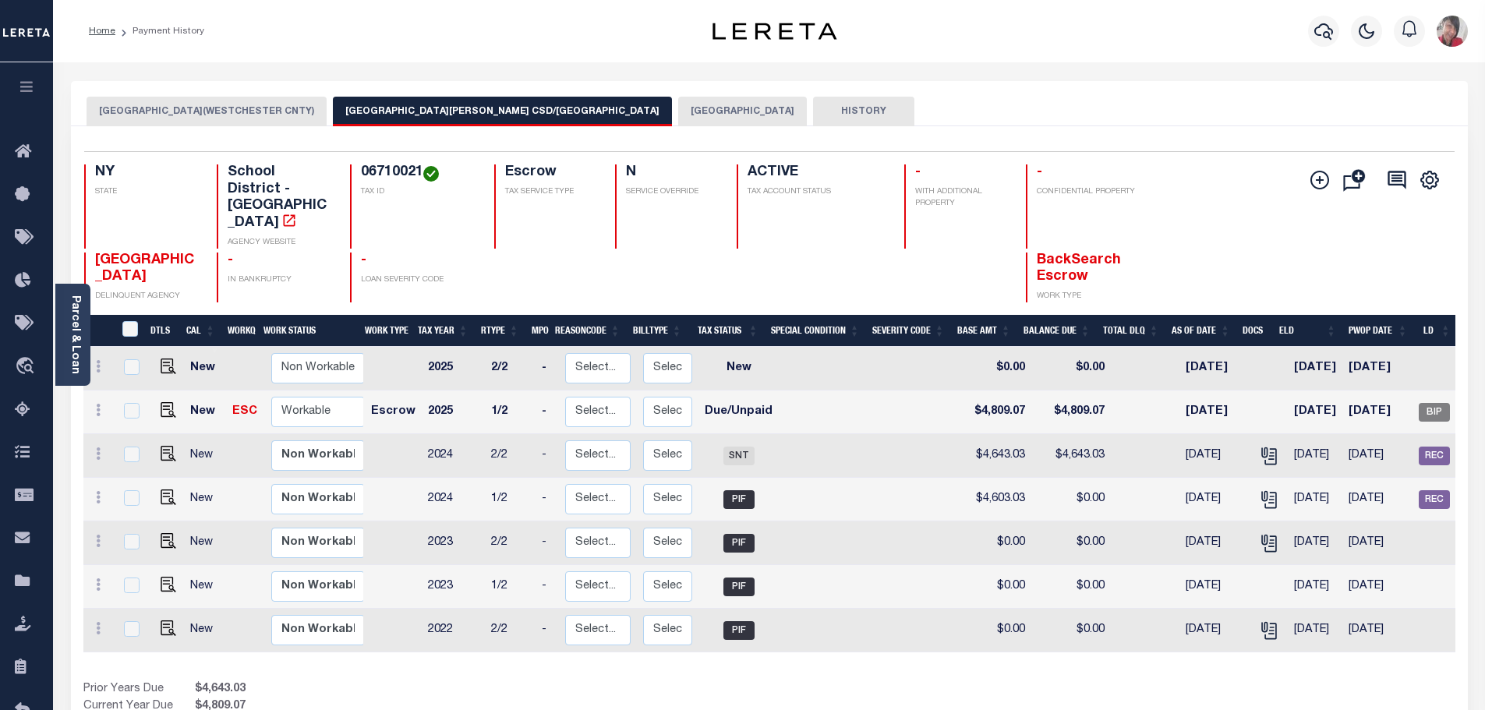
click at [678, 115] on button "NEW ROCHELLE CITY" at bounding box center [742, 112] width 129 height 30
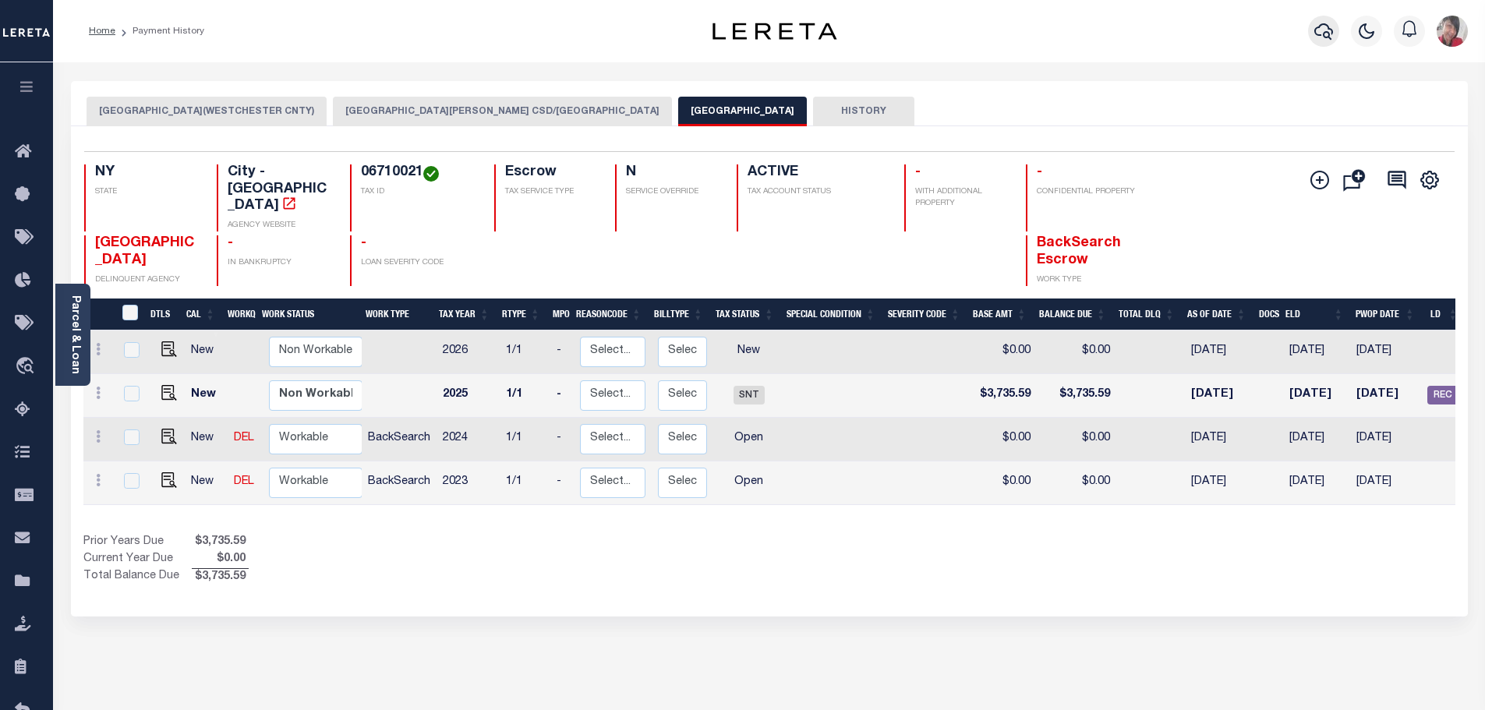
click at [1327, 30] on icon "button" at bounding box center [1323, 31] width 19 height 19
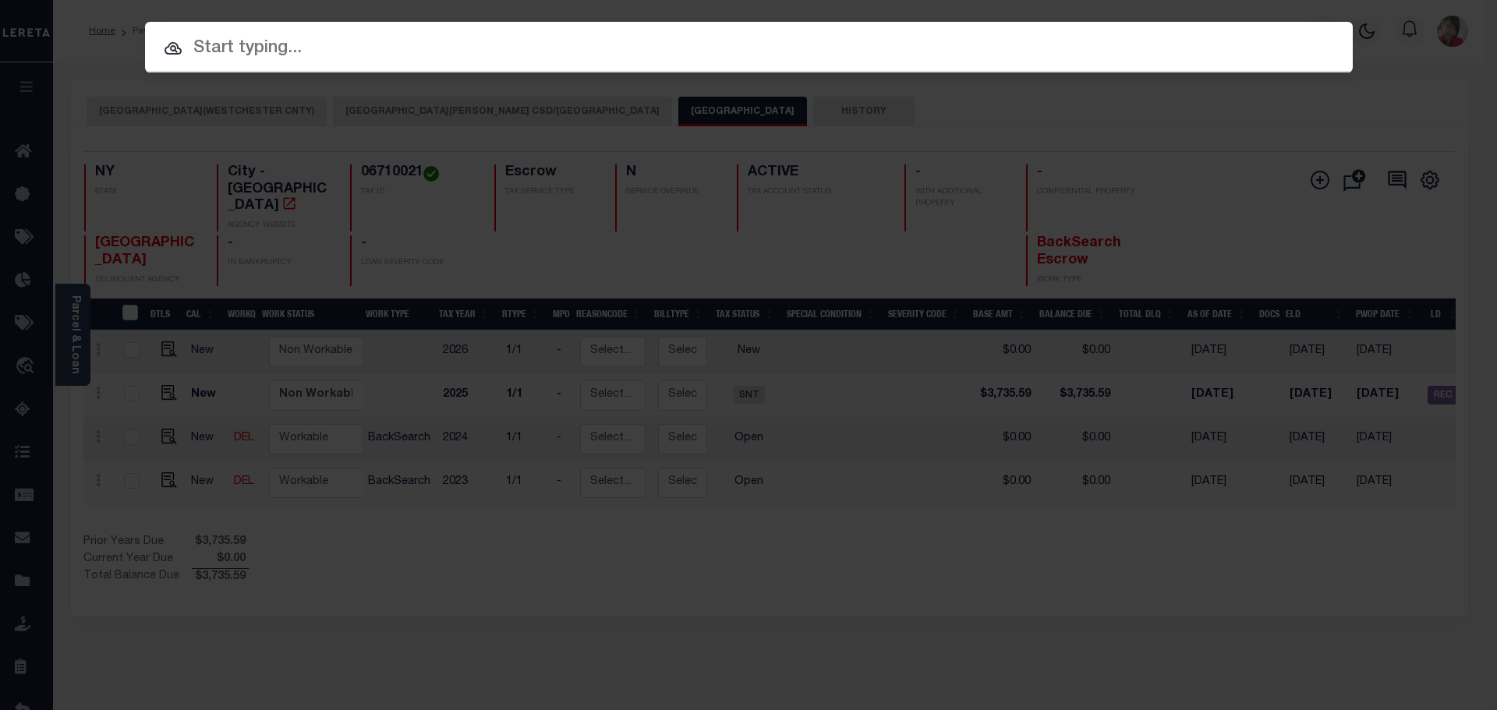
click at [967, 58] on input "text" at bounding box center [749, 48] width 1208 height 27
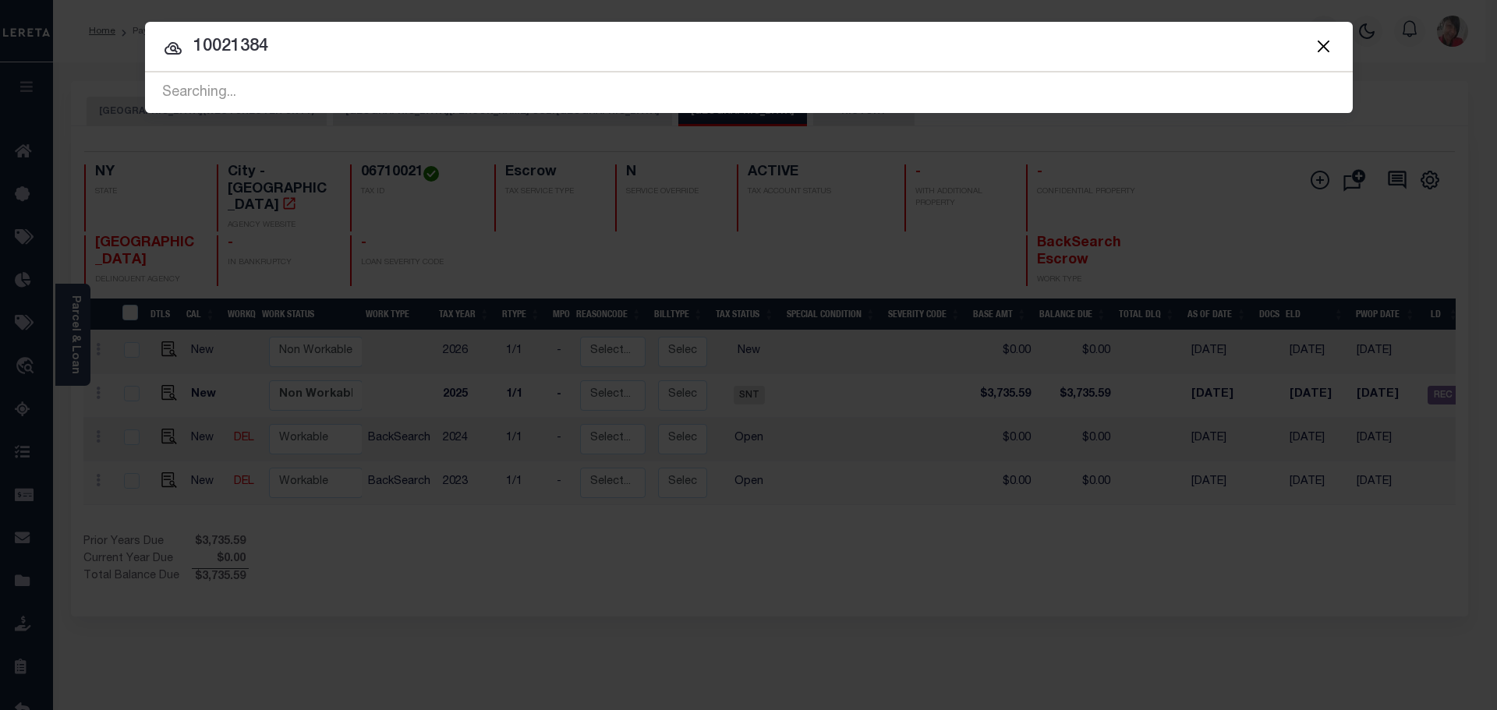
type input "10021384"
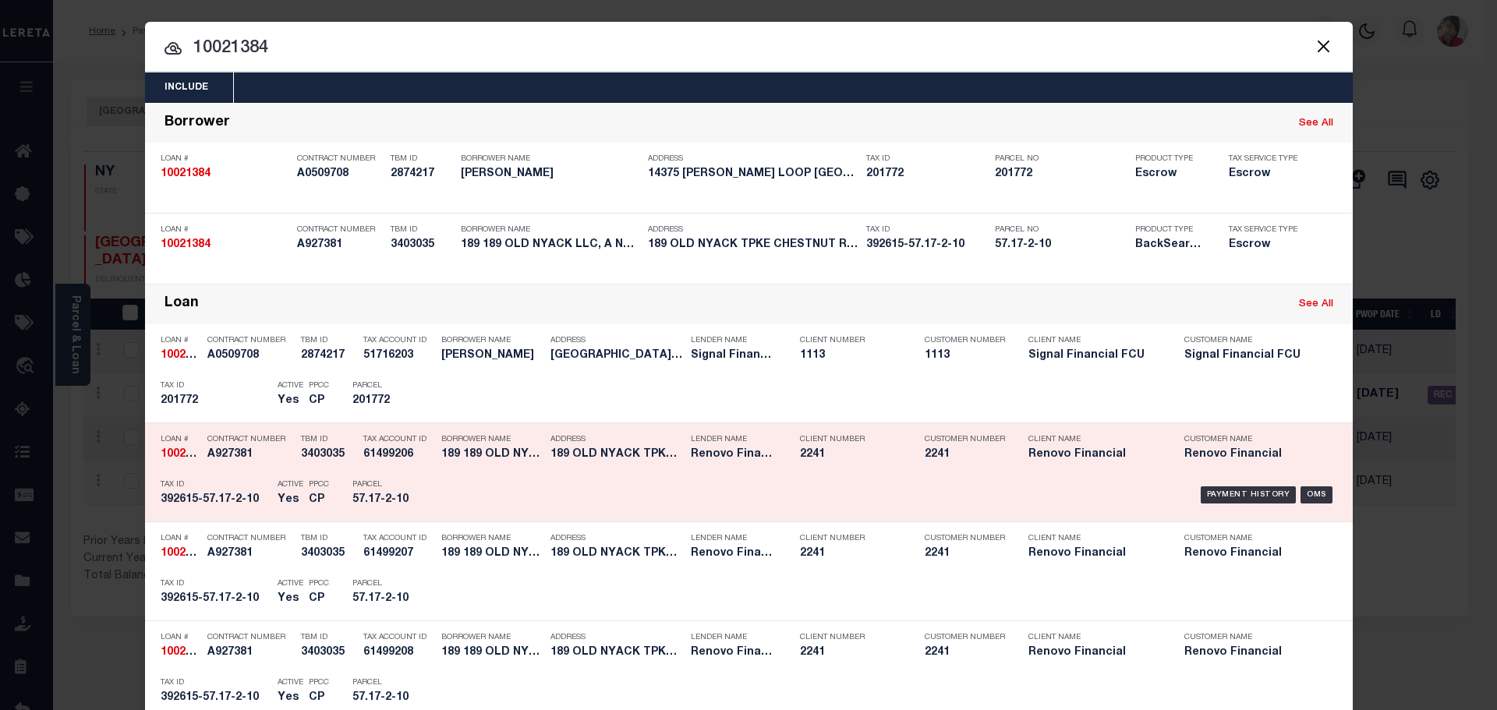
click at [486, 483] on div "Payment History OMS" at bounding box center [891, 494] width 891 height 45
